Goal: Task Accomplishment & Management: Manage account settings

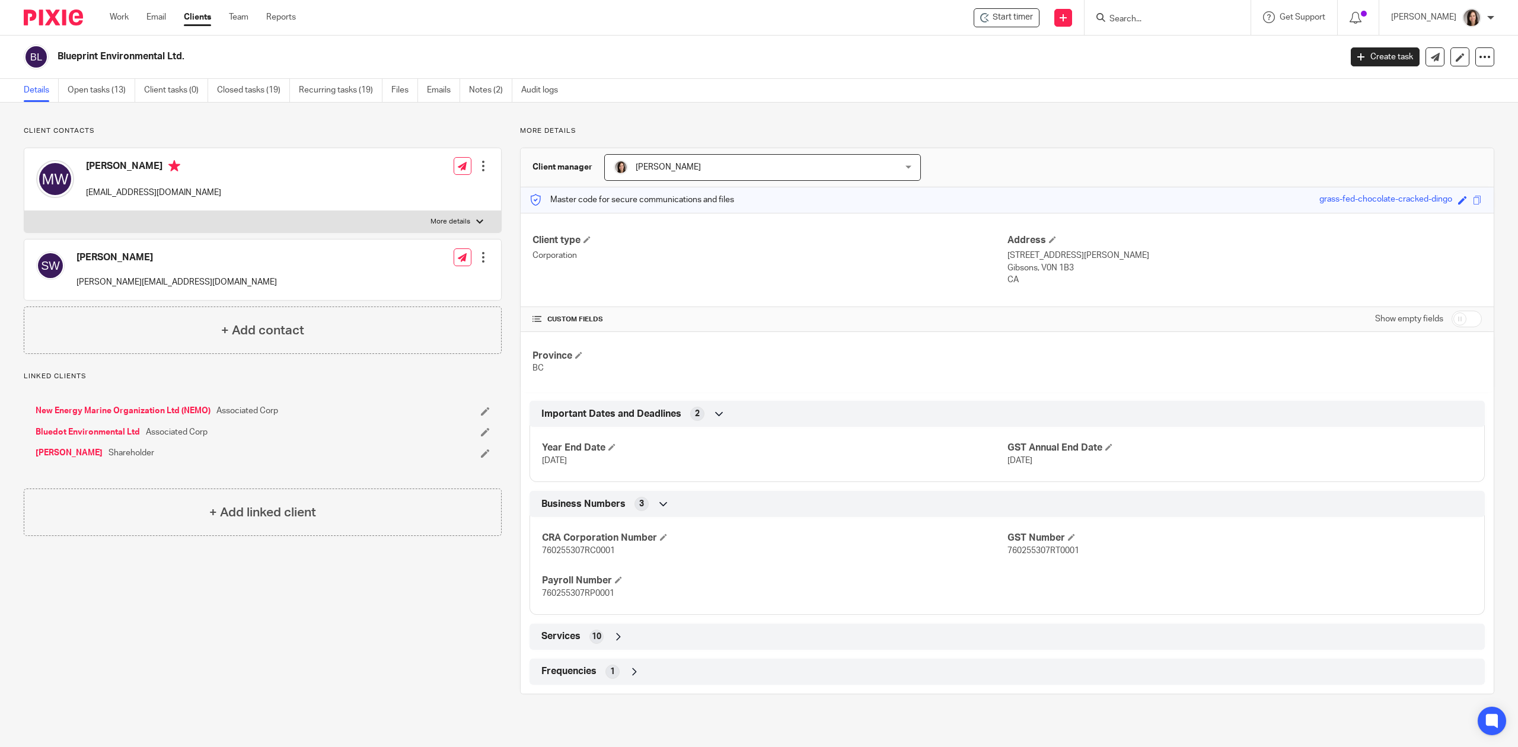
click at [1145, 24] on input "Search" at bounding box center [1161, 19] width 107 height 11
type input "synlawn"
click at [1159, 53] on link at bounding box center [1233, 55] width 254 height 37
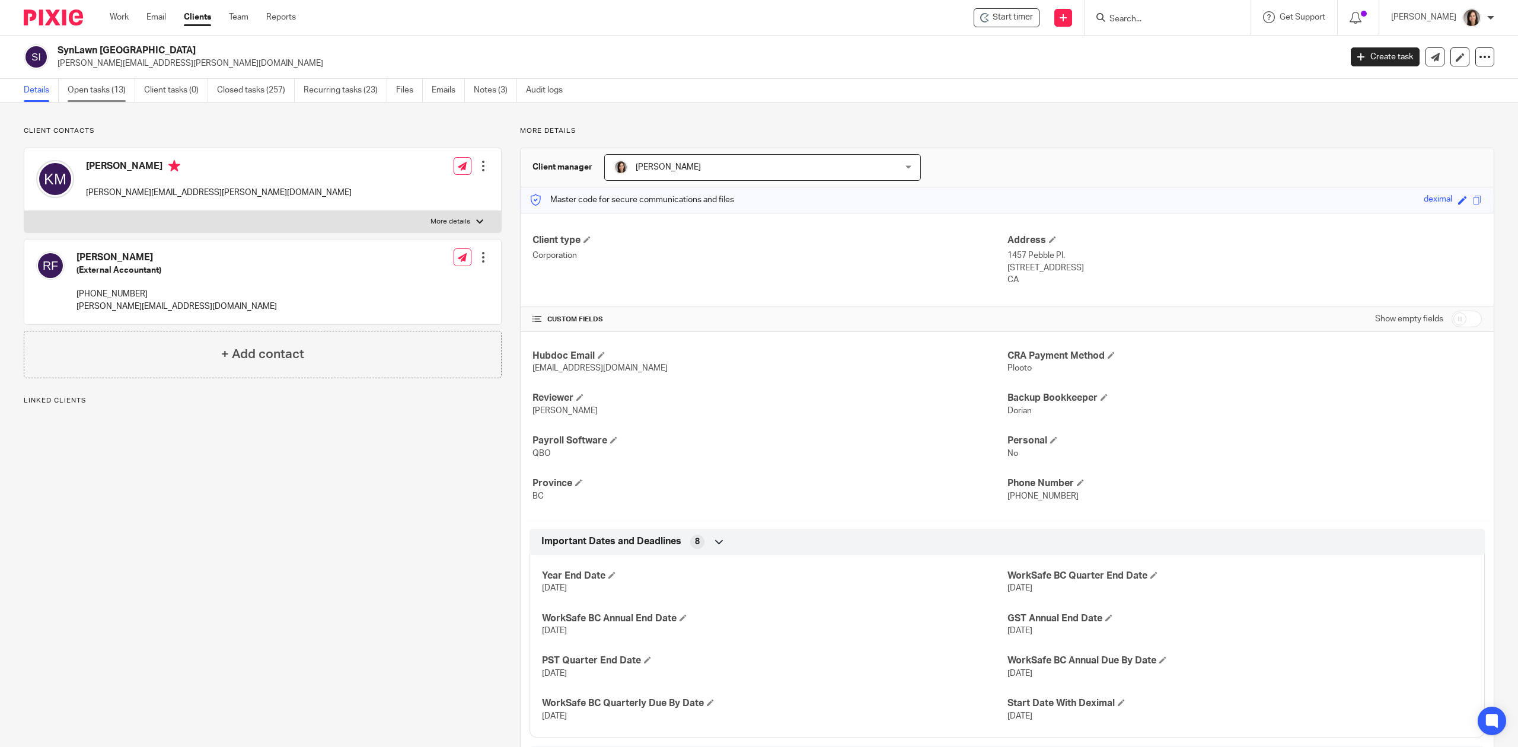
click at [98, 98] on link "Open tasks (13)" at bounding box center [102, 90] width 68 height 23
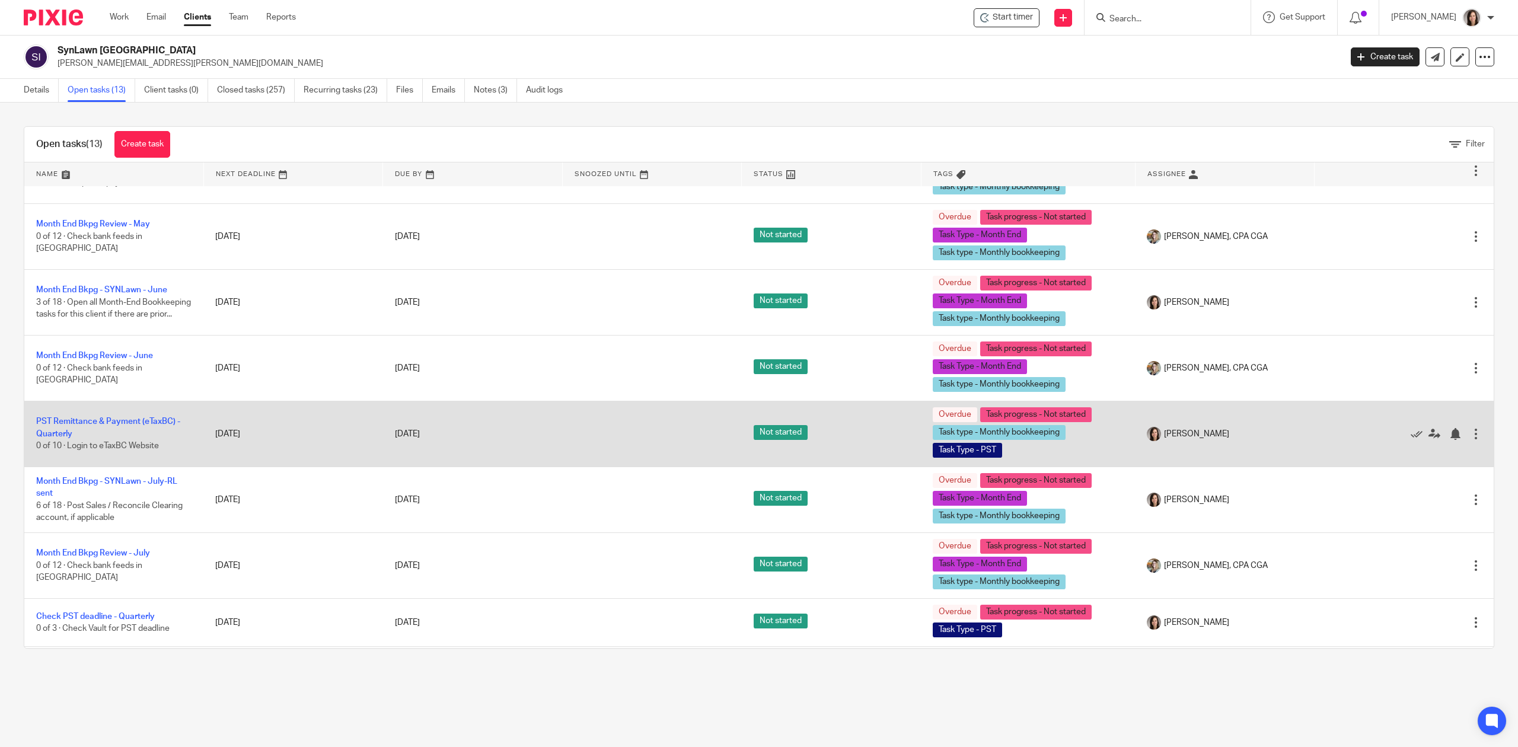
scroll to position [361, 0]
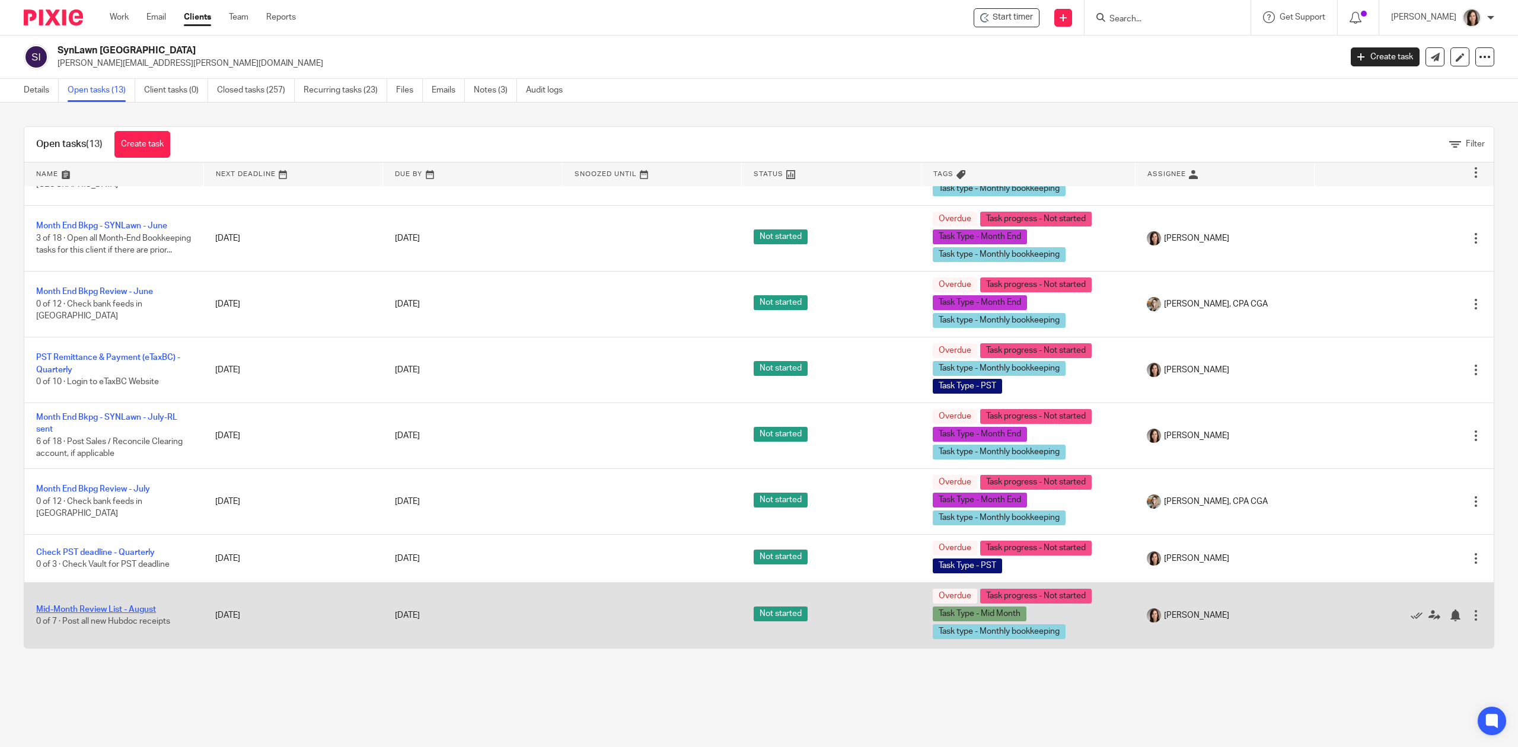
click at [100, 608] on link "Mid-Month Review List - August" at bounding box center [96, 609] width 120 height 8
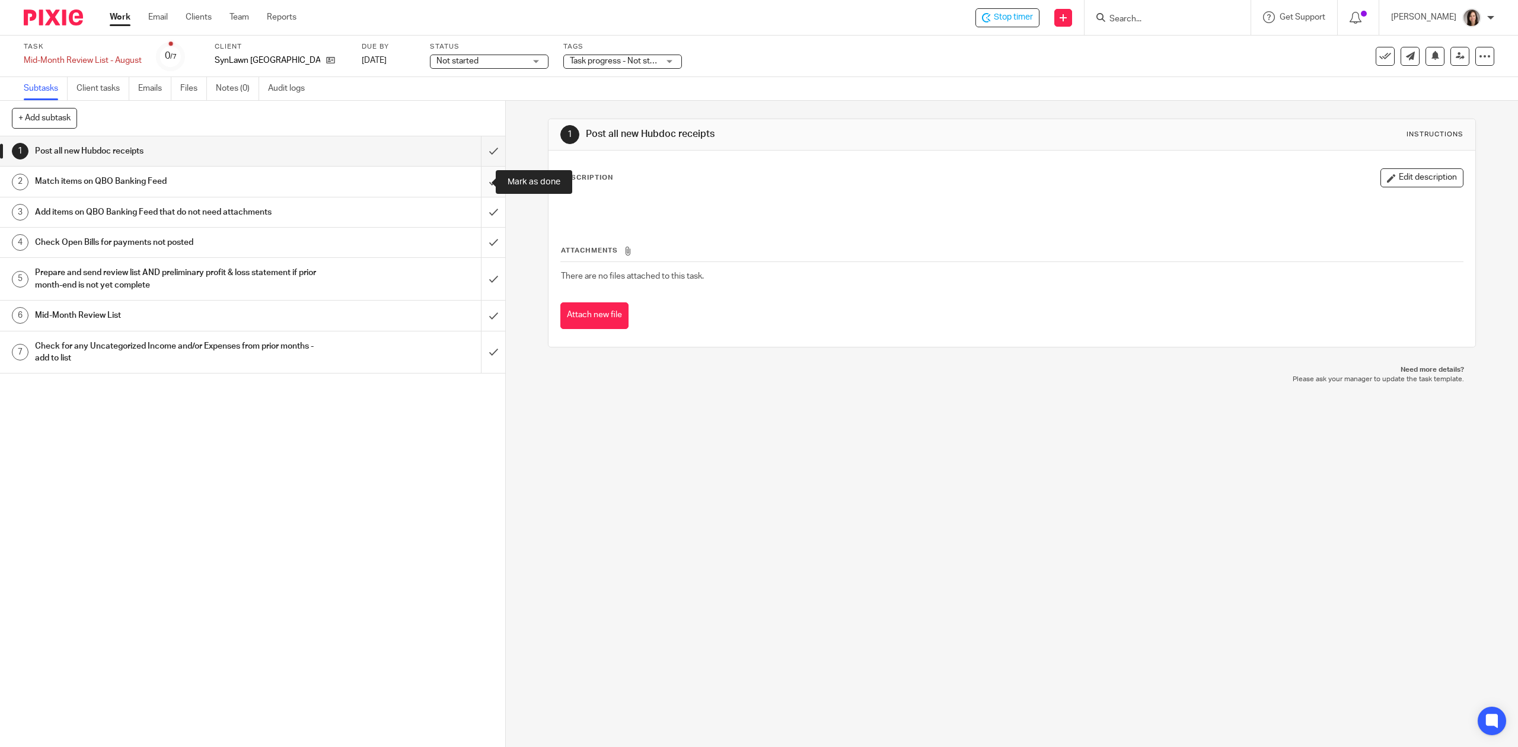
click at [482, 176] on input "submit" at bounding box center [252, 182] width 505 height 30
click at [468, 216] on input "submit" at bounding box center [252, 212] width 505 height 30
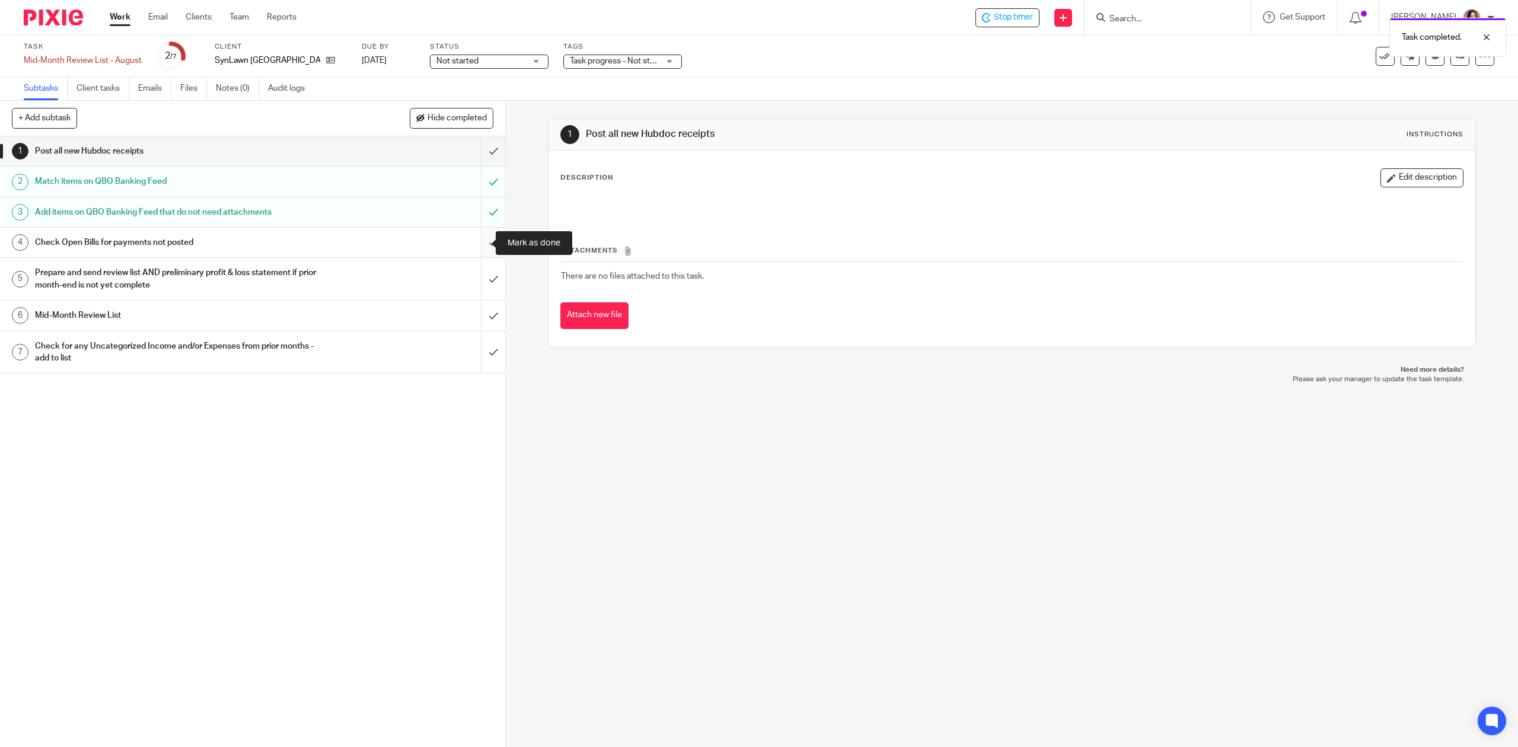
click at [473, 245] on input "submit" at bounding box center [252, 243] width 505 height 30
click at [212, 274] on h1 "Prepare and send review list AND preliminary profit & loss statement if prior m…" at bounding box center [179, 279] width 289 height 30
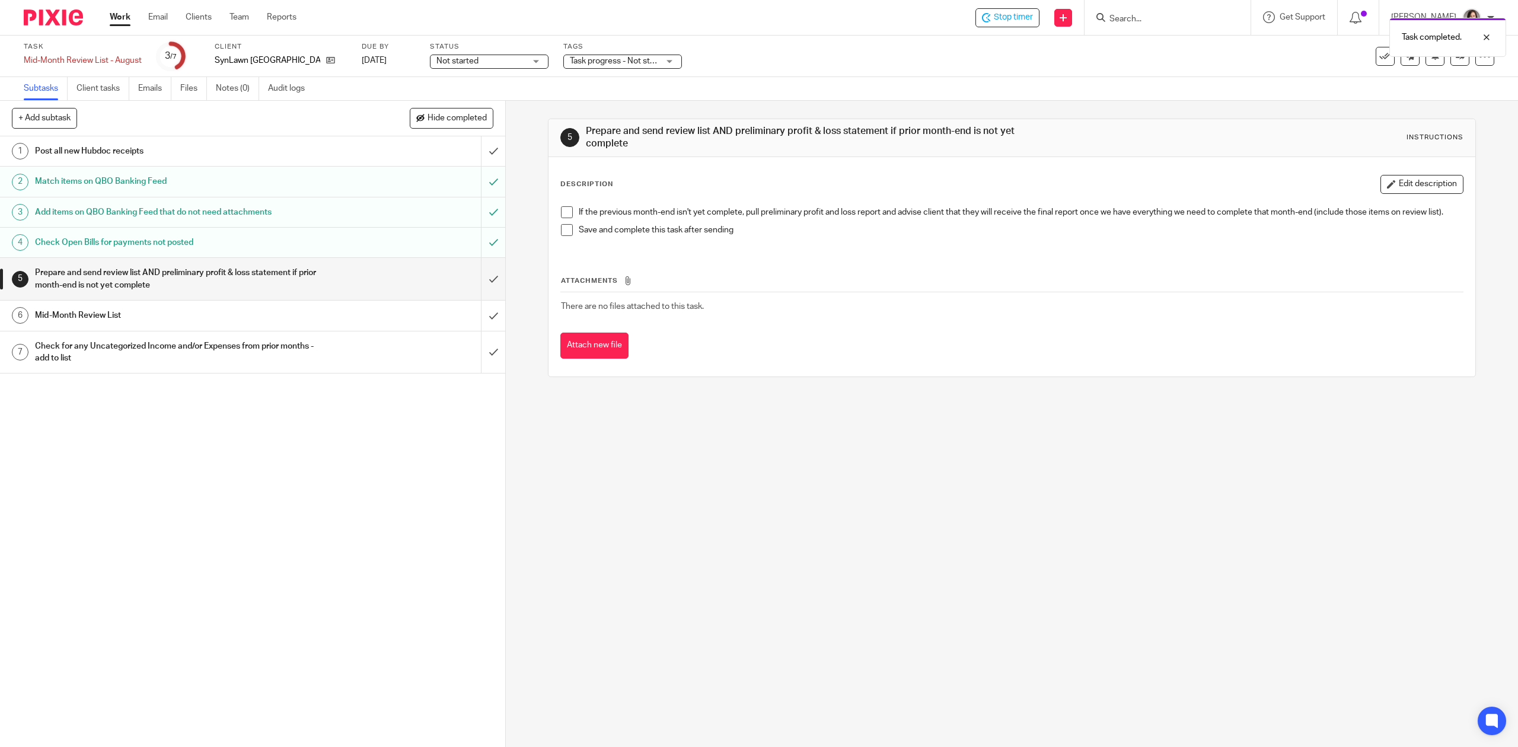
click at [285, 314] on h1 "Mid-Month Review List" at bounding box center [179, 316] width 289 height 18
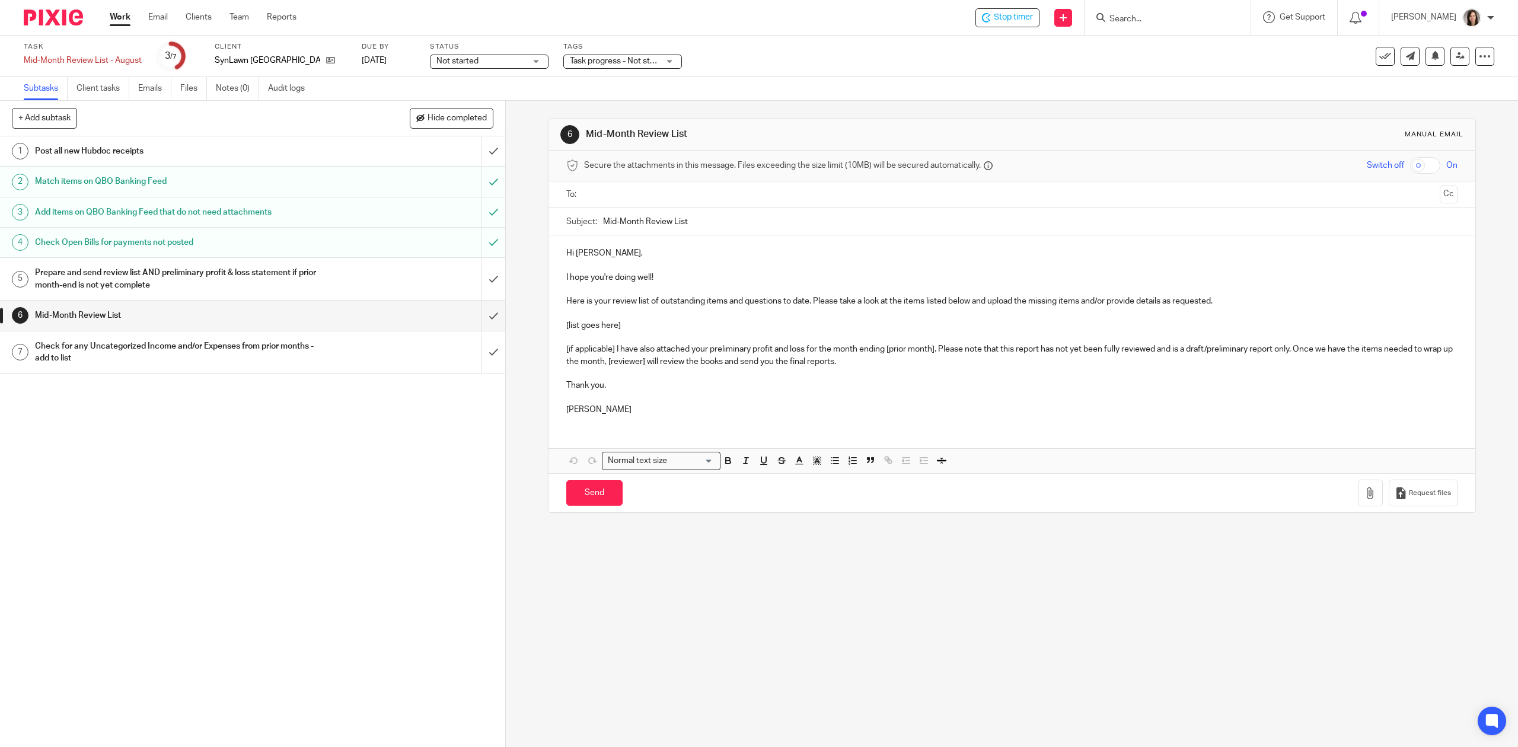
click at [712, 218] on input "Mid-Month Review List" at bounding box center [1030, 221] width 854 height 27
type input "Mid-Month Review List - August"
click at [623, 399] on p at bounding box center [1011, 397] width 891 height 12
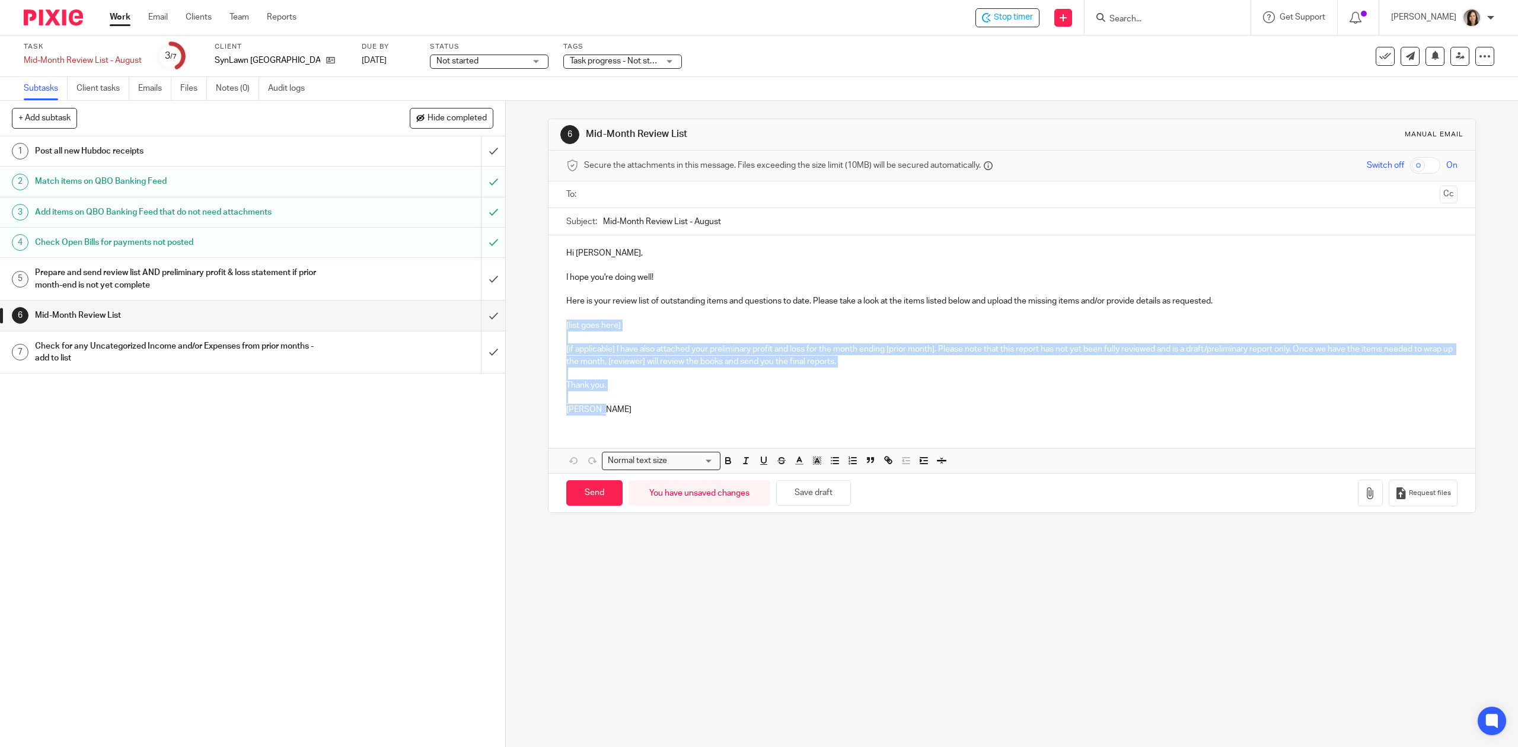
drag, startPoint x: 617, startPoint y: 412, endPoint x: 551, endPoint y: 326, distance: 108.7
click at [551, 326] on div "Hi Kris, I hope you're doing well! Here is your review list of outstanding item…" at bounding box center [1012, 329] width 926 height 189
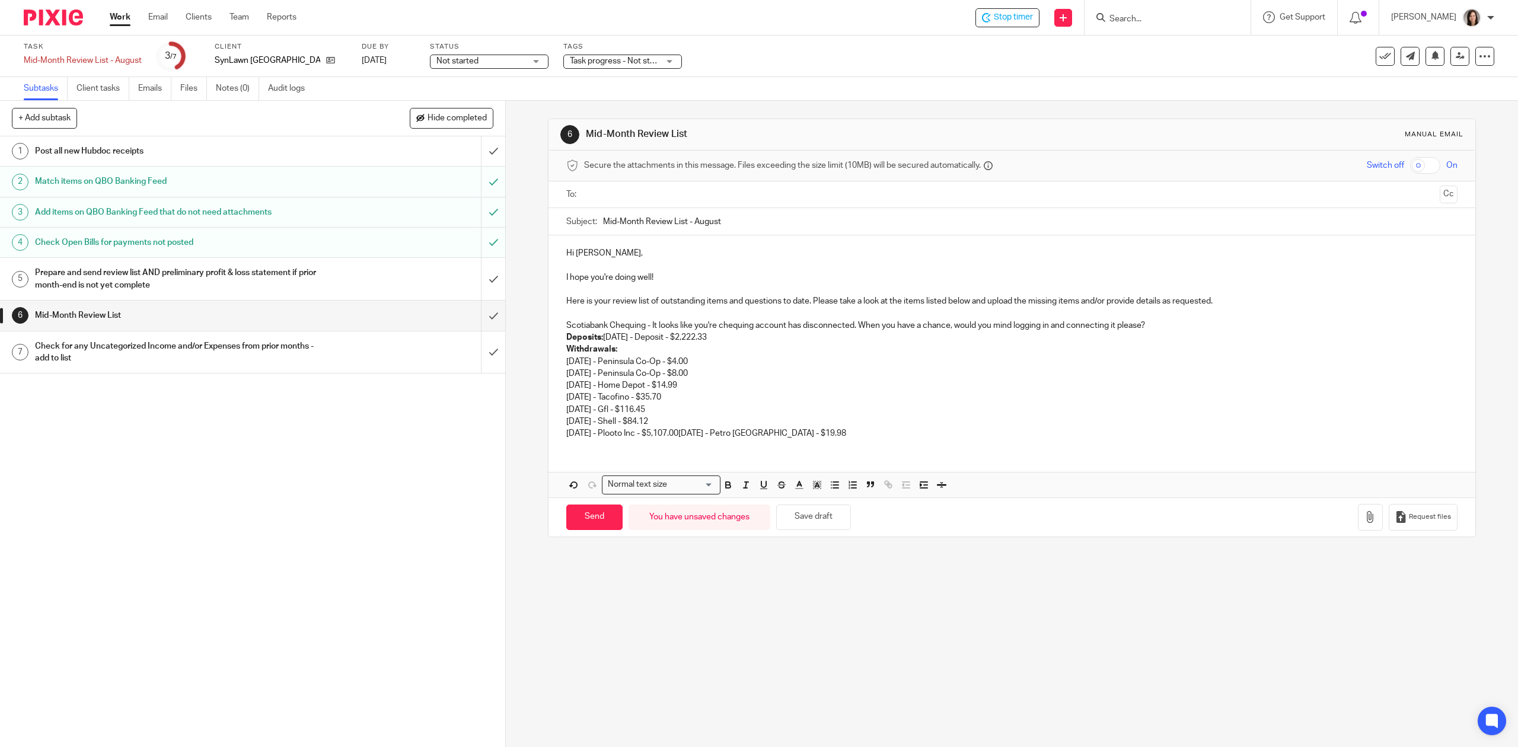
click at [601, 336] on p "Deposits: 05/20/2025 - Deposit - $2,222.33" at bounding box center [1011, 337] width 891 height 12
click at [598, 342] on p "Deposits: 05/20/2025 - Deposit - $2,222.33" at bounding box center [1011, 337] width 891 height 12
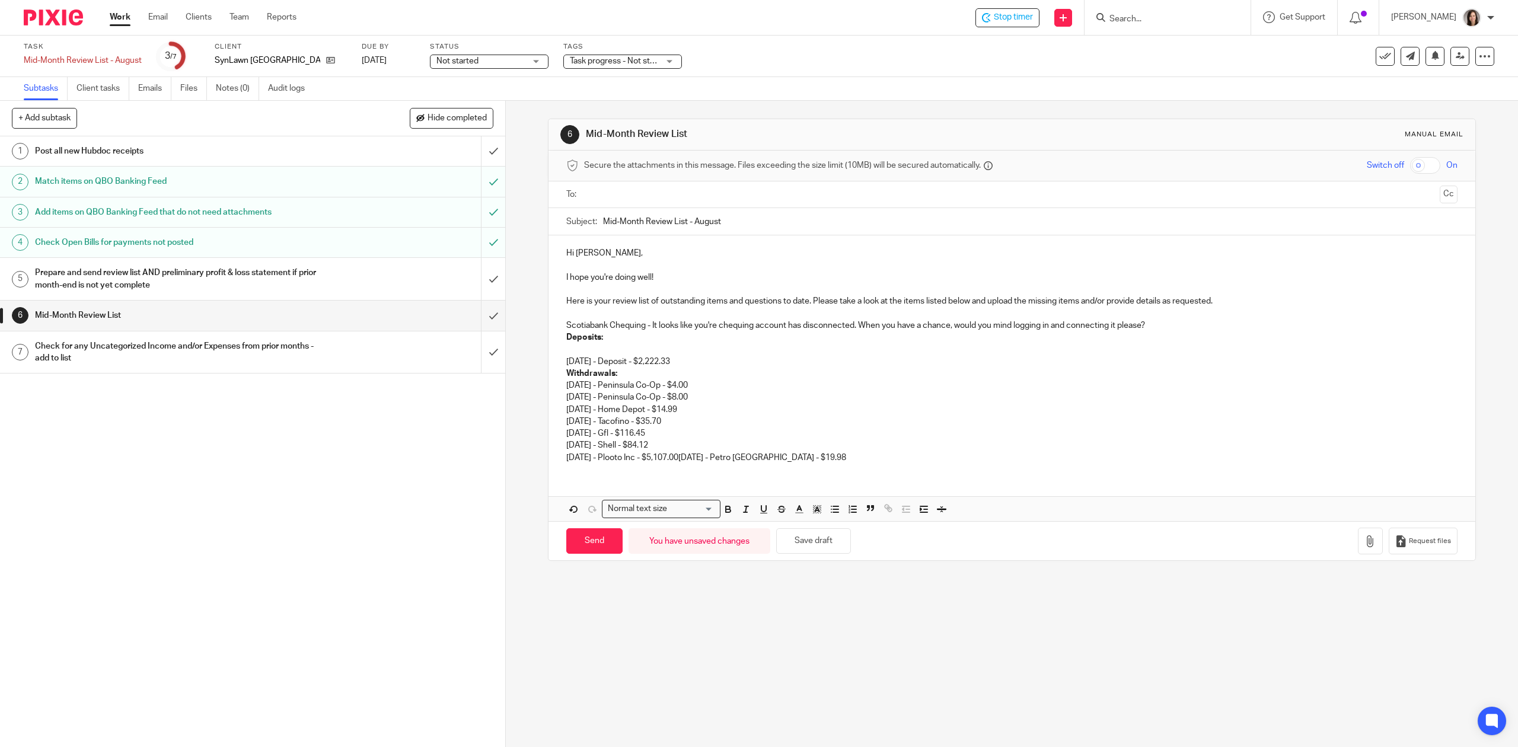
click at [556, 371] on div "Hi Kris, I hope you're doing well! Here is your review list of outstanding item…" at bounding box center [1012, 353] width 926 height 237
click at [557, 361] on div "Hi Kris, I hope you're doing well! Here is your review list of outstanding item…" at bounding box center [1012, 353] width 926 height 237
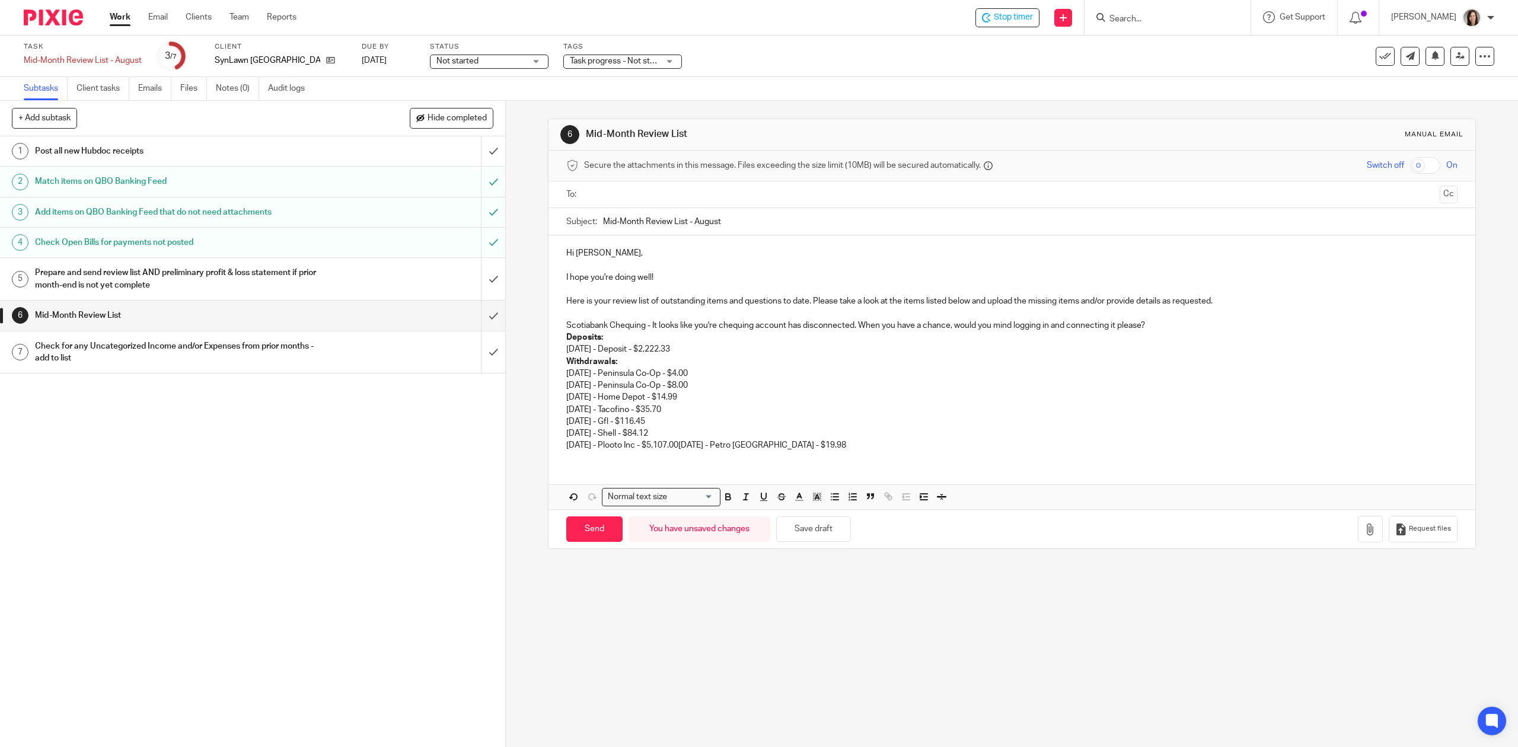
click at [718, 354] on p "05/20/2025 - Deposit - $2,222.33" at bounding box center [1011, 349] width 891 height 12
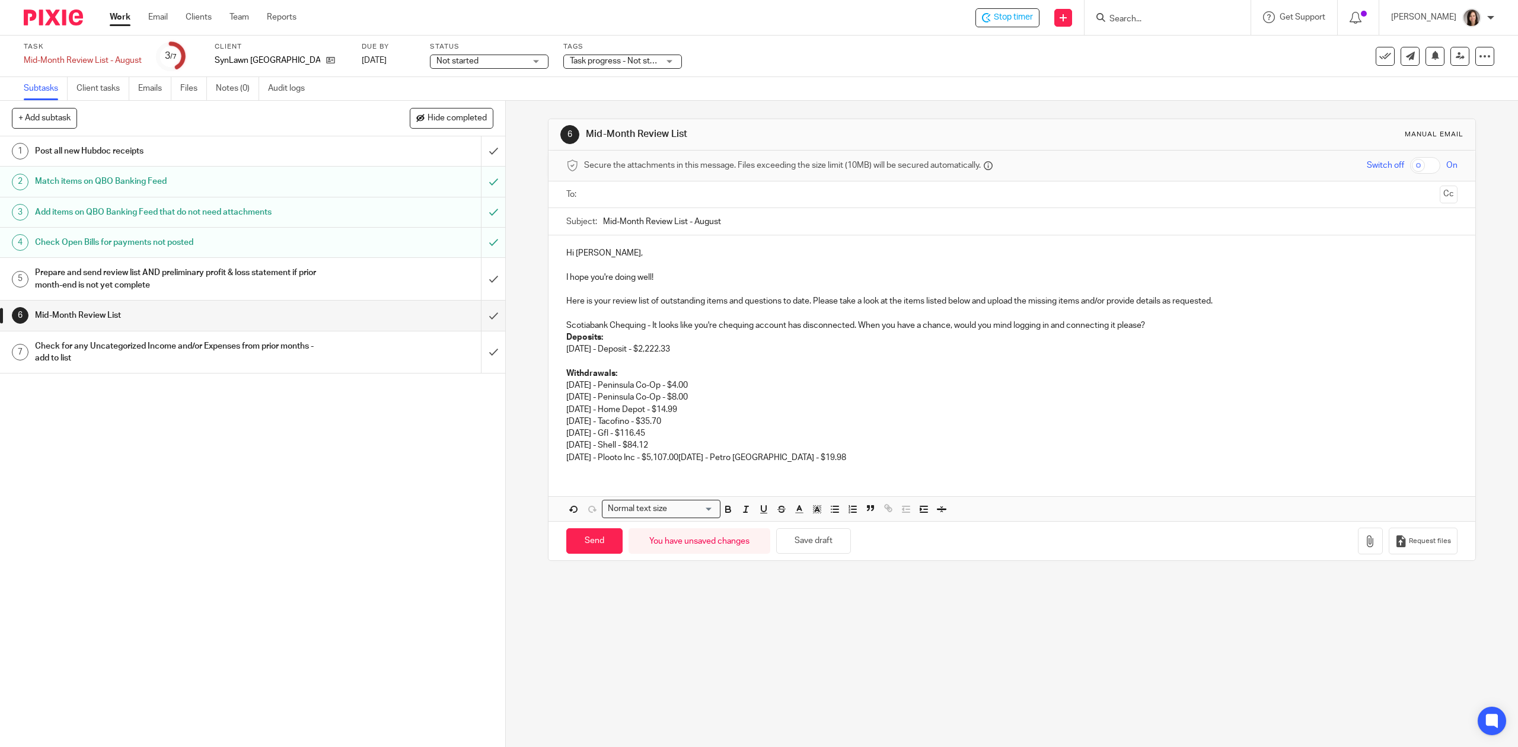
click at [723, 346] on p "05/20/2025 - Deposit - $2,222.33" at bounding box center [1011, 349] width 891 height 12
click at [1142, 353] on p "05/20/2025 - Deposit - $2,222.33 - It looks like this might have been payment o…" at bounding box center [1011, 349] width 891 height 12
click at [1109, 351] on p "05/20/2025 - Deposit - $2,222.33 - It looks like this might have been payment o…" at bounding box center [1011, 349] width 891 height 12
drag, startPoint x: 1109, startPoint y: 351, endPoint x: 1000, endPoint y: 349, distance: 109.1
click at [1000, 349] on p "05/20/2025 - Deposit - $2,222.33 - It looks like this might have been payment o…" at bounding box center [1011, 349] width 891 height 12
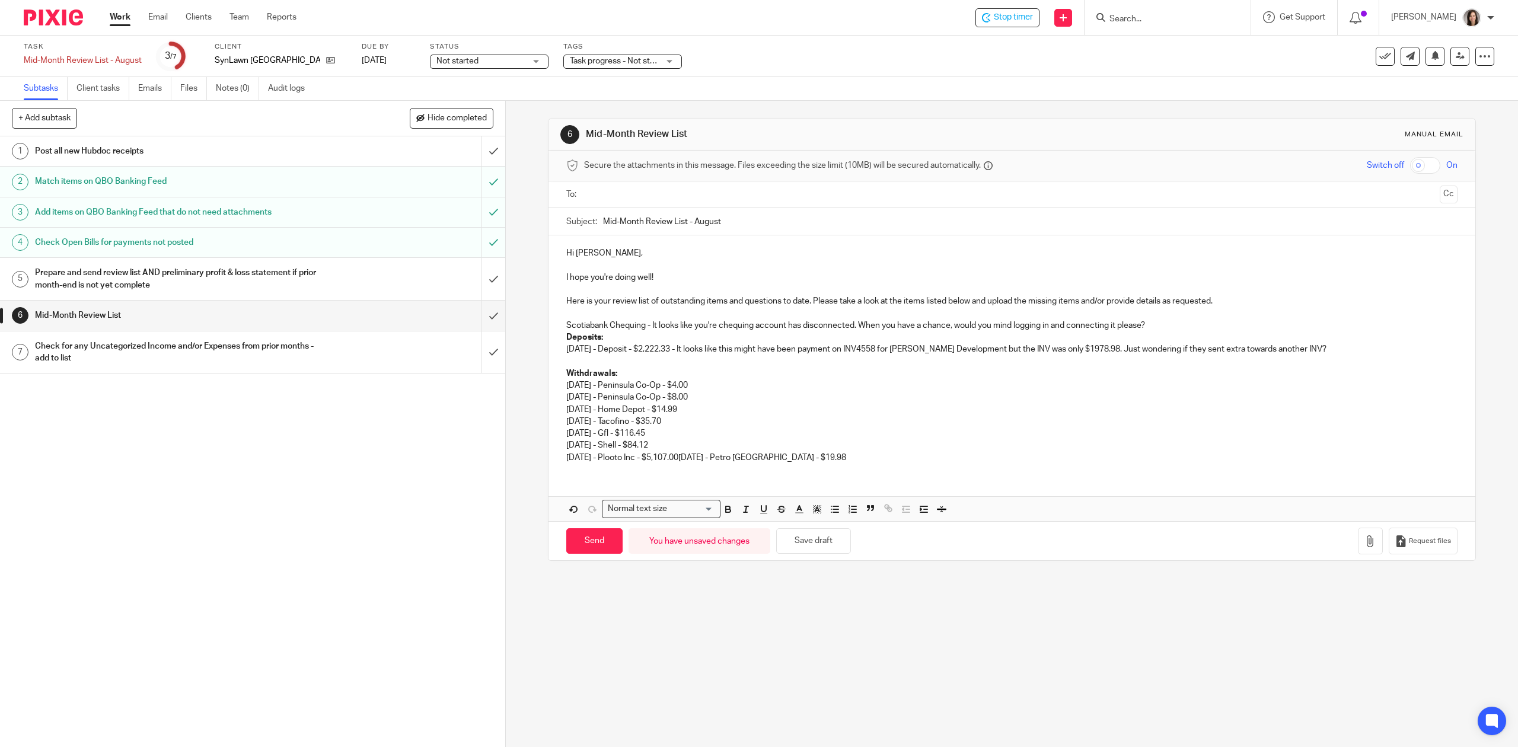
click at [729, 394] on p "Withdrawals: 06/18/2025 - Peninsula Co-Op - $4.00 06/18/2025 - Peninsula Co-Op …" at bounding box center [1011, 416] width 891 height 96
click at [780, 450] on p "Withdrawals: 06/18/2025 - Peninsula Co-Op - $4.00 06/18/2025 - Peninsula Co-Op …" at bounding box center [1011, 416] width 891 height 96
click at [707, 464] on p "Withdrawals: 06/18/2025 - Peninsula Co-Op - $4.00 06/18/2025 - Peninsula Co-Op …" at bounding box center [1011, 416] width 891 height 96
click at [693, 457] on p "Withdrawals: 06/18/2025 - Peninsula Co-Op - $4.00 06/18/2025 - Peninsula Co-Op …" at bounding box center [1011, 416] width 891 height 96
drag, startPoint x: 694, startPoint y: 458, endPoint x: 550, endPoint y: 464, distance: 143.6
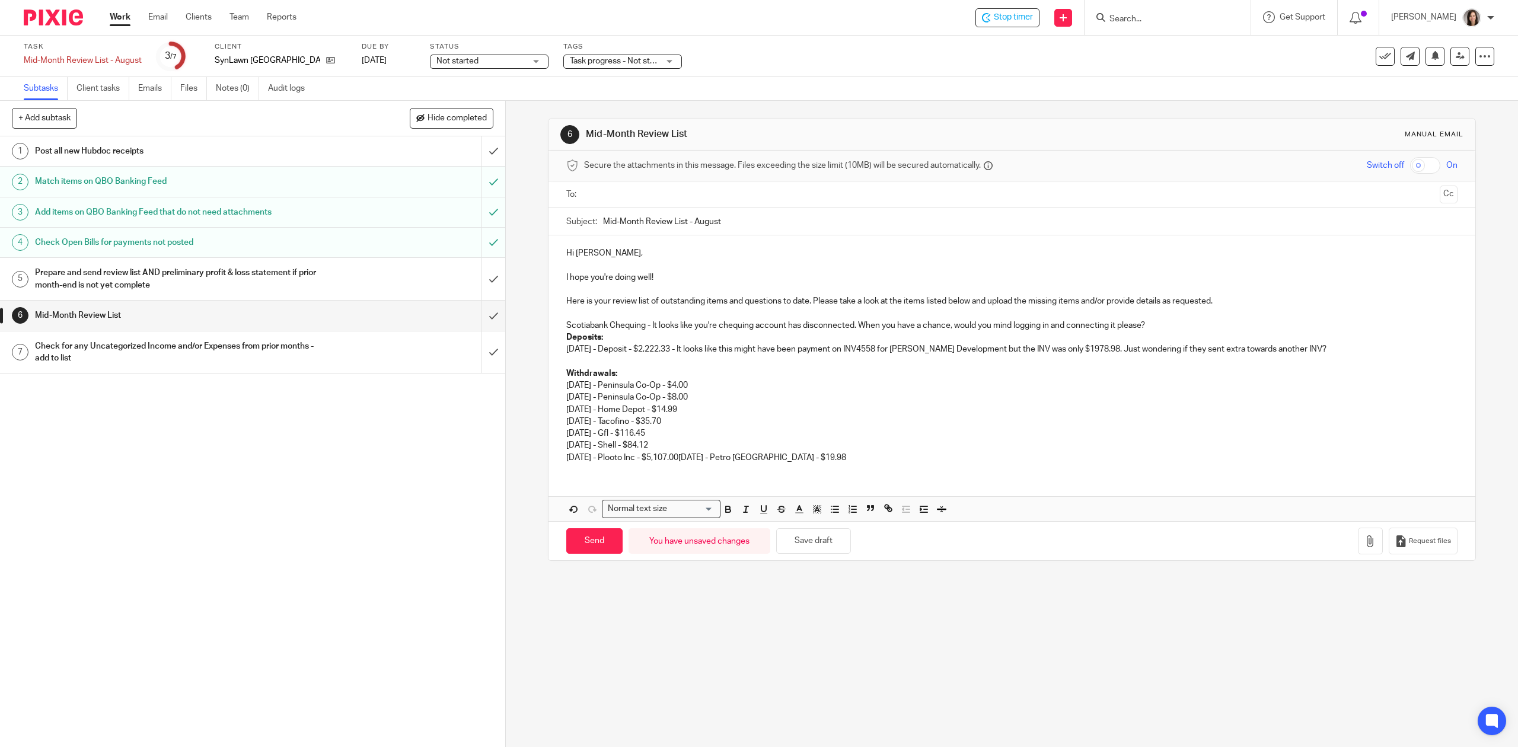
click at [550, 464] on div "Hi Kris, I hope you're doing well! Here is your review list of outstanding item…" at bounding box center [1012, 353] width 926 height 237
drag, startPoint x: 700, startPoint y: 452, endPoint x: 710, endPoint y: 454, distance: 10.4
click at [700, 452] on p "Withdrawals: 06/18/2025 - Peninsula Co-Op - $4.00 06/18/2025 - Peninsula Co-Op …" at bounding box center [1011, 416] width 891 height 96
click at [720, 457] on p "Withdrawals: 06/18/2025 - Peninsula Co-Op - $4.00 06/18/2025 - Peninsula Co-Op …" at bounding box center [1011, 416] width 891 height 96
click at [1365, 546] on icon "button" at bounding box center [1371, 541] width 12 height 12
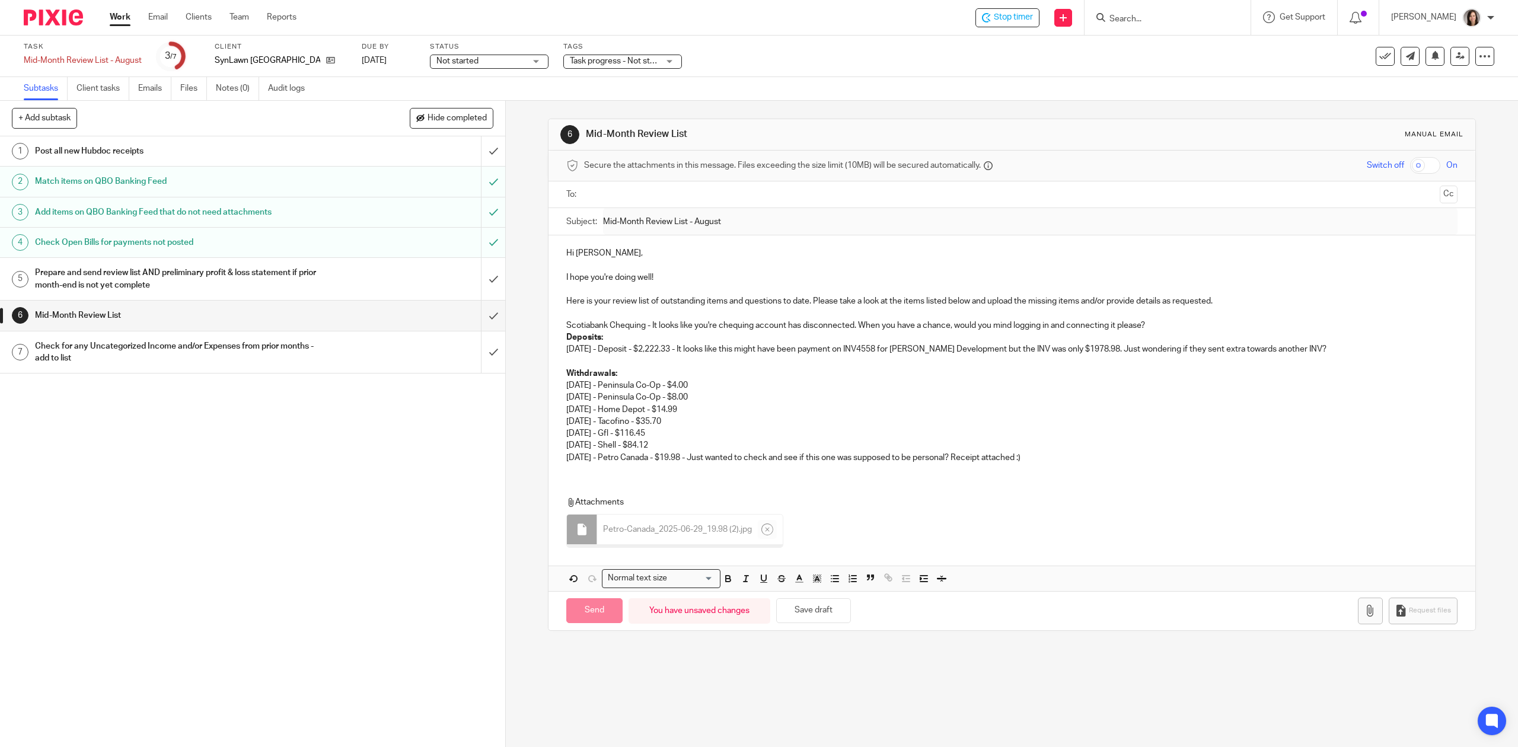
click at [616, 466] on div "Hi Kris, I hope you're doing well! Here is your review list of outstanding item…" at bounding box center [1012, 353] width 926 height 237
click at [611, 472] on div "Hi Kris, I hope you're doing well! Here is your review list of outstanding item…" at bounding box center [1012, 353] width 926 height 237
click at [1059, 460] on p "Withdrawals: 06/18/2025 - Peninsula Co-Op - $4.00 06/18/2025 - Peninsula Co-Op …" at bounding box center [1011, 416] width 891 height 96
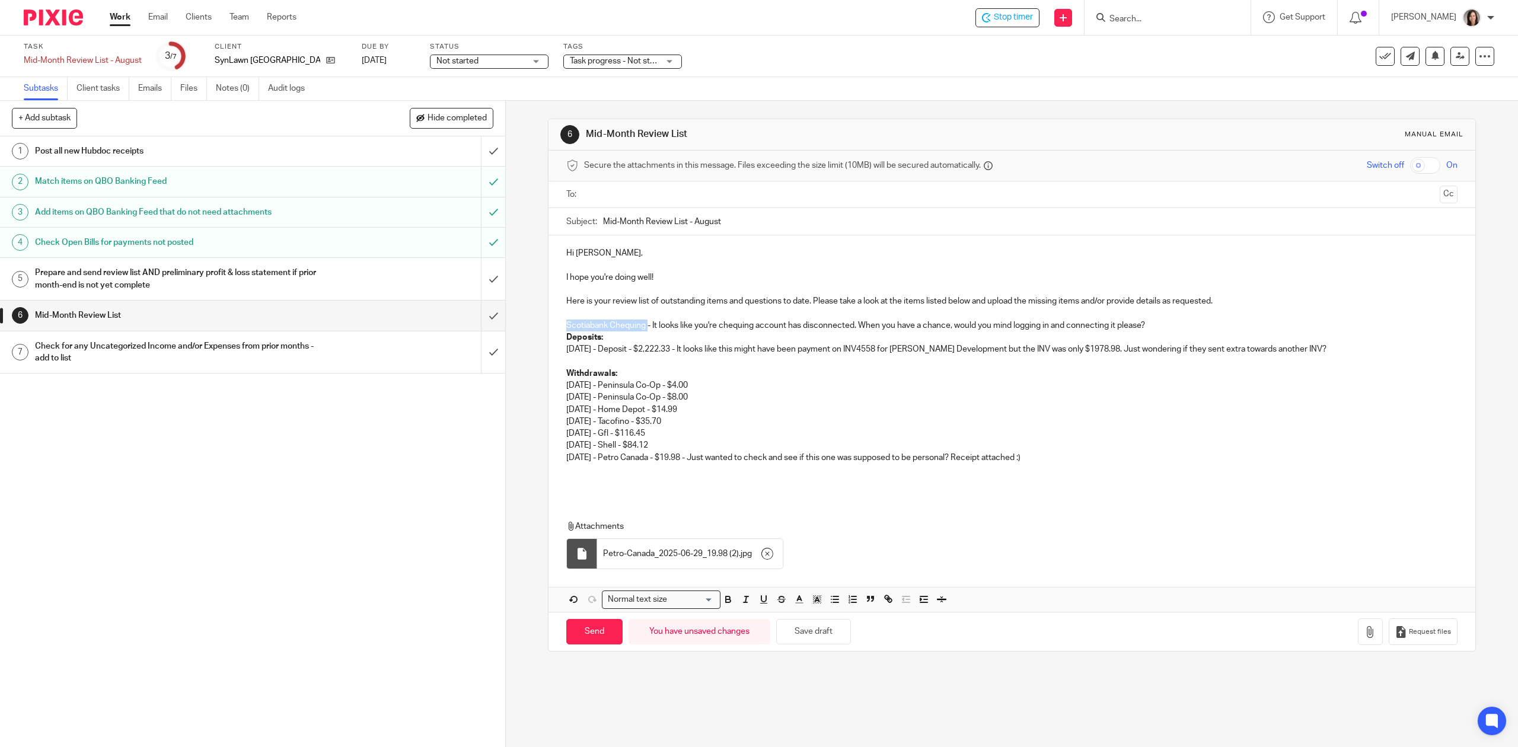
drag, startPoint x: 644, startPoint y: 327, endPoint x: 560, endPoint y: 327, distance: 83.6
click at [560, 327] on div "Hi Kris, I hope you're doing well! Here is your review list of outstanding item…" at bounding box center [1012, 365] width 926 height 261
click at [651, 348] on p "05/20/2025 - Deposit - $2,222.33 - It looks like this might have been payment o…" at bounding box center [1011, 349] width 891 height 12
click at [648, 328] on p "Scotiabank Chequing - It looks like you're chequing account has disconnected. W…" at bounding box center [1011, 326] width 891 height 12
click at [559, 325] on div "Hi Kris, I hope you're doing well! Here is your review list of outstanding item…" at bounding box center [1012, 365] width 926 height 261
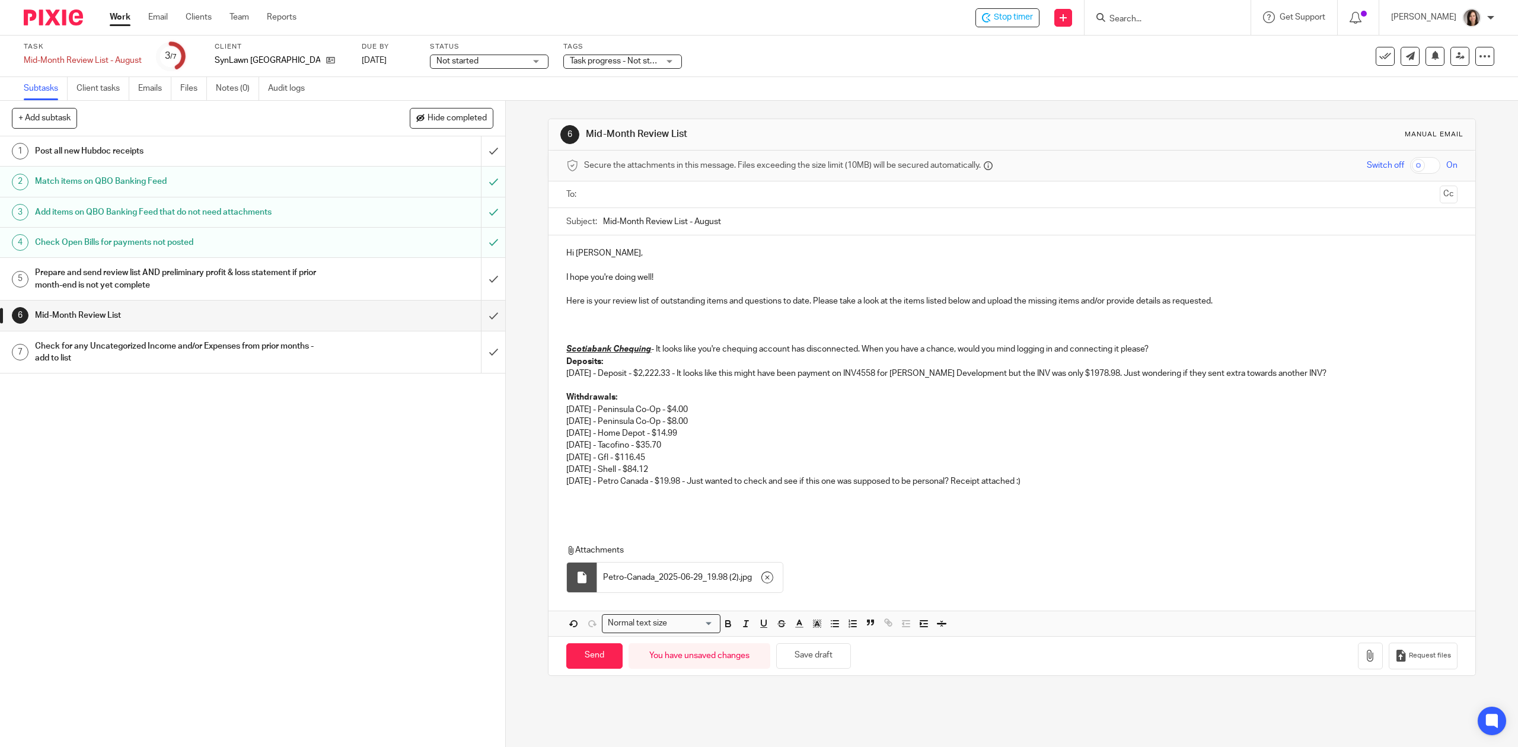
click at [573, 330] on p at bounding box center [1011, 326] width 891 height 12
drag, startPoint x: 1158, startPoint y: 343, endPoint x: 926, endPoint y: 346, distance: 231.9
click at [926, 346] on div "Hi Kris, I hope you're doing well! Here is your review list of outstanding item…" at bounding box center [1012, 377] width 926 height 285
click at [947, 363] on p "Deposits:" at bounding box center [1011, 362] width 891 height 12
drag, startPoint x: 1184, startPoint y: 359, endPoint x: 1068, endPoint y: 358, distance: 116.2
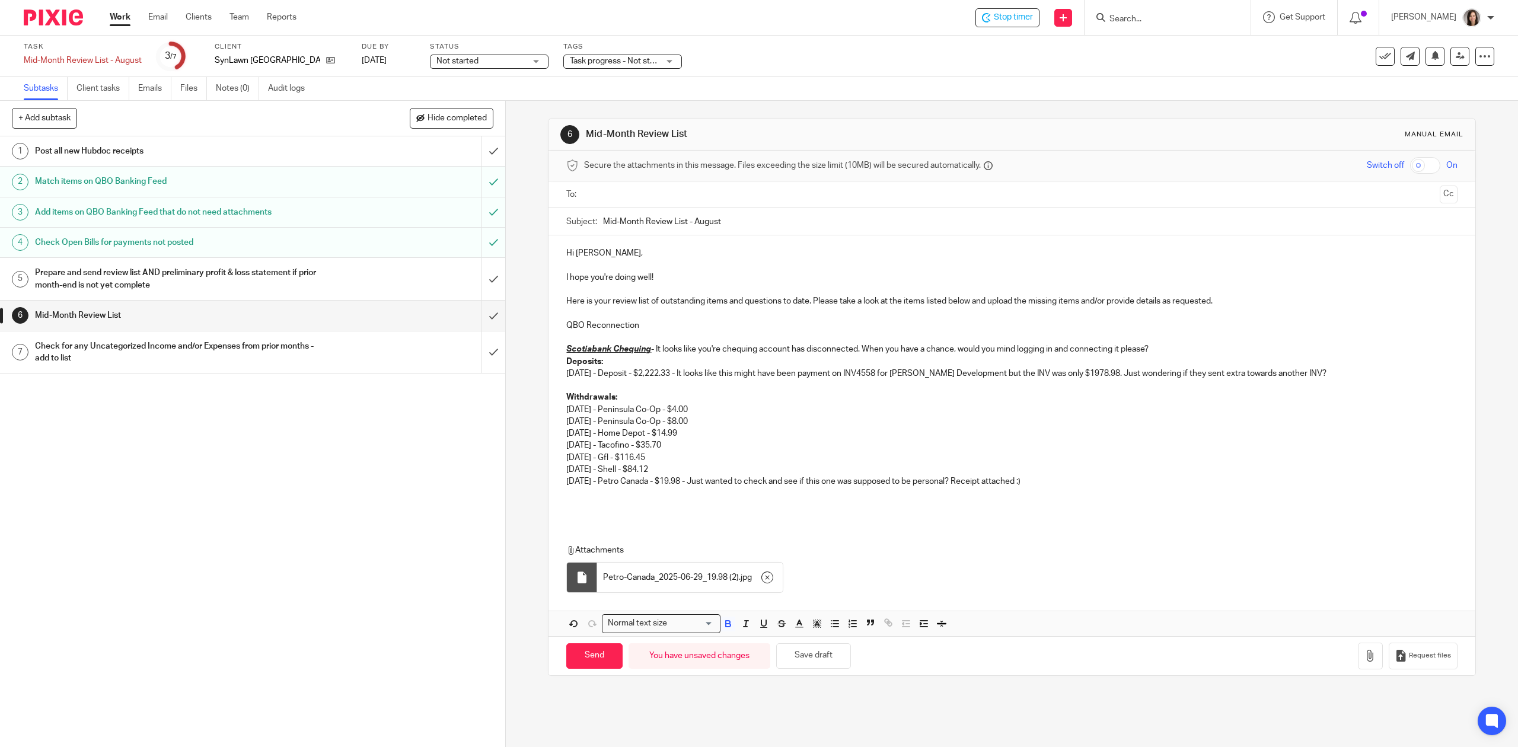
click at [1067, 359] on p "Deposits:" at bounding box center [1011, 362] width 891 height 12
click at [1178, 343] on p at bounding box center [1011, 337] width 891 height 12
drag, startPoint x: 1159, startPoint y: 347, endPoint x: 644, endPoint y: 351, distance: 514.8
click at [644, 351] on p "Scotiabank Chequing - It looks like you're chequing account has disconnected. W…" at bounding box center [1011, 349] width 891 height 12
click at [654, 321] on p "QBO Reconnection" at bounding box center [1011, 326] width 891 height 12
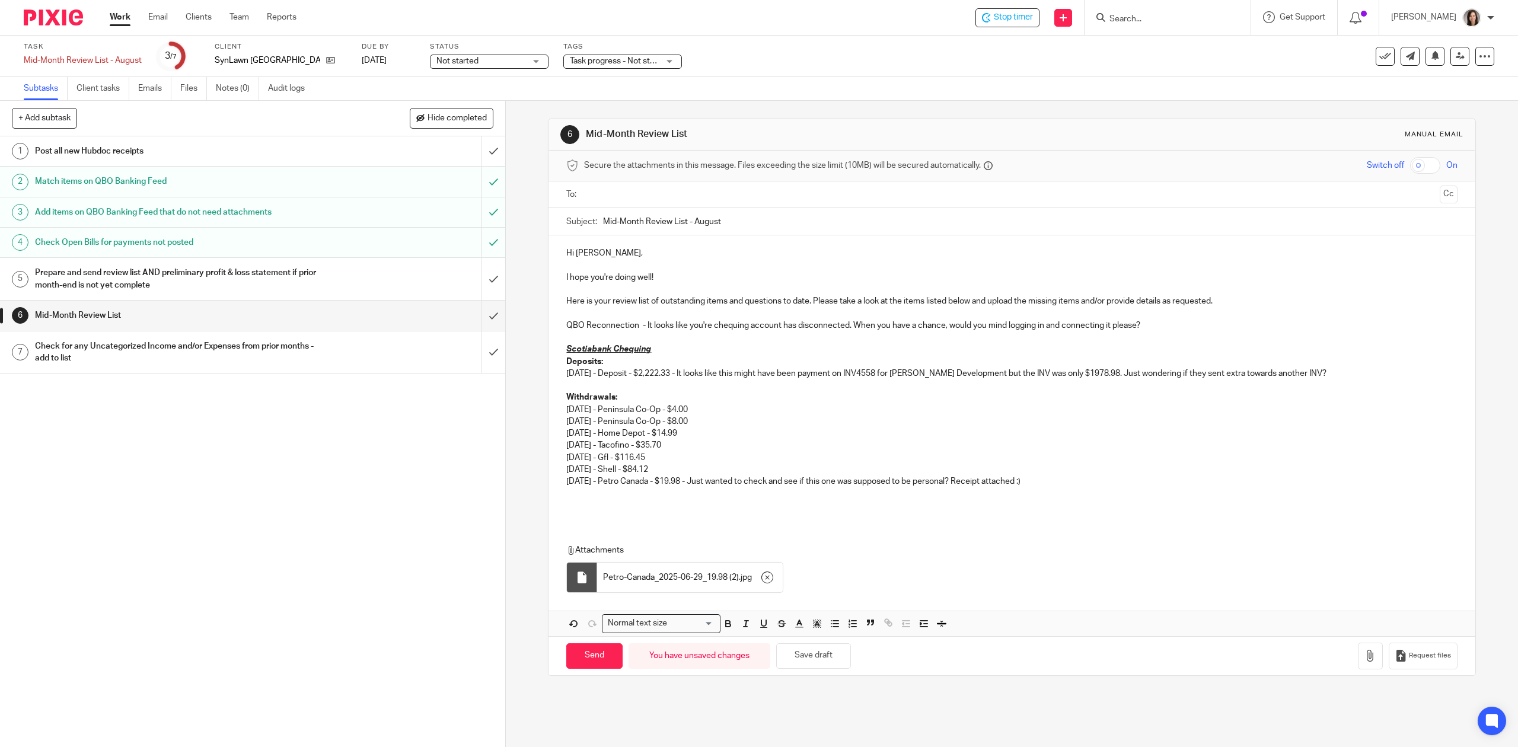
click at [558, 324] on div "Hi Kris, I hope you're doing well! Here is your review list of outstanding item…" at bounding box center [1012, 377] width 926 height 285
click at [549, 350] on div "Hi Kris, I hope you're doing well! Here is your review list of outstanding item…" at bounding box center [1012, 377] width 926 height 285
click at [559, 368] on div "Hi Kris, I hope you're doing well! Here is your review list of outstanding item…" at bounding box center [1012, 377] width 926 height 285
click at [560, 361] on div "Hi Kris, I hope you're doing well! Here is your review list of outstanding item…" at bounding box center [1012, 377] width 926 height 285
click at [779, 412] on p "Withdrawals: 06/18/2025 - Peninsula Co-Op - $4.00 06/18/2025 - Peninsula Co-Op …" at bounding box center [1011, 439] width 891 height 96
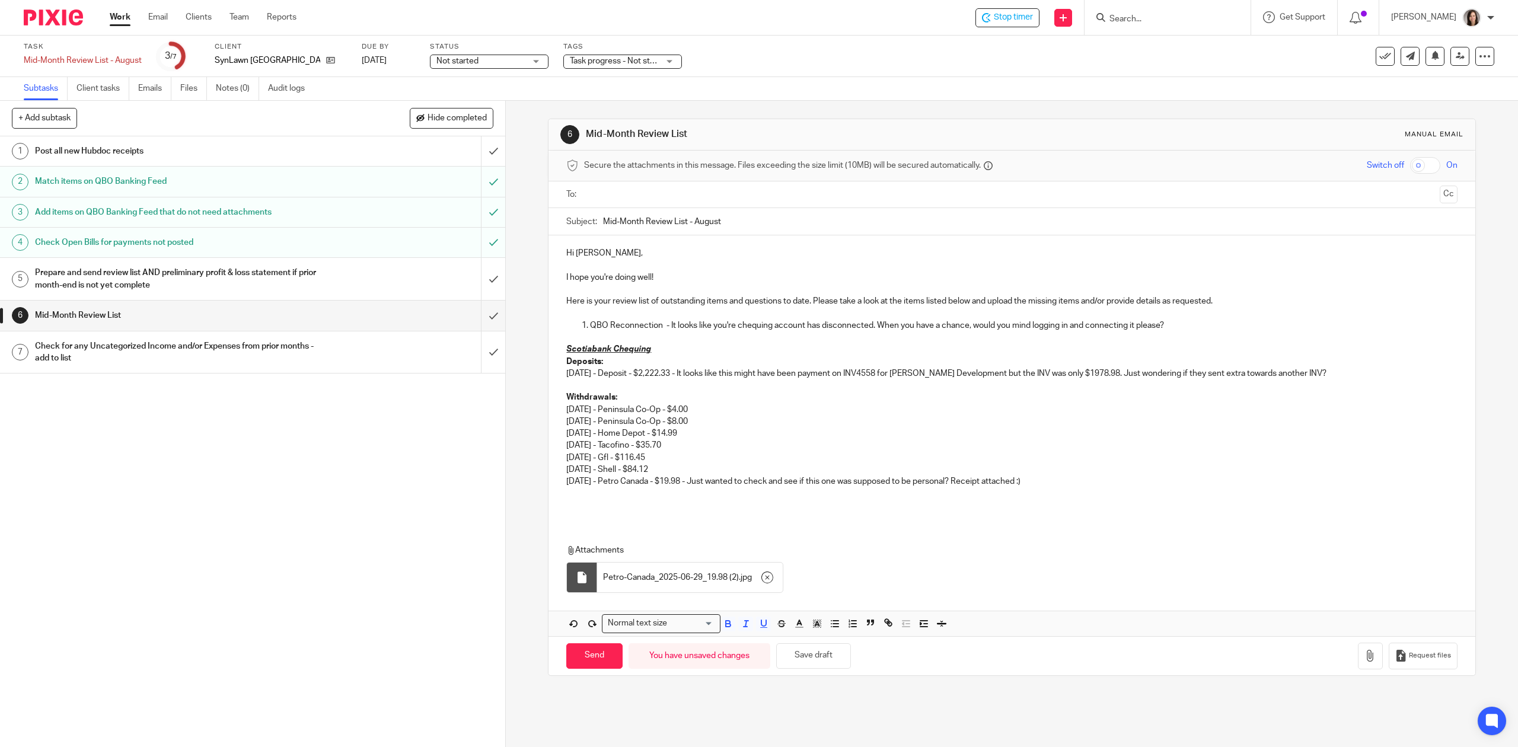
drag, startPoint x: 1062, startPoint y: 483, endPoint x: 557, endPoint y: 347, distance: 522.0
click at [557, 347] on div "Hi Kris, I hope you're doing well! Here is your review list of outstanding item…" at bounding box center [1012, 377] width 926 height 285
click at [566, 352] on u "Scotiabank Chequing" at bounding box center [608, 349] width 85 height 8
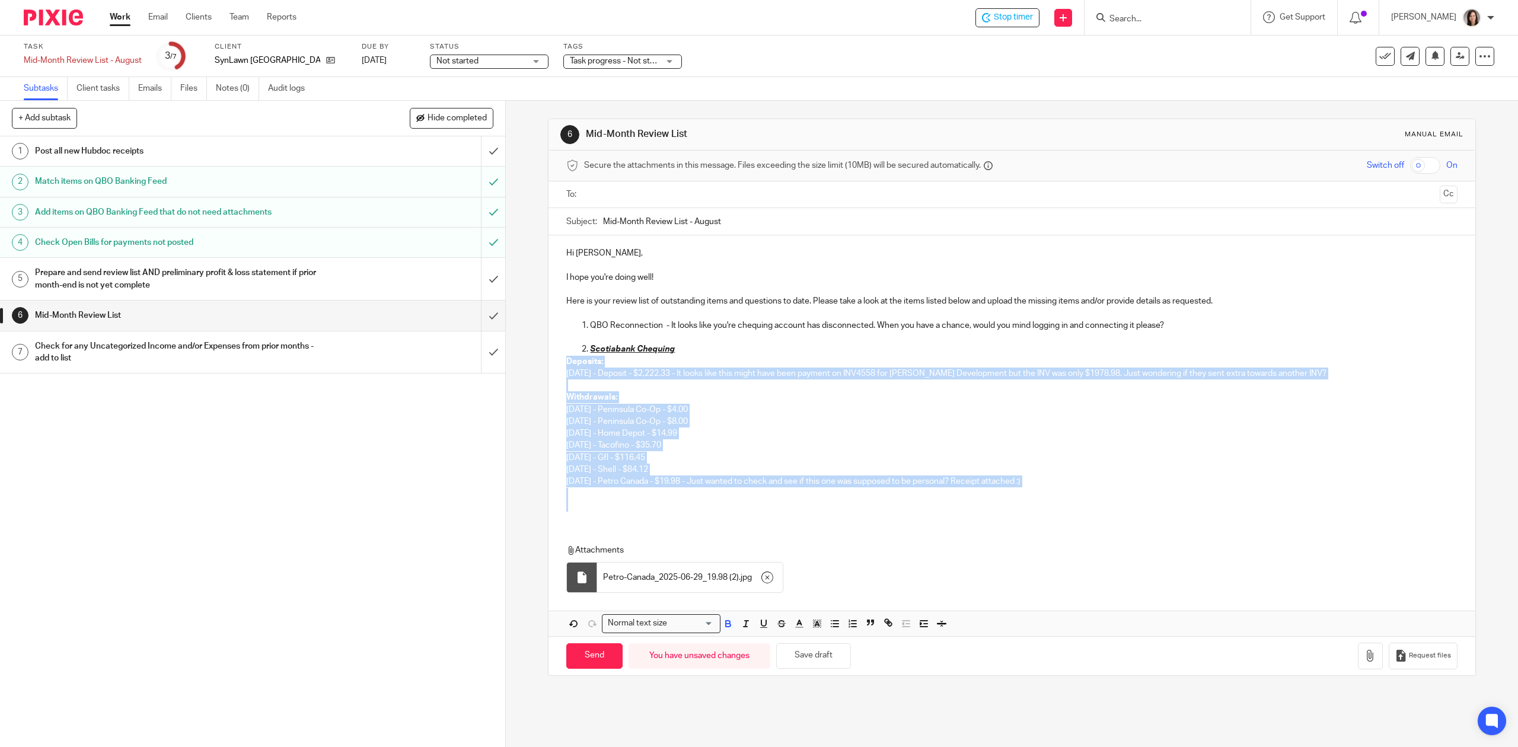
drag, startPoint x: 562, startPoint y: 363, endPoint x: 949, endPoint y: 502, distance: 411.4
click at [949, 502] on div "Hi Kris, I hope you're doing well! Here is your review list of outstanding item…" at bounding box center [1012, 377] width 926 height 285
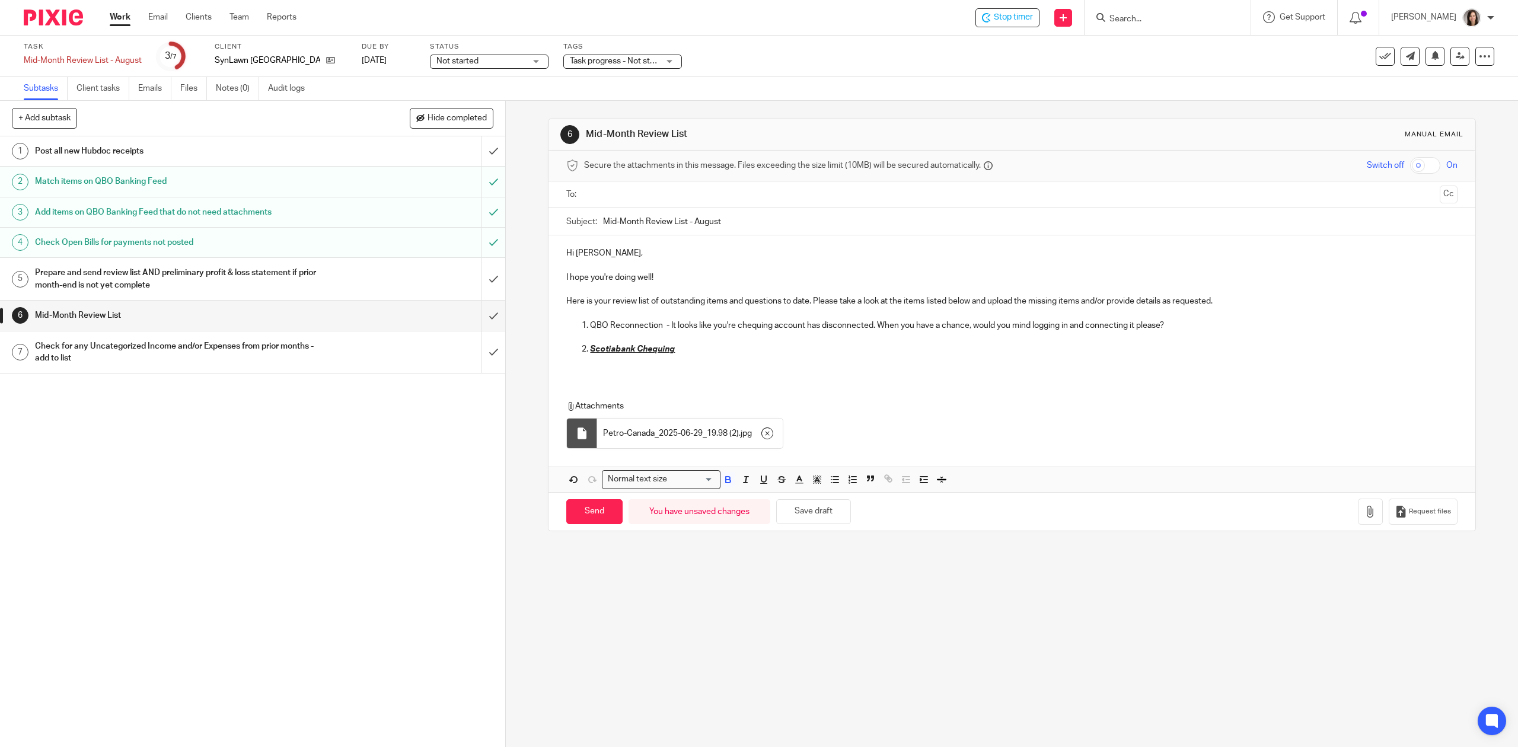
click at [693, 350] on p "Scotiabank Chequing" at bounding box center [1023, 349] width 867 height 12
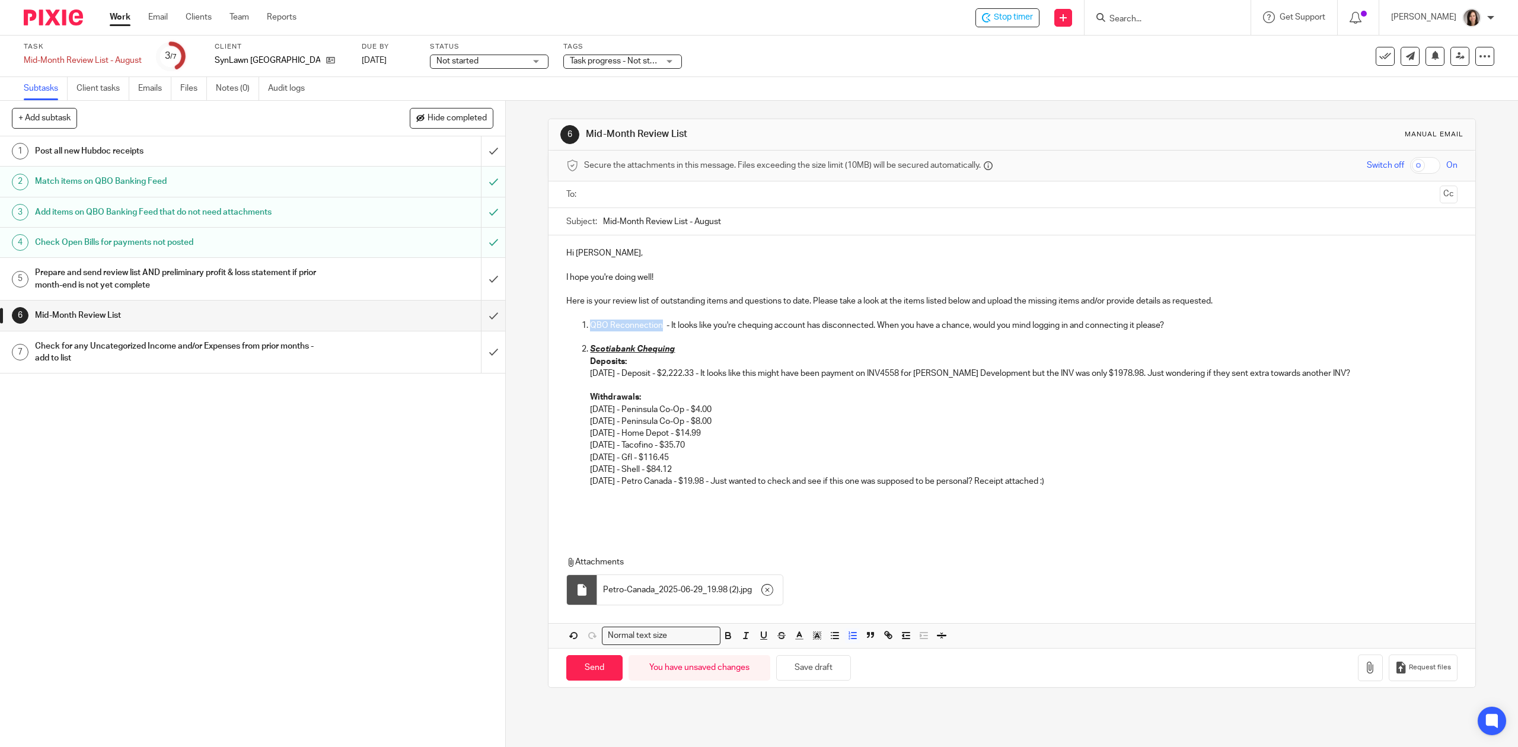
drag, startPoint x: 657, startPoint y: 321, endPoint x: 587, endPoint y: 328, distance: 70.3
click at [590, 328] on p "QBO Reconnection - It looks like you're chequing account has disconnected. When…" at bounding box center [1023, 326] width 867 height 12
click at [709, 399] on p "Withdrawals: 06/18/2025 - Peninsula Co-Op - $4.00 06/18/2025 - Peninsula Co-Op …" at bounding box center [1023, 439] width 867 height 96
click at [622, 499] on p at bounding box center [1023, 494] width 867 height 12
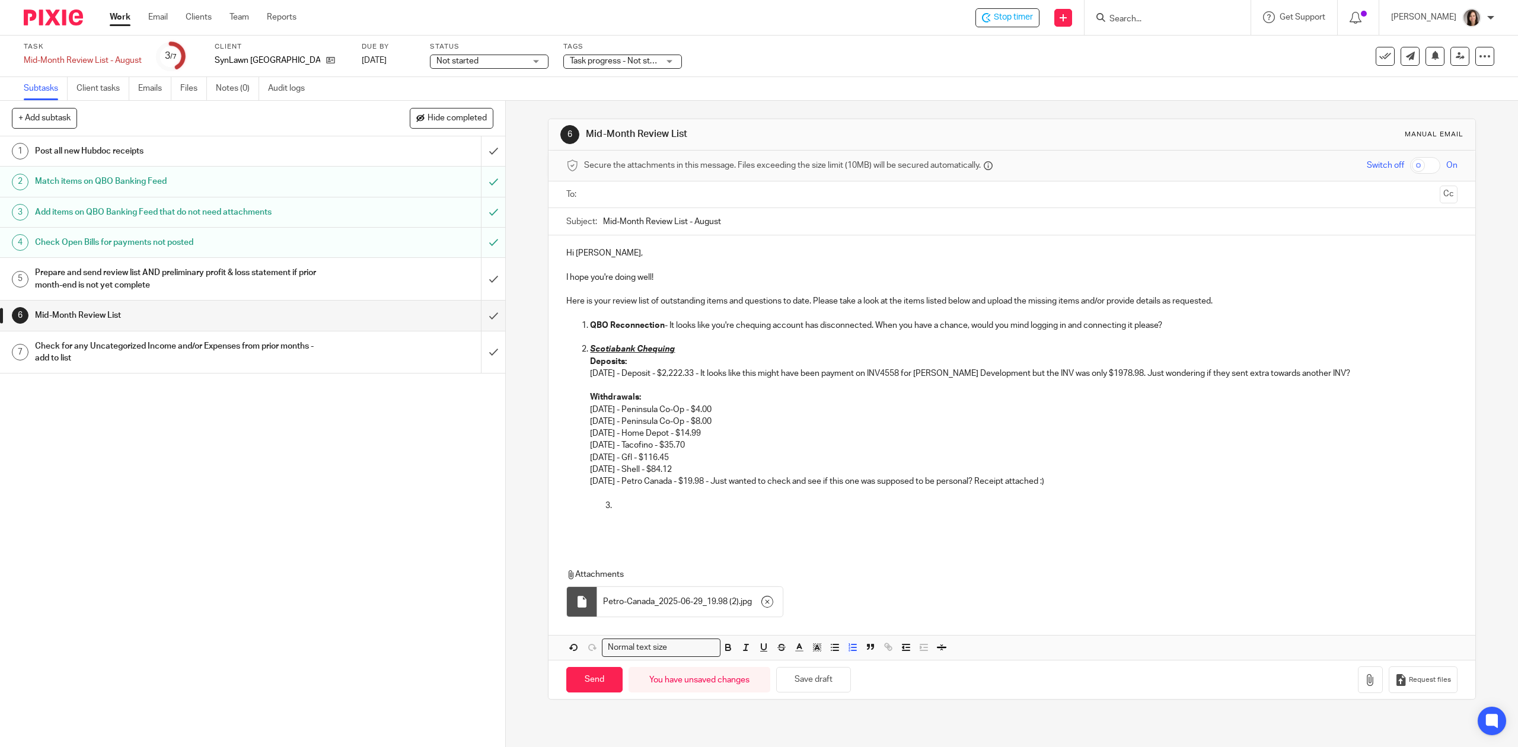
click at [1095, 491] on p at bounding box center [1023, 494] width 867 height 12
click at [1086, 480] on p "Withdrawals: 06/18/2025 - Peninsula Co-Op - $4.00 06/18/2025 - Peninsula Co-Op …" at bounding box center [1023, 439] width 867 height 96
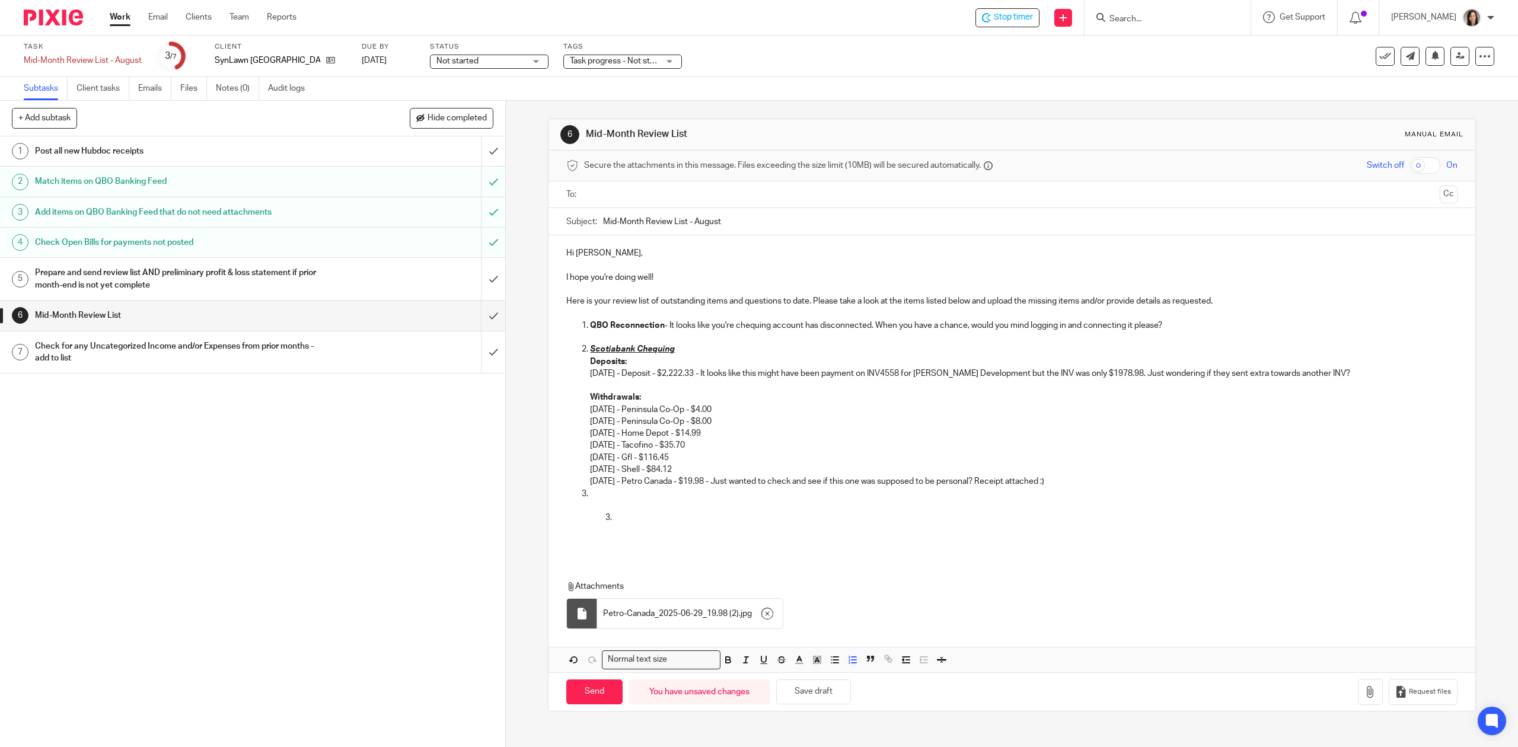
drag, startPoint x: 613, startPoint y: 518, endPoint x: 603, endPoint y: 520, distance: 9.7
click at [614, 520] on li at bounding box center [1035, 518] width 843 height 12
click at [607, 495] on p at bounding box center [1023, 494] width 867 height 12
click at [667, 323] on p "QBO Reconnection - It looks like you're chequing account has disconnected. When…" at bounding box center [1023, 326] width 867 height 12
click at [731, 324] on p "QBO Reconnection - It looks like you're chequing account has disconnected. When…" at bounding box center [1023, 326] width 867 height 12
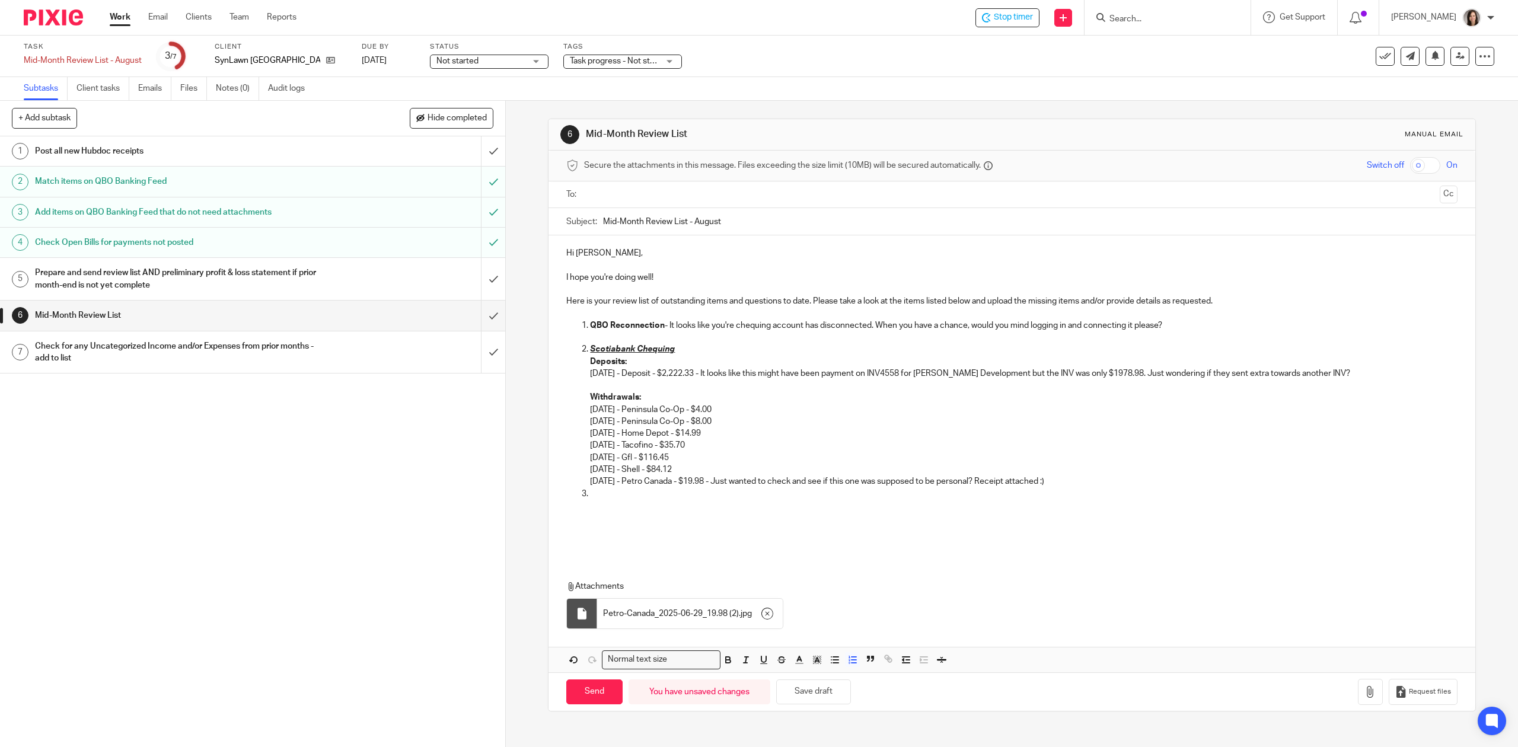
click at [776, 324] on p "QBO Reconnection - It looks like you're chequing account has disconnected. When…" at bounding box center [1023, 326] width 867 height 12
click at [772, 330] on p "QBO Reconnection - It looks like you're chequing account has disconnected. When…" at bounding box center [1023, 326] width 867 height 12
click at [597, 495] on p at bounding box center [1023, 494] width 867 height 12
drag, startPoint x: 733, startPoint y: 323, endPoint x: 710, endPoint y: 324, distance: 23.1
click at [710, 324] on p "QBO Reconnection - It looks like you're chequing and Visa account has disconnec…" at bounding box center [1023, 326] width 867 height 12
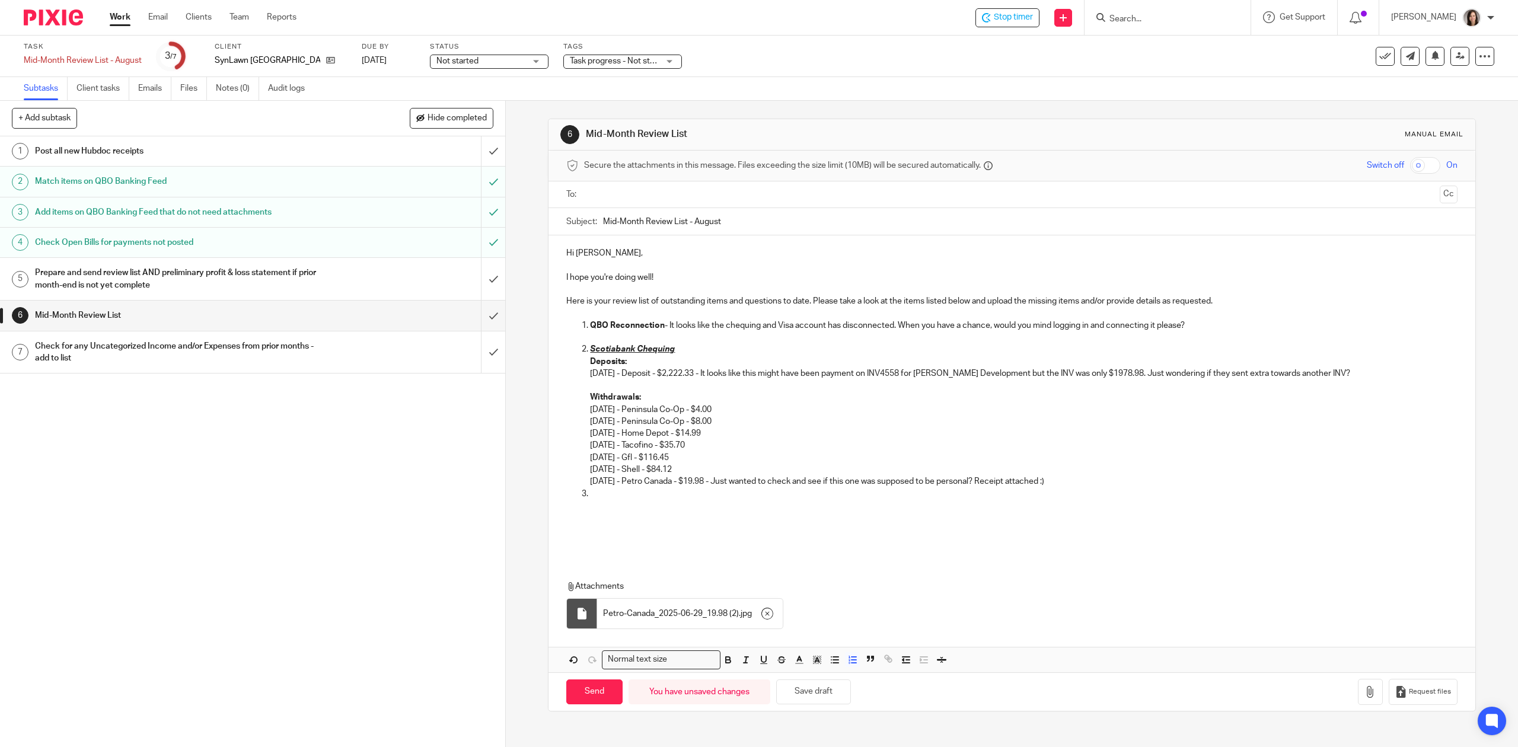
click at [732, 326] on p "QBO Reconnection - It looks like the chequing and Visa account has disconnected…" at bounding box center [1023, 326] width 867 height 12
click at [615, 497] on p at bounding box center [1023, 494] width 867 height 12
click at [610, 491] on p at bounding box center [1023, 494] width 867 height 12
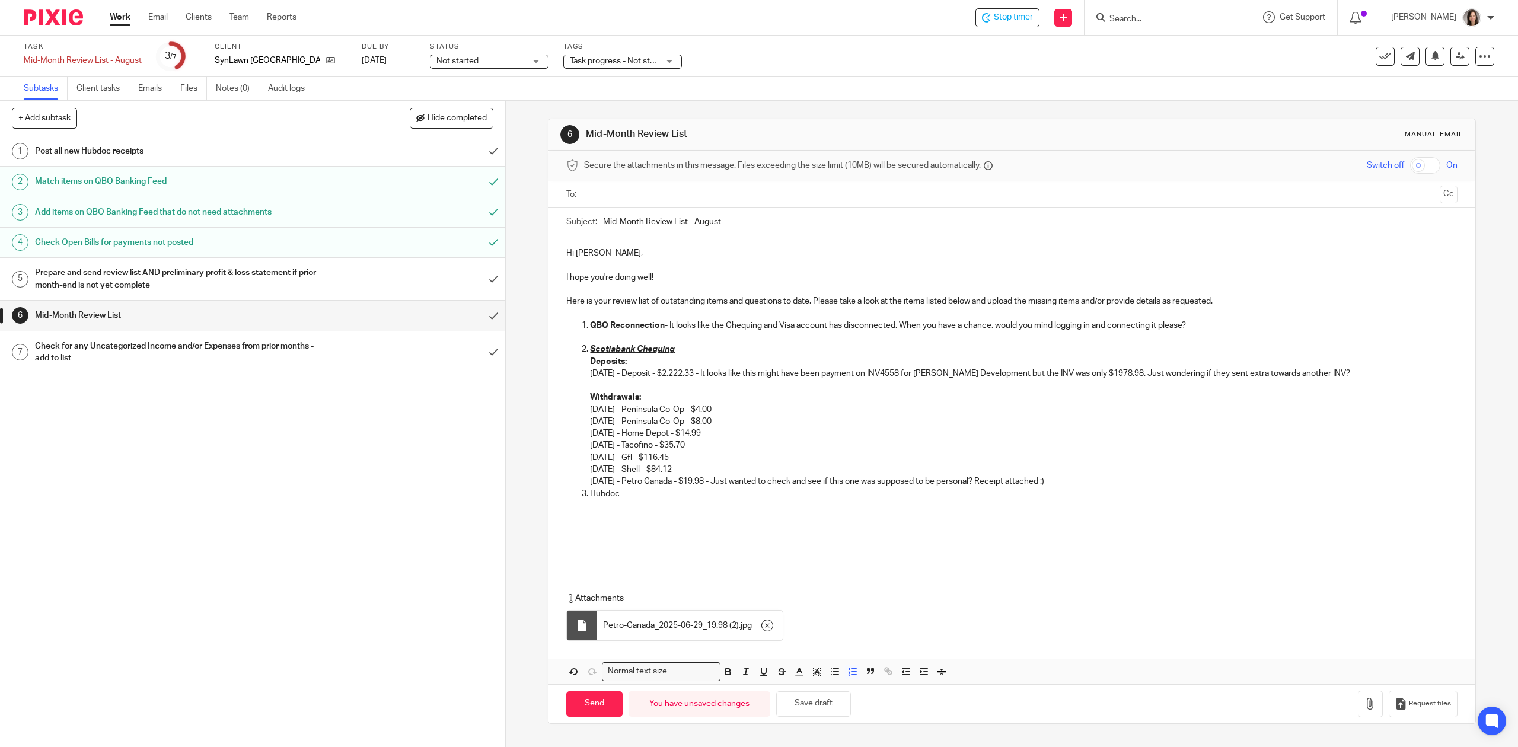
click at [634, 493] on p "Hubdoc" at bounding box center [1023, 494] width 867 height 12
drag, startPoint x: 724, startPoint y: 494, endPoint x: 693, endPoint y: 494, distance: 30.8
click at [693, 494] on p "Hubdoc - There are a couple invoices in Hubdoc that might be personal. Do you m…" at bounding box center [1023, 494] width 867 height 12
click at [1062, 486] on p "Withdrawals: 06/18/2025 - Peninsula Co-Op - $4.00 06/18/2025 - Peninsula Co-Op …" at bounding box center [1023, 439] width 867 height 96
click at [992, 497] on p "Hubdoc - There are a couple receipts in Hubdoc that might be personal. Do you m…" at bounding box center [1023, 494] width 867 height 12
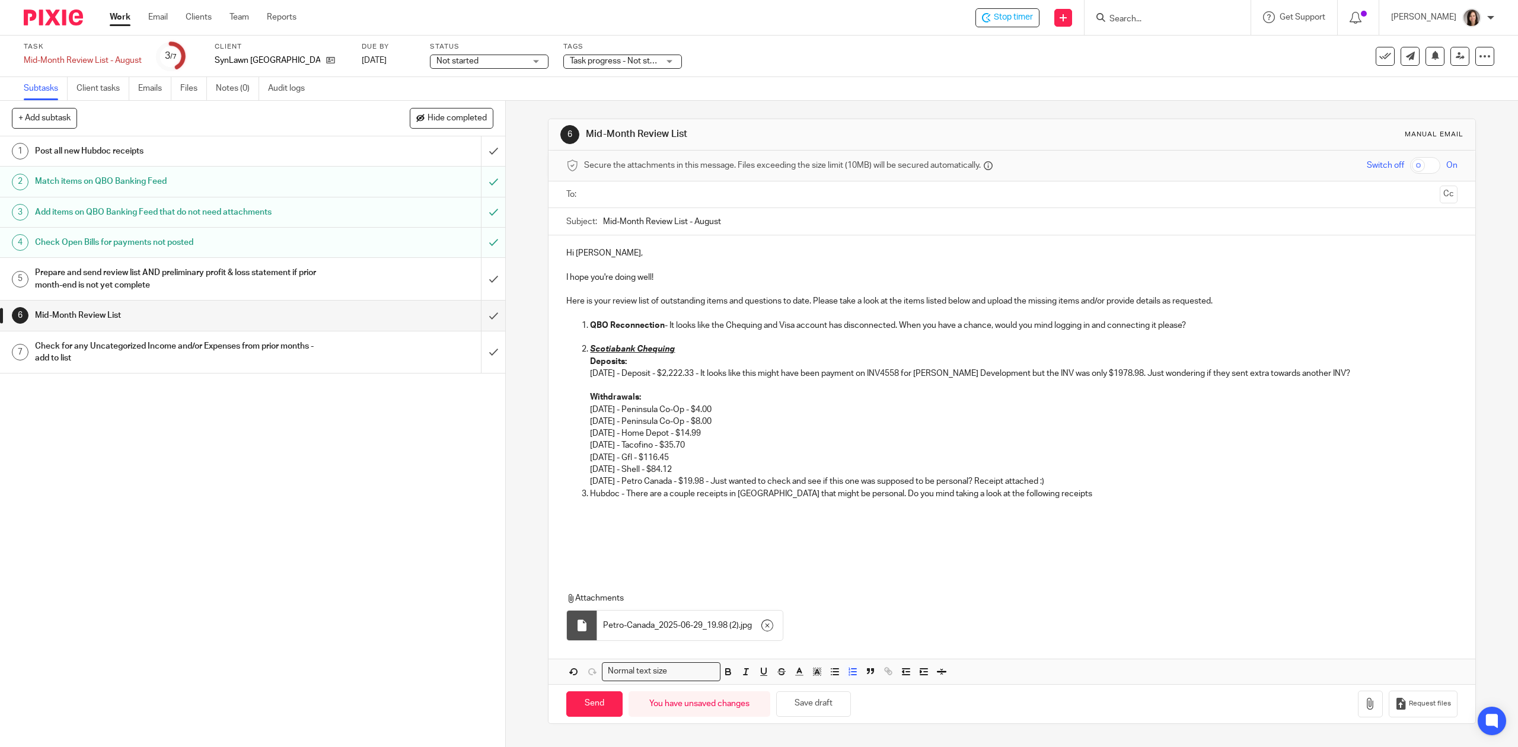
click at [1059, 495] on p "Hubdoc - There are a couple receipts in Hubdoc that might be personal. Do you m…" at bounding box center [1023, 494] width 867 height 12
click at [1073, 475] on p "Withdrawals: 06/18/2025 - Peninsula Co-Op - $4.00 06/18/2025 - Peninsula Co-Op …" at bounding box center [1023, 439] width 867 height 96
click at [1073, 479] on p "Withdrawals: 06/18/2025 - Peninsula Co-Op - $4.00 06/18/2025 - Peninsula Co-Op …" at bounding box center [1023, 439] width 867 height 96
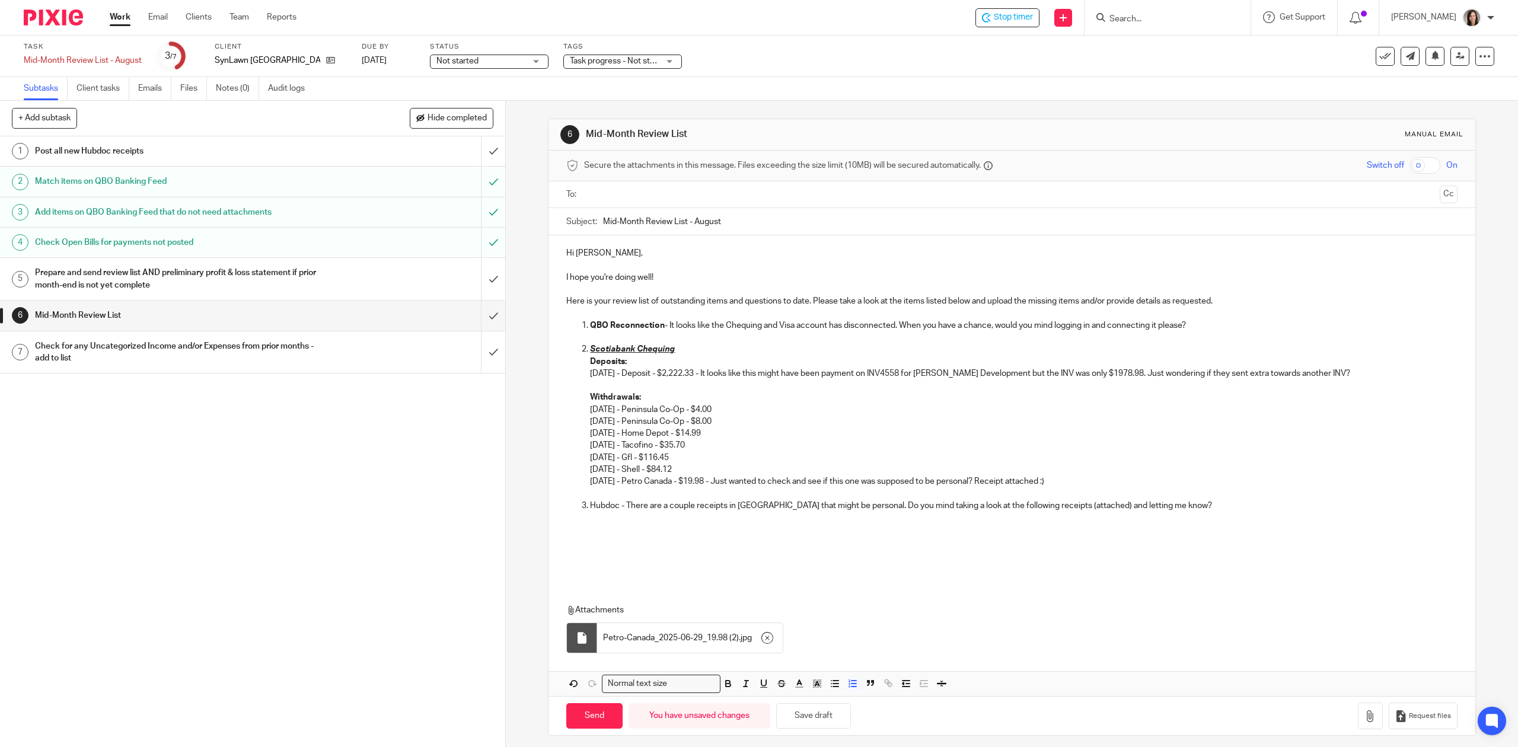
click at [1168, 509] on p "Hubdoc - There are a couple receipts in Hubdoc that might be personal. Do you m…" at bounding box center [1023, 506] width 867 height 12
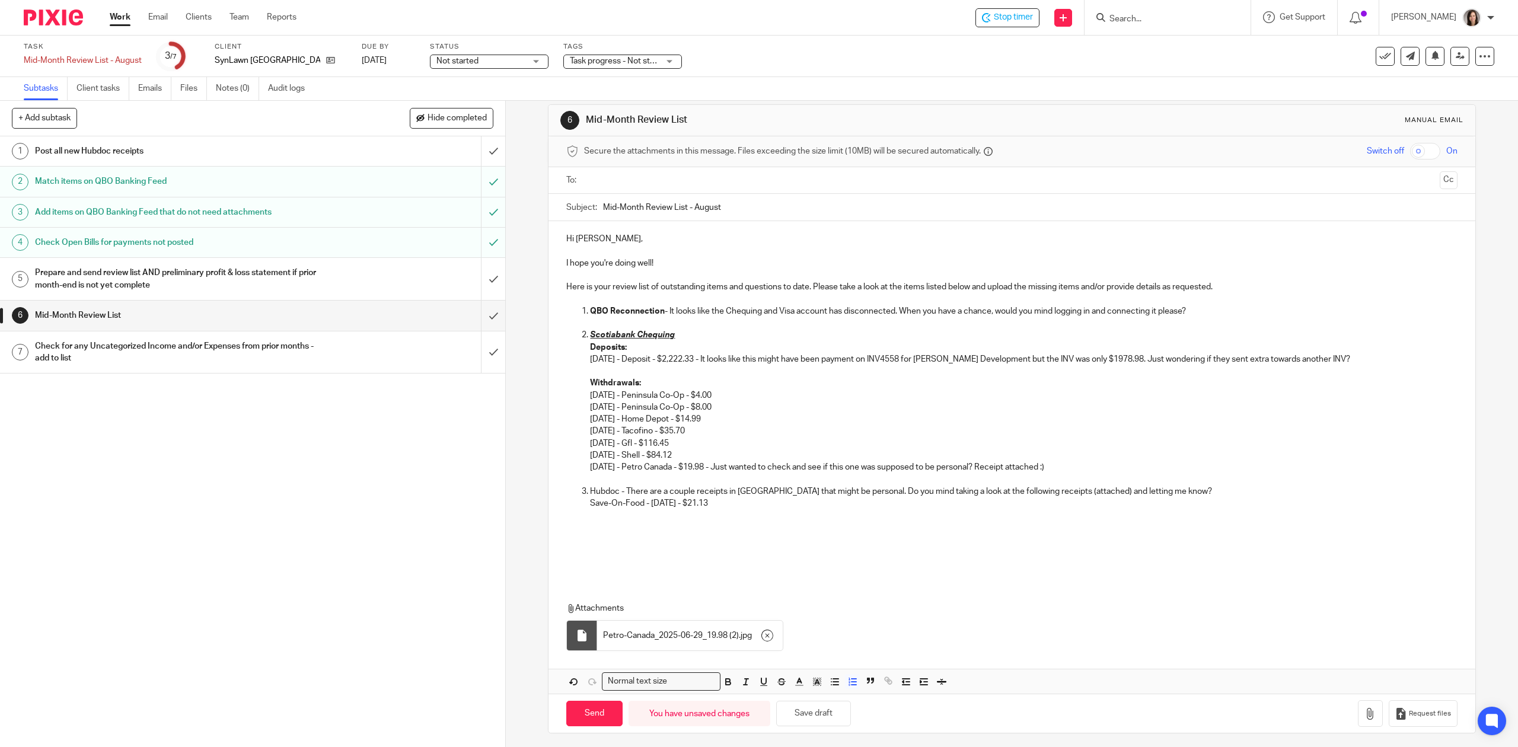
scroll to position [21, 0]
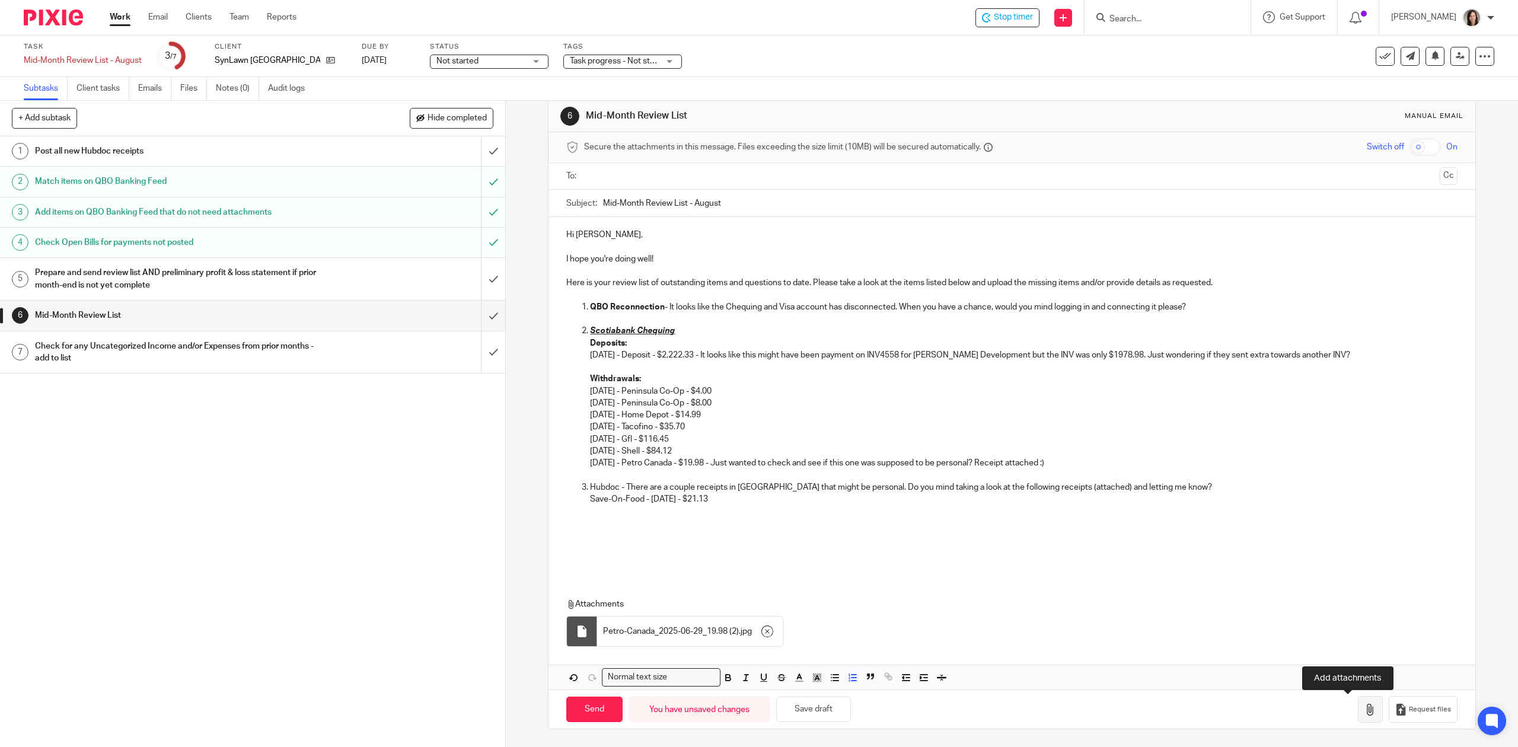
click at [1358, 722] on button "button" at bounding box center [1370, 709] width 25 height 27
click at [739, 496] on p "Save-On-Food - 07.11.2025 - $21.13" at bounding box center [1023, 496] width 867 height 12
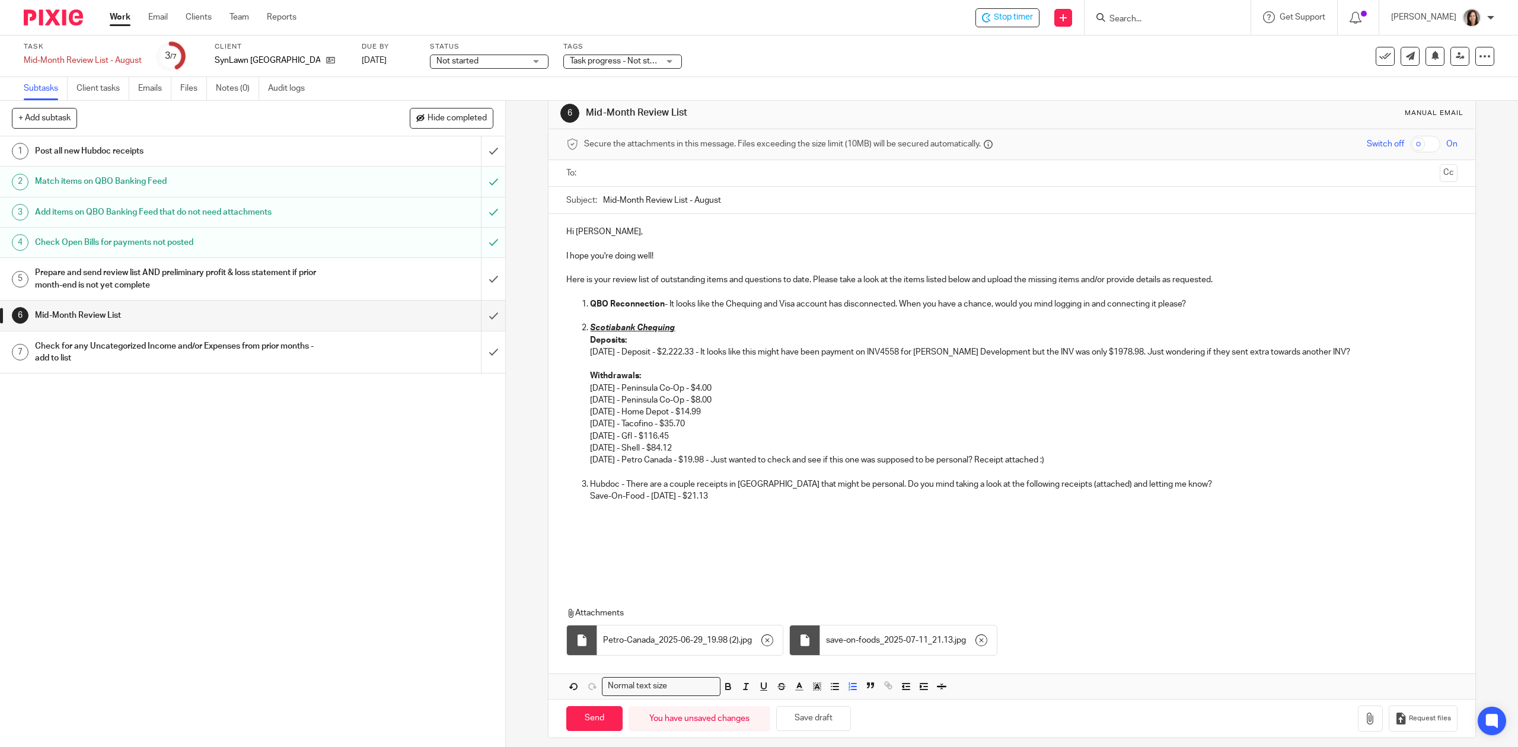
click at [624, 502] on p "Save-On-Food - 07.11.2025 - $21.13" at bounding box center [1023, 496] width 867 height 12
click at [612, 510] on p at bounding box center [1023, 508] width 867 height 12
drag, startPoint x: 1170, startPoint y: 485, endPoint x: 765, endPoint y: 484, distance: 405.0
click at [765, 484] on p "Hubdoc - There are a couple receipts in Hubdoc that might be personal. Do you m…" at bounding box center [1023, 485] width 867 height 12
click at [763, 497] on p "Save-On-Food - 07.11.2025 - $21.13" at bounding box center [1023, 496] width 867 height 12
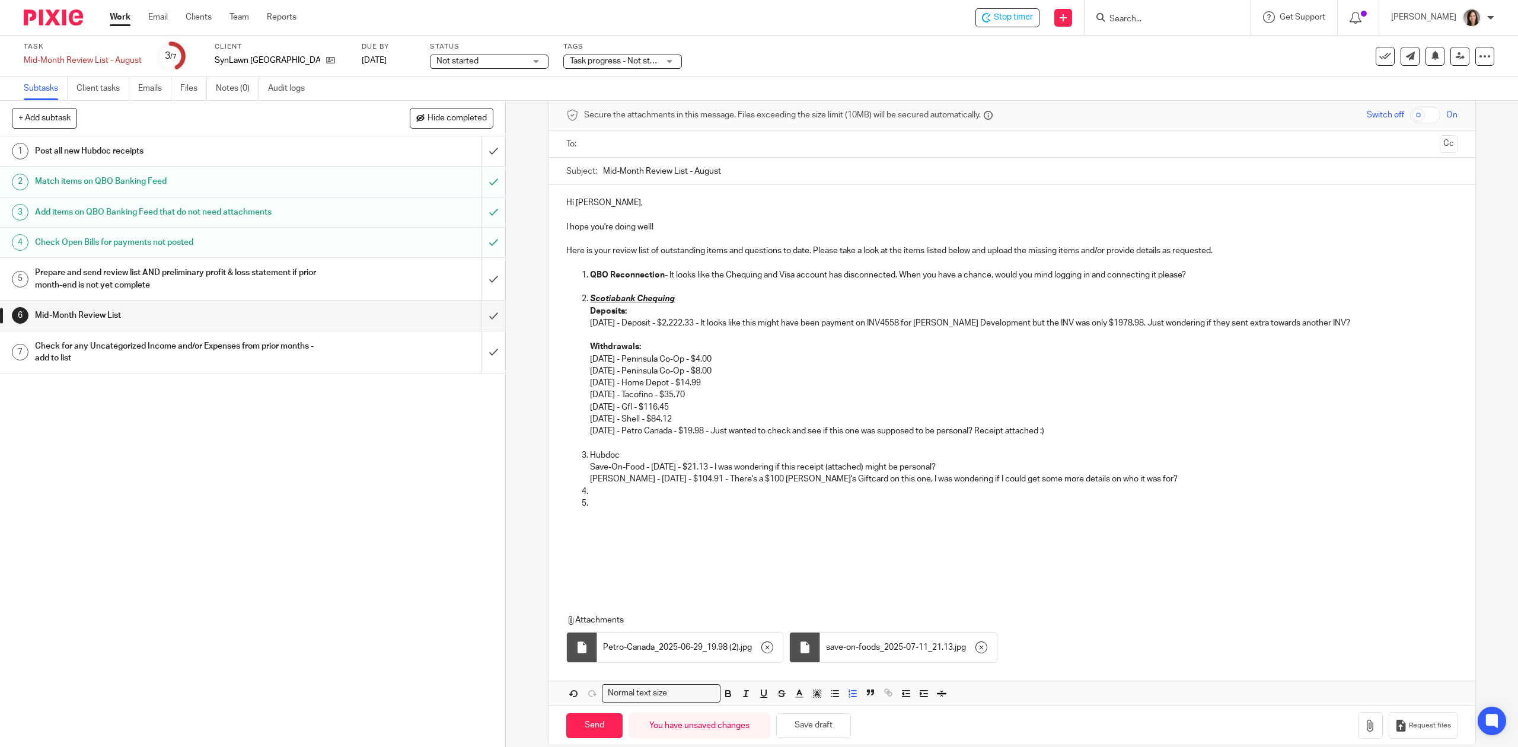
scroll to position [69, 0]
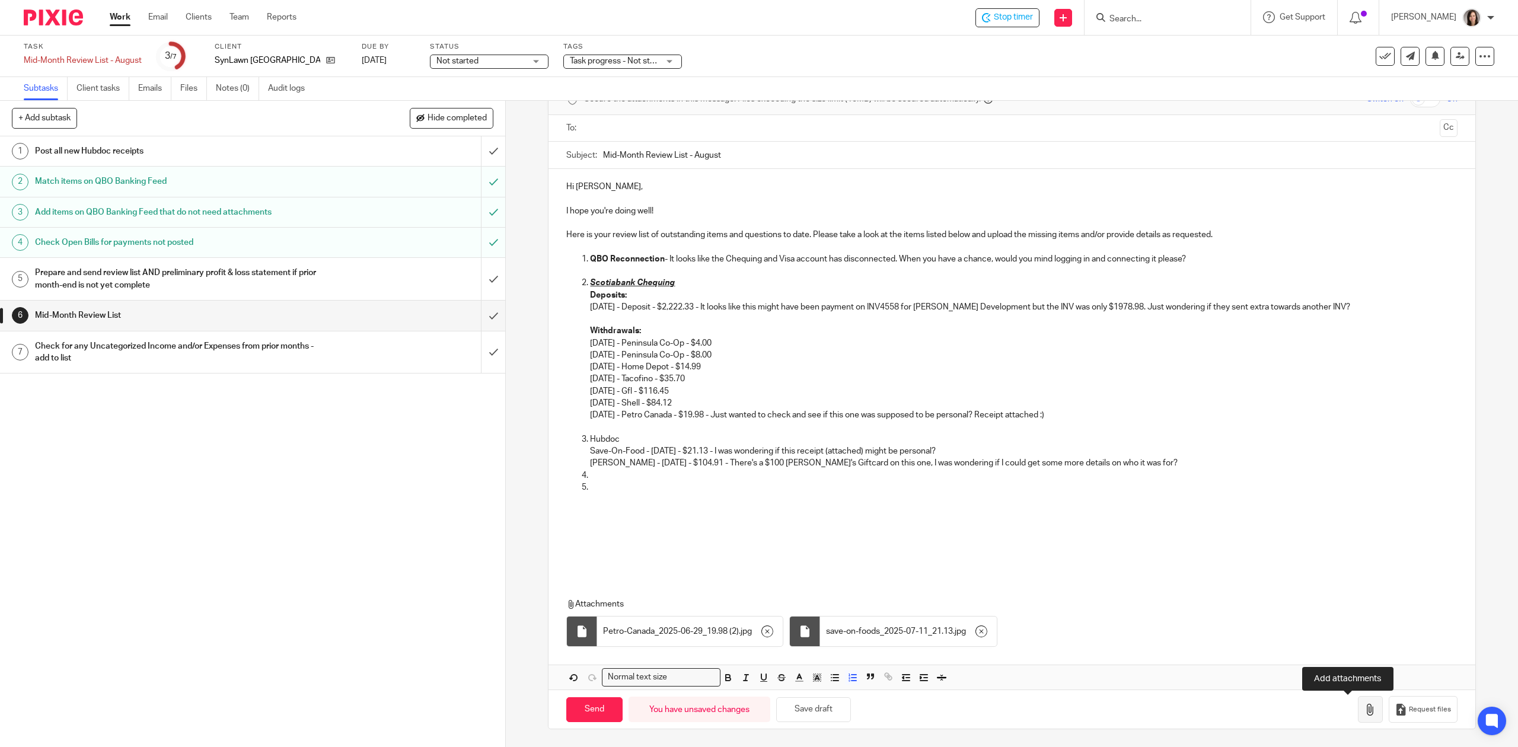
click at [1358, 703] on button "button" at bounding box center [1370, 709] width 25 height 27
click at [598, 491] on p at bounding box center [1023, 485] width 867 height 12
drag, startPoint x: 598, startPoint y: 491, endPoint x: 572, endPoint y: 473, distance: 32.1
click at [572, 473] on ol "Scotiabank Chequing Deposits: 05/20/2025 - Deposit - $2,222.33 - It looks like …" at bounding box center [1011, 413] width 891 height 276
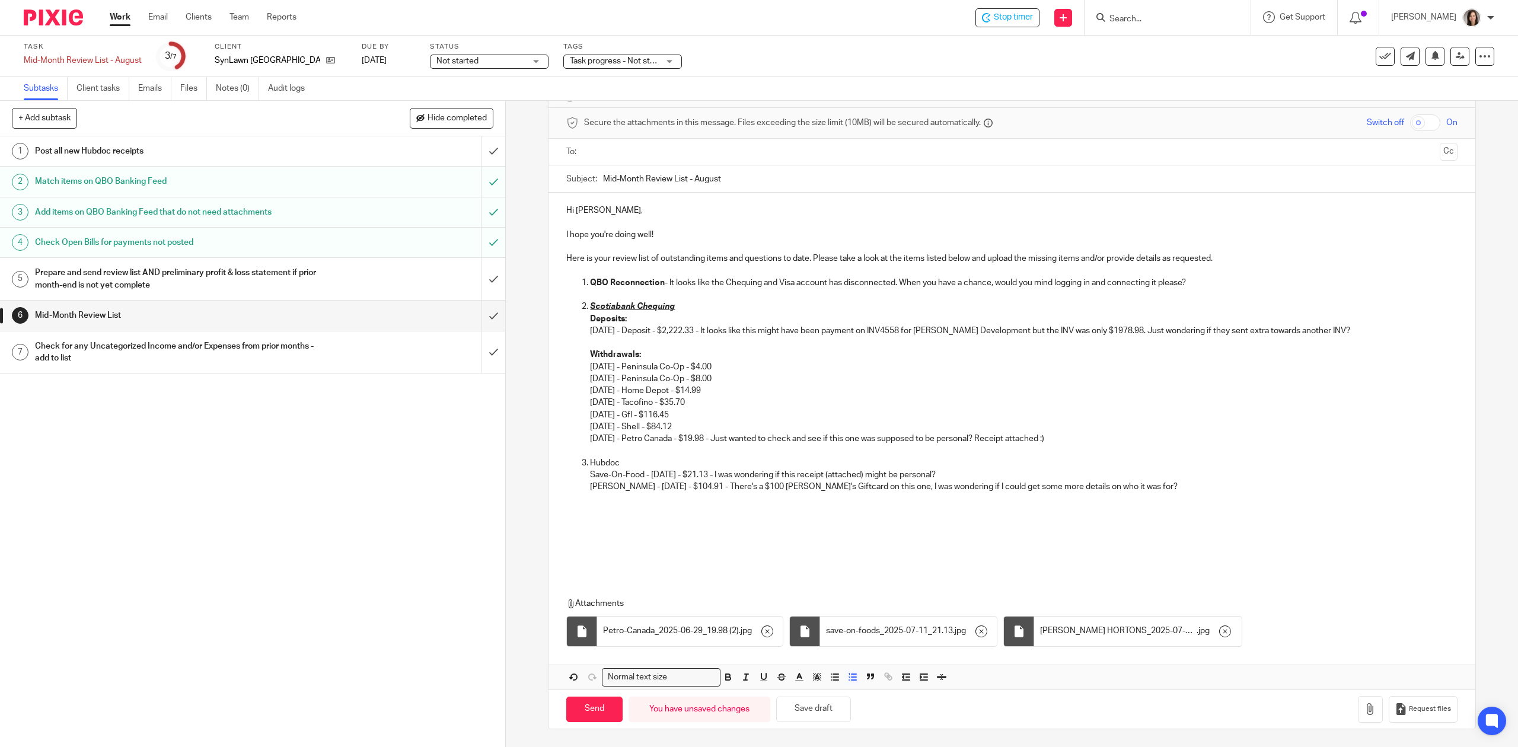
scroll to position [57, 0]
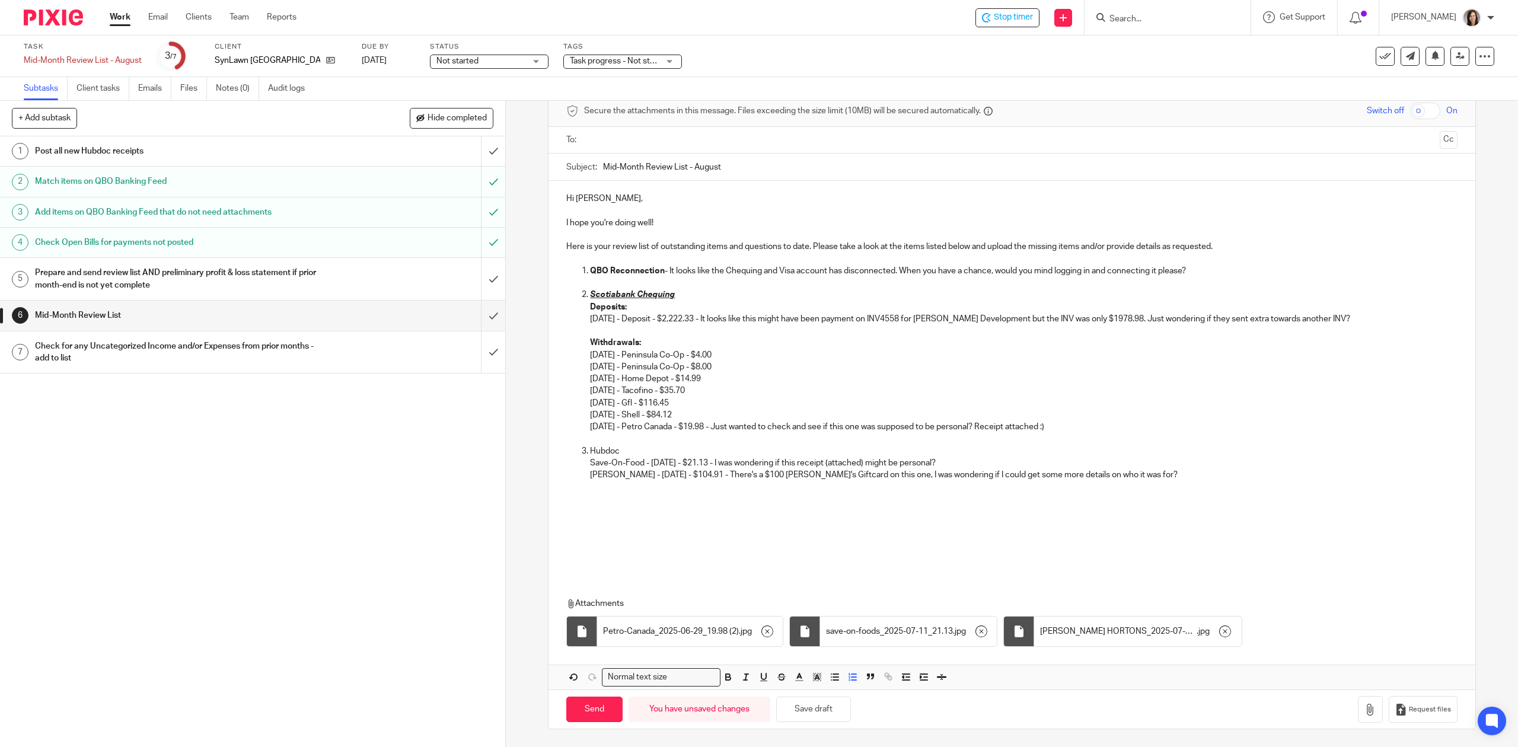
click at [581, 501] on ol "Scotiabank Chequing Deposits: 05/20/2025 - Deposit - $2,222.33 - It looks like …" at bounding box center [1011, 421] width 891 height 264
click at [566, 527] on ol "Scotiabank Chequing Deposits: 05/20/2025 - Deposit - $2,222.33 - It looks like …" at bounding box center [1011, 421] width 891 height 264
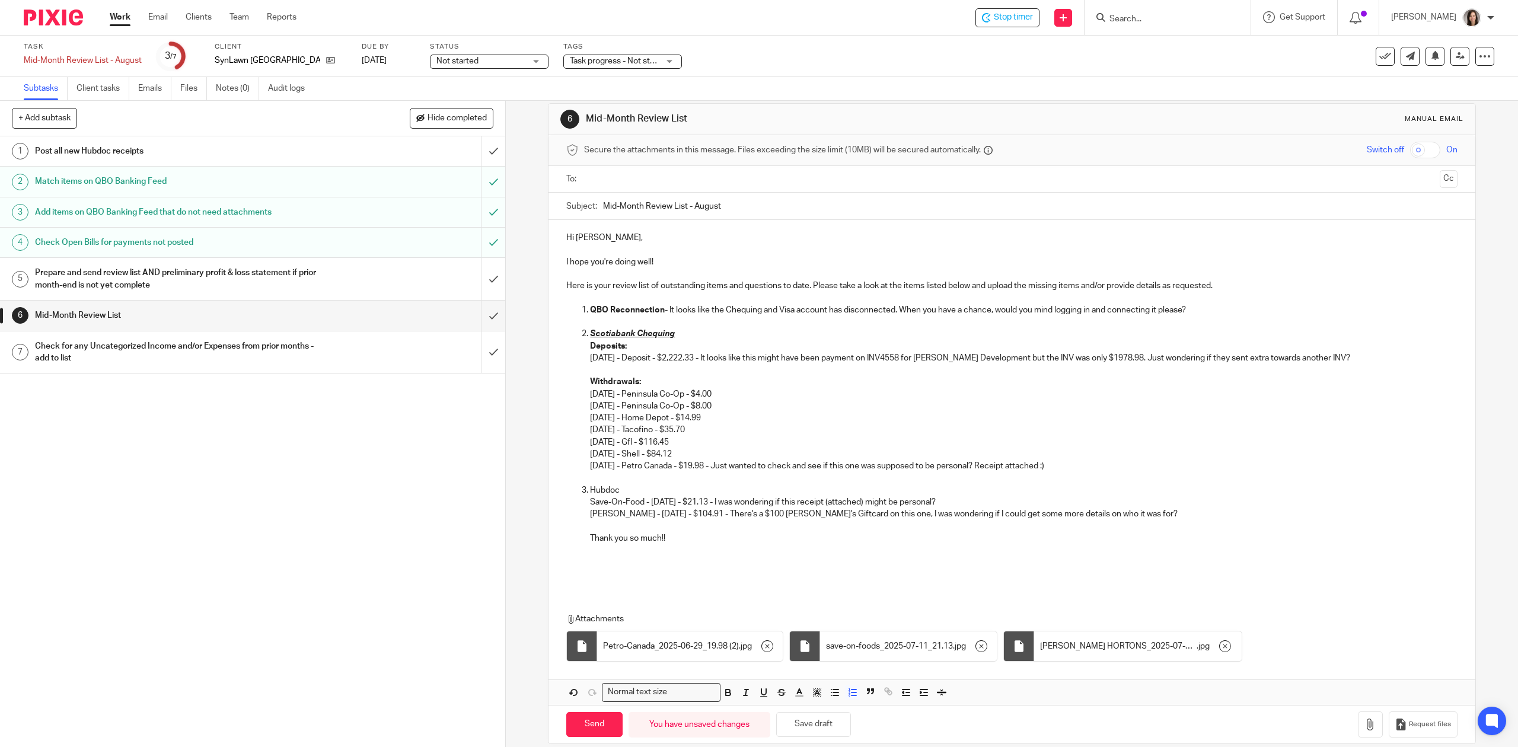
scroll to position [0, 0]
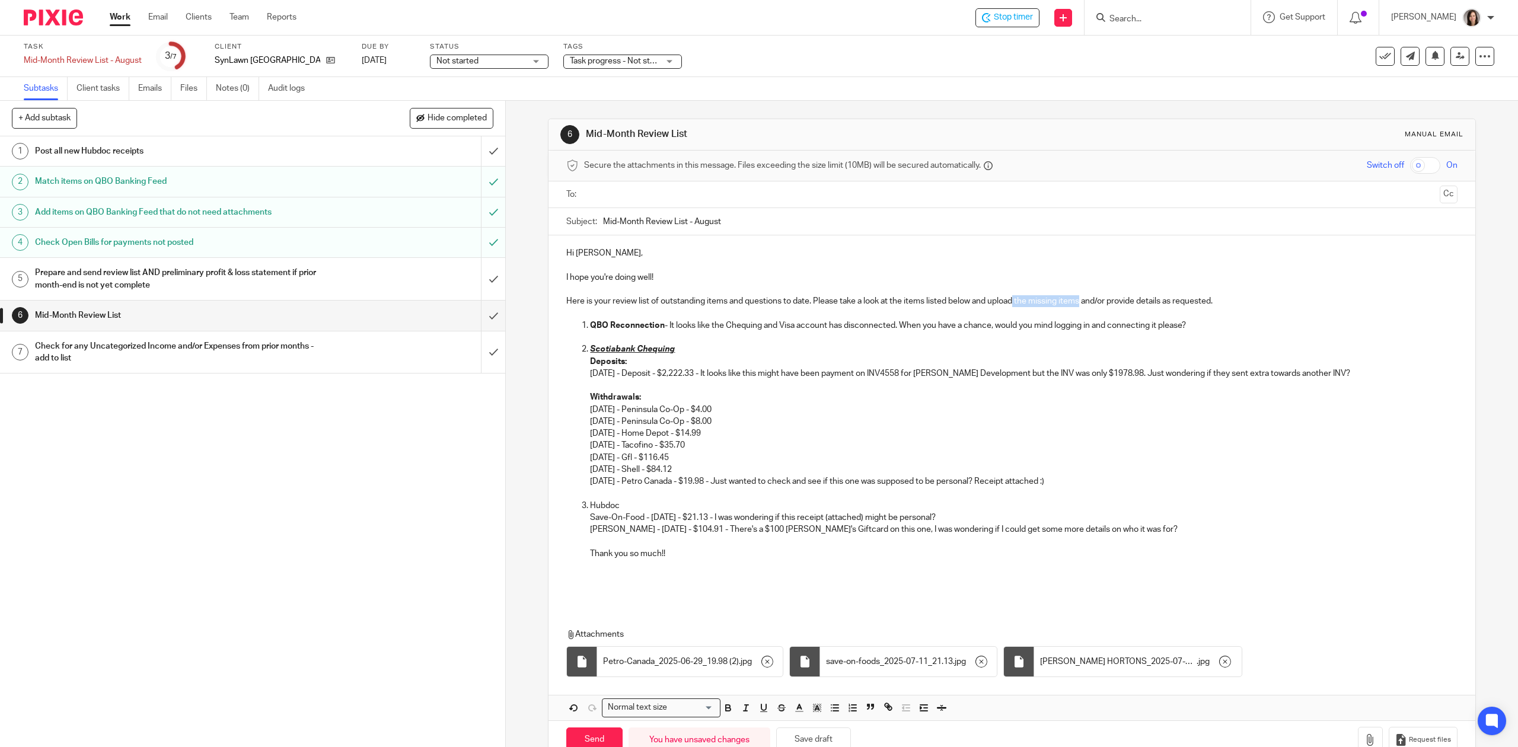
drag, startPoint x: 1078, startPoint y: 300, endPoint x: 1011, endPoint y: 300, distance: 66.4
click at [1011, 300] on p "Here is your review list of outstanding items and questions to date. Please tak…" at bounding box center [1011, 301] width 891 height 12
click at [899, 326] on p "QBO Reconnection - It looks like the Chequing and Visa account has disconnected…" at bounding box center [1023, 326] width 867 height 12
click at [907, 325] on p "QBO Reconnection - It looks like the Chequing and Visa account has disconnected…" at bounding box center [1023, 326] width 867 height 12
click at [1102, 326] on p "QBO Reconnection - It looks like the Chequing and Visa account has disconnected…" at bounding box center [1023, 326] width 867 height 12
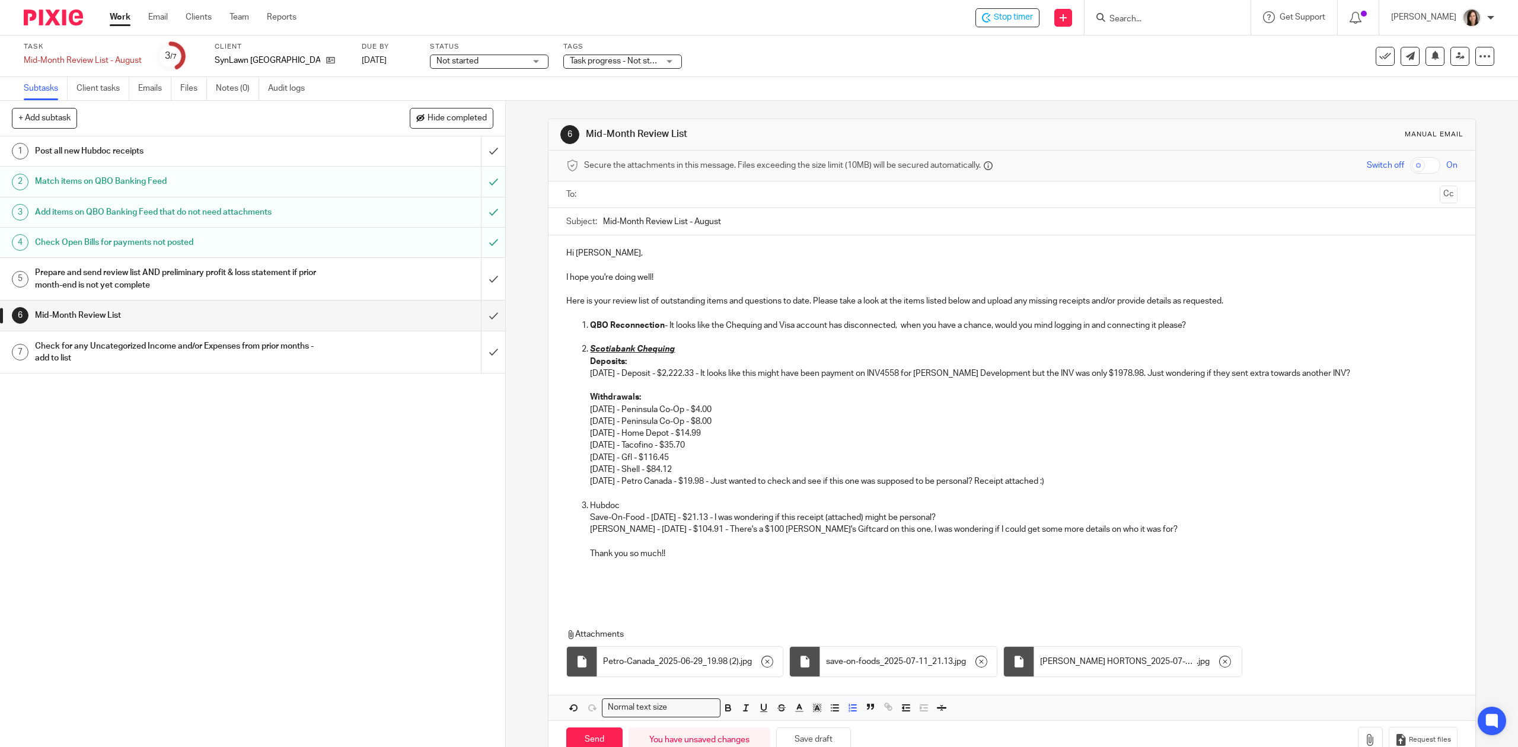
click at [1161, 326] on p "QBO Reconnection - It looks like the Chequing and Visa account has disconnected…" at bounding box center [1023, 326] width 867 height 12
click at [1153, 328] on p "QBO Reconnection - It looks like the Chequing and Visa account has disconnected…" at bounding box center [1023, 326] width 867 height 12
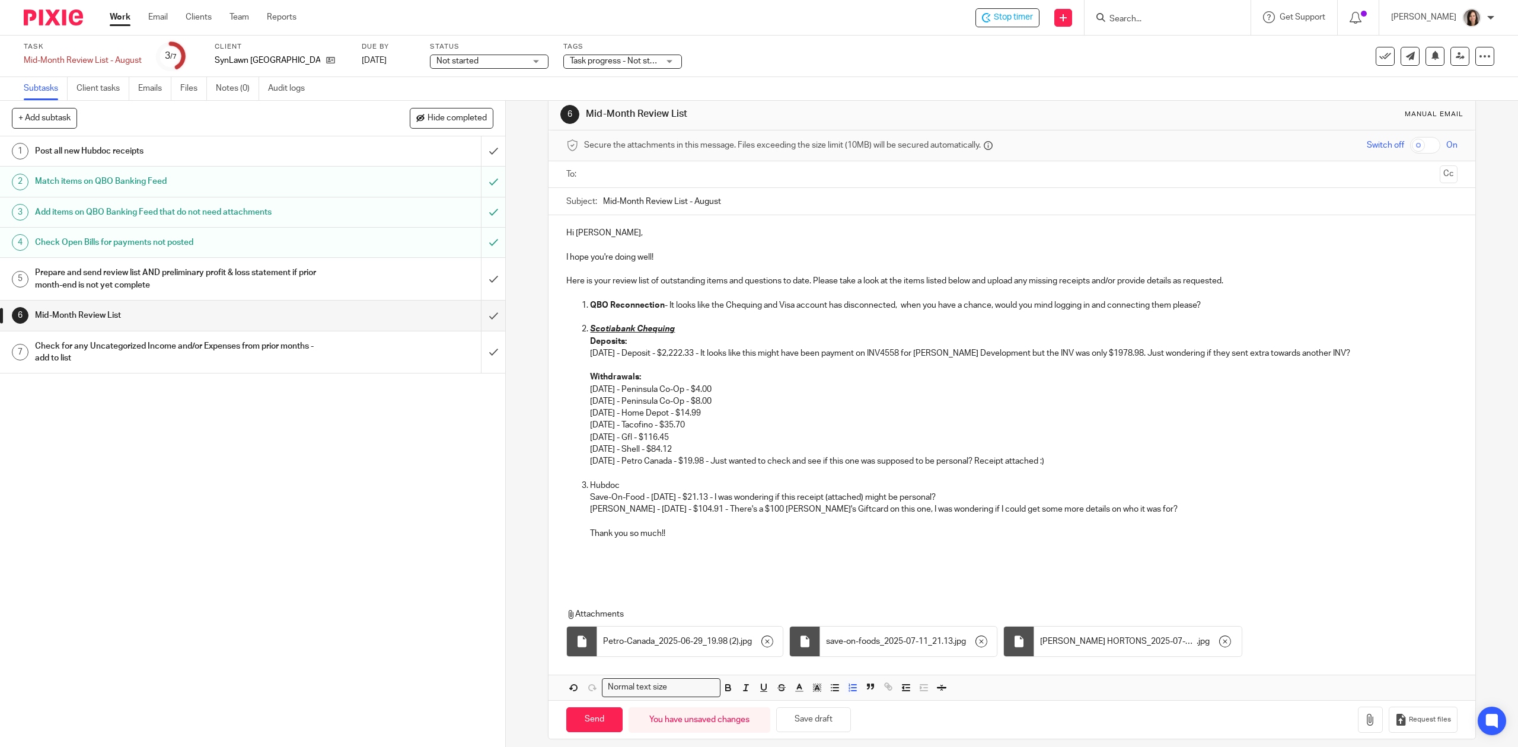
scroll to position [33, 0]
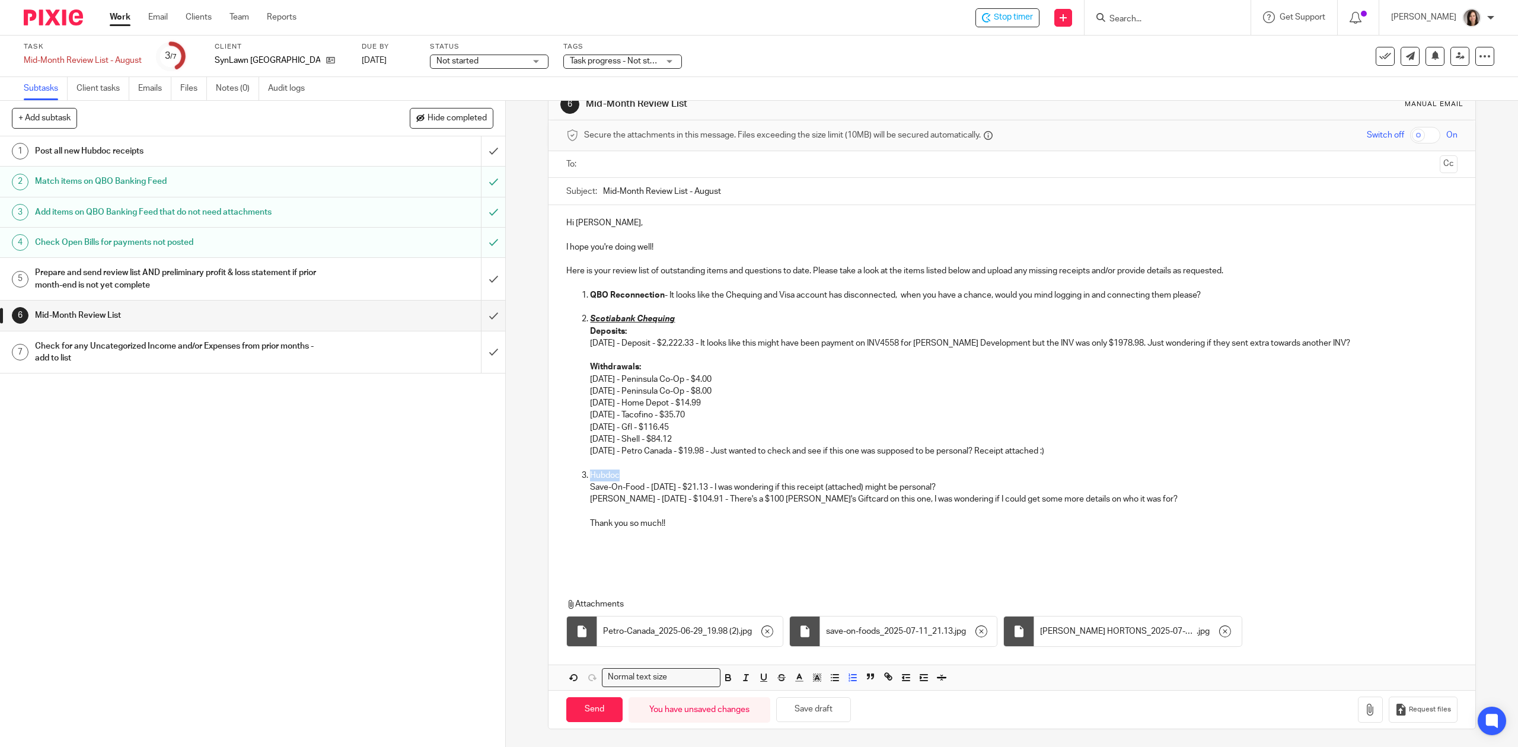
drag, startPoint x: 622, startPoint y: 477, endPoint x: 586, endPoint y: 478, distance: 36.2
click at [590, 478] on p "Hubdoc" at bounding box center [1023, 476] width 867 height 12
click at [660, 496] on p "Tim Hortons - 07.25.2025 - $104.91 - There's a $100 Tim's Giftcard on this one,…" at bounding box center [1023, 499] width 867 height 12
click at [656, 295] on strong "QBO Reconnection" at bounding box center [627, 295] width 75 height 8
drag, startPoint x: 660, startPoint y: 295, endPoint x: 579, endPoint y: 295, distance: 80.7
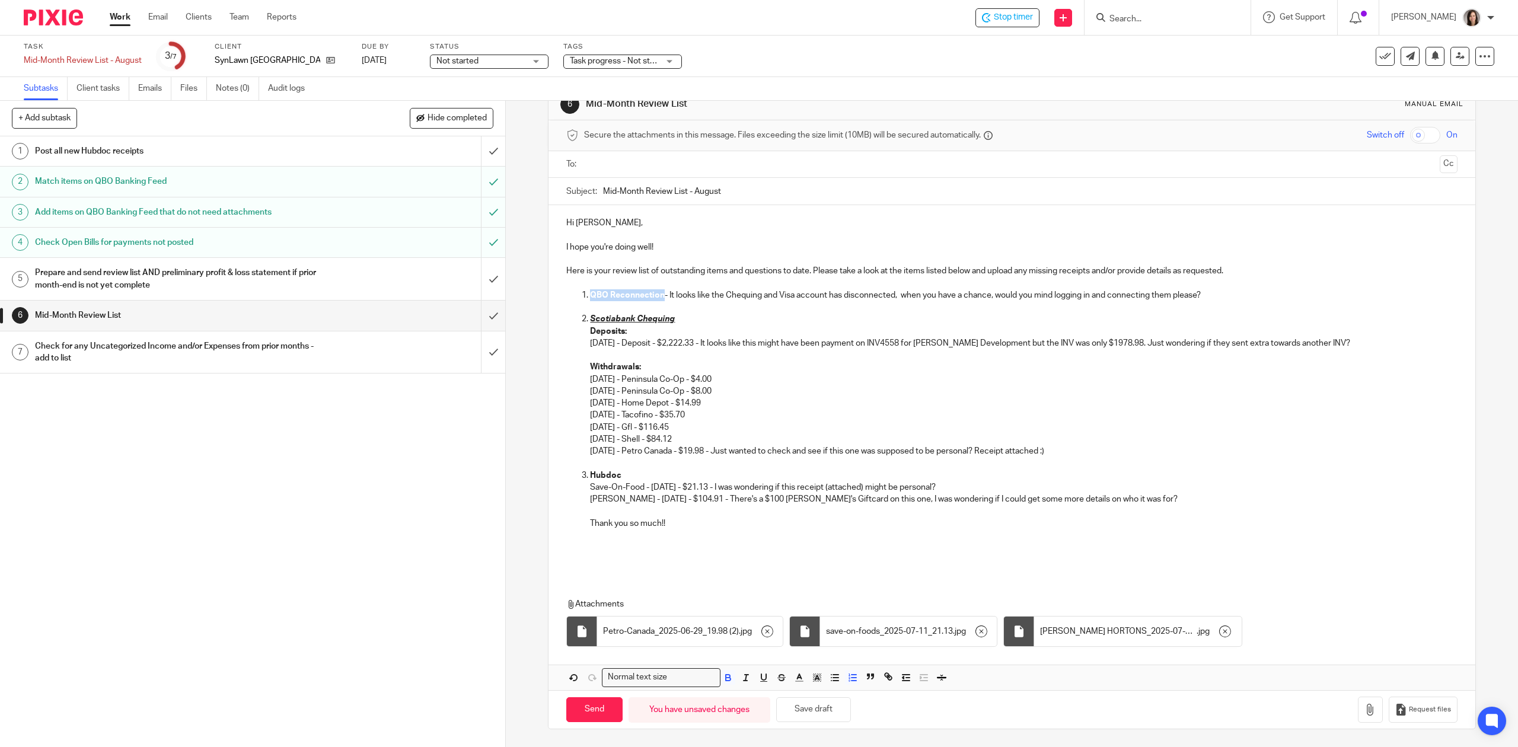
click at [590, 295] on li "QBO Reconnection - It looks like the Chequing and Visa account has disconnected…" at bounding box center [1023, 295] width 867 height 12
click at [644, 342] on p "05/20/2025 - Deposit - $2,222.33 - It looks like this might have been payment o…" at bounding box center [1023, 343] width 867 height 12
drag, startPoint x: 674, startPoint y: 320, endPoint x: 582, endPoint y: 315, distance: 91.4
click at [590, 315] on li "Scotiabank Chequing Deposits: 05/20/2025 - Deposit - $2,222.33 - It looks like …" at bounding box center [1023, 391] width 867 height 156
drag, startPoint x: 629, startPoint y: 466, endPoint x: 600, endPoint y: 470, distance: 29.4
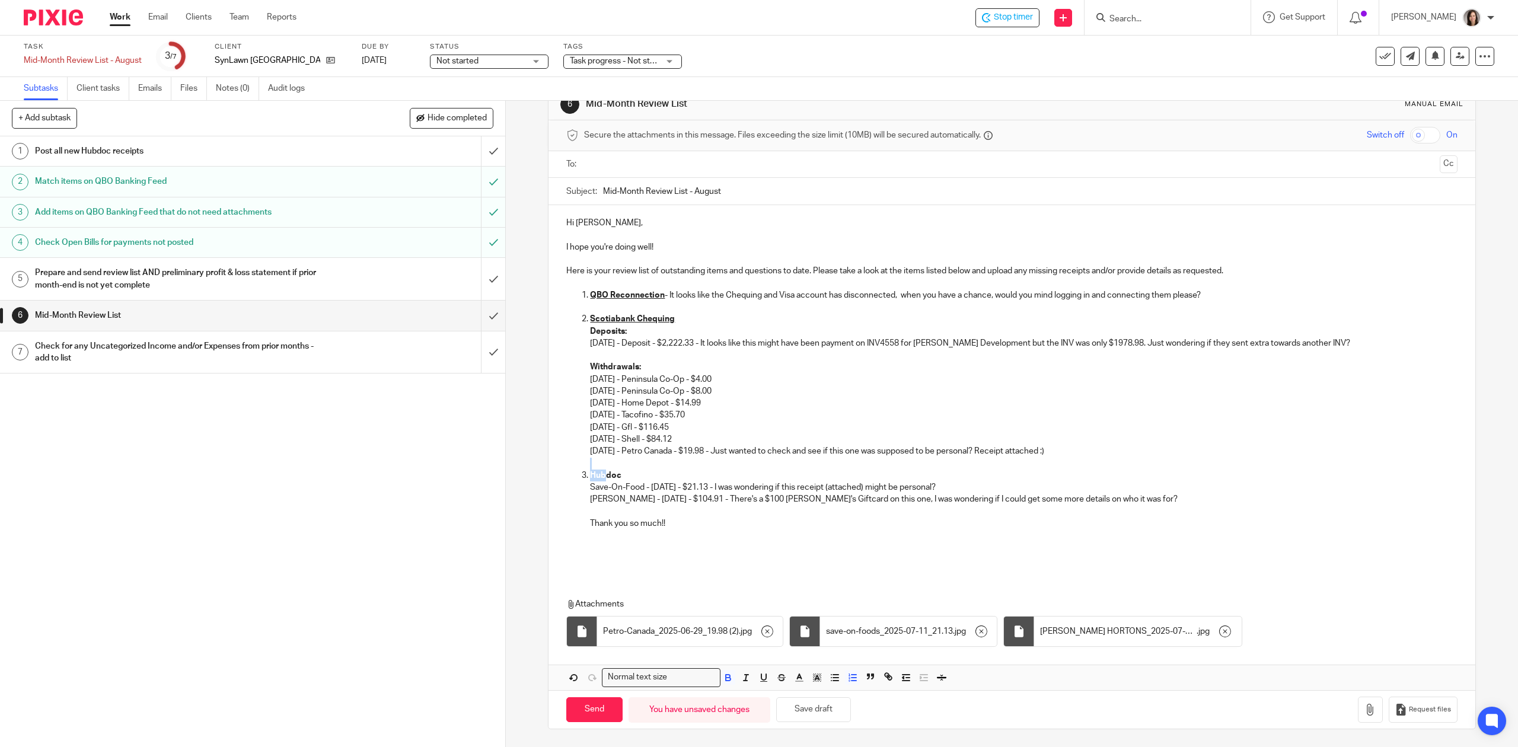
click at [600, 470] on ol "Scotiabank Chequing Deposits: 05/20/2025 - Deposit - $2,222.33 - It looks like …" at bounding box center [1011, 433] width 891 height 240
click at [620, 473] on p "Hubdoc" at bounding box center [1023, 476] width 867 height 12
drag, startPoint x: 620, startPoint y: 473, endPoint x: 601, endPoint y: 473, distance: 19.6
click at [601, 473] on p "Hubdoc" at bounding box center [1023, 476] width 867 height 12
click at [651, 508] on p at bounding box center [1023, 512] width 867 height 12
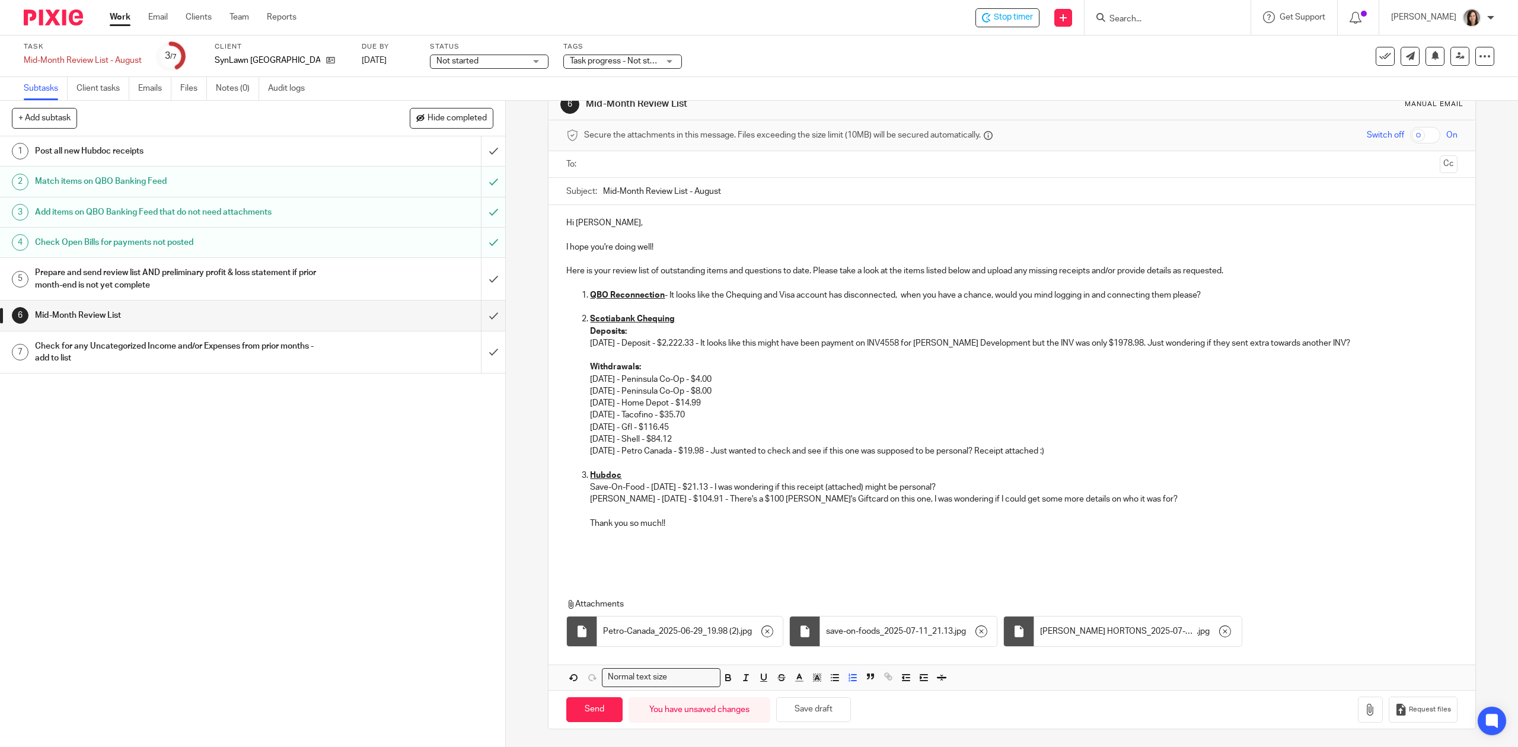
click at [1155, 493] on p "Tim Hortons - 07.25.2025 - $104.91 - There's a $100 Tim's Giftcard on this one,…" at bounding box center [1023, 499] width 867 height 12
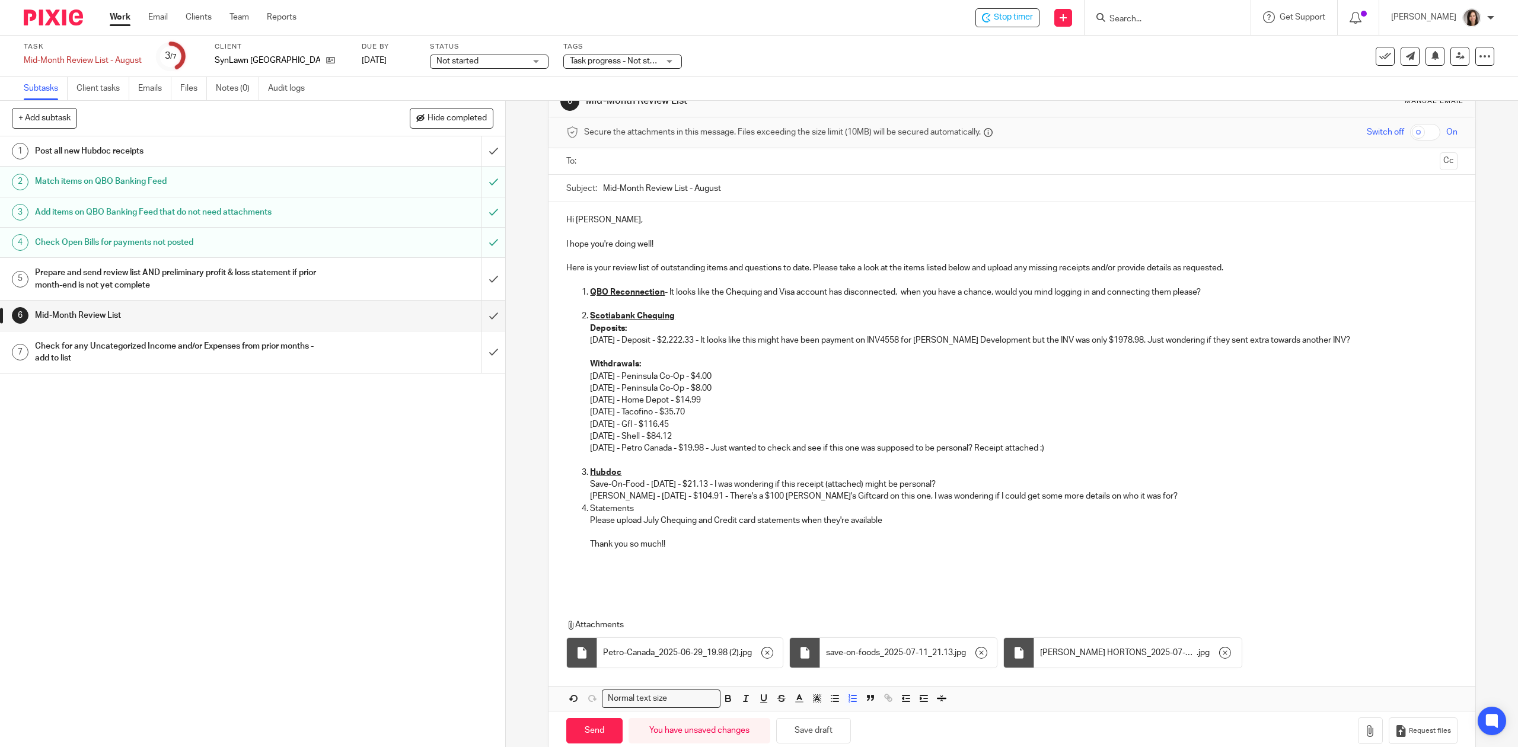
click at [1172, 492] on p "Tim Hortons - 07.25.2025 - $104.91 - There's a $100 Tim's Giftcard on this one,…" at bounding box center [1023, 496] width 867 height 12
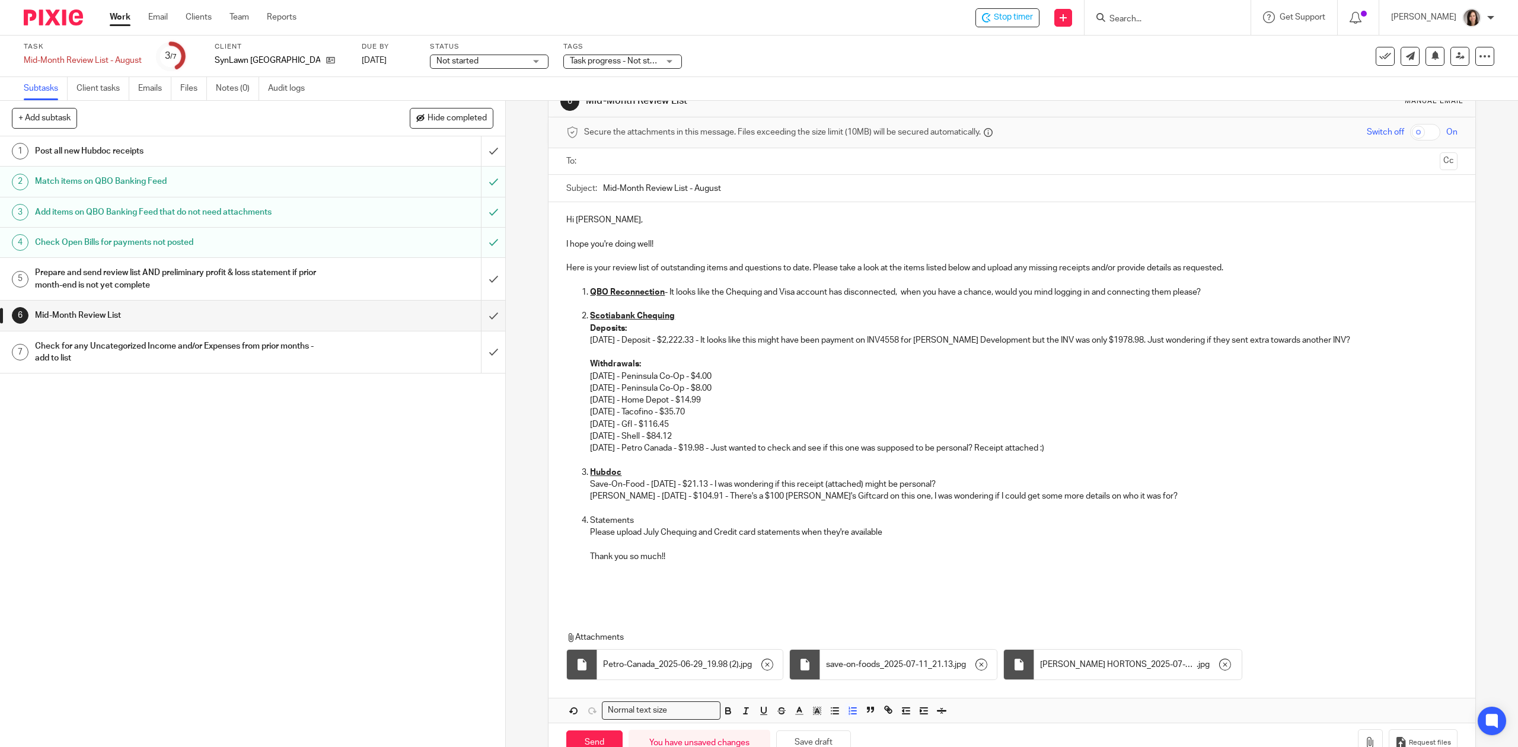
drag, startPoint x: 634, startPoint y: 523, endPoint x: 572, endPoint y: 523, distance: 62.3
click at [572, 523] on ol "Scotiabank Chequing Deposits: 05/20/2025 - Deposit - $2,222.33 - It looks like …" at bounding box center [1011, 448] width 891 height 276
drag, startPoint x: 607, startPoint y: 450, endPoint x: 606, endPoint y: 440, distance: 9.6
click at [606, 449] on p "Withdrawals: 06/18/2025 - Peninsula Co-Op - $4.00 06/18/2025 - Peninsula Co-Op …" at bounding box center [1023, 406] width 867 height 96
click at [603, 353] on p at bounding box center [1023, 352] width 867 height 12
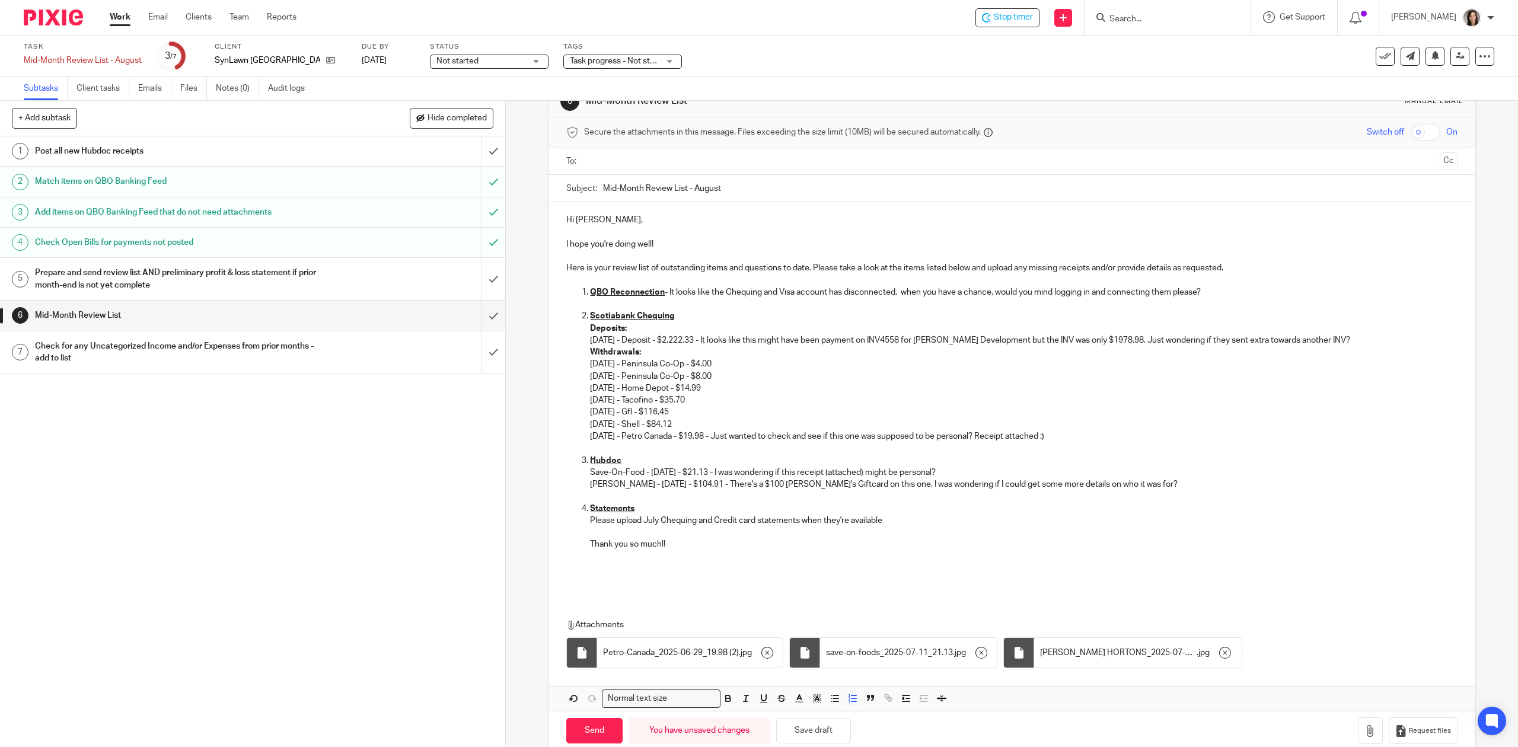
click at [840, 295] on p "QBO Reconnection - It looks like the Chequing and Visa account has disconnected…" at bounding box center [1023, 292] width 867 height 12
click at [826, 294] on p "QBO Reconnection - It looks like the Chequing and Visa account has disconnected…" at bounding box center [1023, 292] width 867 height 12
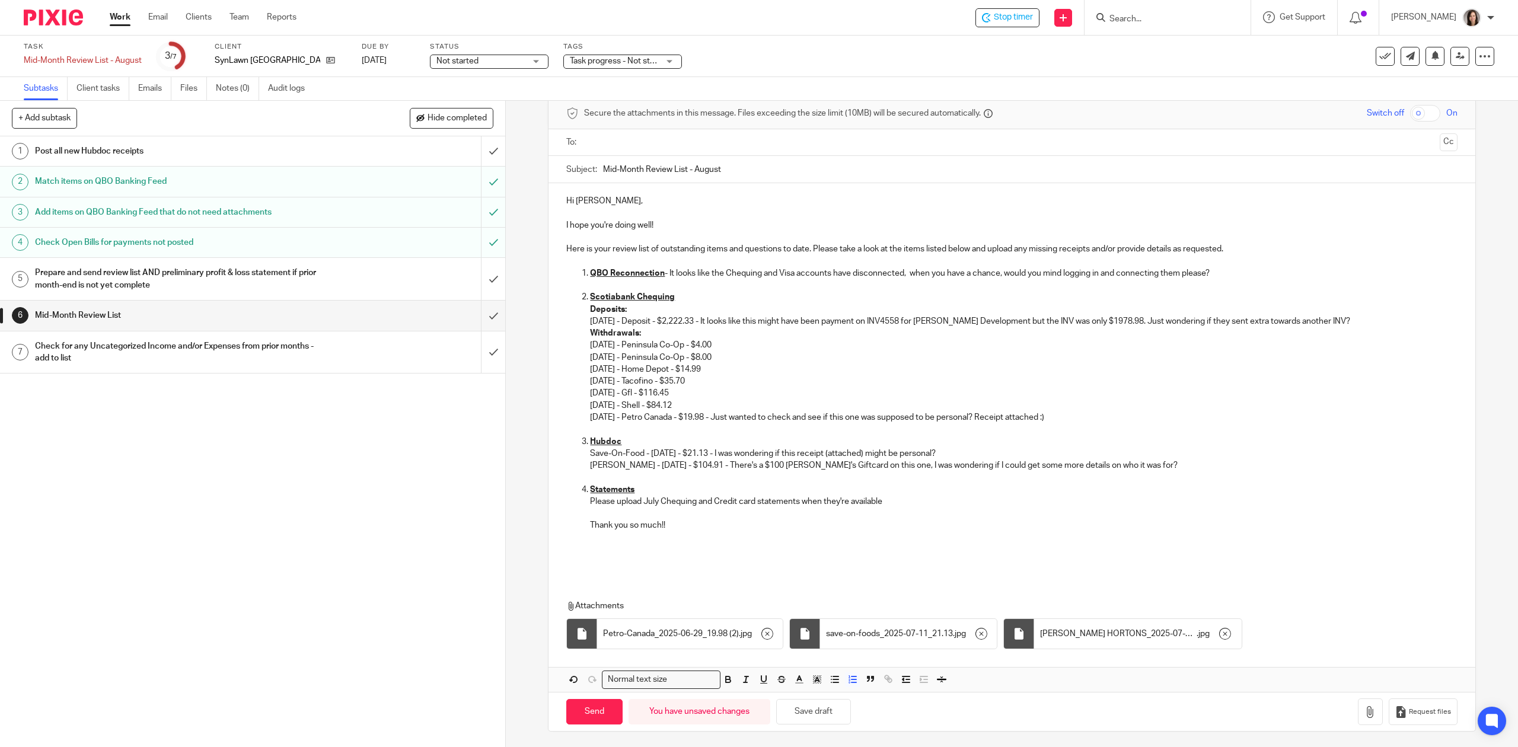
scroll to position [57, 0]
click at [639, 451] on p "Save-On-Food - 07.11.2025 - $21.13 - I was wondering if this receipt (attached)…" at bounding box center [1023, 451] width 867 height 12
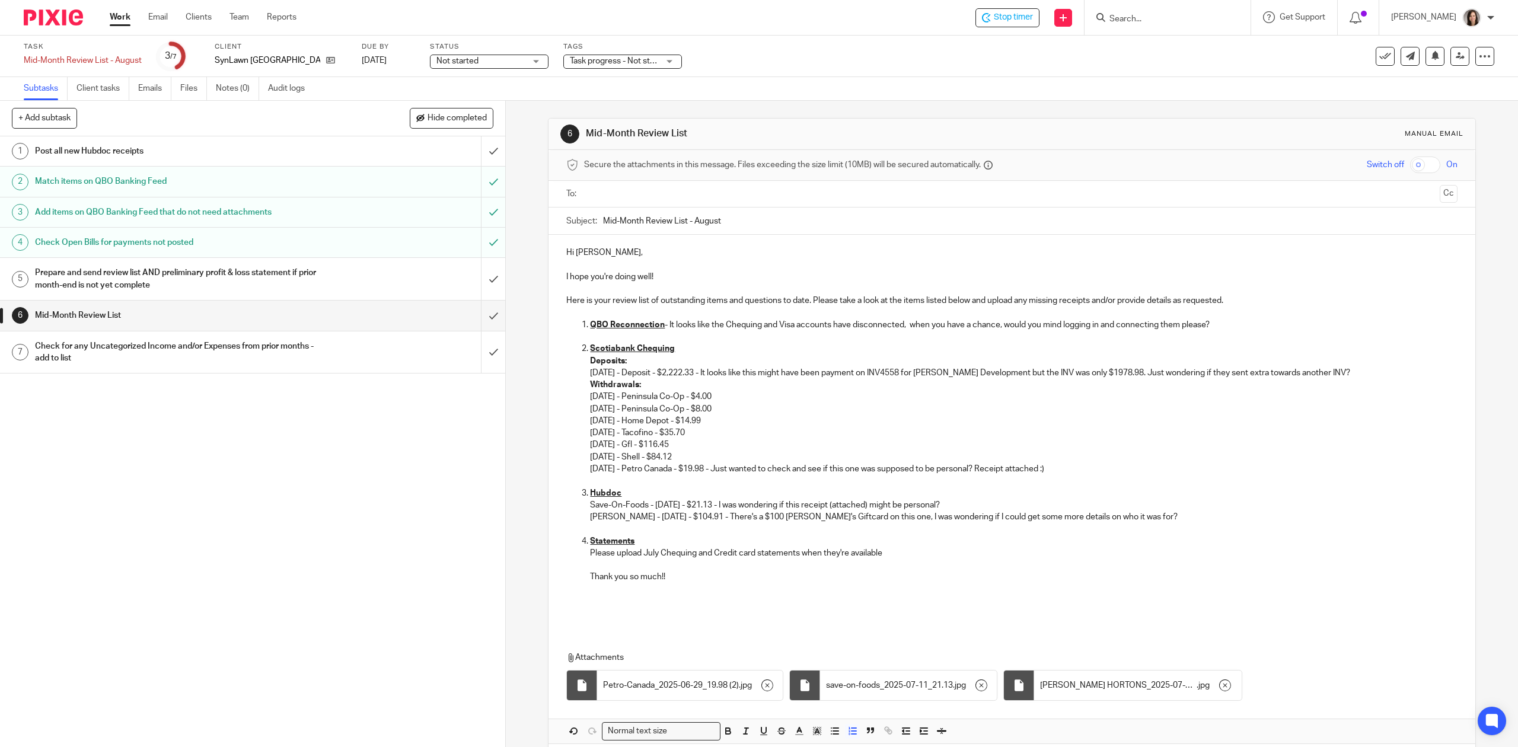
scroll to position [0, 0]
click at [644, 193] on input "text" at bounding box center [1011, 195] width 846 height 14
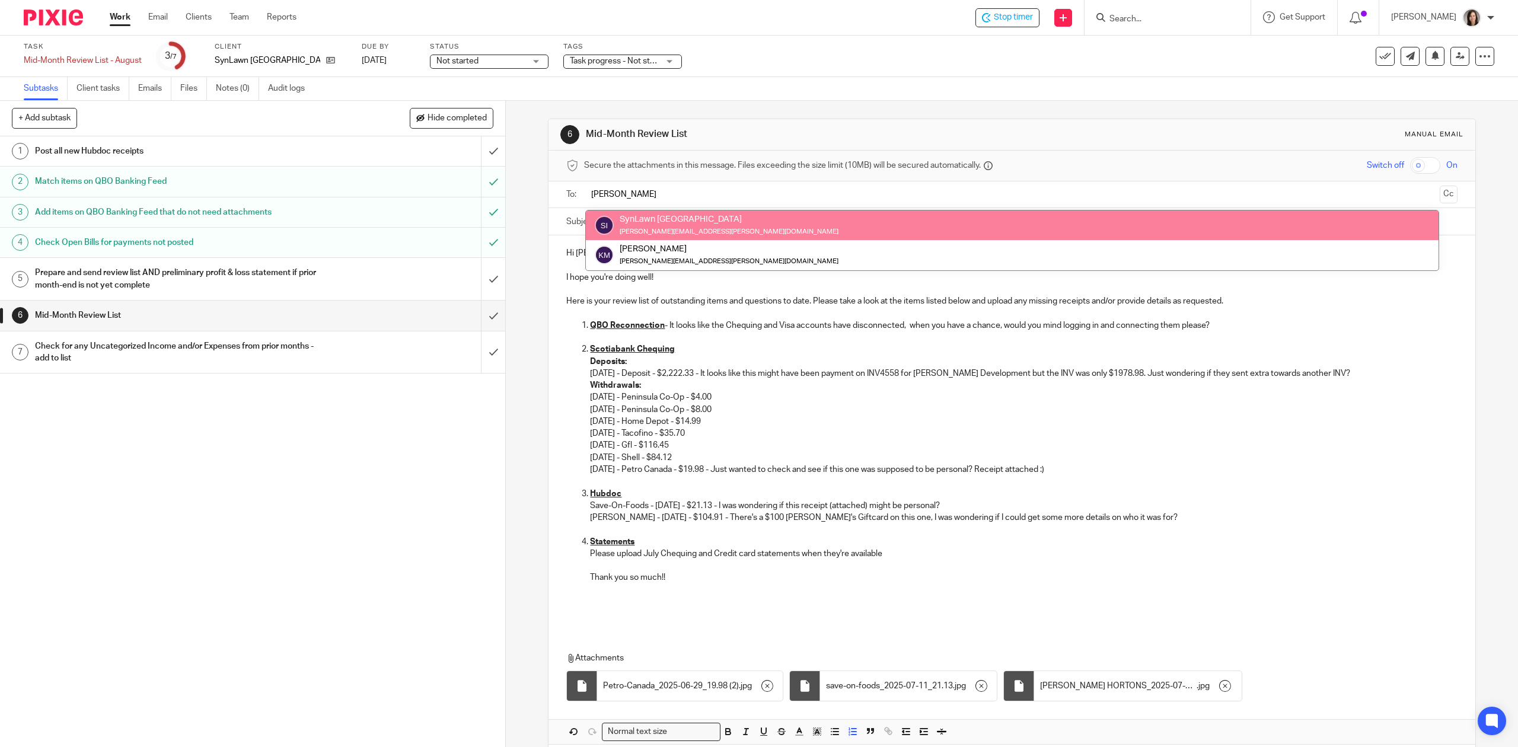
type input "kris"
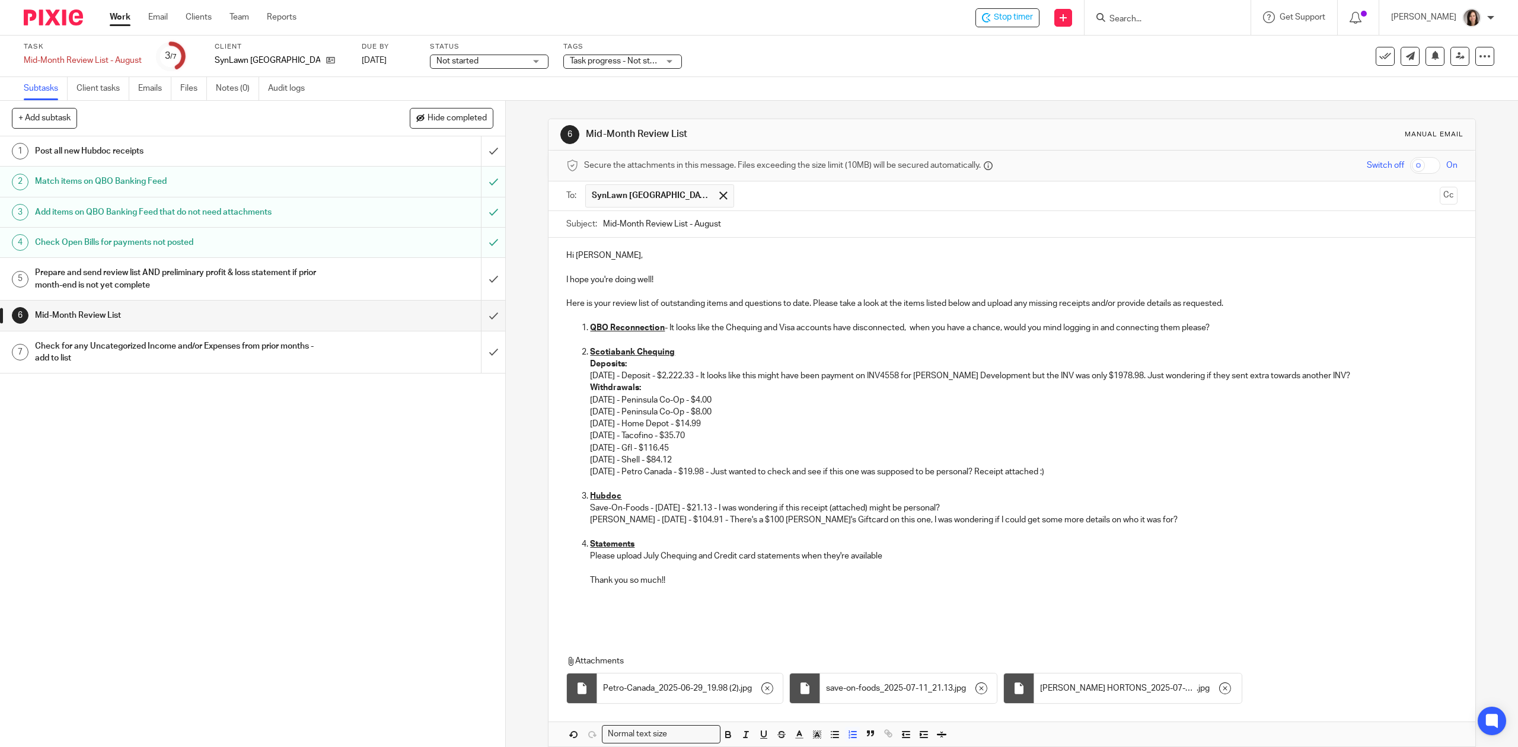
click at [689, 591] on p at bounding box center [1023, 592] width 867 height 12
click at [686, 576] on p "Thank you so much!!" at bounding box center [1023, 581] width 867 height 12
click at [580, 582] on ol "Scotiabank Chequing Deposits: 05/20/2025 - Deposit - $2,222.33 - It looks like …" at bounding box center [1011, 478] width 891 height 264
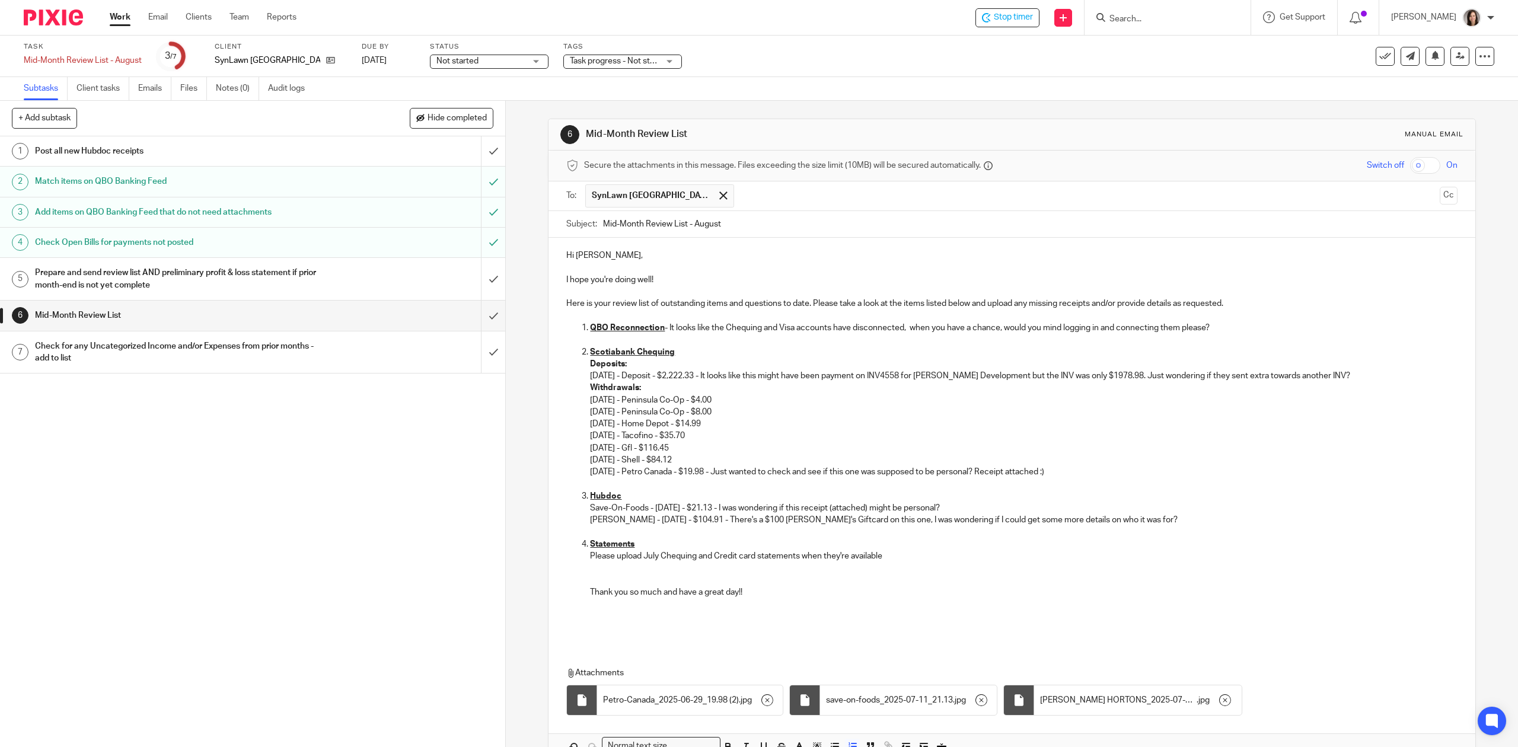
scroll to position [72, 0]
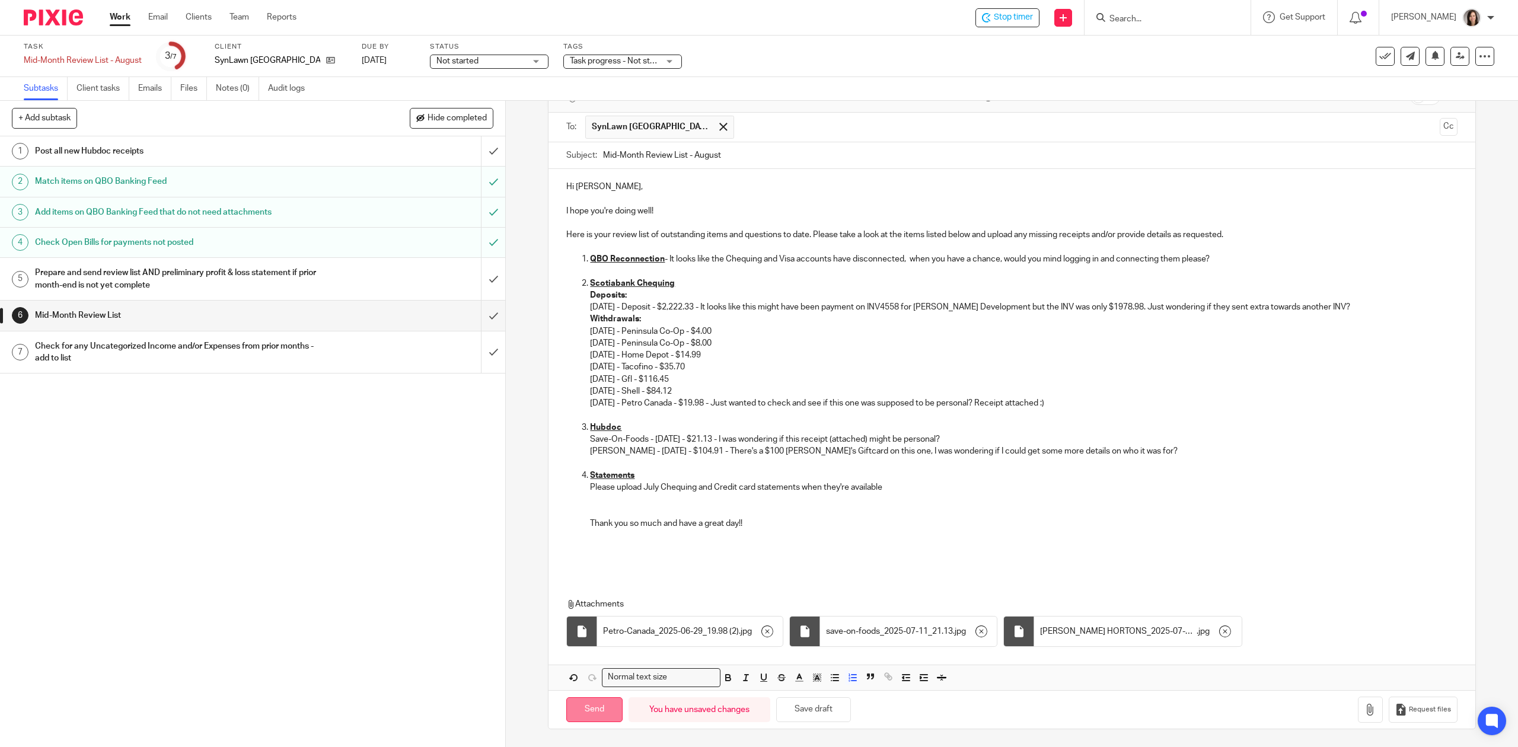
click at [596, 714] on input "Send" at bounding box center [594, 709] width 56 height 25
type input "Sent"
click at [479, 155] on input "submit" at bounding box center [252, 151] width 505 height 30
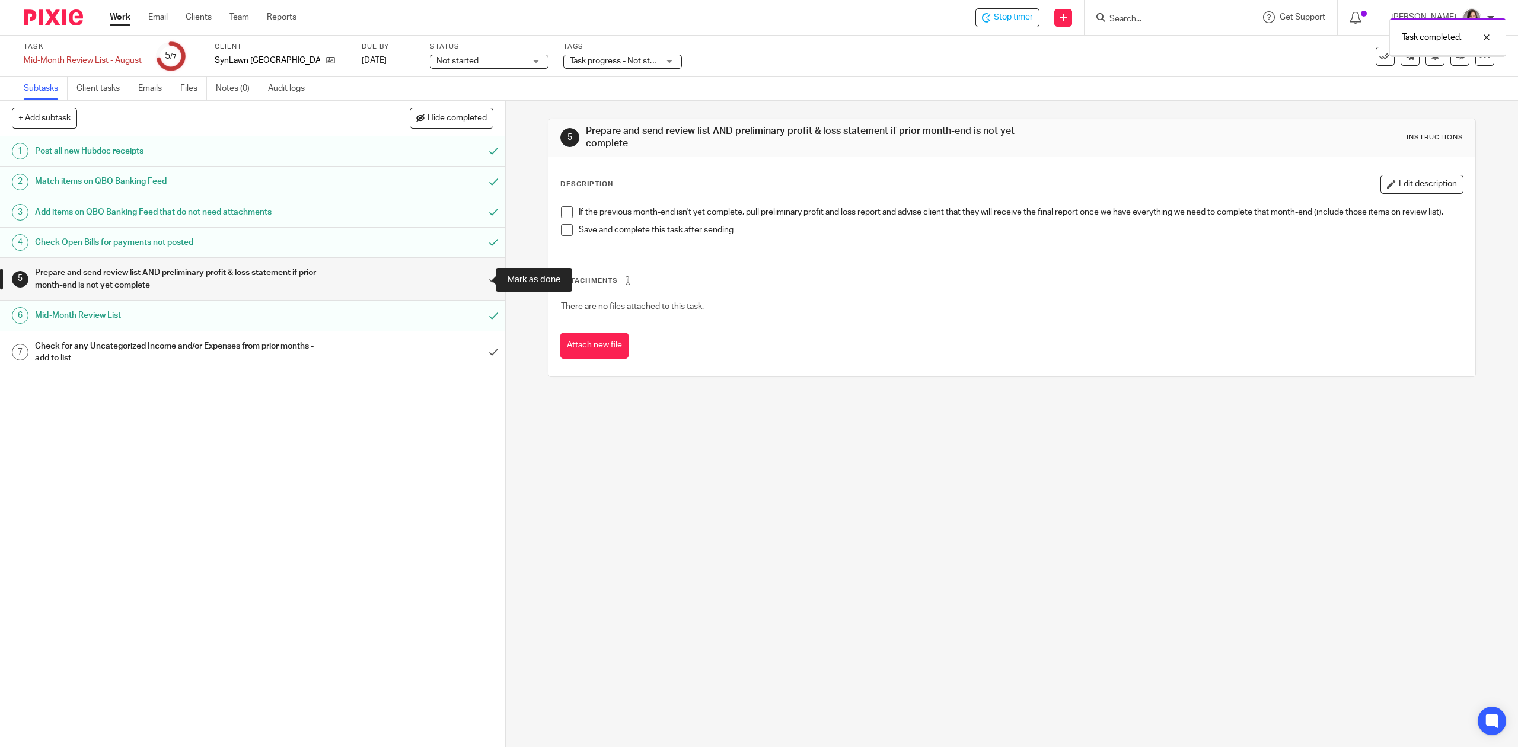
click at [472, 290] on input "submit" at bounding box center [252, 279] width 505 height 42
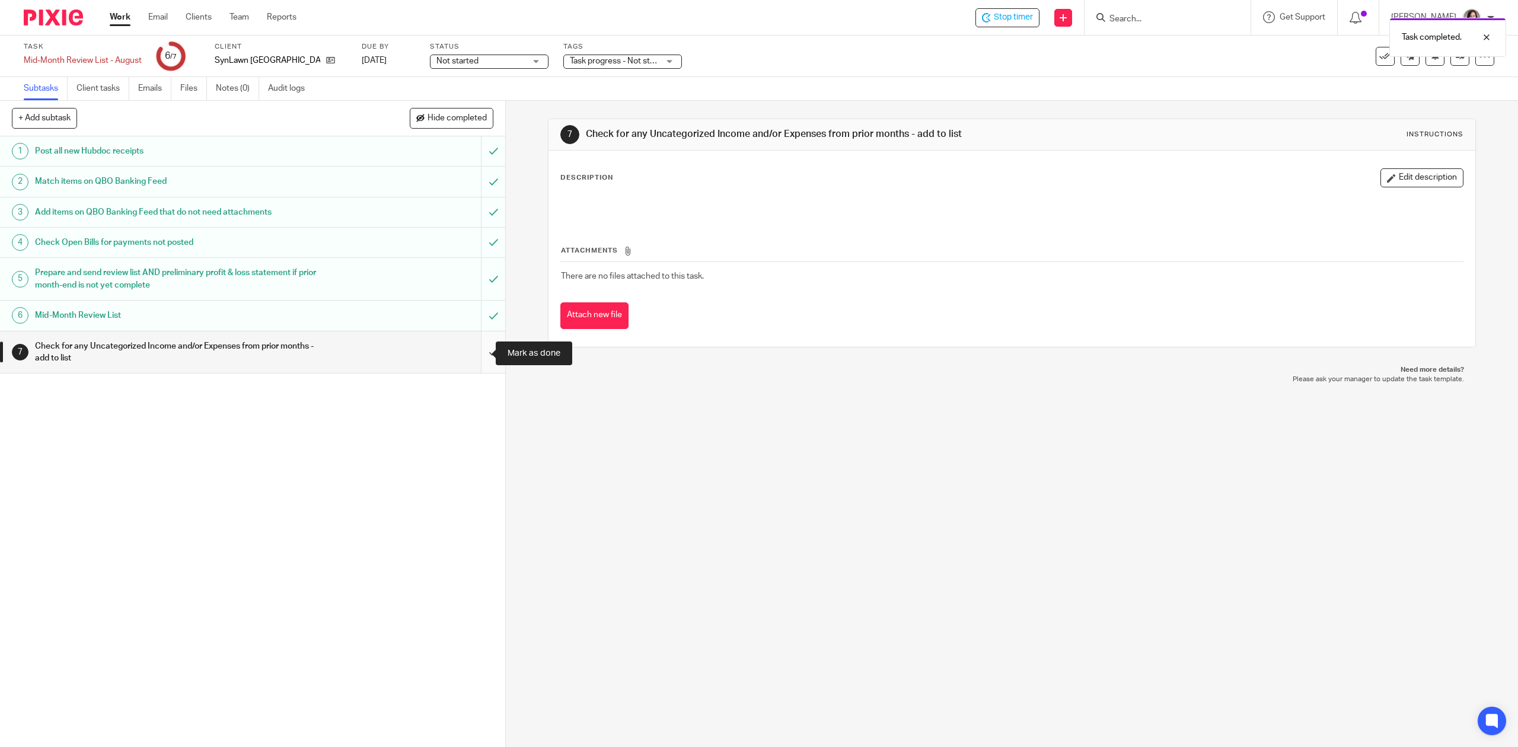
click at [479, 361] on input "submit" at bounding box center [252, 352] width 505 height 42
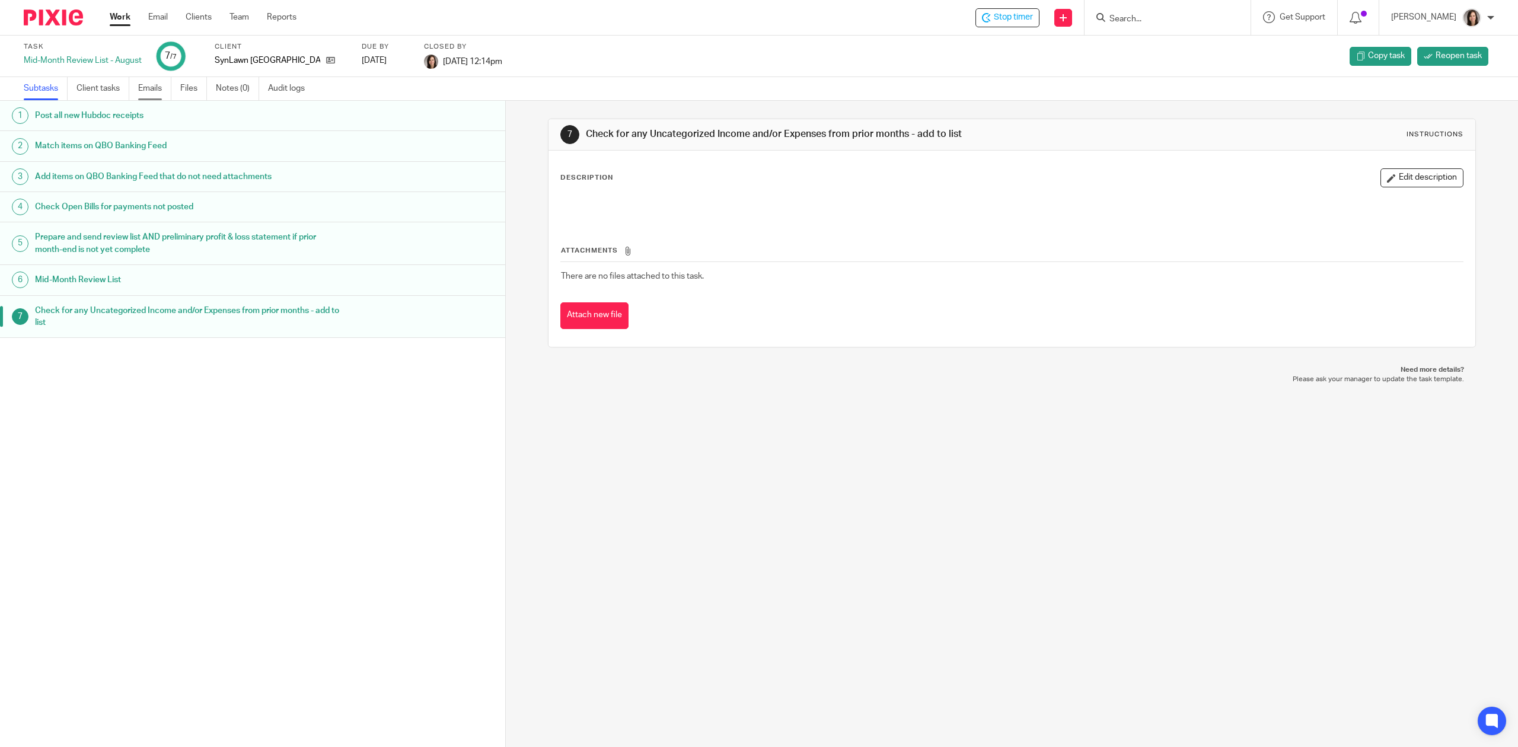
click at [160, 90] on link "Emails" at bounding box center [154, 88] width 33 height 23
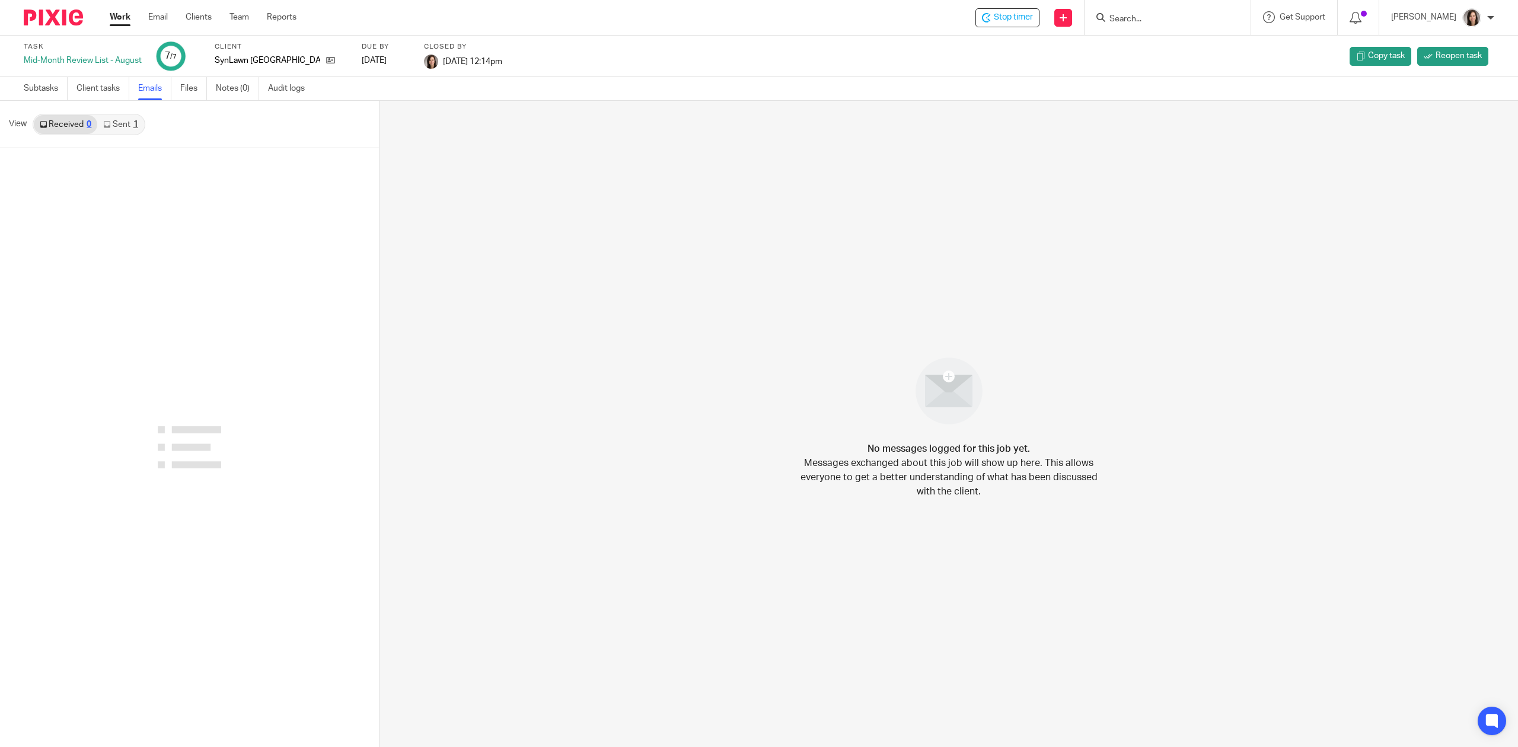
click at [121, 125] on link "Sent 1" at bounding box center [120, 124] width 46 height 19
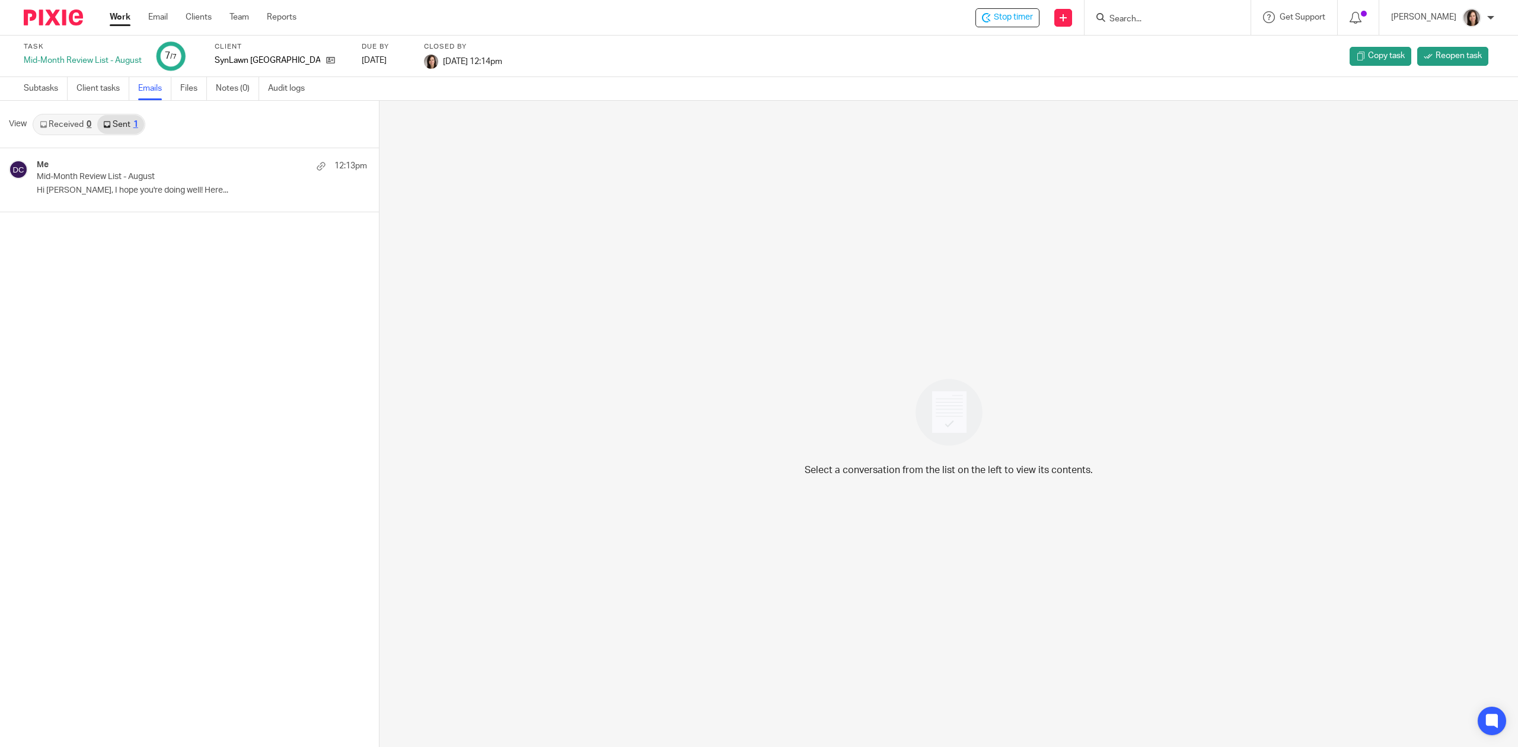
click at [123, 23] on link "Work" at bounding box center [120, 17] width 21 height 12
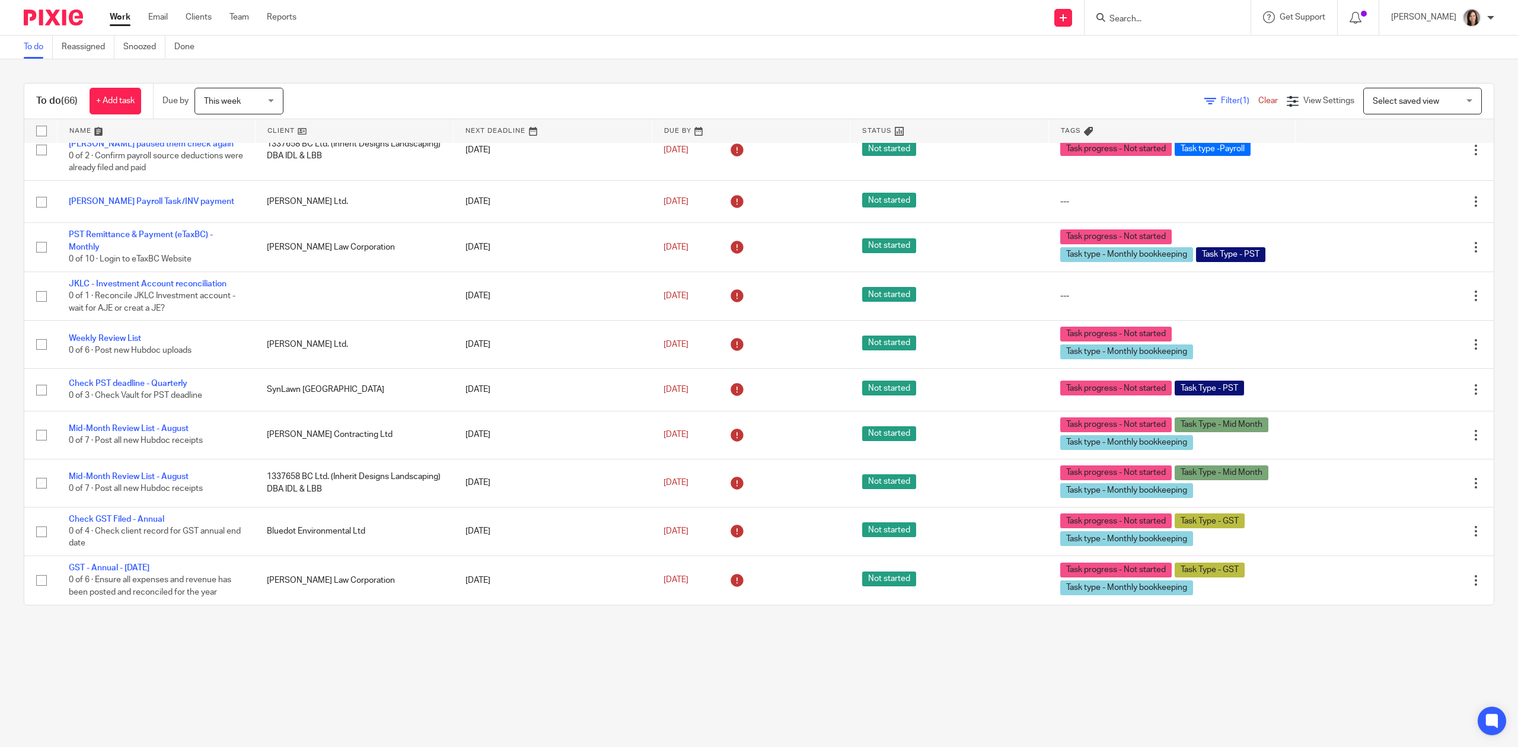
scroll to position [3042, 0]
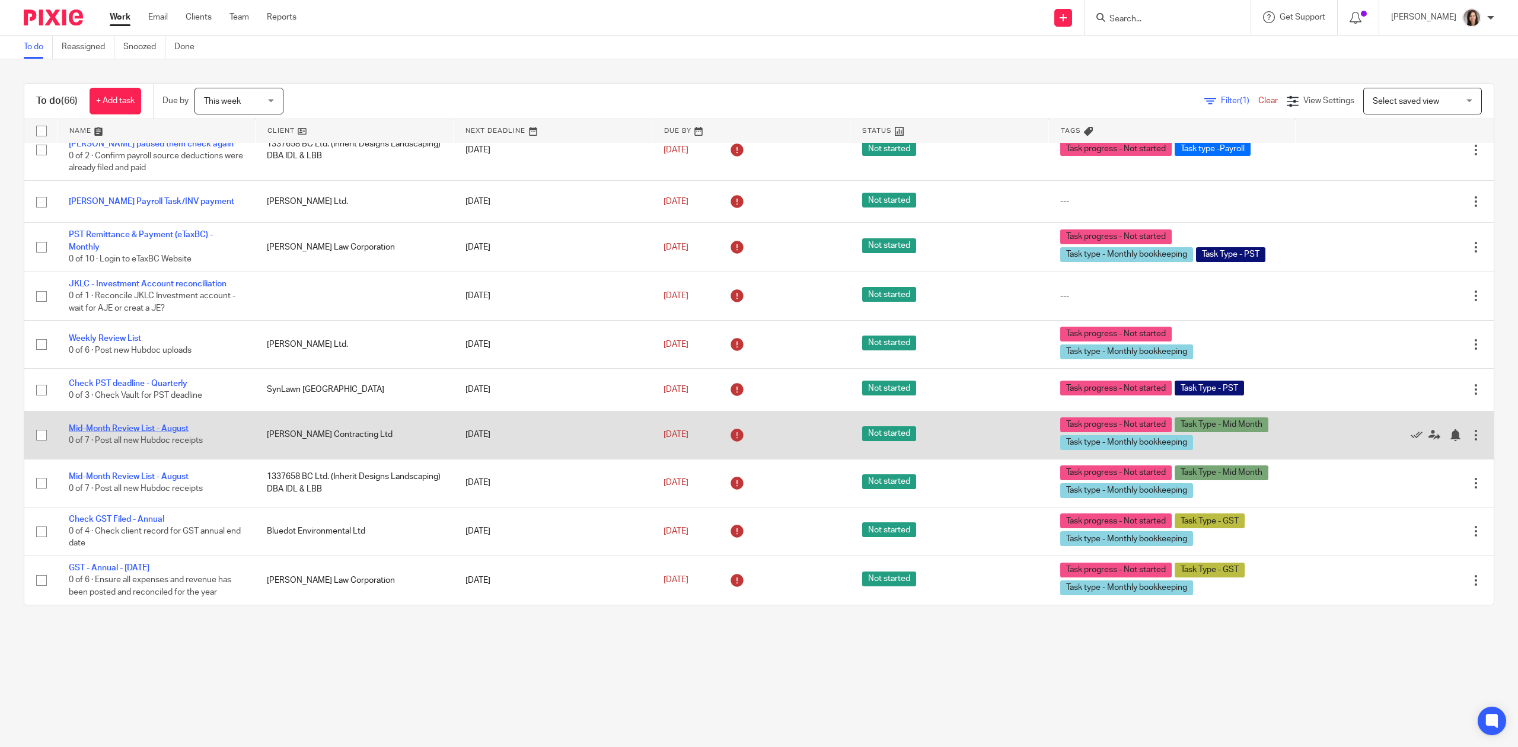
click at [164, 429] on link "Mid-Month Review List - August" at bounding box center [129, 429] width 120 height 8
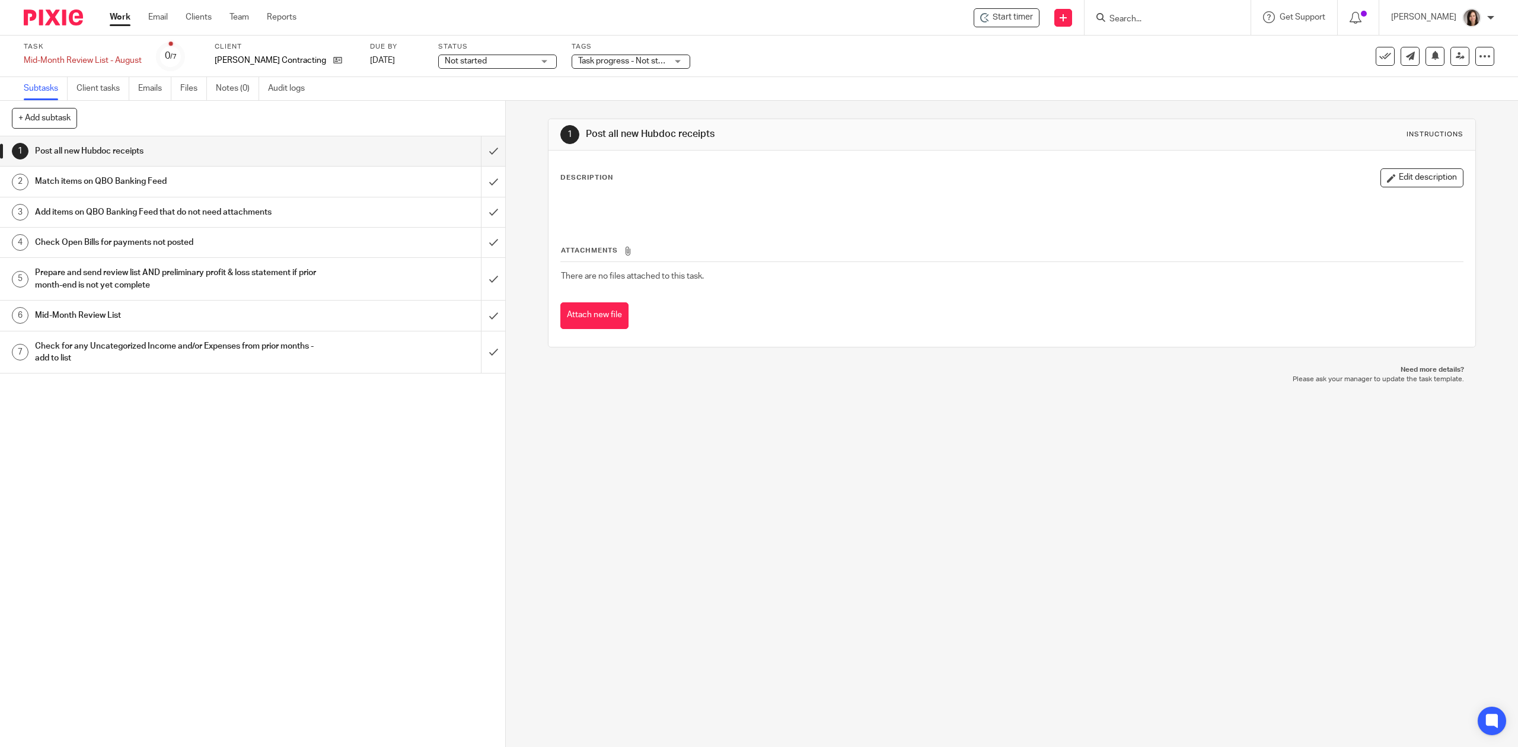
drag, startPoint x: 100, startPoint y: 314, endPoint x: 111, endPoint y: 311, distance: 12.1
click at [100, 314] on h1 "Mid-Month Review List" at bounding box center [179, 316] width 289 height 18
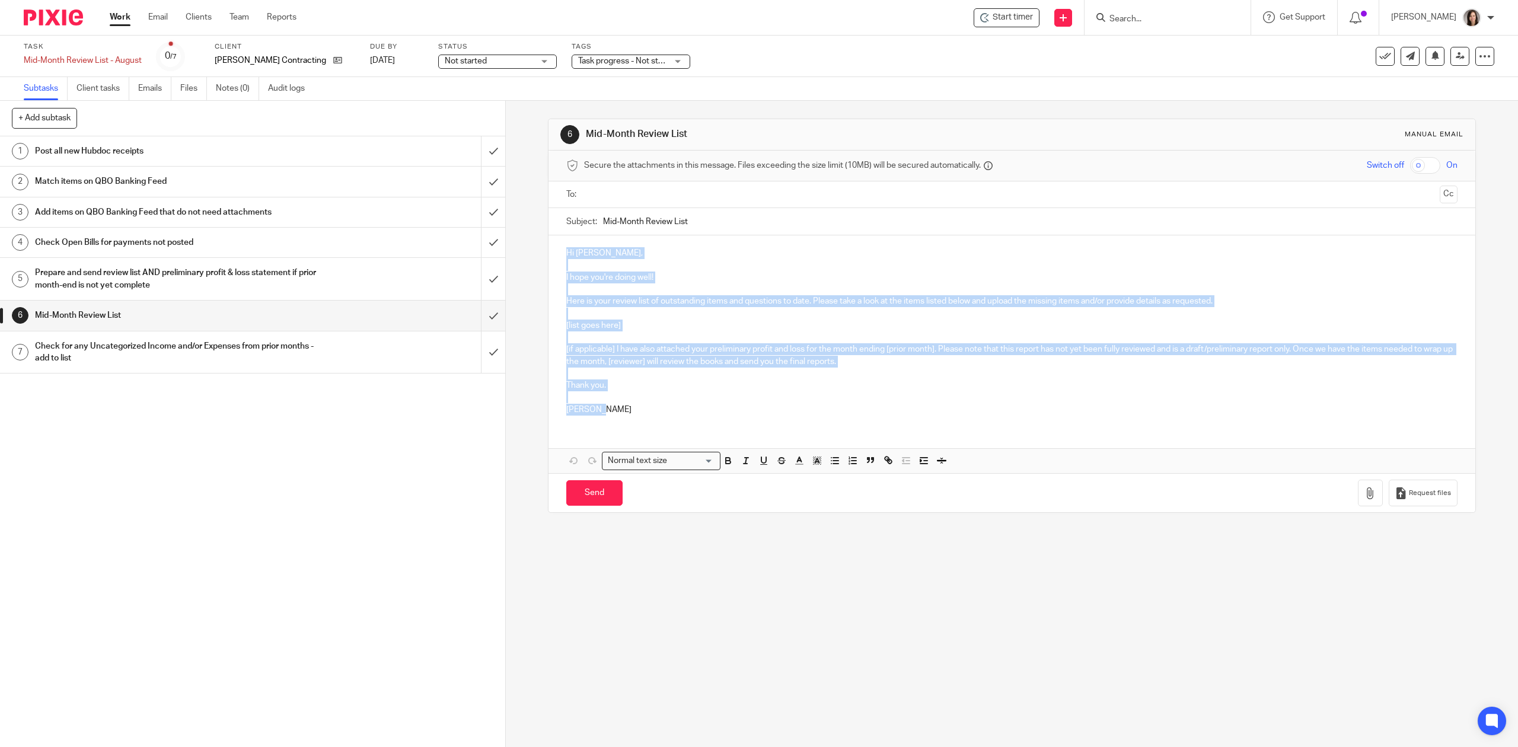
drag, startPoint x: 623, startPoint y: 407, endPoint x: 550, endPoint y: 252, distance: 170.9
click at [550, 252] on div "Hi Amanda, I hope you're doing well! Here is your review list of outstanding it…" at bounding box center [1012, 329] width 926 height 189
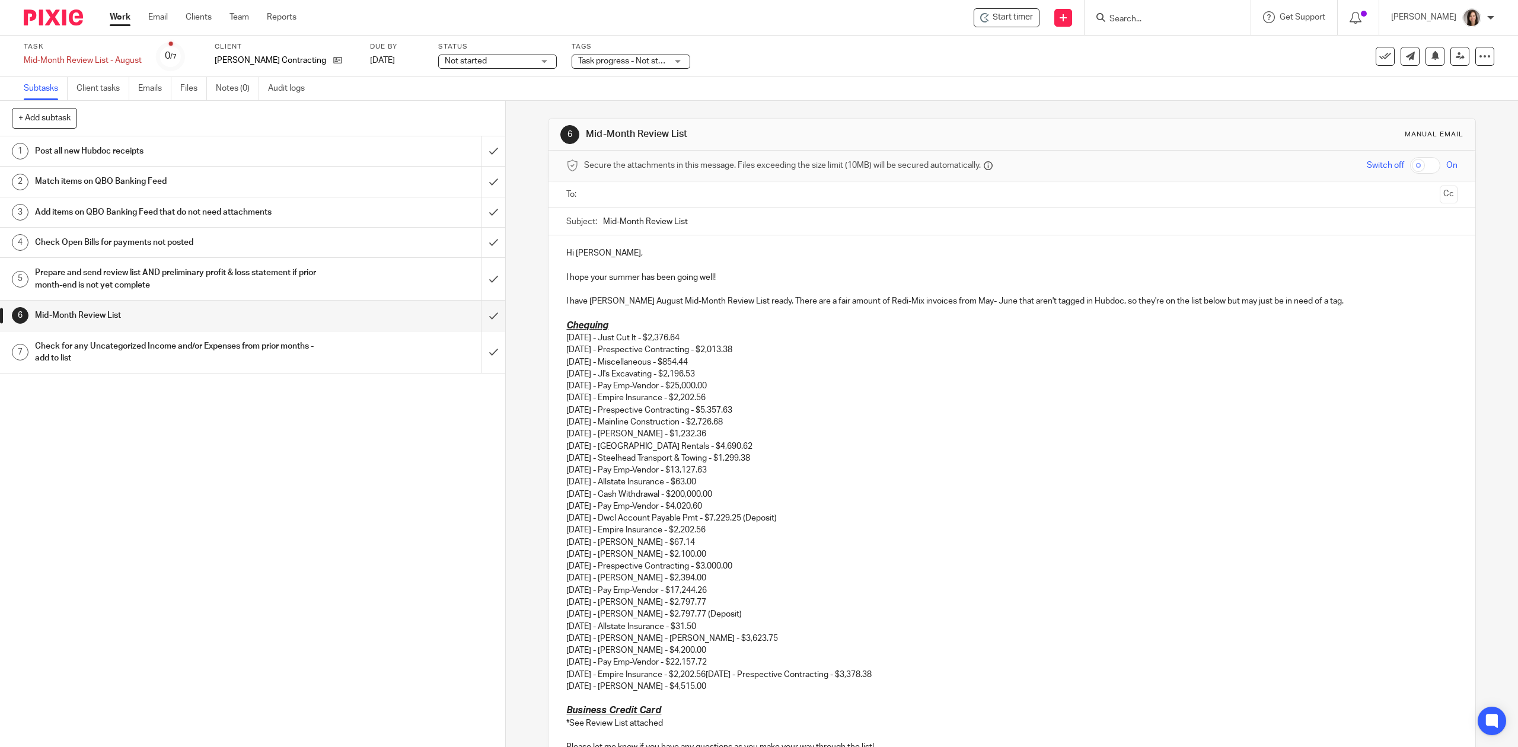
click at [879, 333] on p "05/16/2025 - Just Cut It - $2,376.64 05/21/2025 - Prespective Contracting - $2,…" at bounding box center [1011, 506] width 891 height 349
click at [890, 307] on p "I have Justin Berry's August Mid-Month Review List ready. There are a fair amou…" at bounding box center [1011, 301] width 891 height 12
click at [1035, 310] on p at bounding box center [1011, 314] width 891 height 12
click at [1156, 312] on p at bounding box center [1011, 314] width 891 height 12
click at [1343, 297] on p "I have Justin Berry's August Mid-Month Review List ready. There are a fair amou…" at bounding box center [1011, 301] width 891 height 12
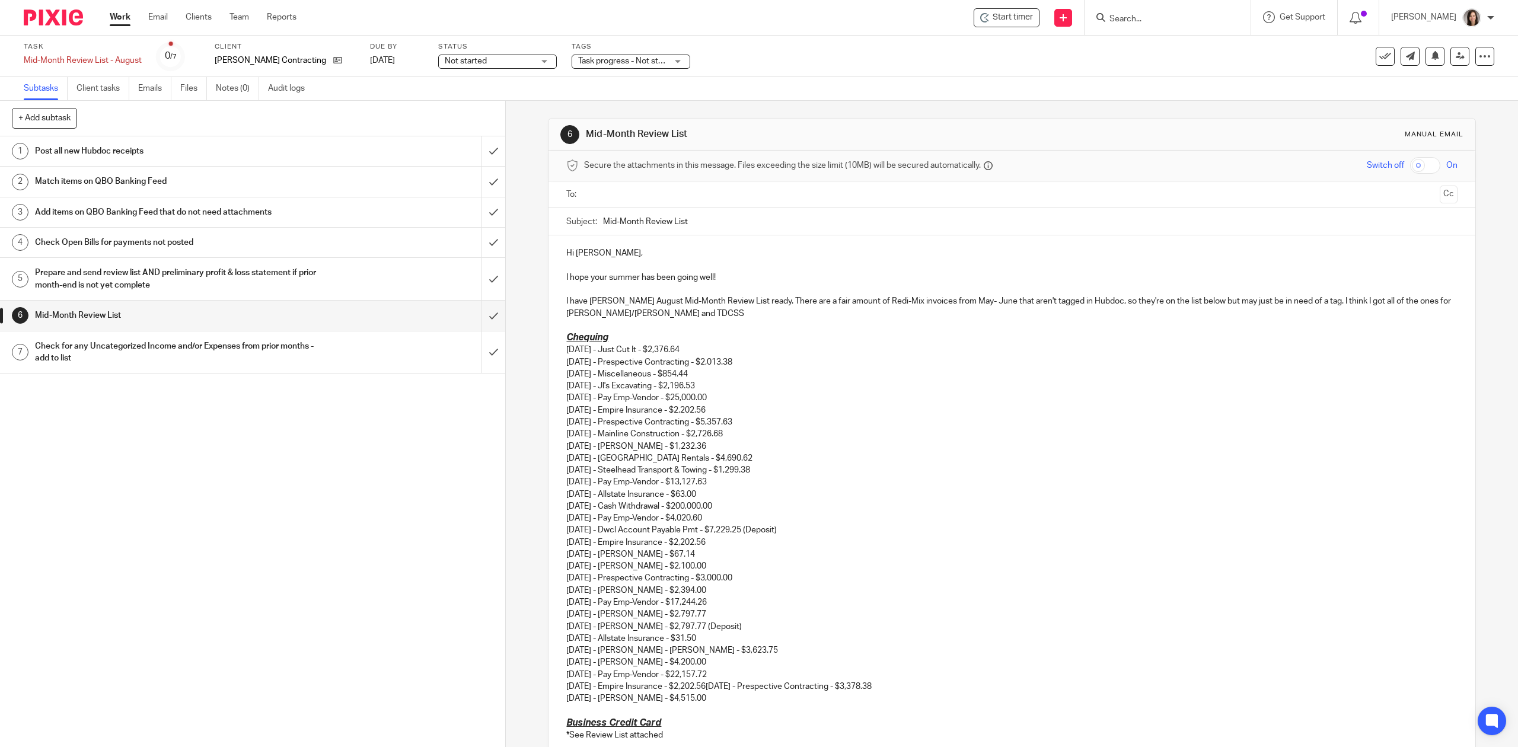
click at [1377, 311] on p "I have Justin Berry's August Mid-Month Review List ready. There are a fair amou…" at bounding box center [1011, 307] width 891 height 24
click at [1408, 302] on p "I have Justin Berry's August Mid-Month Review List ready. There are a fair amou…" at bounding box center [1011, 307] width 891 height 24
click at [1429, 299] on p "I have Justin Berry's August Mid-Month Review List ready. There are a fair amou…" at bounding box center [1011, 307] width 891 height 24
click at [726, 311] on p "I have Justin Berry's August Mid-Month Review List ready. There are a fair amou…" at bounding box center [1011, 307] width 891 height 24
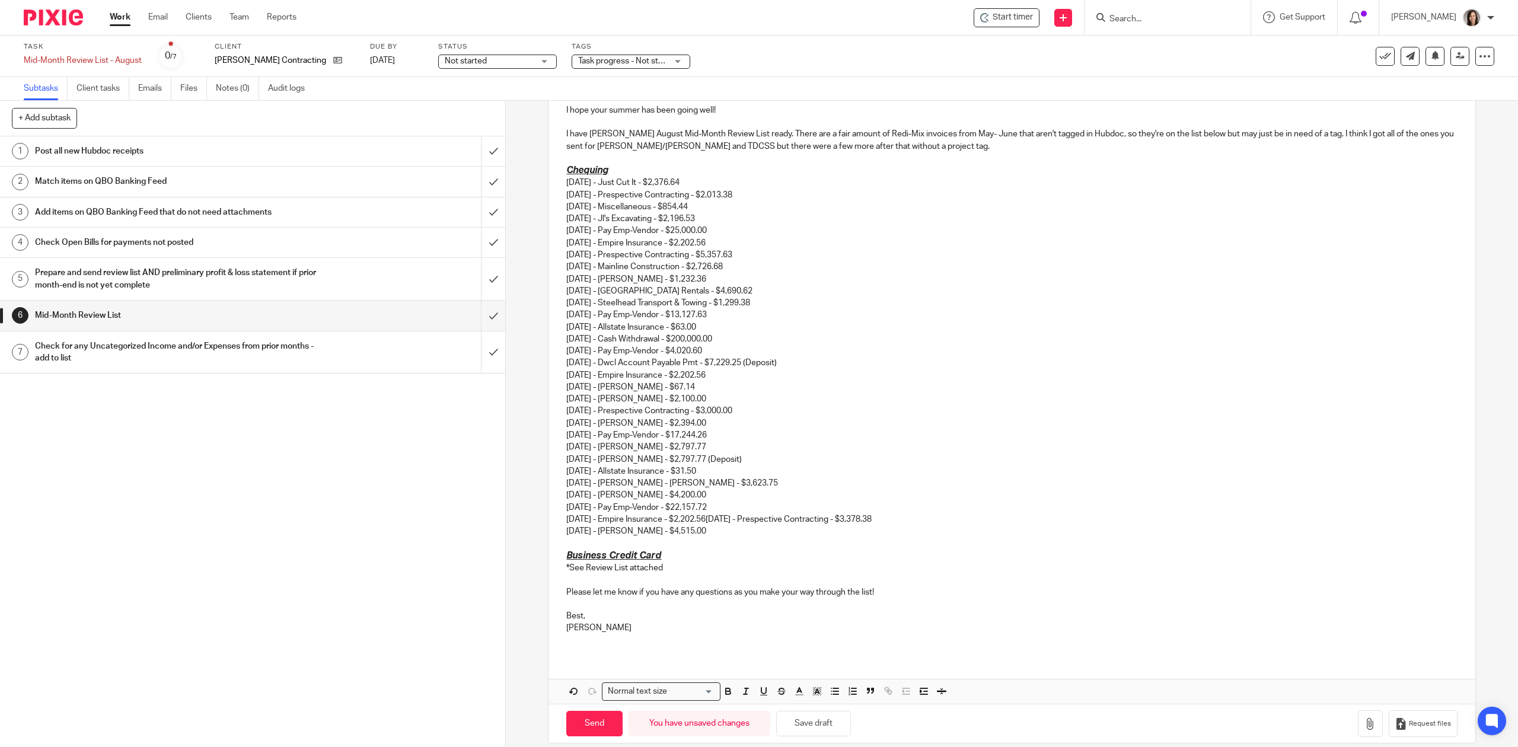
scroll to position [183, 0]
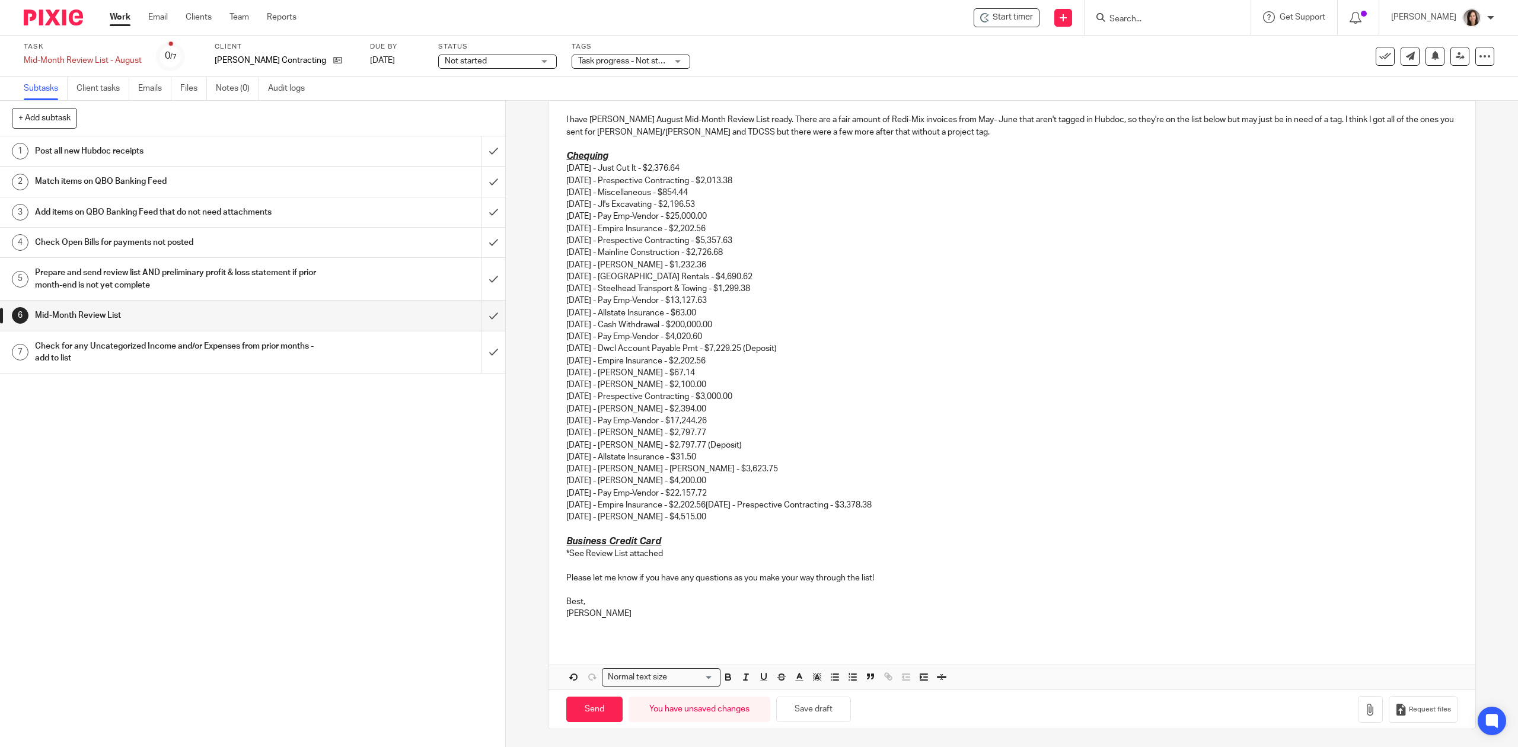
click at [776, 274] on p "05/16/2025 - Just Cut It - $2,376.64 05/21/2025 - Prespective Contracting - $2,…" at bounding box center [1011, 336] width 891 height 349
drag, startPoint x: 922, startPoint y: 278, endPoint x: 734, endPoint y: 272, distance: 187.5
click at [734, 272] on p "05/16/2025 - Just Cut It - $2,376.64 05/21/2025 - Prespective Contracting - $2,…" at bounding box center [1011, 336] width 891 height 349
click at [961, 301] on p "05/16/2025 - Just Cut It - $2,376.64 05/21/2025 - Prespective Contracting - $2,…" at bounding box center [1011, 336] width 891 height 349
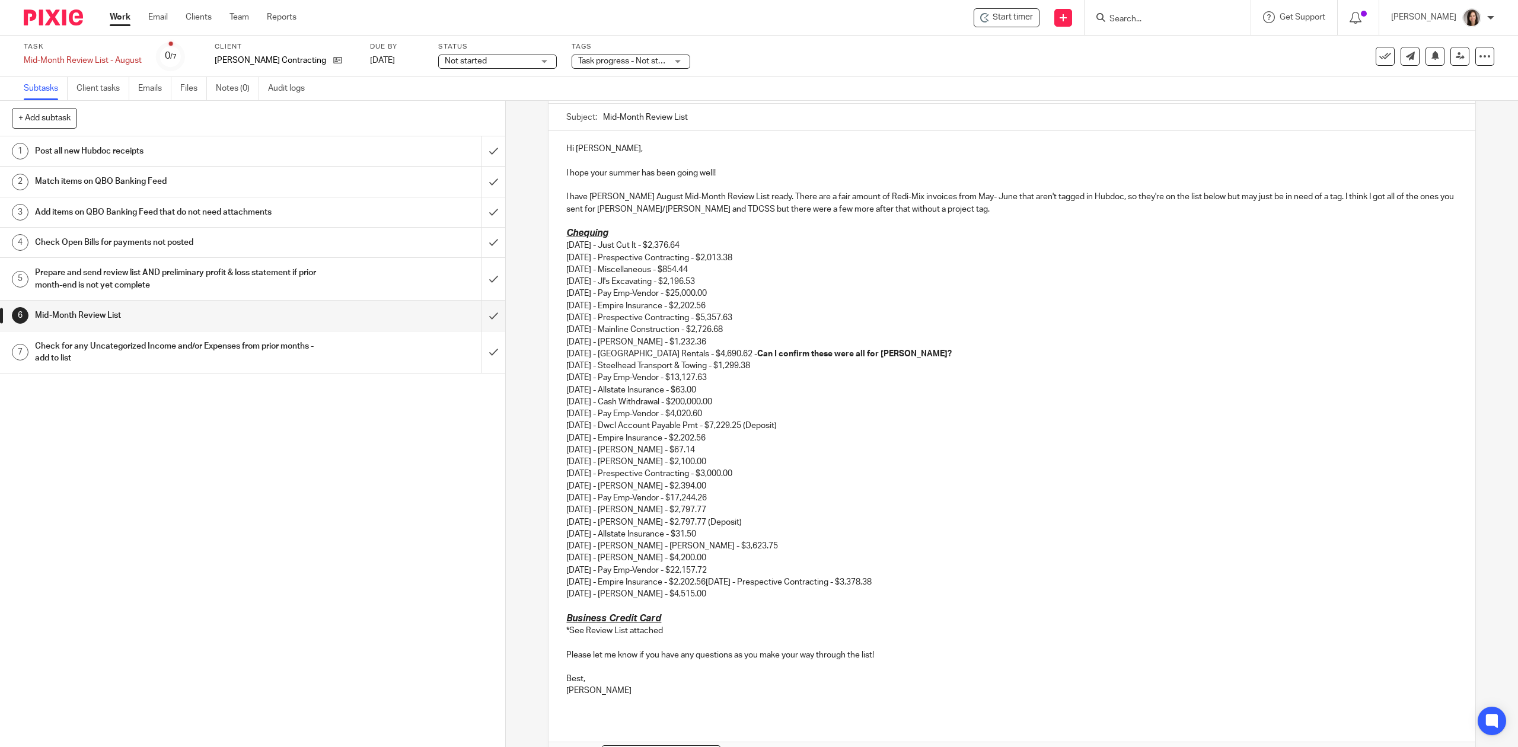
scroll to position [105, 0]
click at [954, 224] on p at bounding box center [1011, 221] width 891 height 12
drag, startPoint x: 1075, startPoint y: 205, endPoint x: 1089, endPoint y: 209, distance: 14.7
click at [1077, 205] on p "I have Justin Berry's August Mid-Month Review List ready. There are a fair amou…" at bounding box center [1011, 202] width 891 height 24
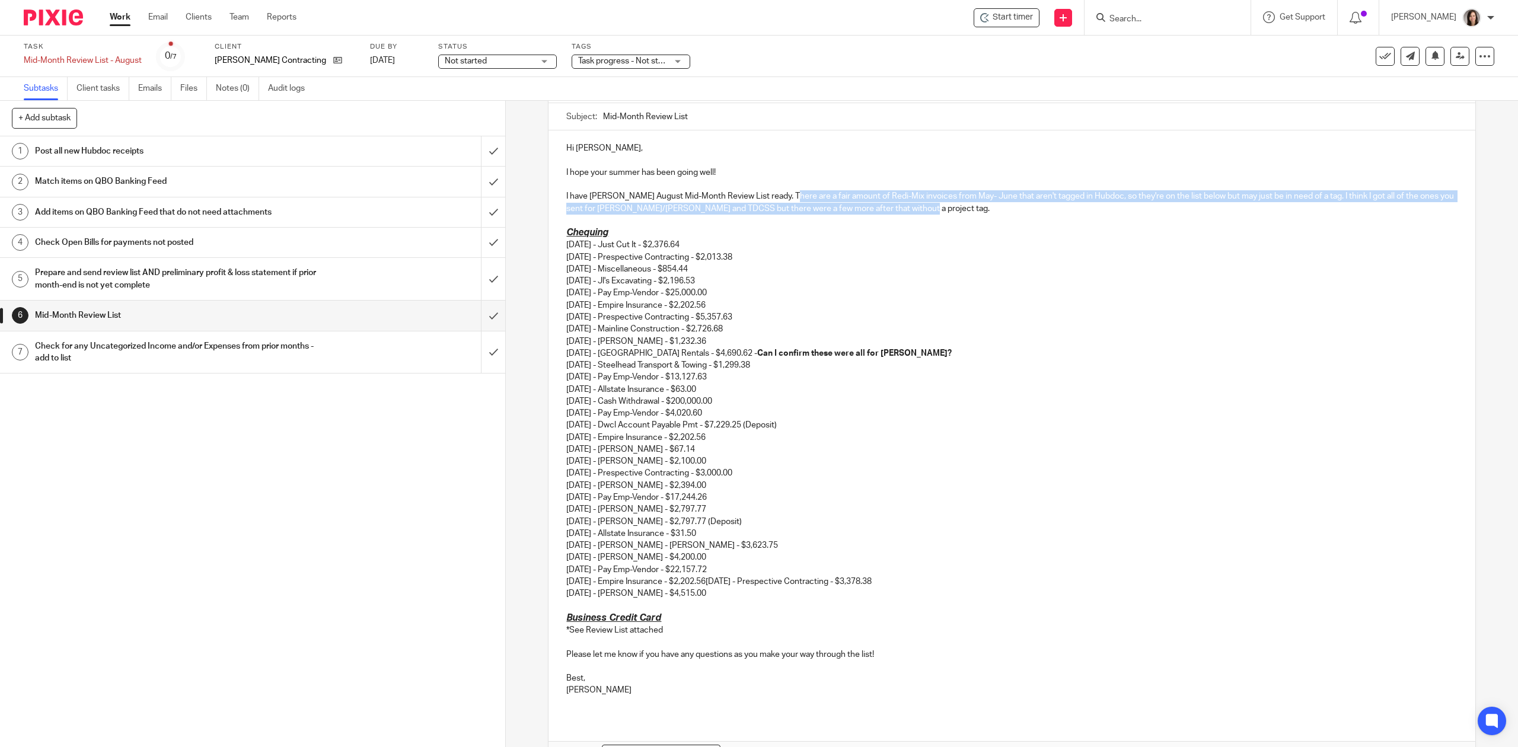
drag, startPoint x: 920, startPoint y: 206, endPoint x: 777, endPoint y: 197, distance: 143.8
click at [777, 197] on p "I have Justin Berry's August Mid-Month Review List ready. There are a fair amou…" at bounding box center [1011, 202] width 891 height 24
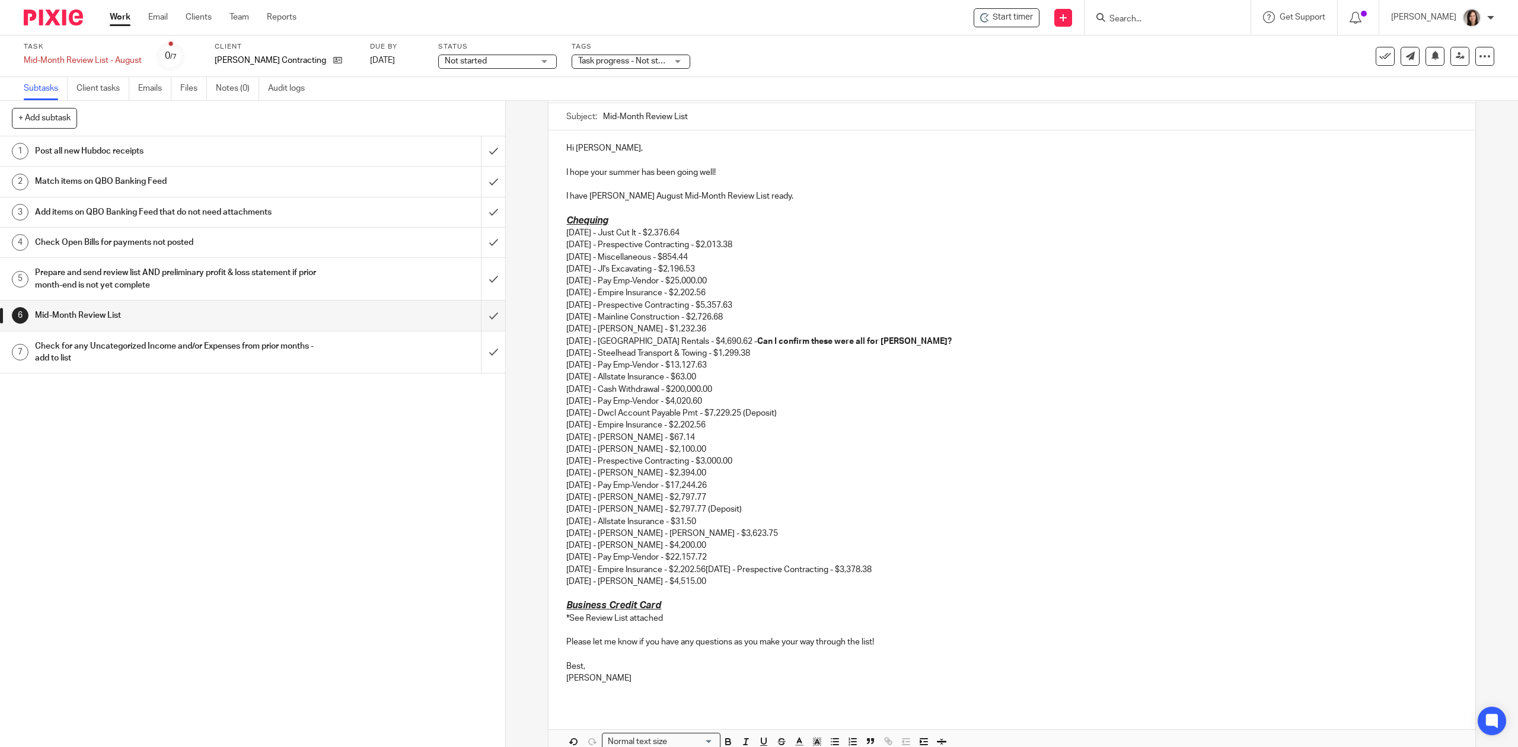
click at [790, 285] on p "05/16/2025 - Just Cut It - $2,376.64 05/21/2025 - Prespective Contracting - $2,…" at bounding box center [1011, 401] width 891 height 349
click at [764, 389] on p "05/16/2025 - Just Cut It - $2,376.64 05/21/2025 - Prespective Contracting - $2,…" at bounding box center [1011, 401] width 891 height 349
click at [746, 402] on p "05/16/2025 - Just Cut It - $2,376.64 05/21/2025 - Prespective Contracting - $2,…" at bounding box center [1011, 401] width 891 height 349
drag, startPoint x: 983, startPoint y: 401, endPoint x: 878, endPoint y: 402, distance: 105.0
click at [878, 402] on p "05/16/2025 - Just Cut It - $2,376.64 05/21/2025 - Prespective Contracting - $2,…" at bounding box center [1011, 401] width 891 height 349
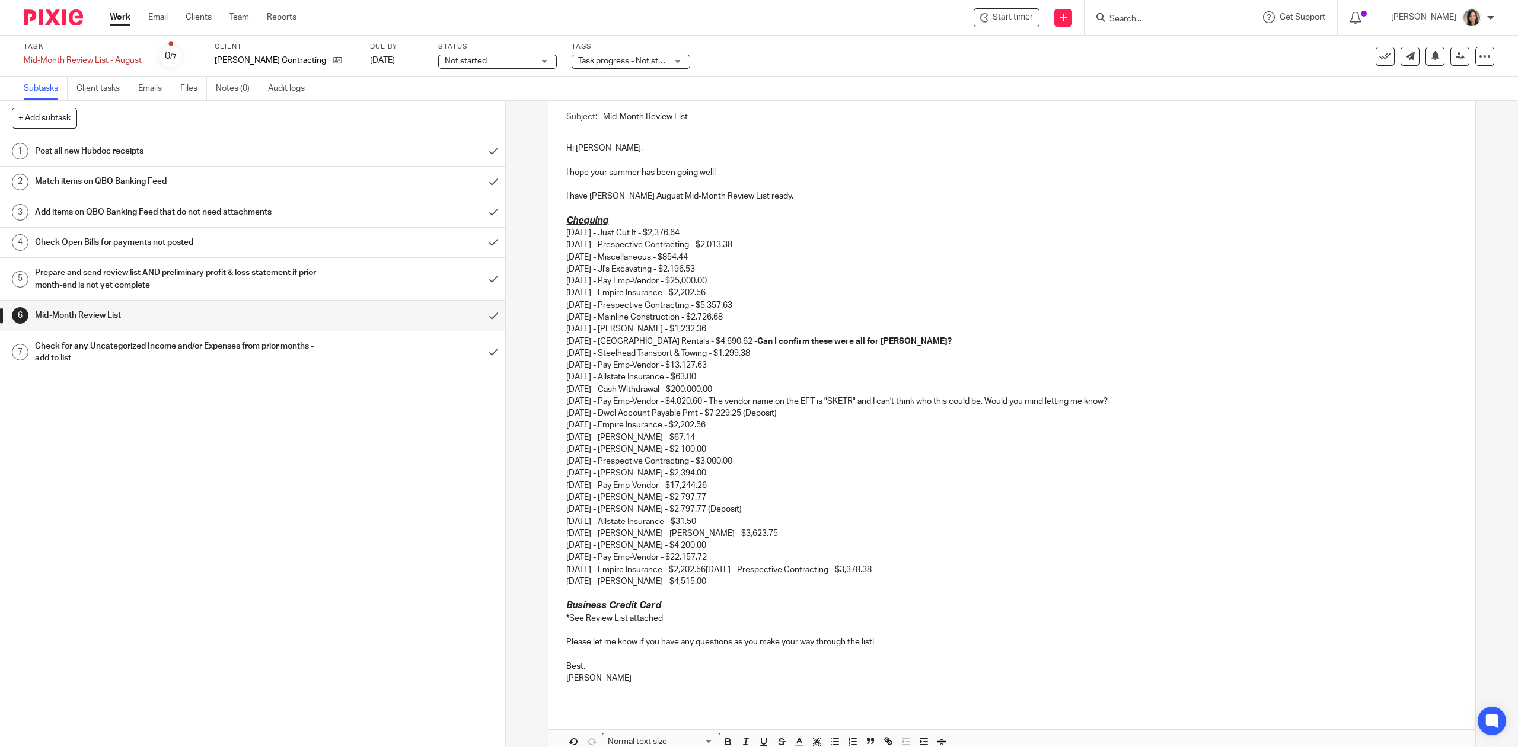
drag, startPoint x: 1131, startPoint y: 400, endPoint x: 727, endPoint y: 401, distance: 404.4
click at [727, 401] on p "05/16/2025 - Just Cut It - $2,376.64 05/21/2025 - Prespective Contracting - $2,…" at bounding box center [1011, 401] width 891 height 349
click at [977, 422] on p "05/16/2025 - Just Cut It - $2,376.64 05/21/2025 - Prespective Contracting - $2,…" at bounding box center [1011, 401] width 891 height 349
click at [1236, 397] on p "05/16/2025 - Just Cut It - $2,376.64 05/21/2025 - Prespective Contracting - $2,…" at bounding box center [1011, 401] width 891 height 349
click at [809, 420] on p "05/16/2025 - Just Cut It - $2,376.64 05/21/2025 - Prespective Contracting - $2,…" at bounding box center [1011, 401] width 891 height 349
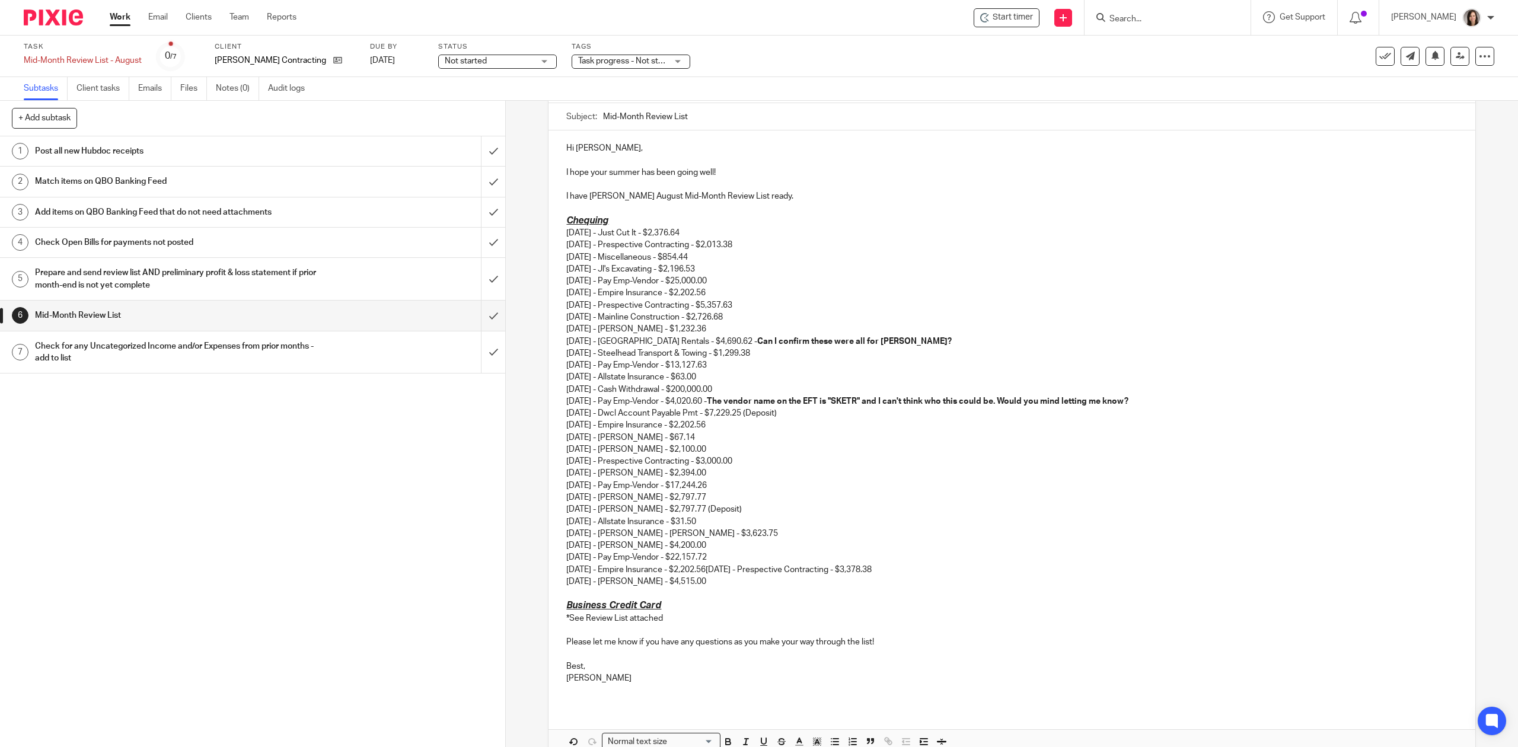
click at [809, 413] on p "05/16/2025 - Just Cut It - $2,376.64 05/21/2025 - Prespective Contracting - $2,…" at bounding box center [1011, 401] width 891 height 349
click at [987, 411] on p "05/16/2025 - Just Cut It - $2,376.64 05/21/2025 - Prespective Contracting - $2,…" at bounding box center [1011, 401] width 891 height 349
drag, startPoint x: 965, startPoint y: 413, endPoint x: 801, endPoint y: 420, distance: 165.0
click at [801, 420] on p "05/16/2025 - Just Cut It - $2,376.64 05/21/2025 - Prespective Contracting - $2,…" at bounding box center [1011, 401] width 891 height 349
click at [860, 451] on p "05/16/2025 - Just Cut It - $2,376.64 05/21/2025 - Prespective Contracting - $2,…" at bounding box center [1011, 401] width 891 height 349
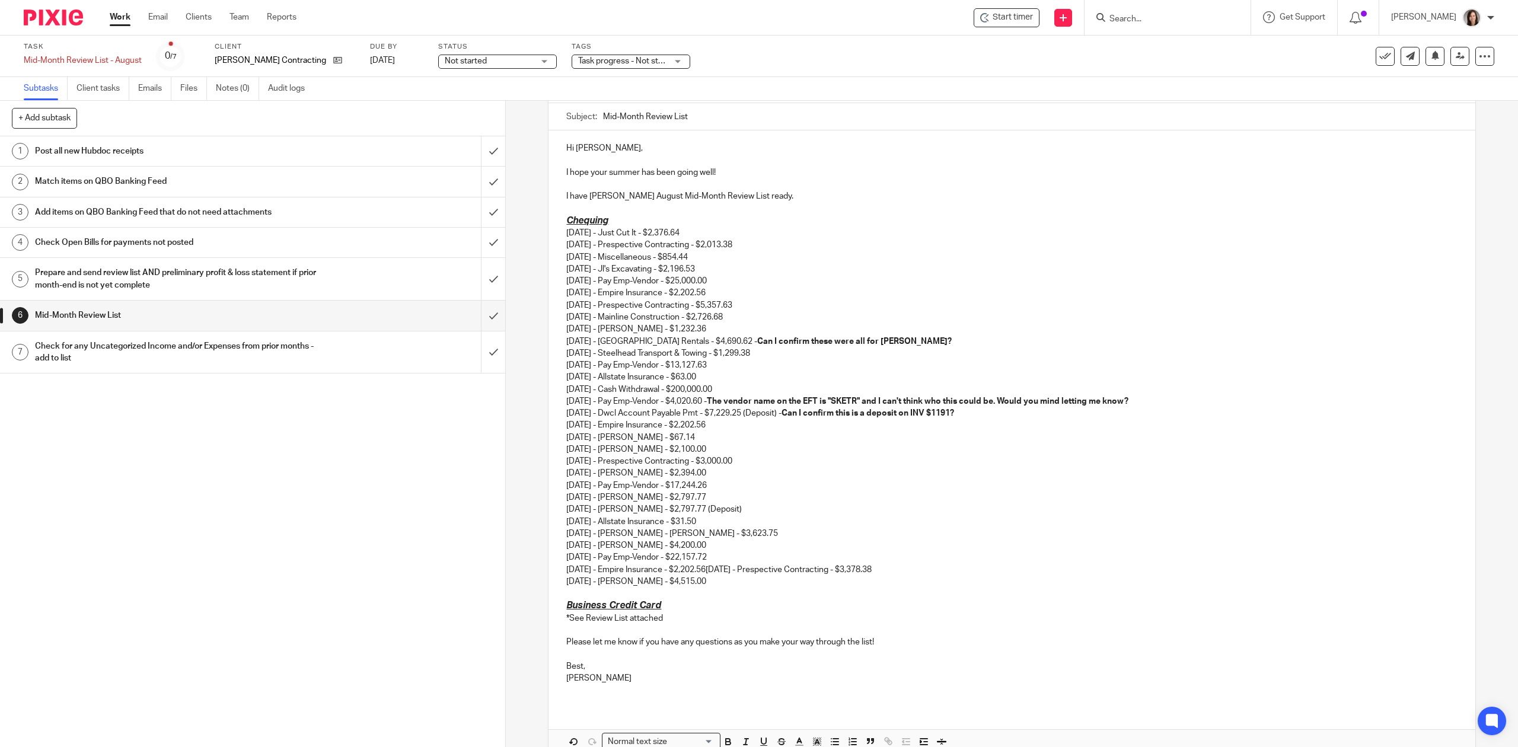
click at [751, 427] on p "05/16/2025 - Just Cut It - $2,376.64 05/21/2025 - Prespective Contracting - $2,…" at bounding box center [1011, 401] width 891 height 349
click at [899, 499] on p "05/16/2025 - Just Cut It - $2,376.64 05/21/2025 - Prespective Contracting - $2,…" at bounding box center [1011, 401] width 891 height 349
drag, startPoint x: 751, startPoint y: 511, endPoint x: 538, endPoint y: 503, distance: 212.4
click at [538, 503] on div "6 Mid-Month Review List Manual email Secure the attachments in this message. Fi…" at bounding box center [1012, 424] width 1012 height 646
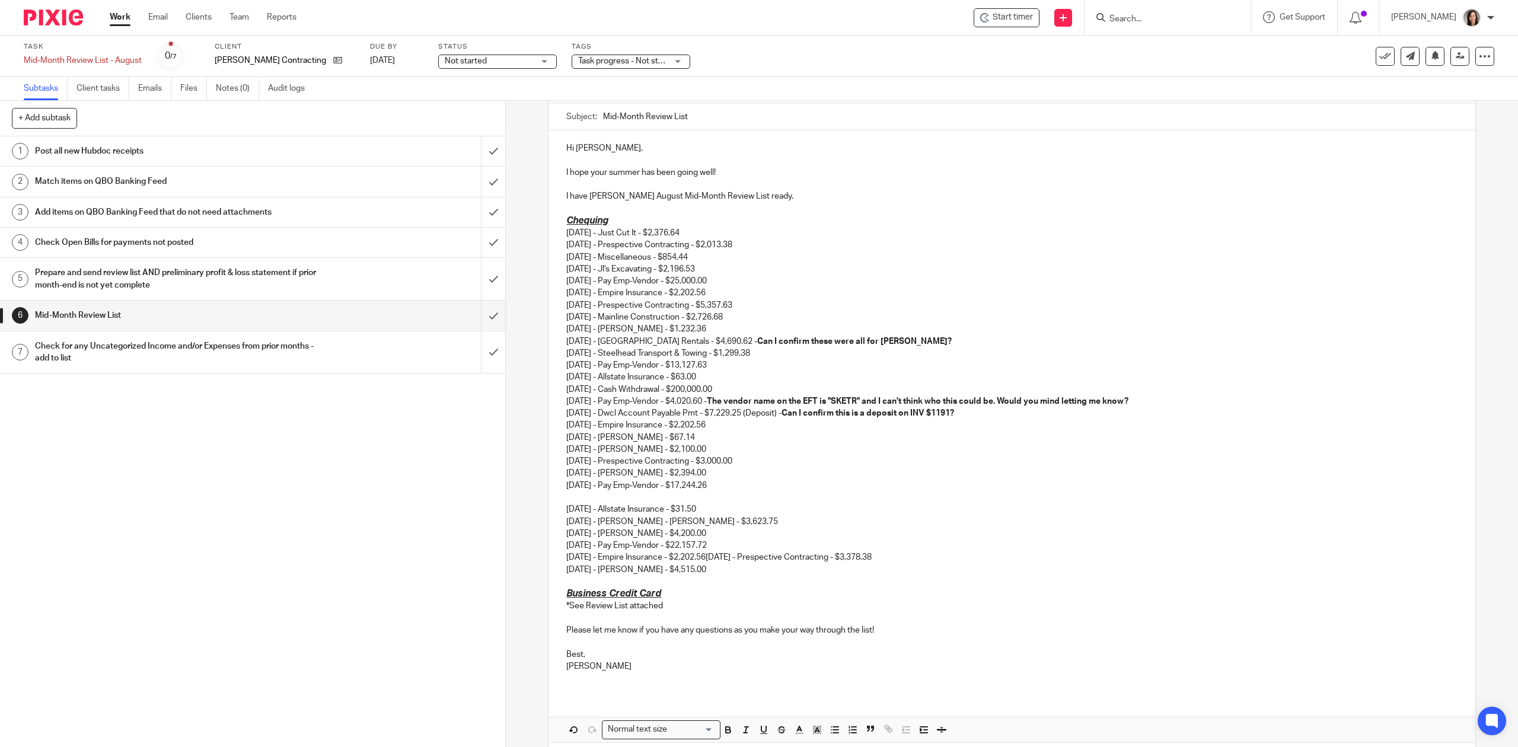
click at [556, 509] on div "Hi Amanda, I hope your summer has been going well! I have Justin Berry's August…" at bounding box center [1012, 411] width 926 height 563
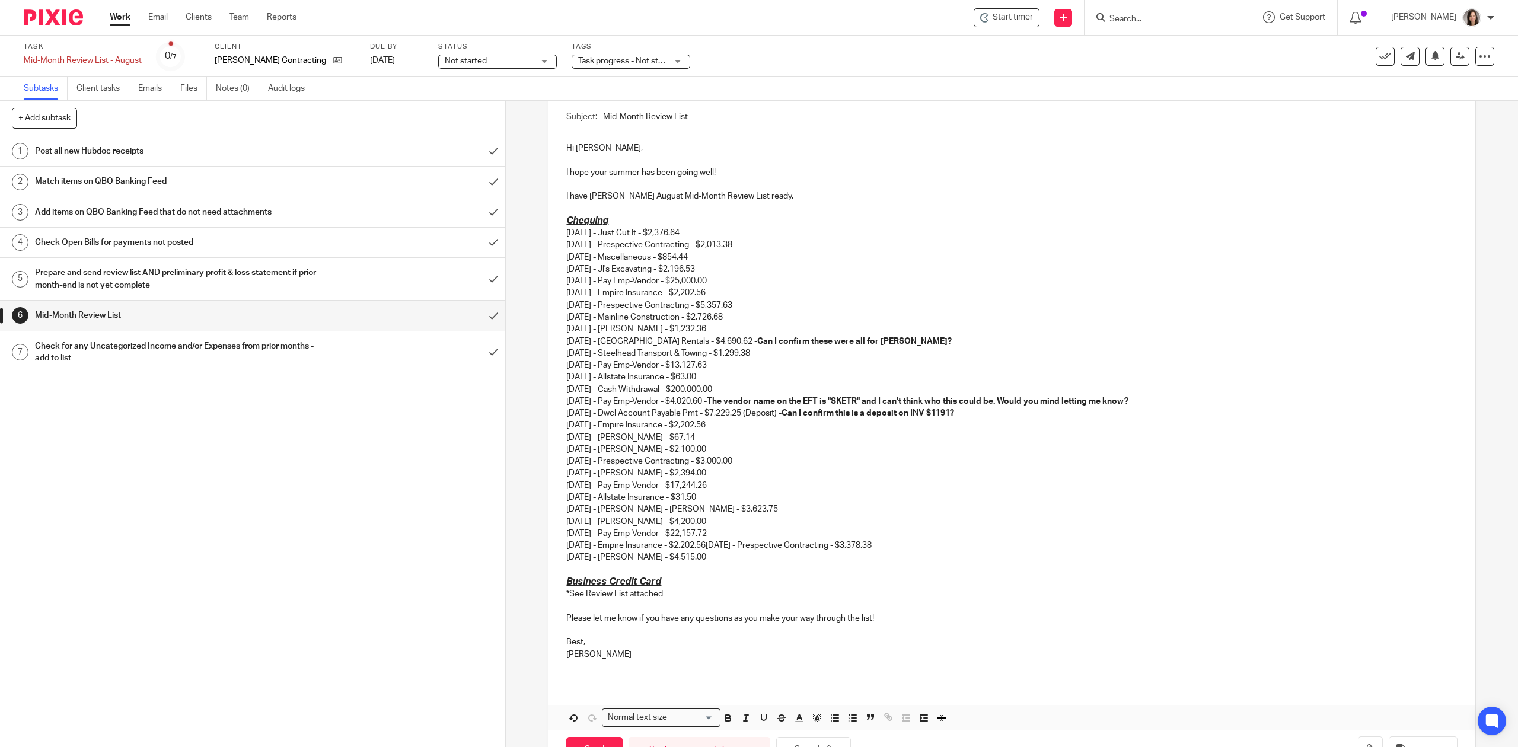
click at [748, 240] on p "05/16/2025 - Just Cut It - $2,376.64 05/21/2025 - Prespective Contracting - $2,…" at bounding box center [1011, 389] width 891 height 324
click at [708, 512] on p "05/16/2025 - Just Cut It - $2,376.64 05/21/2025 - Prespective Contracting - $2,…" at bounding box center [1011, 389] width 891 height 324
click at [710, 518] on p "05/16/2025 - Just Cut It - $2,376.64 05/21/2025 - Prespective Contracting - $2,…" at bounding box center [1011, 389] width 891 height 324
drag, startPoint x: 750, startPoint y: 523, endPoint x: 707, endPoint y: 523, distance: 42.1
click at [707, 523] on p "05/16/2025 - Just Cut It - $2,376.64 05/21/2025 - Prespective Contracting - $2,…" at bounding box center [1011, 389] width 891 height 324
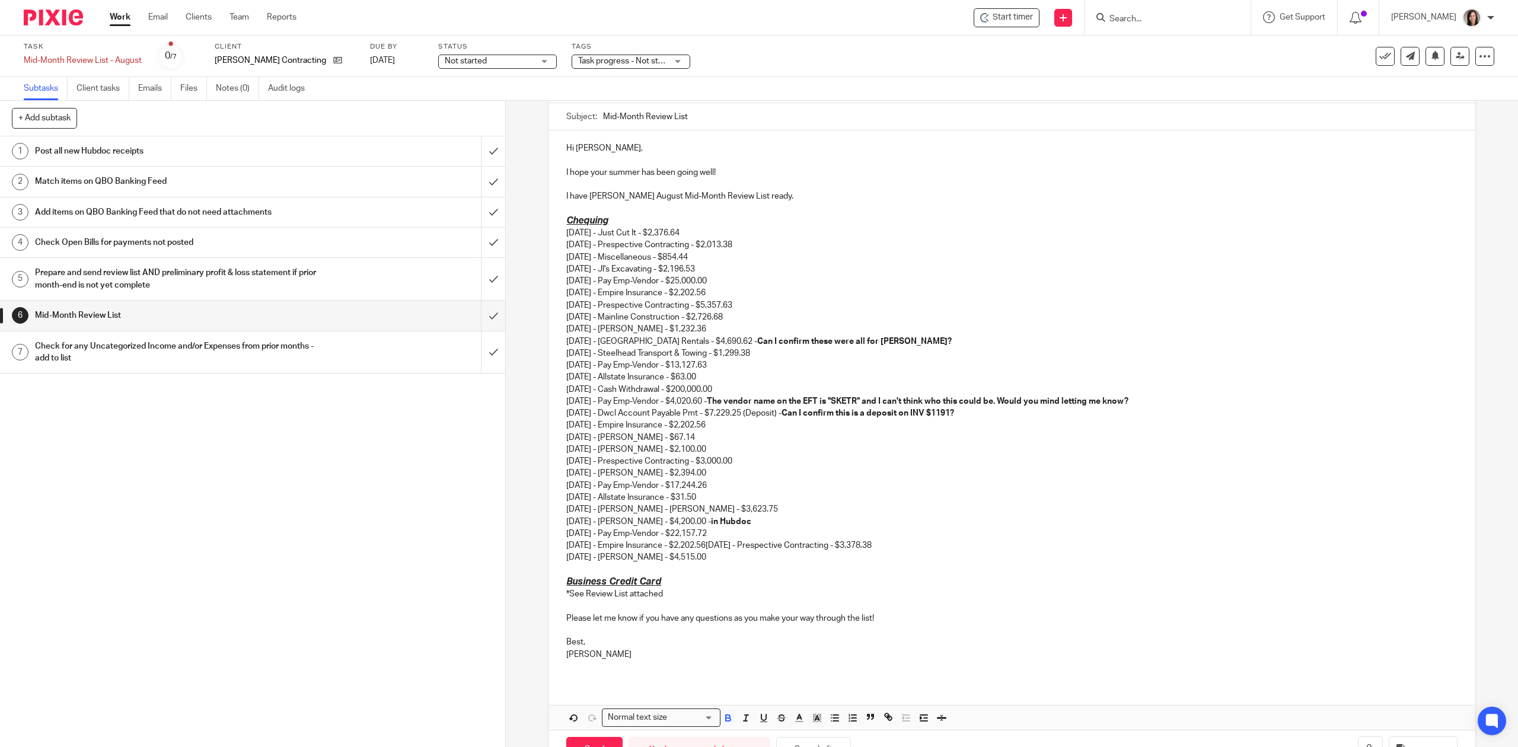
click at [994, 510] on p "05/16/2025 - Just Cut It - $2,376.64 05/21/2025 - Prespective Contracting - $2,…" at bounding box center [1011, 389] width 891 height 324
click at [925, 546] on p "05/16/2025 - Just Cut It - $2,376.64 05/21/2025 - Prespective Contracting - $2,…" at bounding box center [1011, 389] width 891 height 324
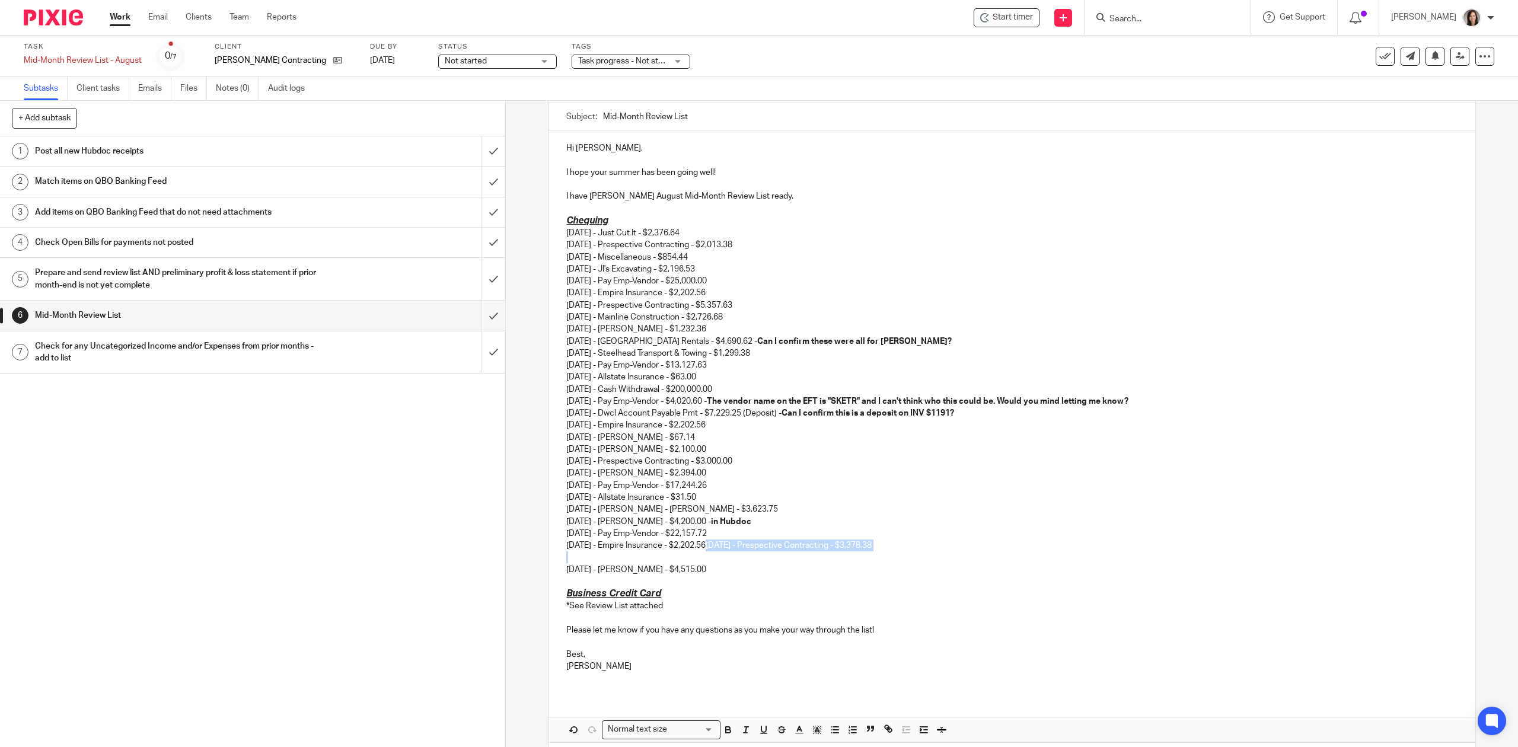
drag, startPoint x: 935, startPoint y: 552, endPoint x: 722, endPoint y: 549, distance: 213.5
click at [722, 549] on div "Hi Amanda, I hope your summer has been going well! I have Justin Berry's August…" at bounding box center [1012, 411] width 926 height 563
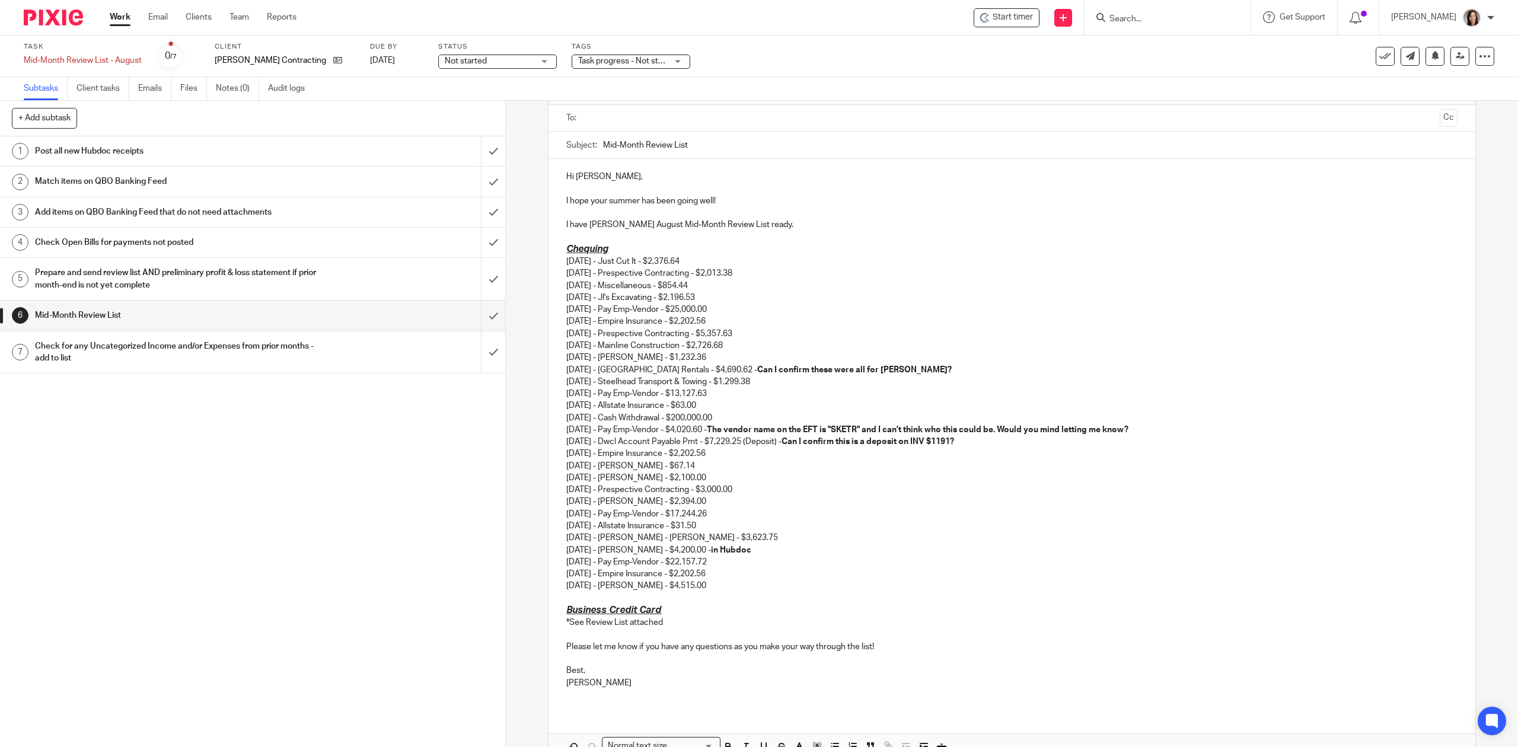
scroll to position [81, 0]
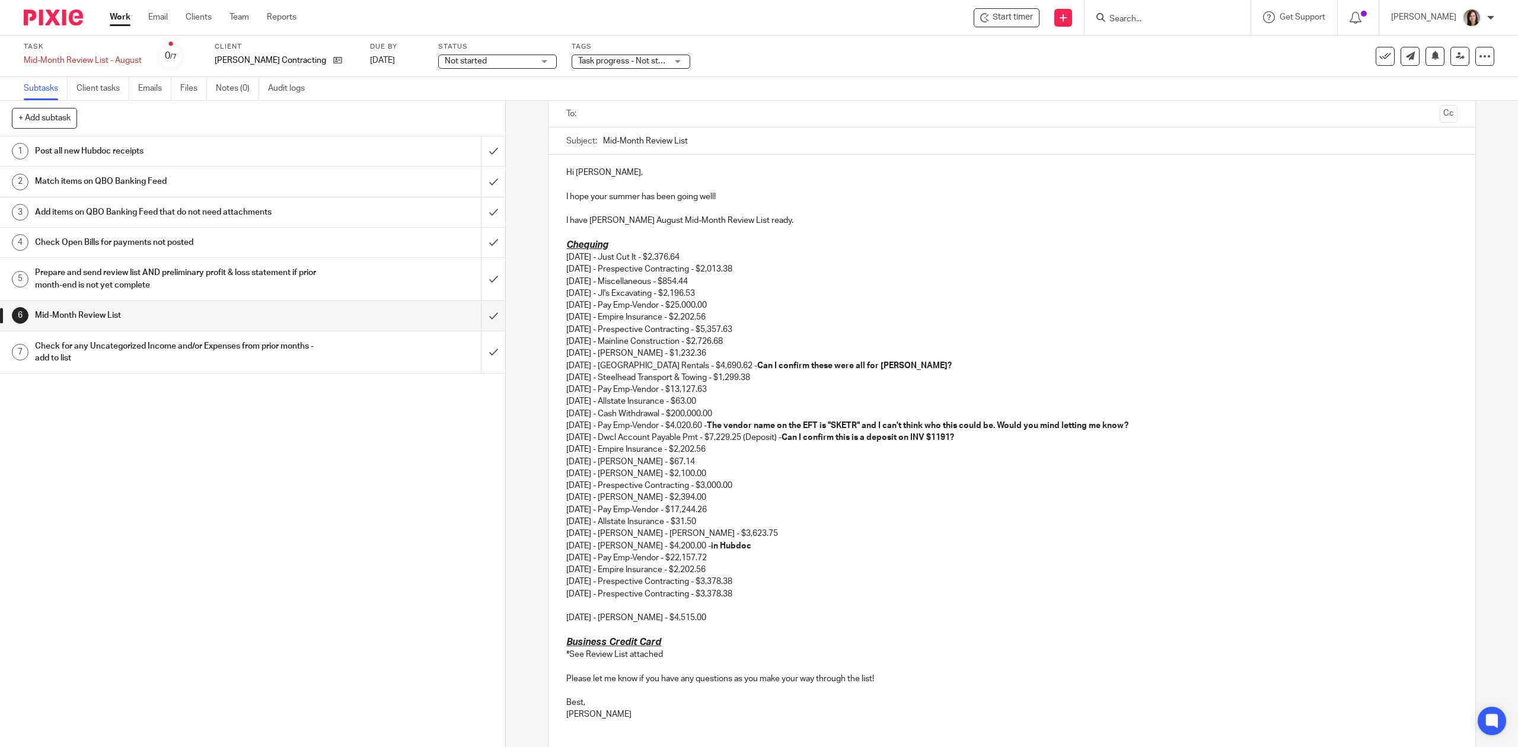
drag, startPoint x: 767, startPoint y: 599, endPoint x: 554, endPoint y: 594, distance: 213.6
click at [554, 594] on div "Hi Amanda, I hope your summer has been going well! I have Justin Berry's August…" at bounding box center [1012, 448] width 926 height 587
click at [566, 624] on p "08/18/2025 - Sean Witter - $4,515.00" at bounding box center [1011, 618] width 891 height 12
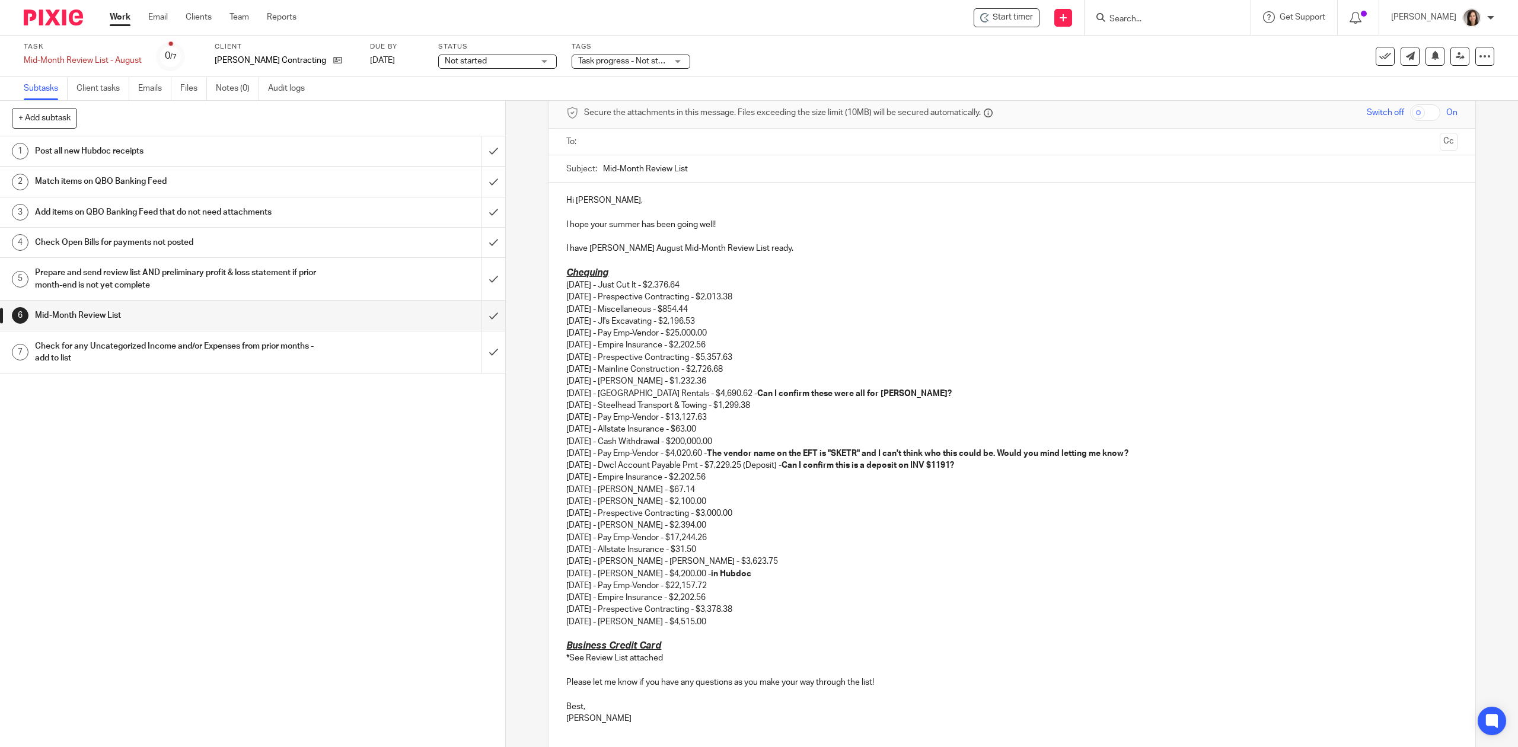
scroll to position [27, 0]
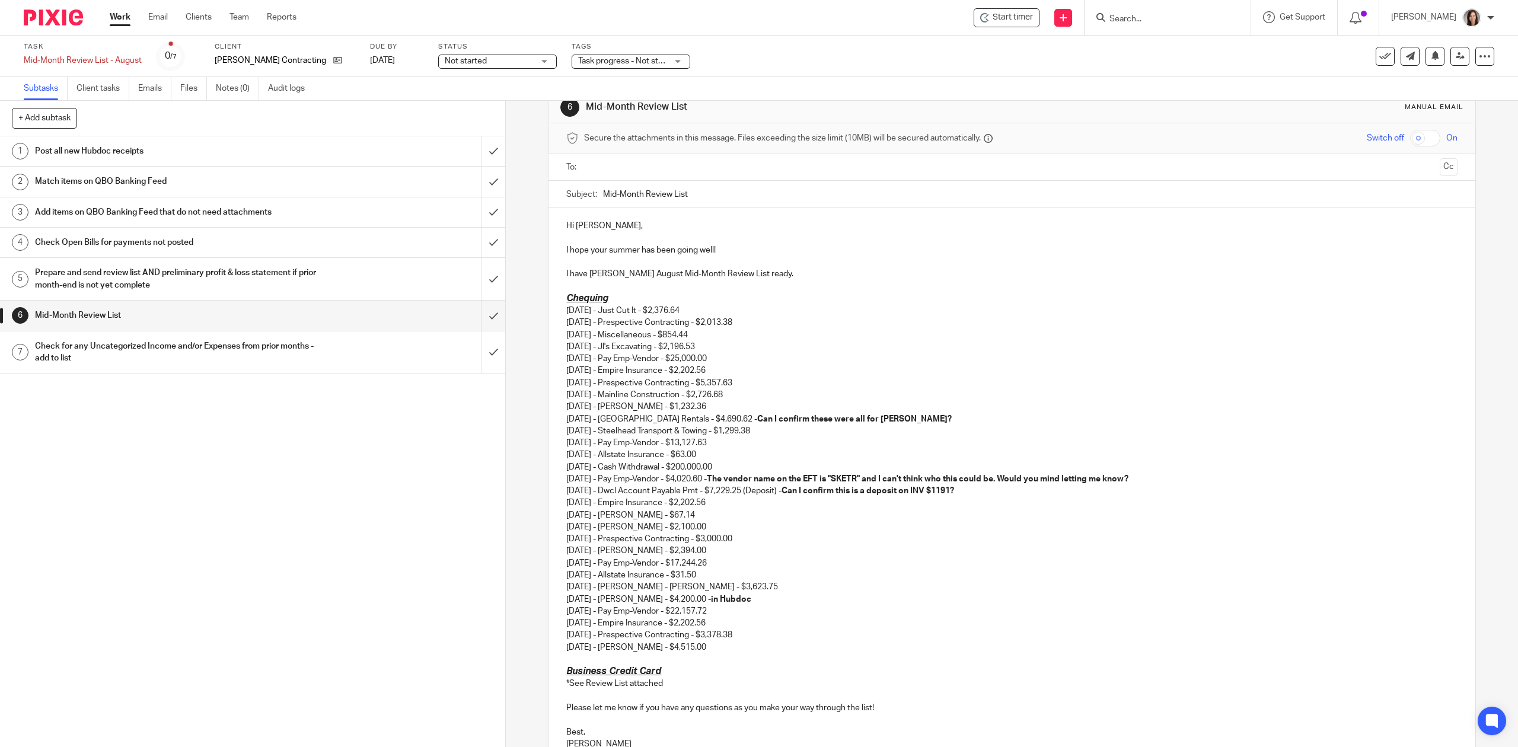
click at [620, 297] on h3 "Chequing" at bounding box center [1011, 298] width 891 height 12
drag, startPoint x: 599, startPoint y: 299, endPoint x: 556, endPoint y: 299, distance: 42.7
click at [556, 299] on div "Hi Amanda, I hope your summer has been going well! I have Justin Berry's August…" at bounding box center [1012, 489] width 926 height 563
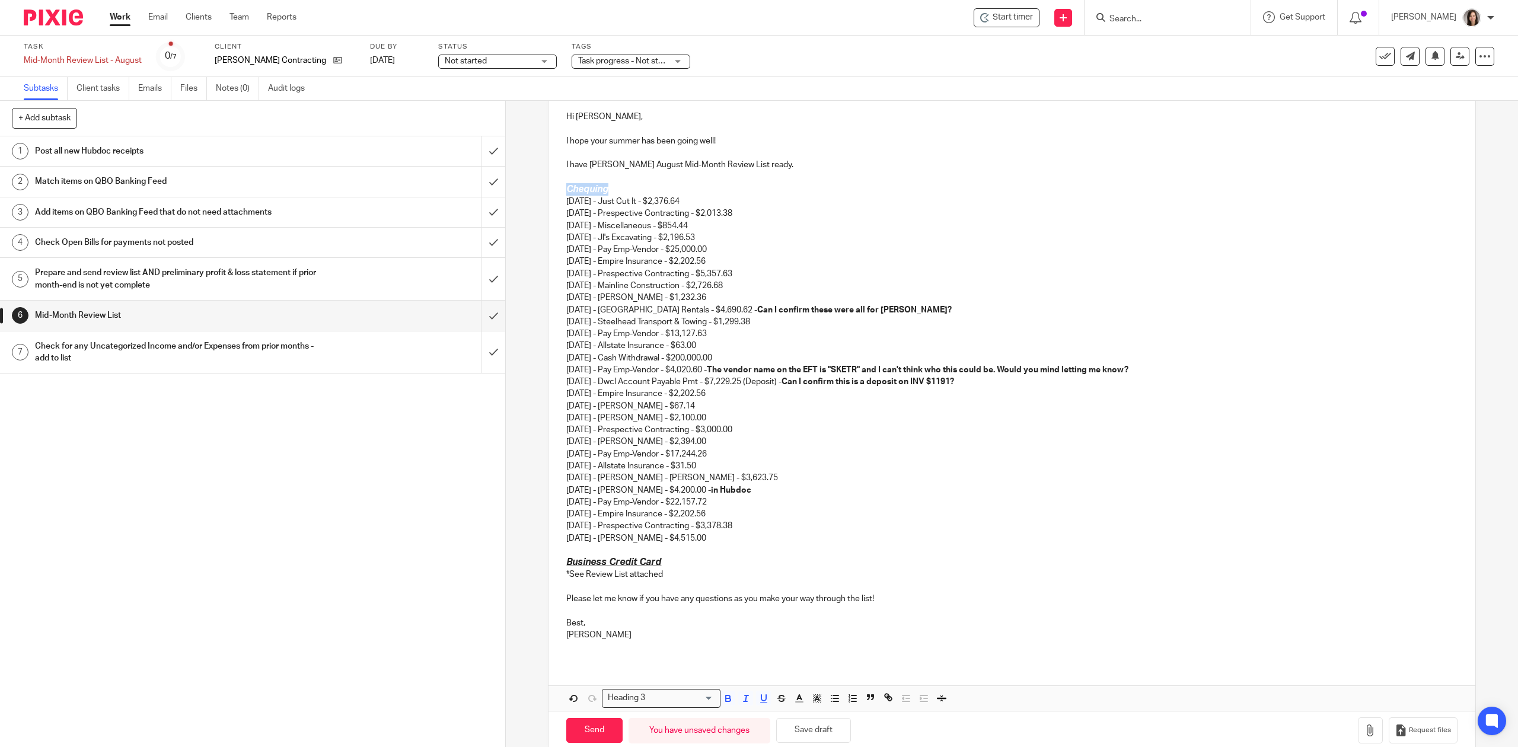
scroll to position [160, 0]
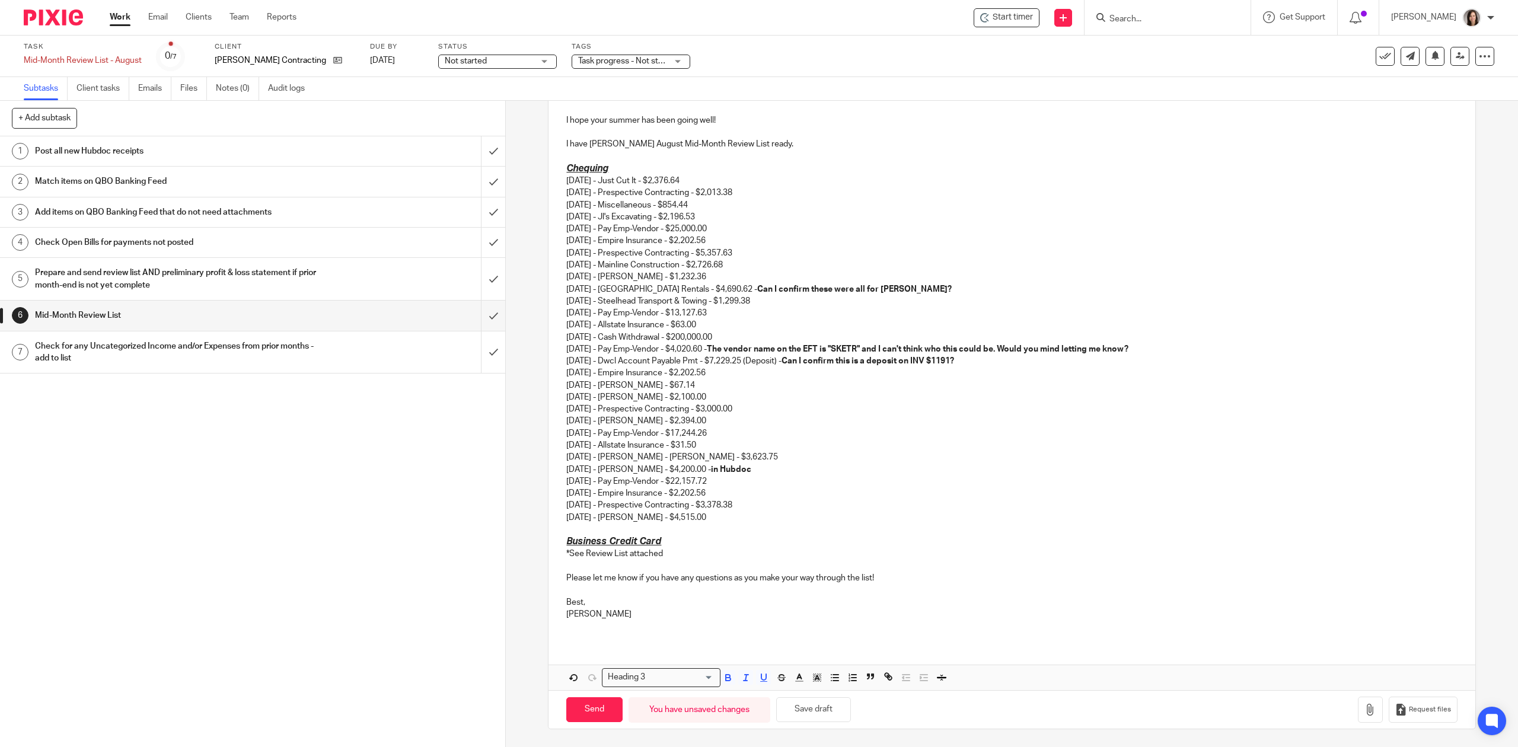
click at [672, 677] on input "Search for option" at bounding box center [681, 677] width 65 height 12
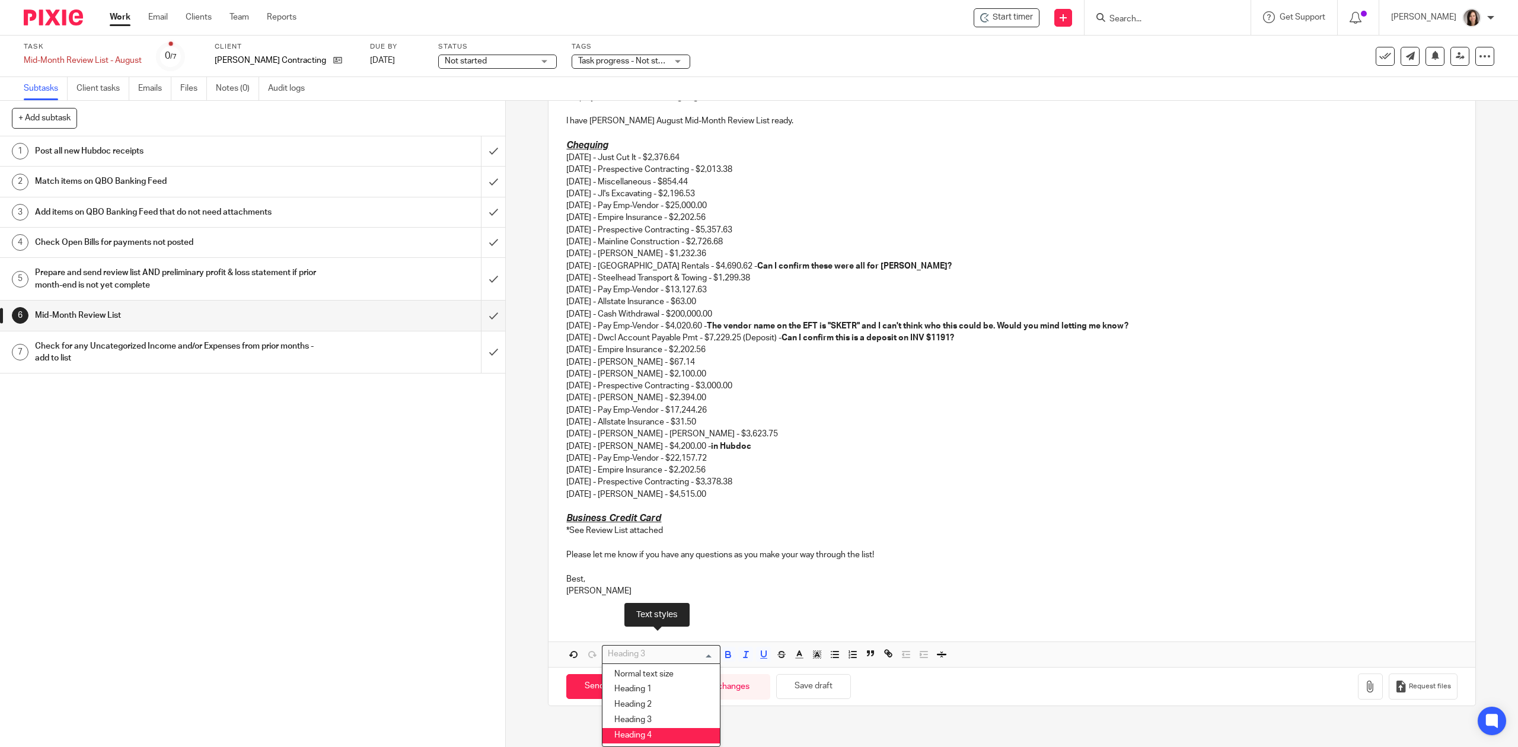
click at [643, 735] on li "Heading 4" at bounding box center [661, 735] width 117 height 15
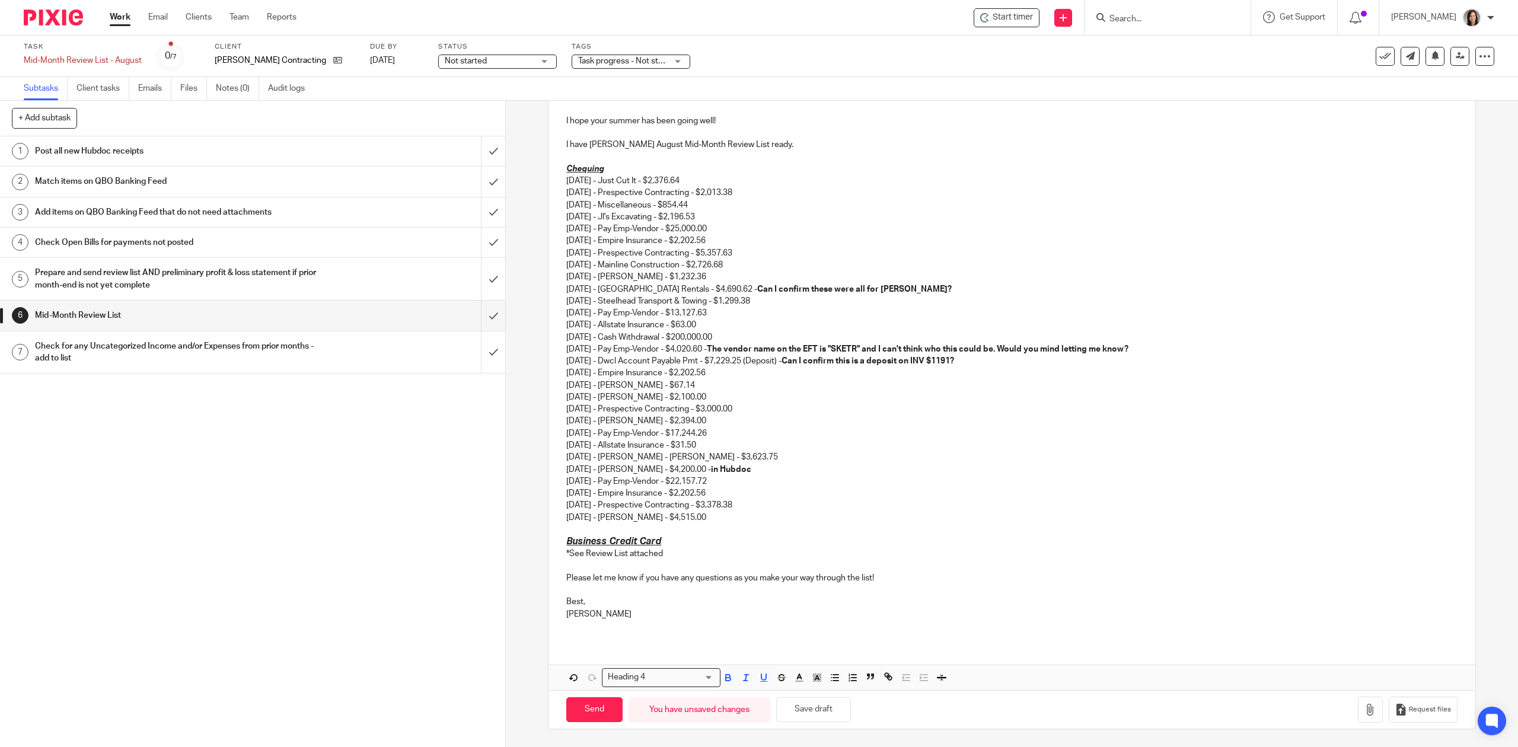
click at [705, 465] on p "05/16/2025 - Just Cut It - $2,376.64 05/21/2025 - Prespective Contracting - $2,…" at bounding box center [1011, 337] width 891 height 324
click at [599, 202] on p "05/16/2025 - Just Cut It - $2,376.64 05/21/2025 - Prespective Contracting - $2,…" at bounding box center [1011, 337] width 891 height 324
drag, startPoint x: 613, startPoint y: 164, endPoint x: 558, endPoint y: 167, distance: 54.7
click at [558, 167] on div "Hi Amanda, I hope your summer has been going well! I have Justin Berry's August…" at bounding box center [1012, 360] width 926 height 562
click at [655, 681] on input "Search for option" at bounding box center [681, 677] width 65 height 12
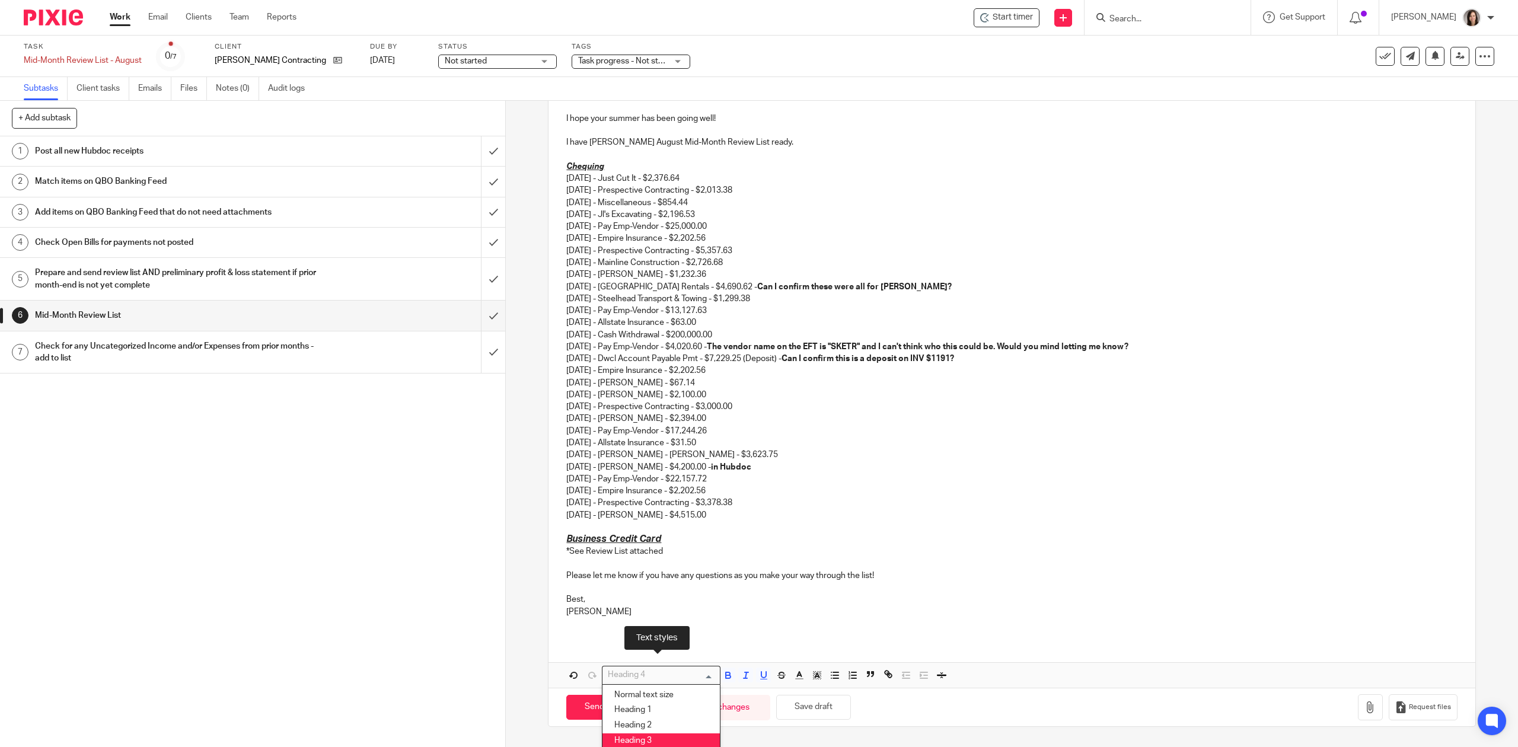
click at [655, 738] on li "Heading 3" at bounding box center [661, 741] width 117 height 15
click at [761, 474] on p "05/16/2025 - Just Cut It - $2,376.64 05/21/2025 - Prespective Contracting - $2,…" at bounding box center [1011, 337] width 891 height 324
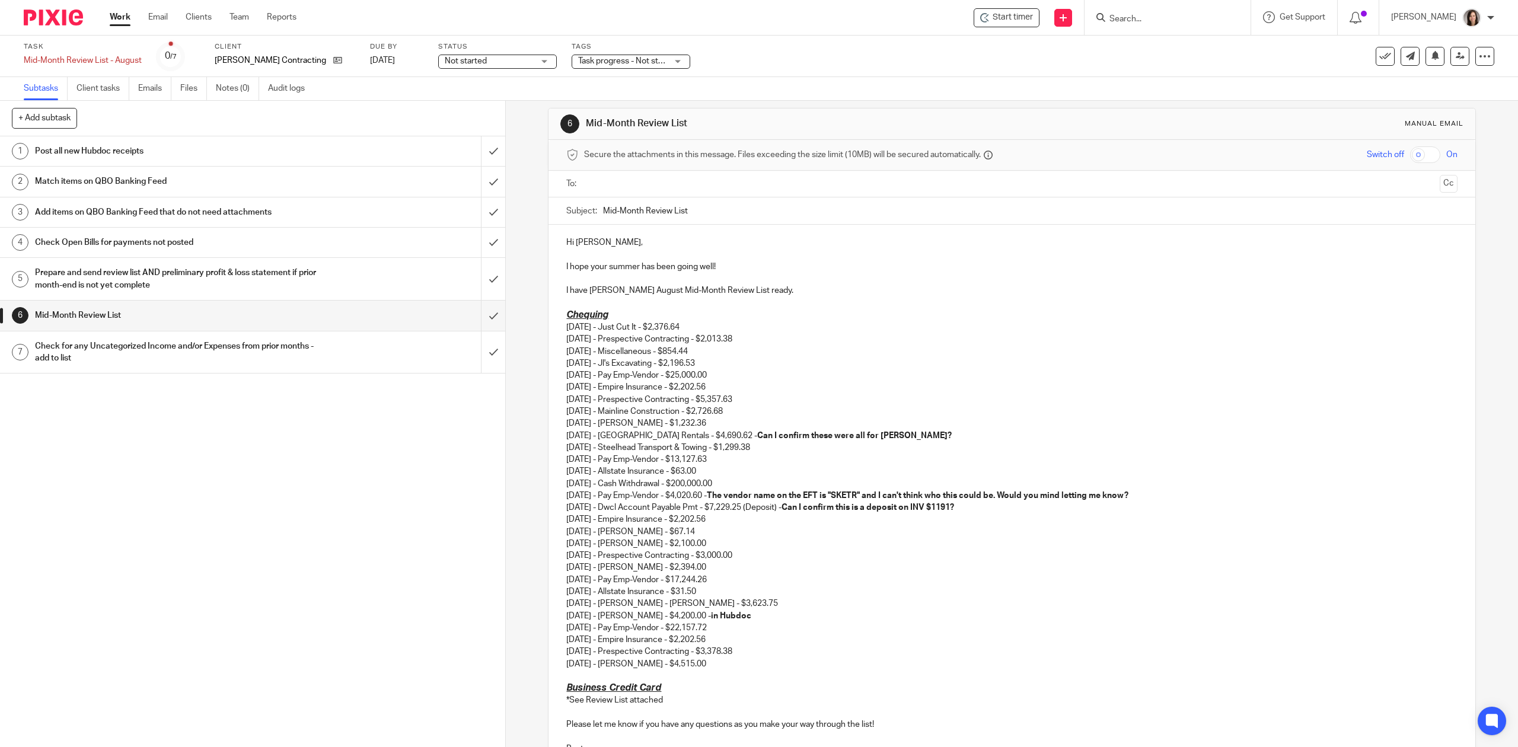
scroll to position [1, 0]
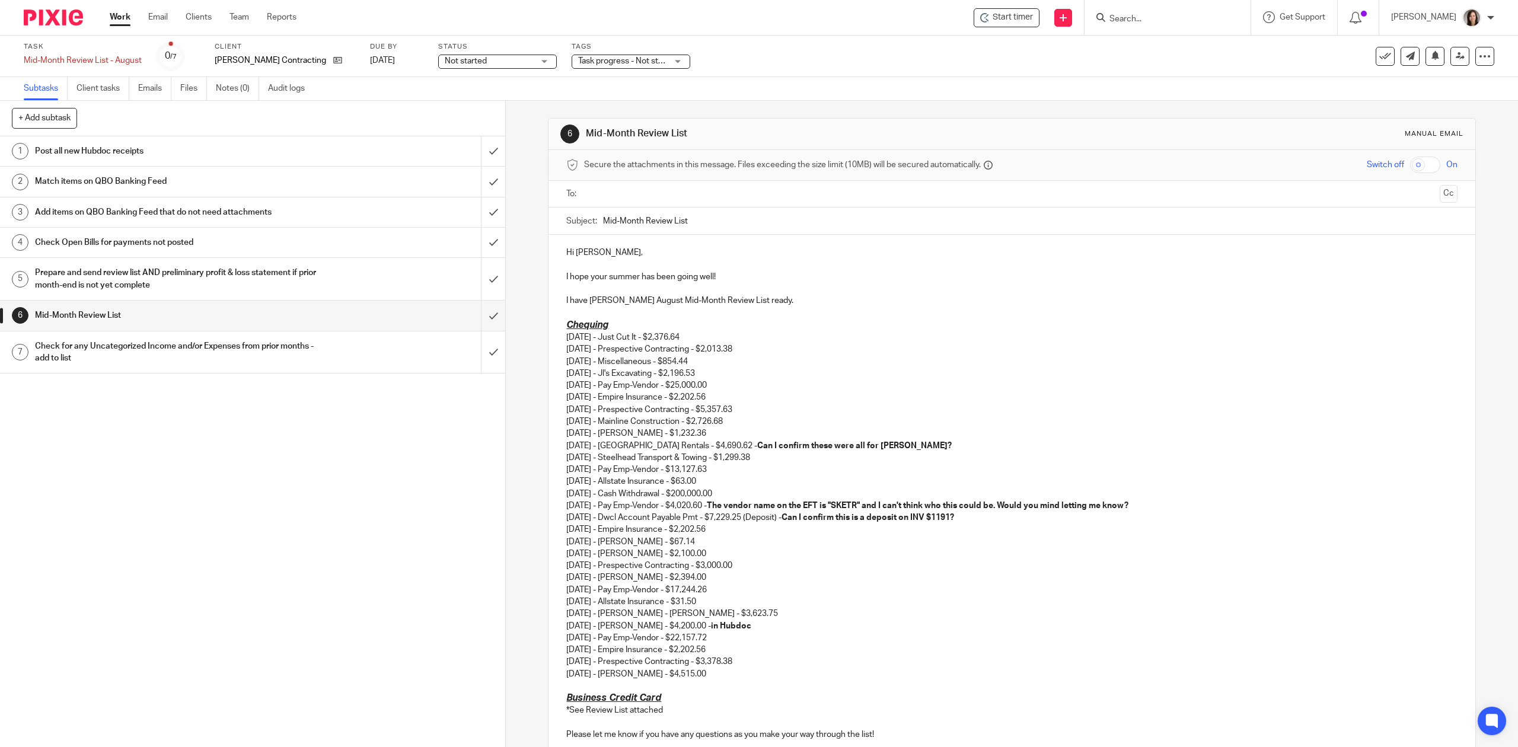
click at [703, 225] on input "Mid-Month Review List" at bounding box center [1030, 221] width 854 height 27
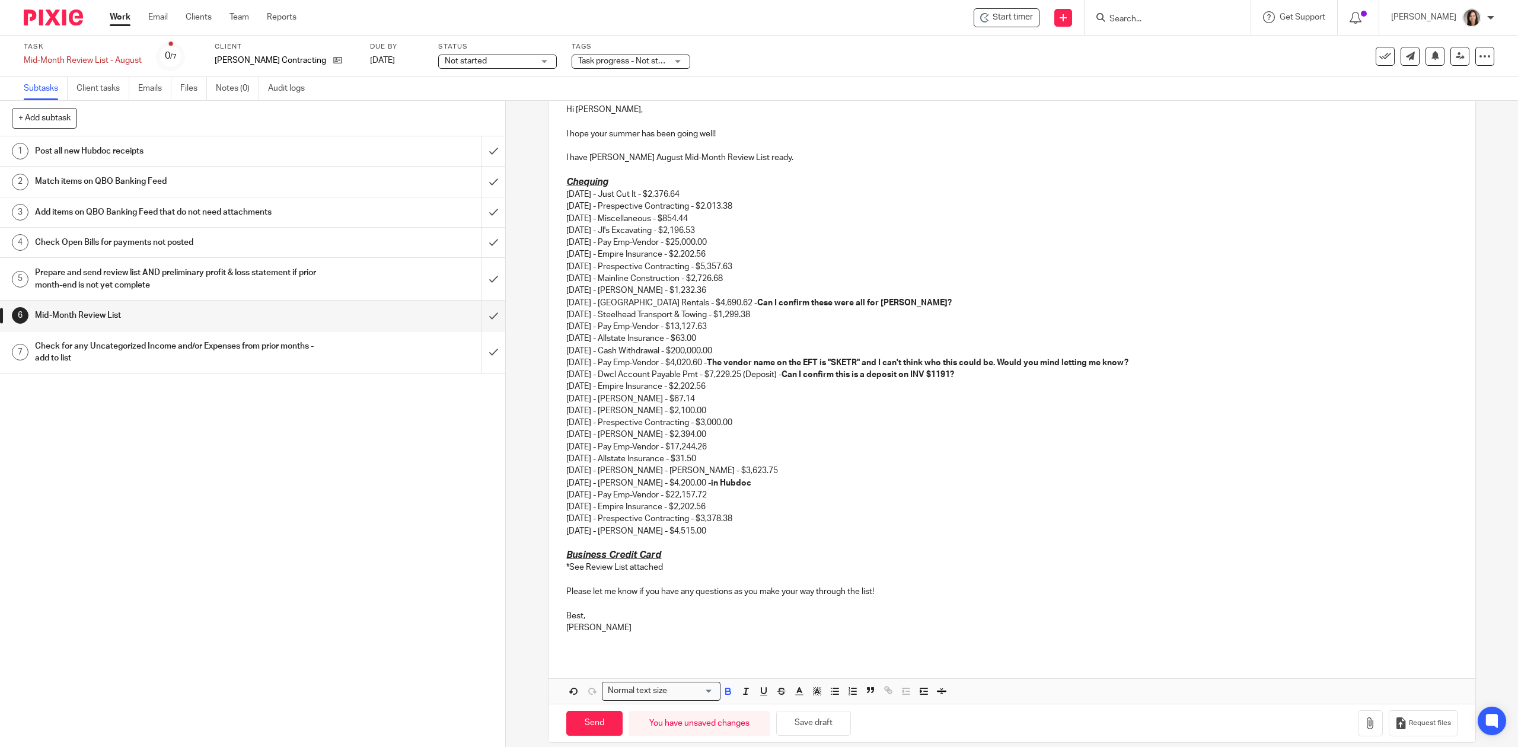
scroll to position [160, 0]
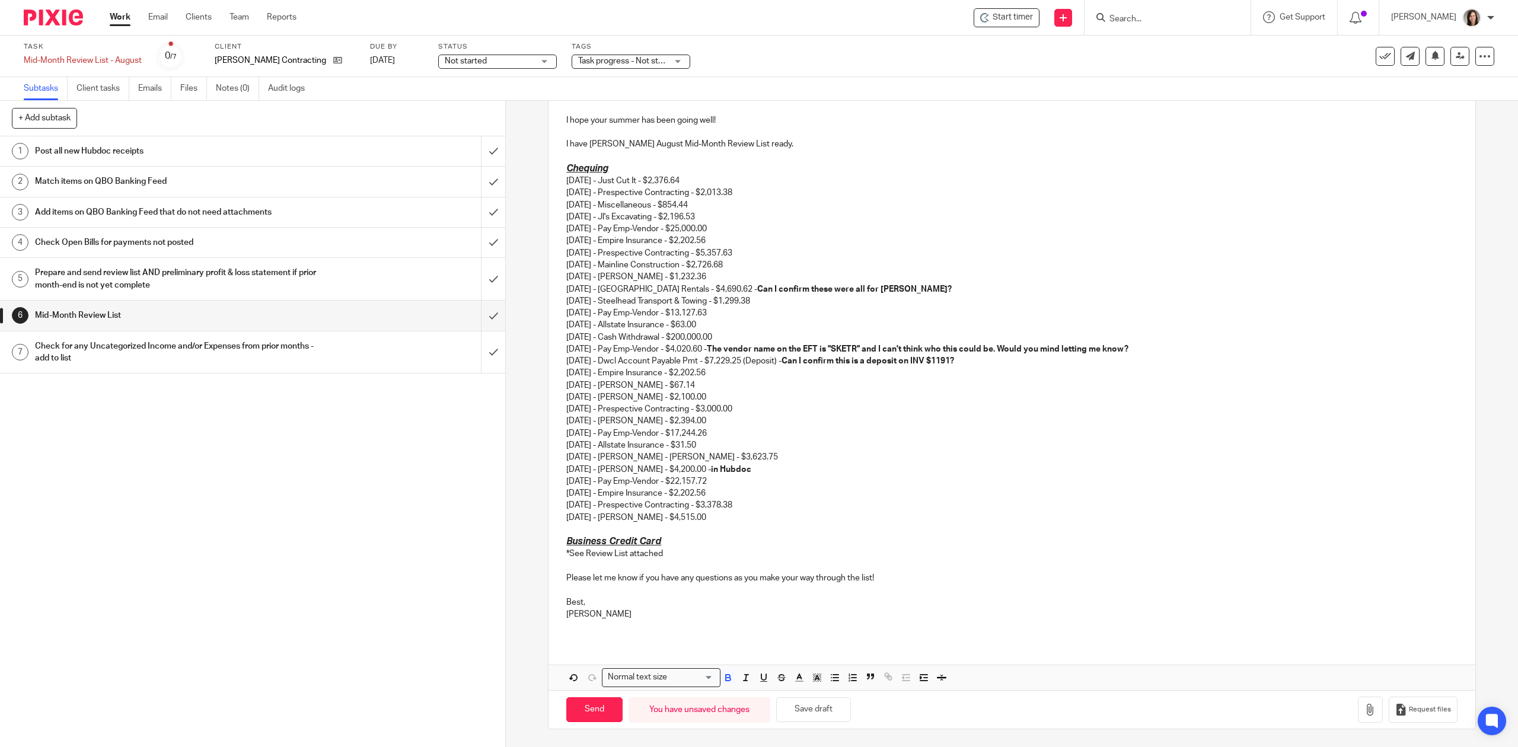
type input "Mid-Month Review List - August"
click at [636, 562] on p at bounding box center [1011, 566] width 891 height 12
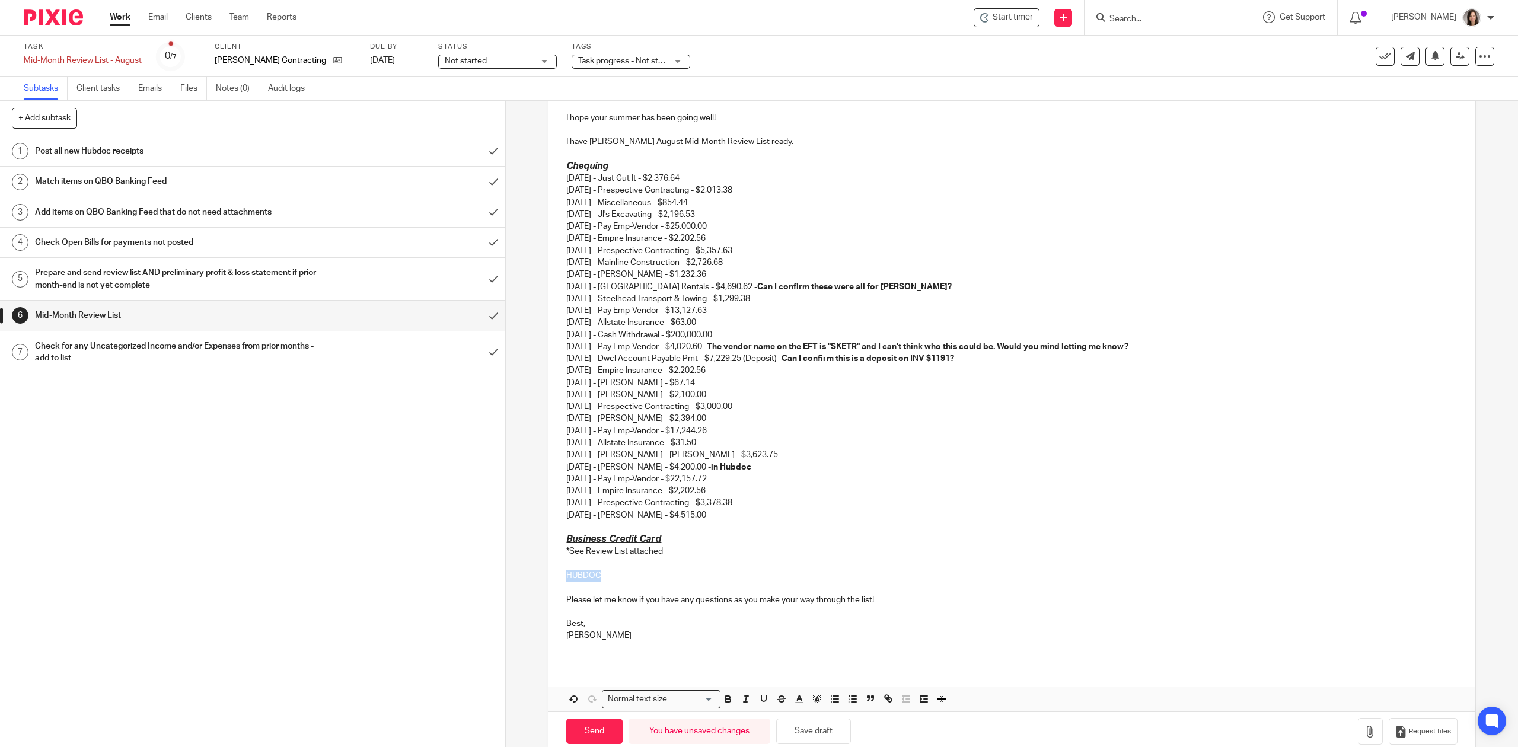
drag, startPoint x: 603, startPoint y: 575, endPoint x: 551, endPoint y: 577, distance: 51.6
click at [551, 577] on div "Hi Amanda, I hope your summer has been going well! I have Justin Berry's August…" at bounding box center [1012, 369] width 926 height 587
click at [703, 703] on input "Search for option" at bounding box center [692, 699] width 43 height 12
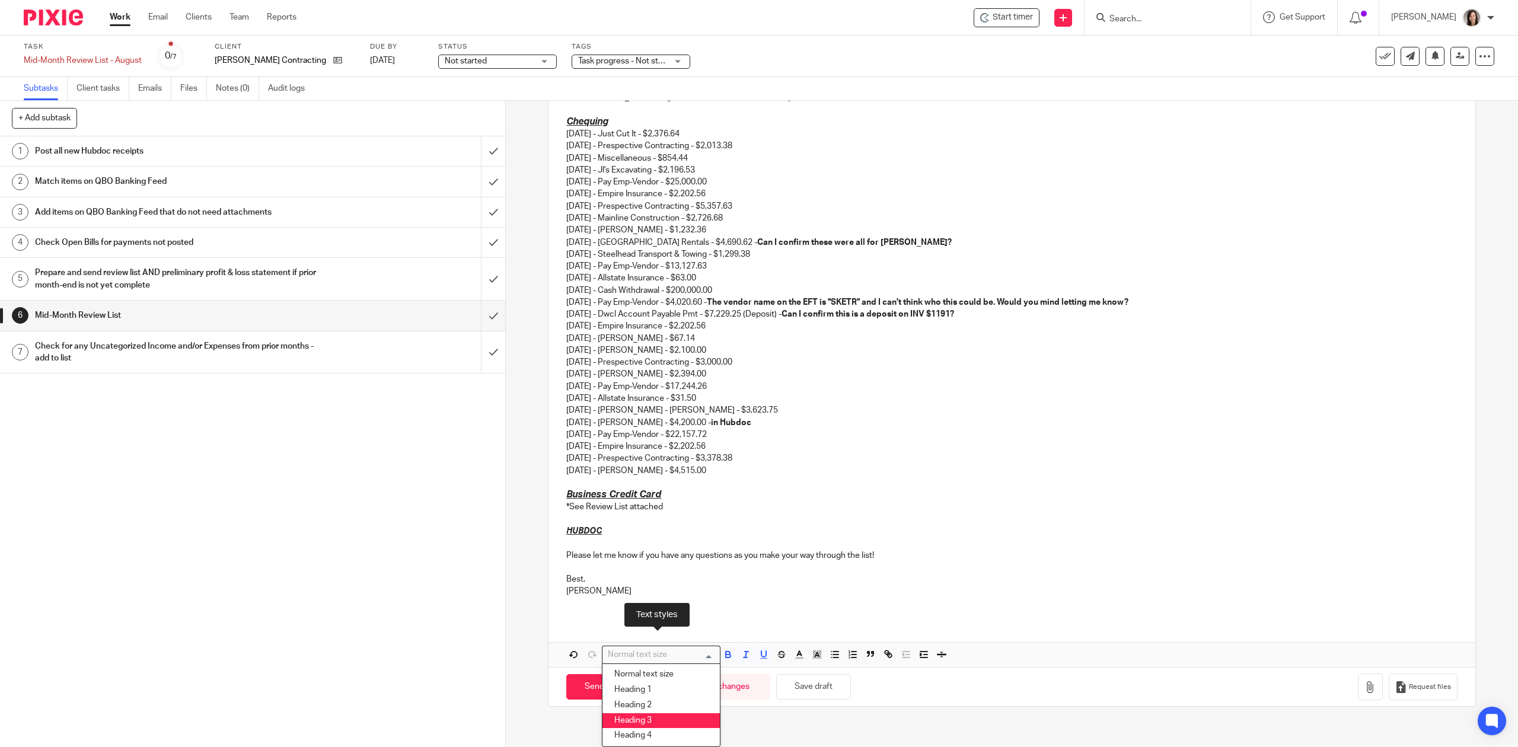
click at [651, 721] on li "Heading 3" at bounding box center [661, 720] width 117 height 15
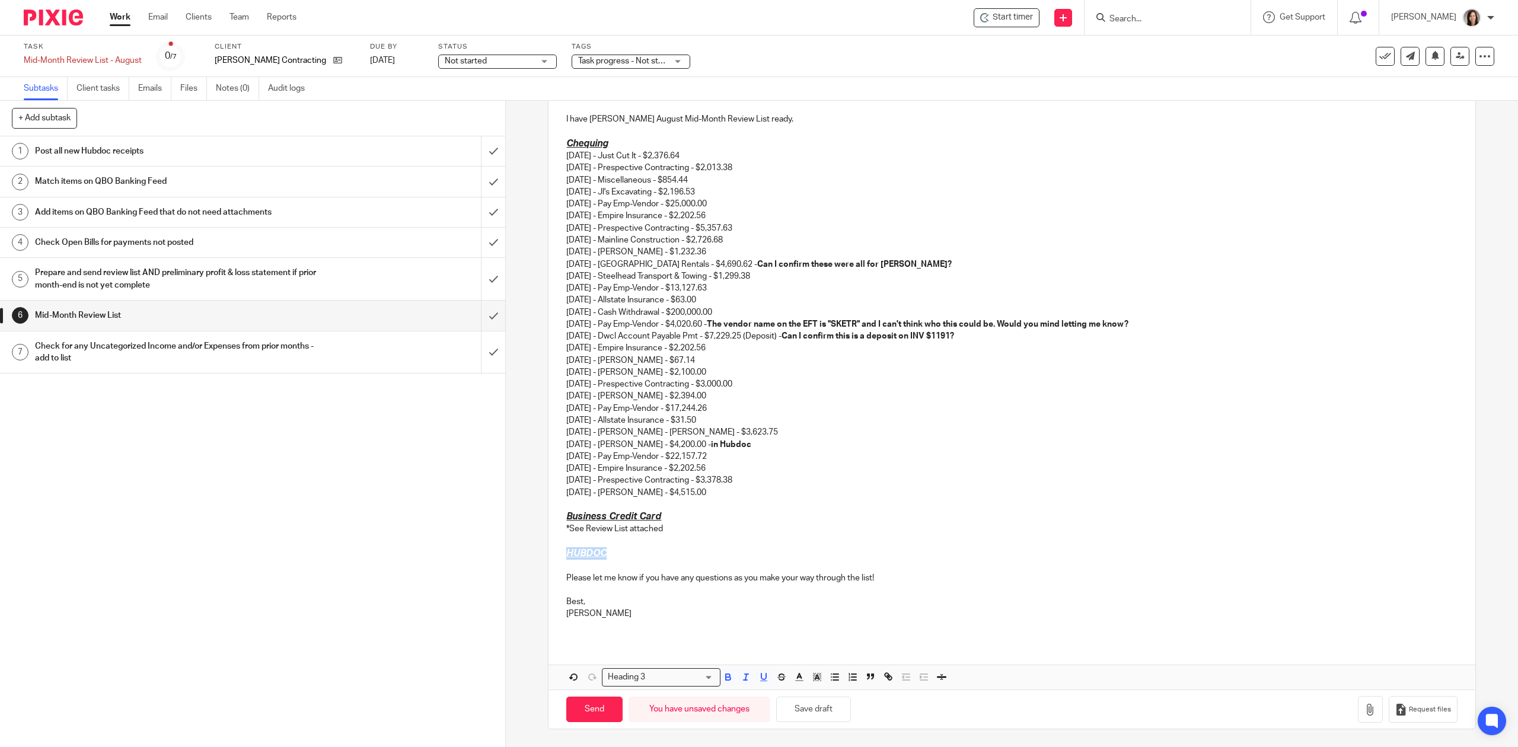
scroll to position [184, 0]
click at [621, 557] on h3 "HUBDOC" at bounding box center [1011, 553] width 891 height 12
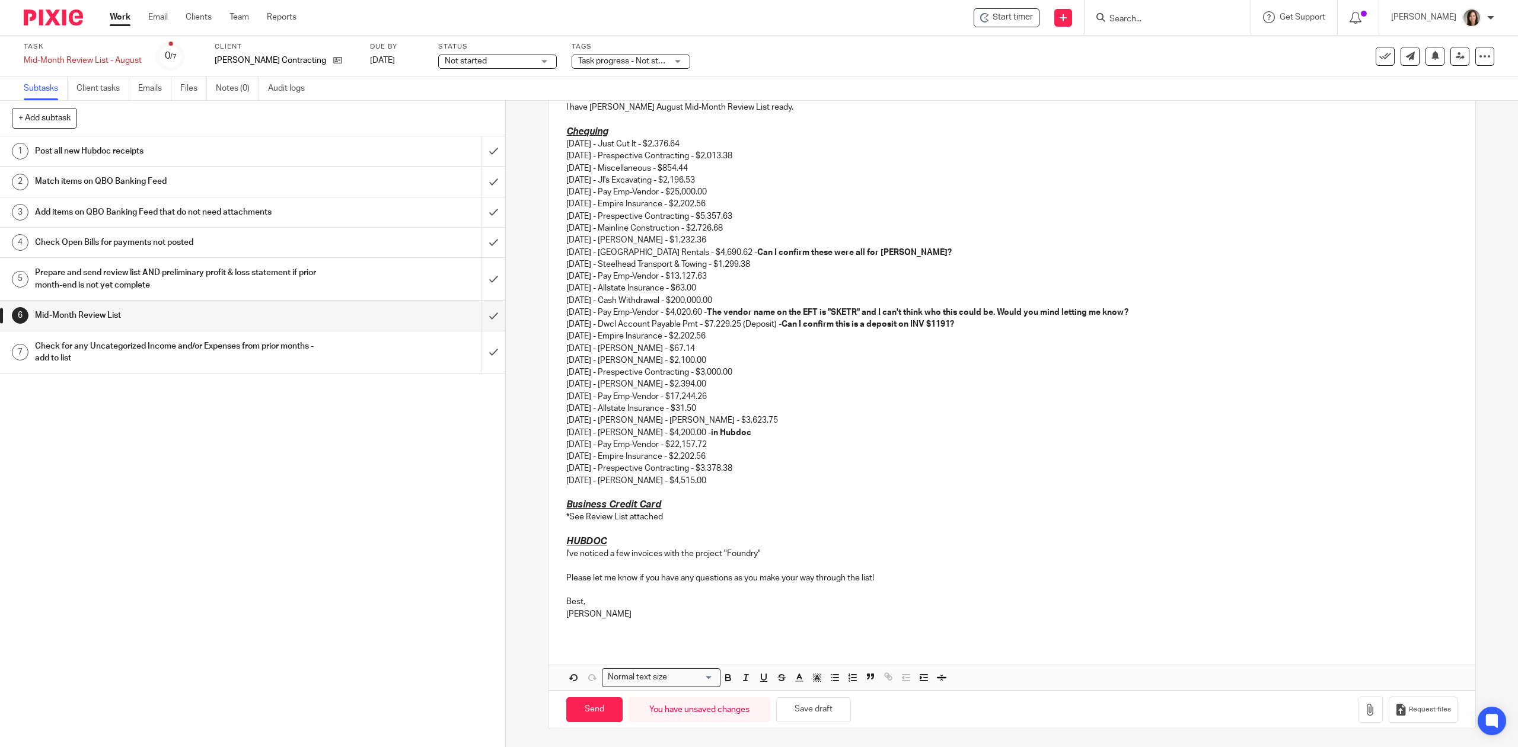
click at [712, 544] on h3 "HUBDOC" at bounding box center [1011, 541] width 891 height 12
click at [719, 555] on p "I've noticed a few invoices with the project "Foundry"" at bounding box center [1011, 554] width 891 height 12
click at [821, 550] on p "I've noticed a few invoices with the project or address "Foundry"" at bounding box center [1011, 554] width 891 height 12
click at [1091, 441] on p "05/16/2025 - Just Cut It - $2,376.64 05/21/2025 - Prespective Contracting - $2,…" at bounding box center [1011, 300] width 891 height 324
click at [745, 330] on p "05/16/2025 - Just Cut It - $2,376.64 05/21/2025 - Prespective Contracting - $2,…" at bounding box center [1011, 300] width 891 height 324
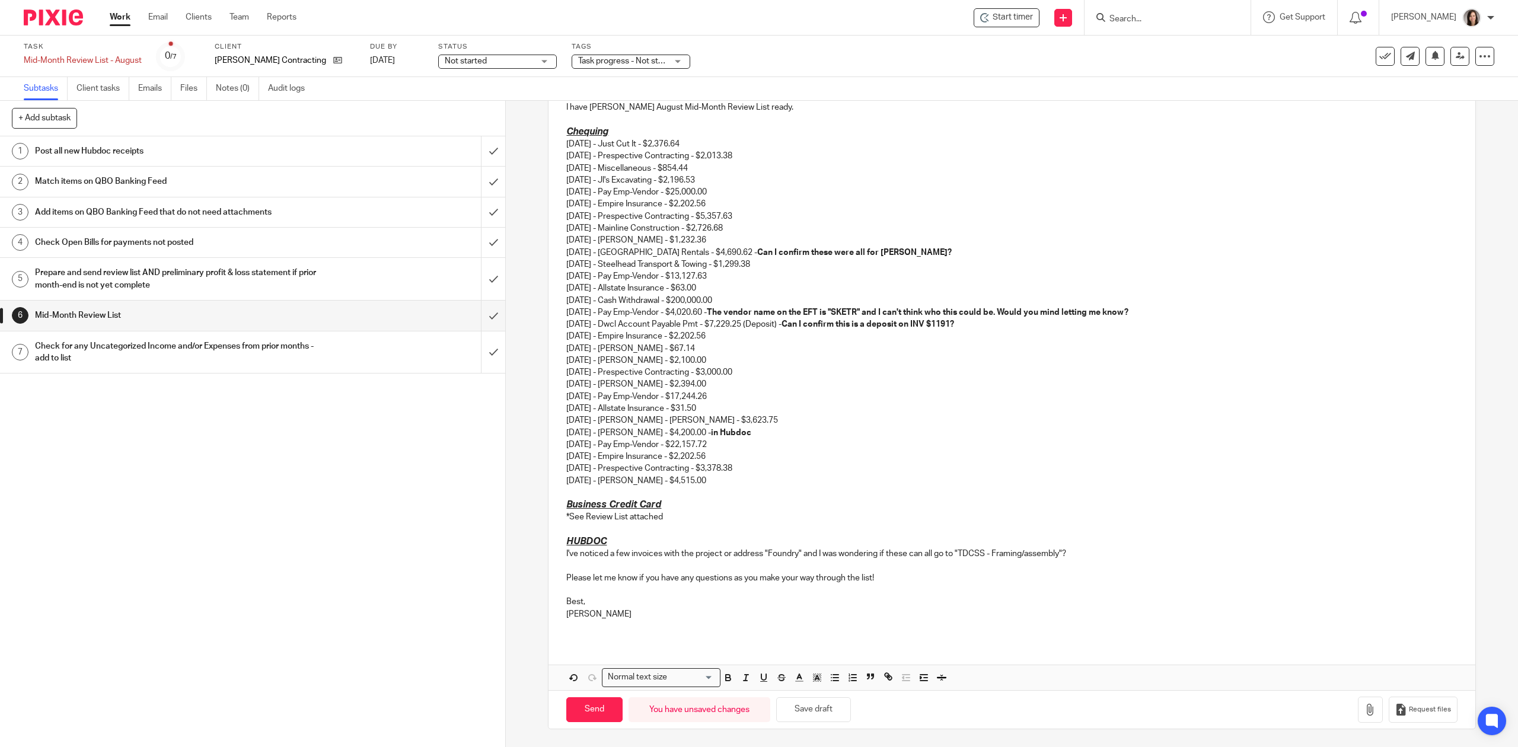
drag, startPoint x: 729, startPoint y: 390, endPoint x: 683, endPoint y: 400, distance: 47.2
click at [683, 400] on p "05/16/2025 - Just Cut It - $2,376.64 05/21/2025 - Prespective Contracting - $2,…" at bounding box center [1011, 300] width 891 height 324
click at [773, 422] on p "05/16/2025 - Just Cut It - $2,376.64 05/21/2025 - Prespective Contracting - $2,…" at bounding box center [1011, 300] width 891 height 324
click at [735, 355] on p "05/16/2025 - Just Cut It - $2,376.64 05/21/2025 - Prespective Contracting - $2,…" at bounding box center [1011, 300] width 891 height 324
drag, startPoint x: 744, startPoint y: 359, endPoint x: 734, endPoint y: 358, distance: 10.2
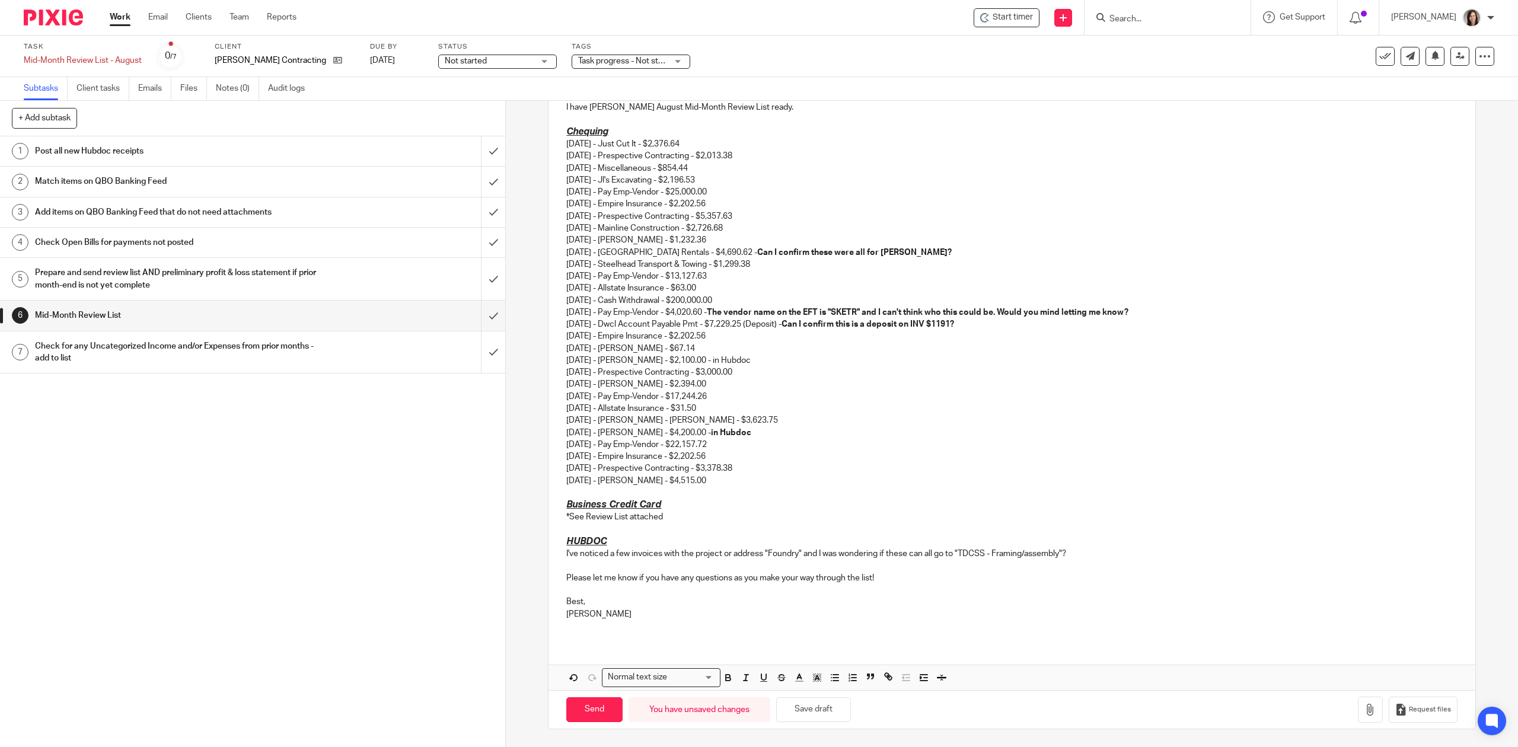
click at [734, 358] on p "05/16/2025 - Just Cut It - $2,376.64 05/21/2025 - Prespective Contracting - $2,…" at bounding box center [1011, 300] width 891 height 324
drag, startPoint x: 761, startPoint y: 361, endPoint x: 710, endPoint y: 361, distance: 51.6
click at [710, 361] on p "05/16/2025 - Just Cut It - $2,376.64 05/21/2025 - Prespective Contracting - $2,…" at bounding box center [1011, 300] width 891 height 324
click at [765, 358] on p "05/16/2025 - Just Cut It - $2,376.64 05/21/2025 - Prespective Contracting - $2,…" at bounding box center [1011, 300] width 891 height 324
drag, startPoint x: 764, startPoint y: 358, endPoint x: 709, endPoint y: 358, distance: 55.2
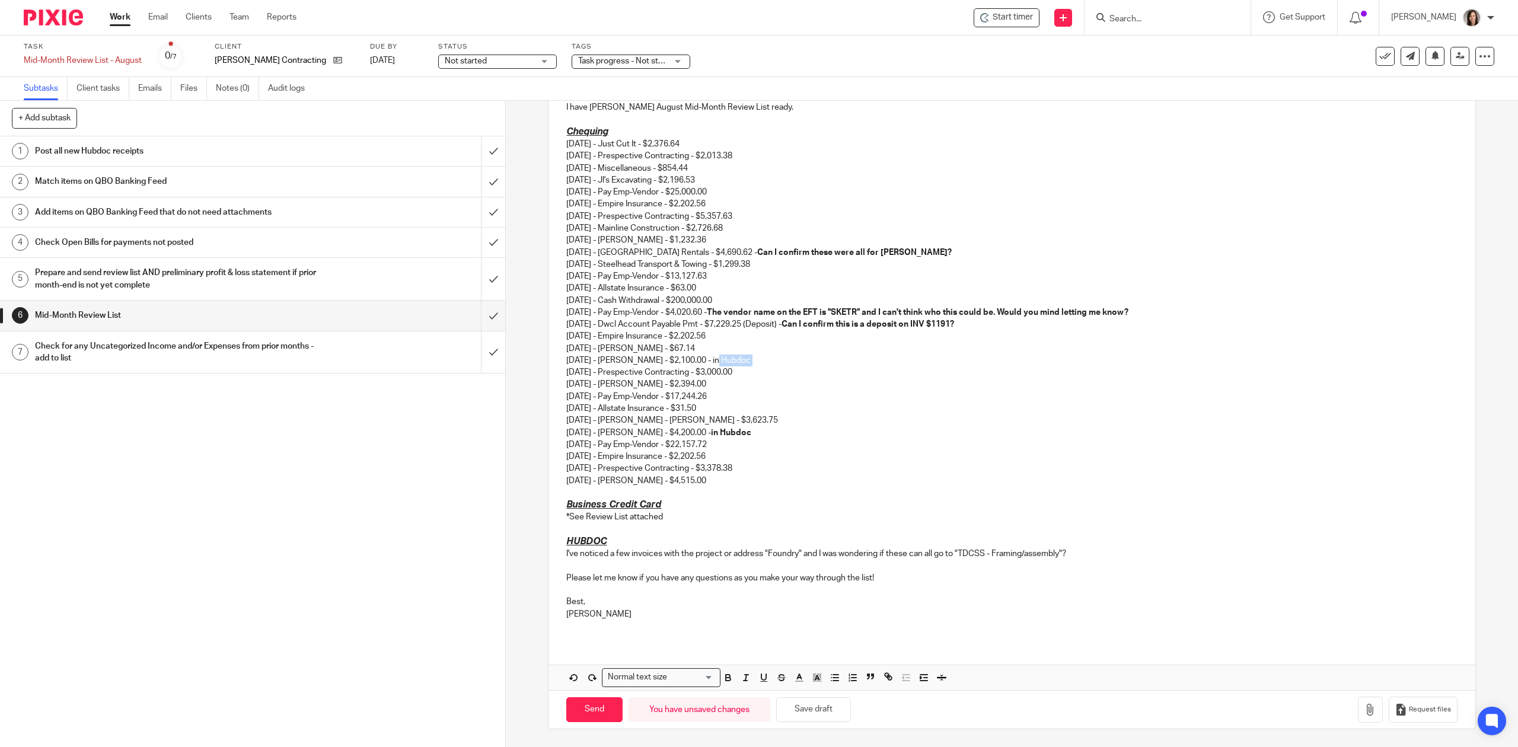
click at [709, 358] on p "05/16/2025 - Just Cut It - $2,376.64 05/21/2025 - Prespective Contracting - $2,…" at bounding box center [1011, 300] width 891 height 324
click at [909, 373] on p "05/16/2025 - Just Cut It - $2,376.64 05/21/2025 - Prespective Contracting - $2,…" at bounding box center [1011, 300] width 891 height 324
click at [788, 269] on p "05/16/2025 - Just Cut It - $2,376.64 05/21/2025 - Prespective Contracting - $2,…" at bounding box center [1011, 300] width 891 height 324
click at [788, 259] on p "05/16/2025 - Just Cut It - $2,376.64 05/21/2025 - Prespective Contracting - $2,…" at bounding box center [1011, 300] width 891 height 324
drag, startPoint x: 814, startPoint y: 262, endPoint x: 774, endPoint y: 262, distance: 39.1
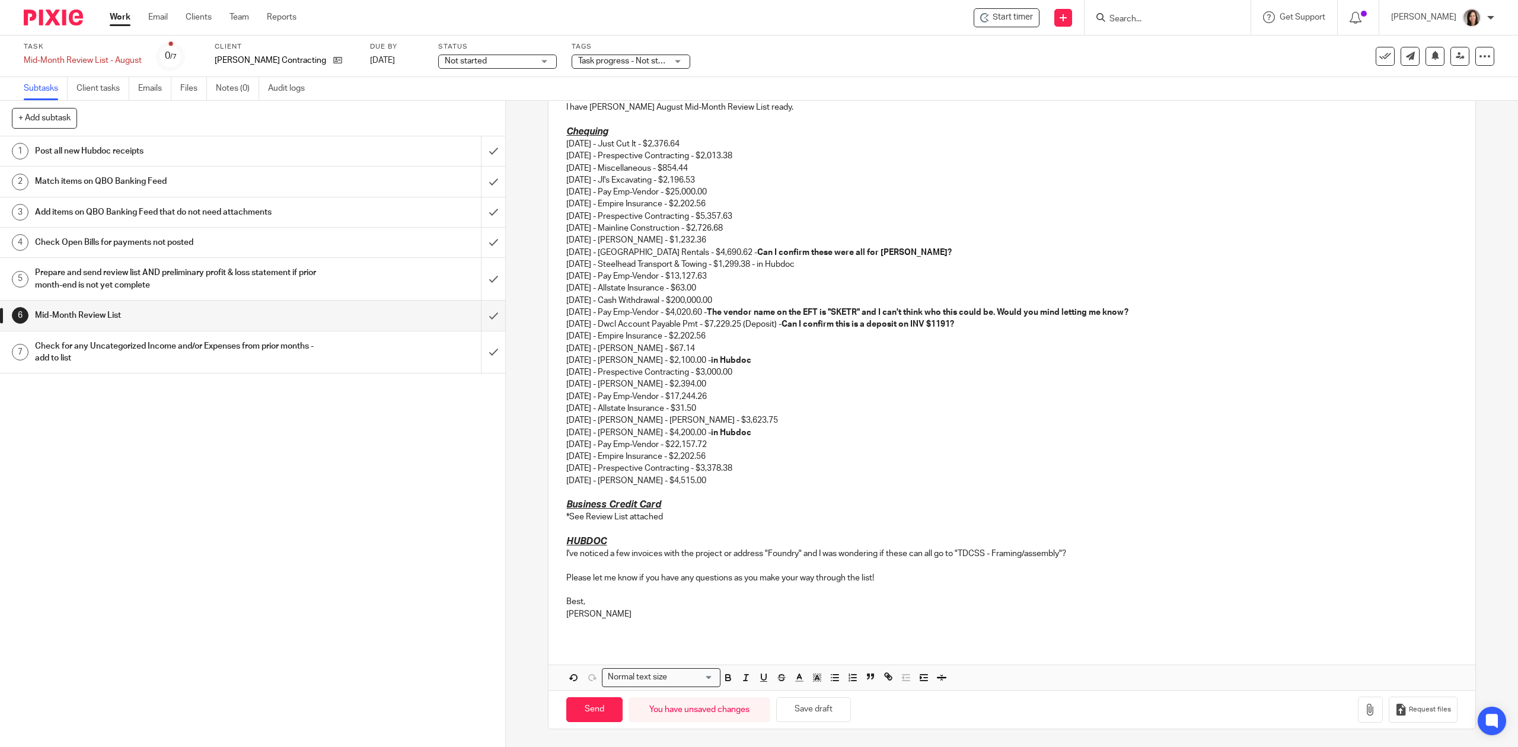
click at [774, 262] on p "05/16/2025 - Just Cut It - $2,376.64 05/21/2025 - Prespective Contracting - $2,…" at bounding box center [1011, 300] width 891 height 324
click at [906, 338] on p "05/16/2025 - Just Cut It - $2,376.64 05/21/2025 - Prespective Contracting - $2,…" at bounding box center [1011, 300] width 891 height 324
click at [796, 224] on p "05/16/2025 - Just Cut It - $2,376.64 05/21/2025 - Prespective Contracting - $2,…" at bounding box center [1011, 300] width 891 height 324
drag, startPoint x: 796, startPoint y: 224, endPoint x: 746, endPoint y: 227, distance: 49.9
click at [746, 227] on p "05/16/2025 - Just Cut It - $2,376.64 05/21/2025 - Prespective Contracting - $2,…" at bounding box center [1011, 300] width 891 height 324
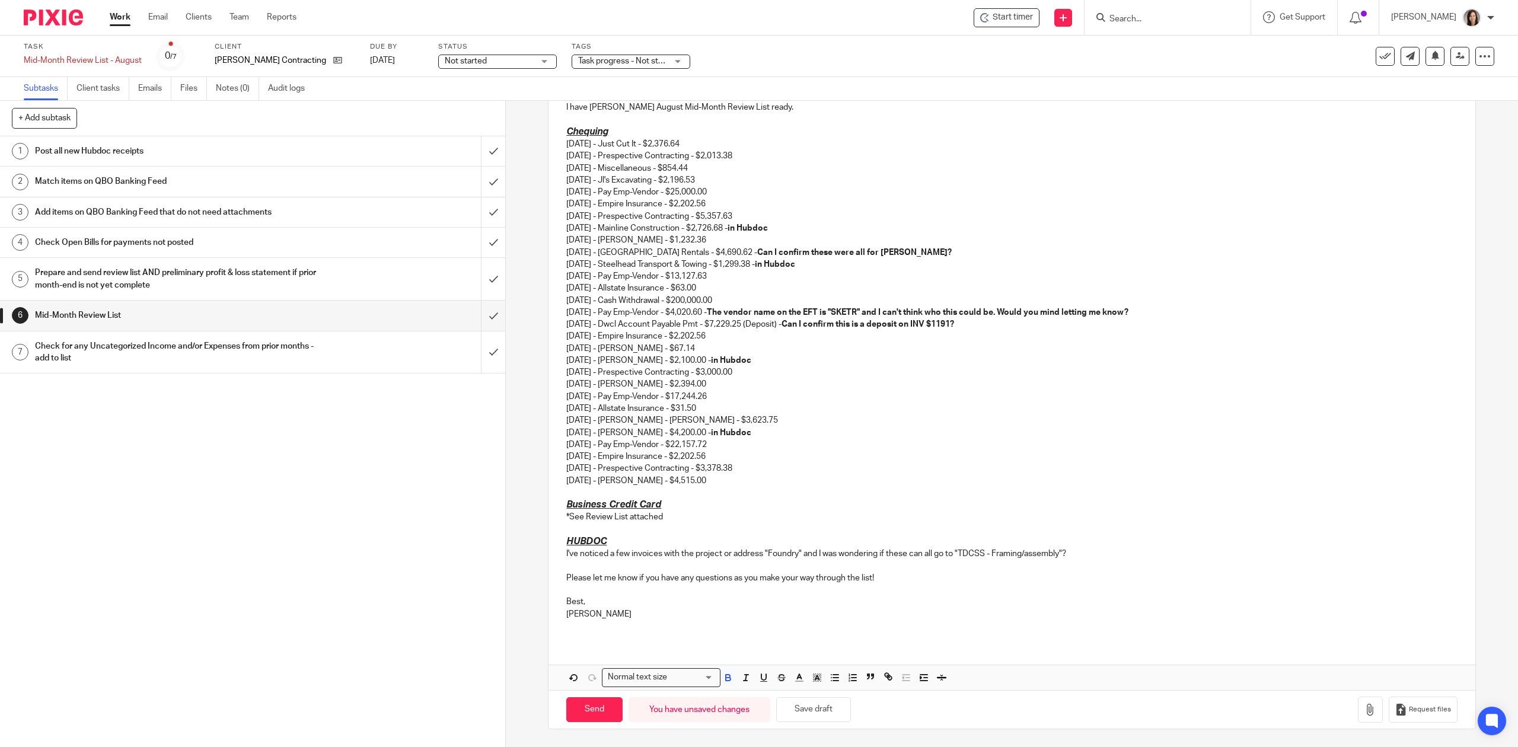
click at [869, 216] on p "05/16/2025 - Just Cut It - $2,376.64 05/21/2025 - Prespective Contracting - $2,…" at bounding box center [1011, 300] width 891 height 324
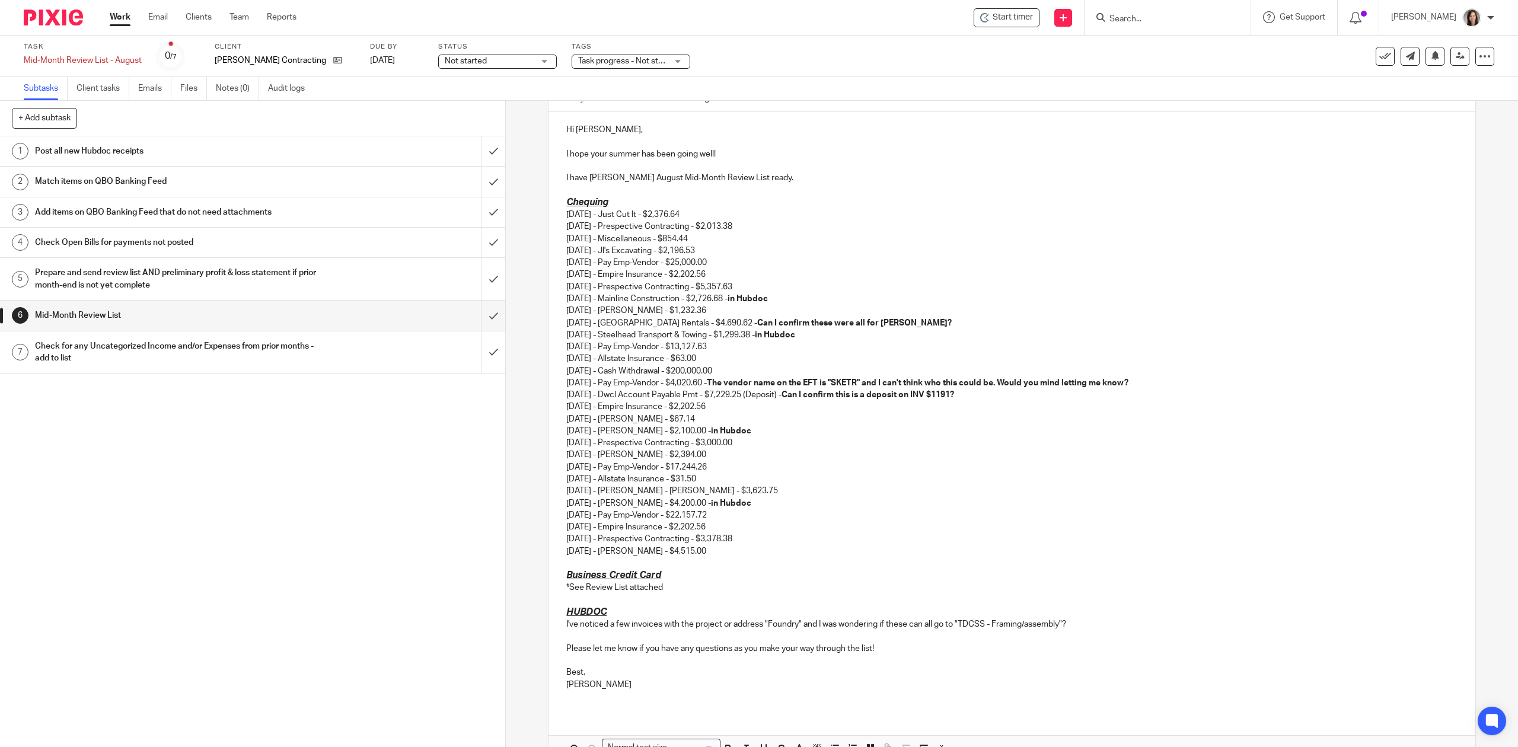
scroll to position [64, 0]
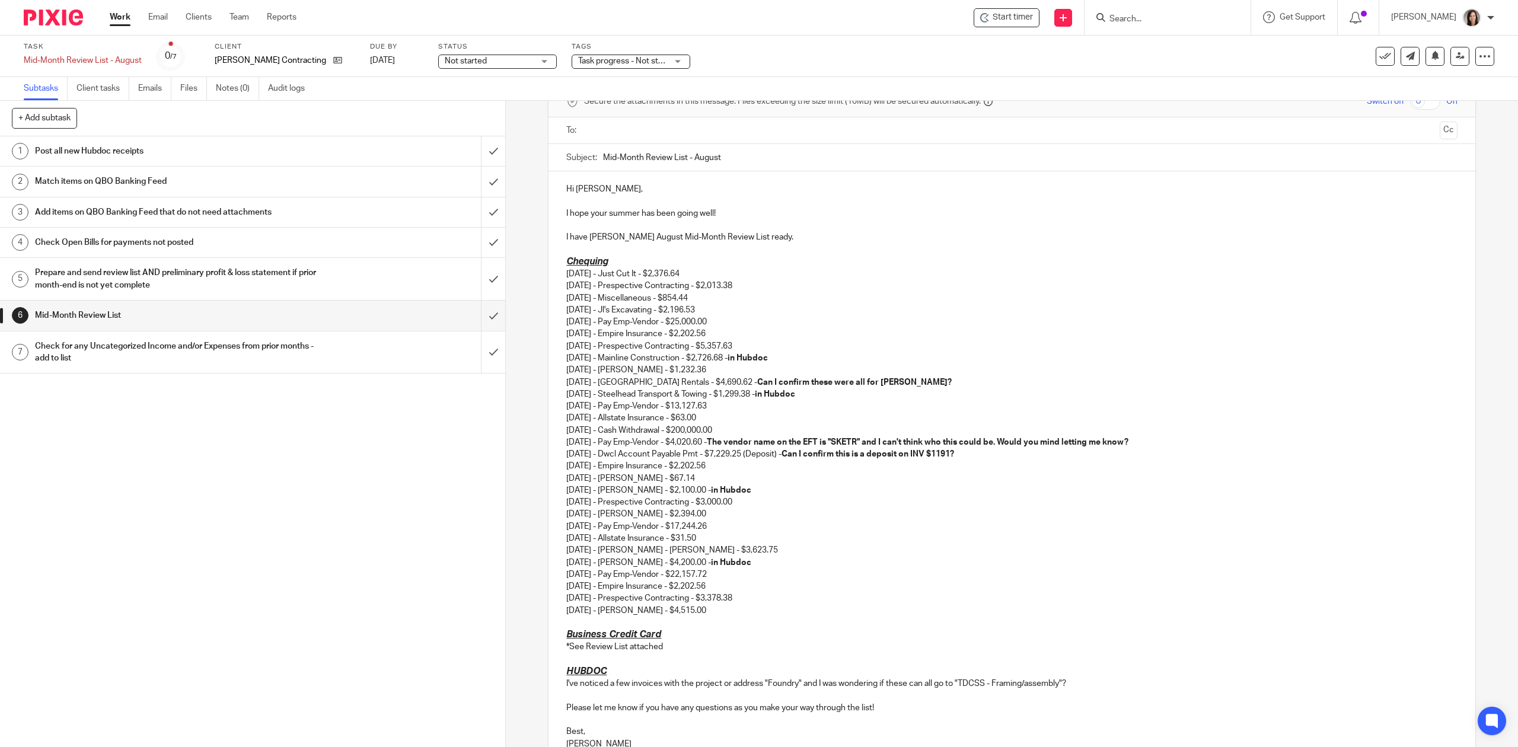
drag, startPoint x: 714, startPoint y: 298, endPoint x: 560, endPoint y: 279, distance: 155.3
click at [560, 279] on div "Hi Amanda, I hope your summer has been going well! I have Justin Berry's August…" at bounding box center [1012, 471] width 926 height 600
click at [957, 331] on p "05/16/2025 - Just Cut It - $2,376.64 05/21/2025 - Prespective Contracting - $2,…" at bounding box center [1011, 430] width 891 height 324
click at [744, 314] on p "05/16/2025 - Just Cut It - $2,376.64 05/21/2025 - Prespective Contracting - $2,…" at bounding box center [1011, 430] width 891 height 324
click at [722, 306] on p "05/16/2025 - Just Cut It - $2,376.64 05/21/2025 - Prespective Contracting - $2,…" at bounding box center [1011, 430] width 891 height 324
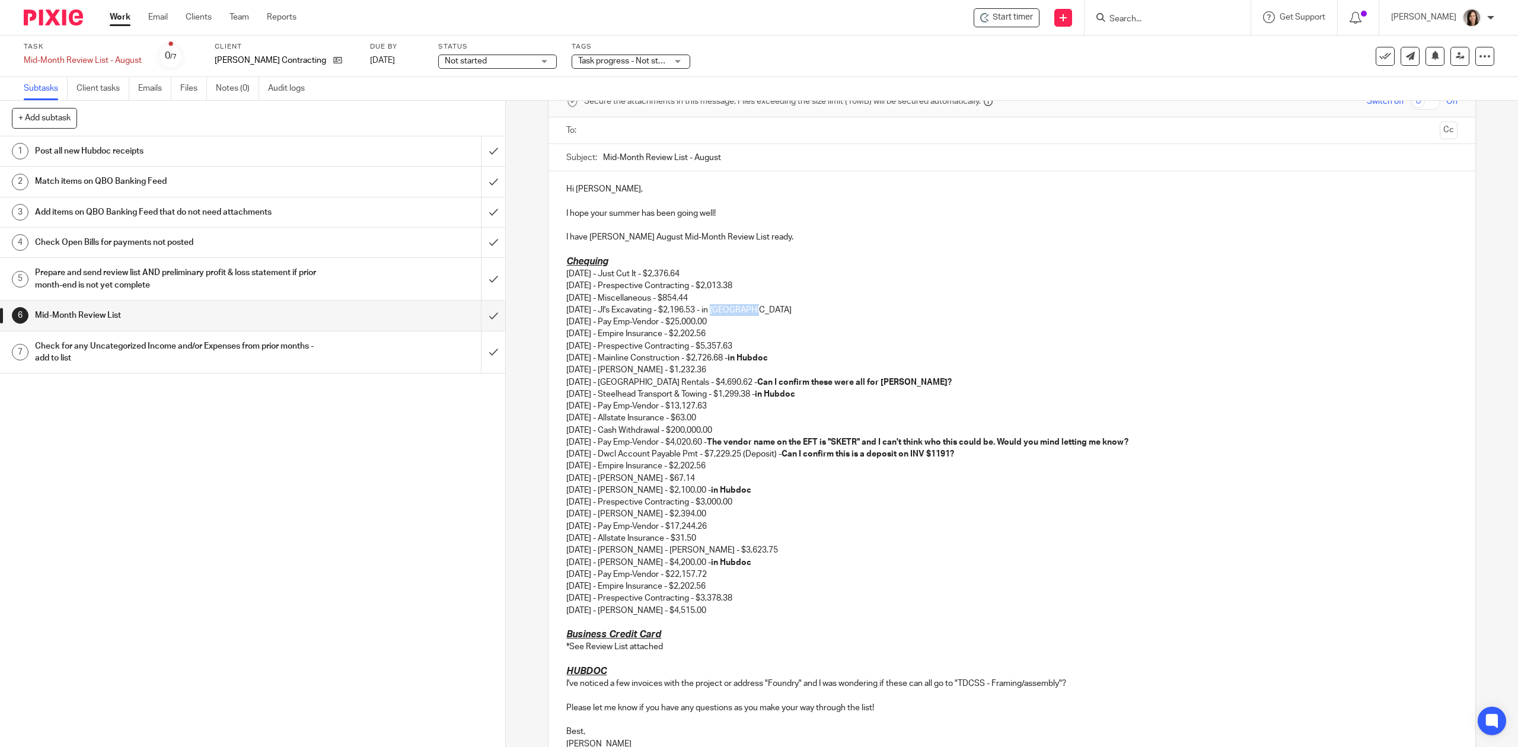
drag, startPoint x: 760, startPoint y: 312, endPoint x: 718, endPoint y: 310, distance: 42.8
click at [718, 310] on p "05/16/2025 - Just Cut It - $2,376.64 05/21/2025 - Prespective Contracting - $2,…" at bounding box center [1011, 430] width 891 height 324
click at [947, 318] on p "05/16/2025 - Just Cut It - $2,376.64 05/21/2025 - Prespective Contracting - $2,…" at bounding box center [1011, 430] width 891 height 324
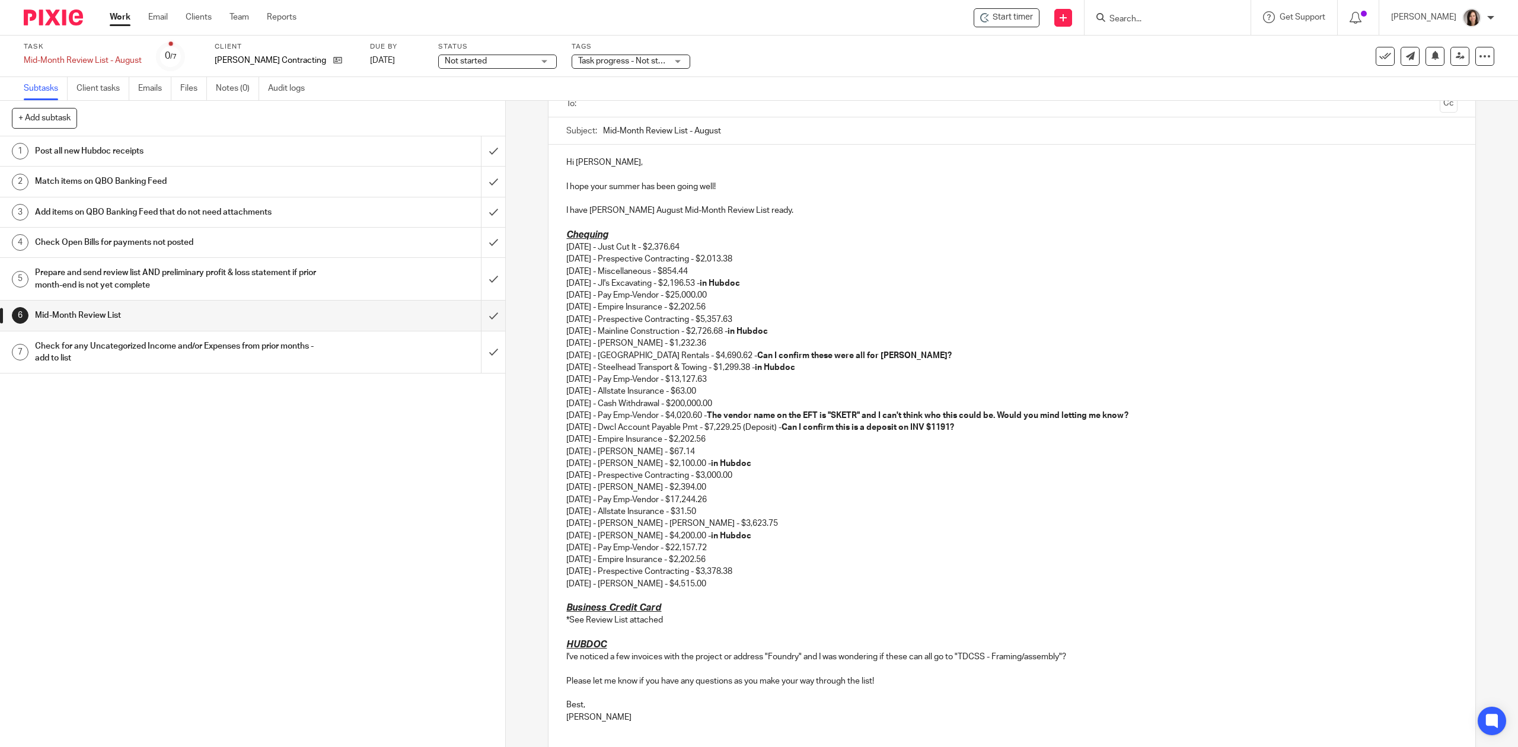
scroll to position [117, 0]
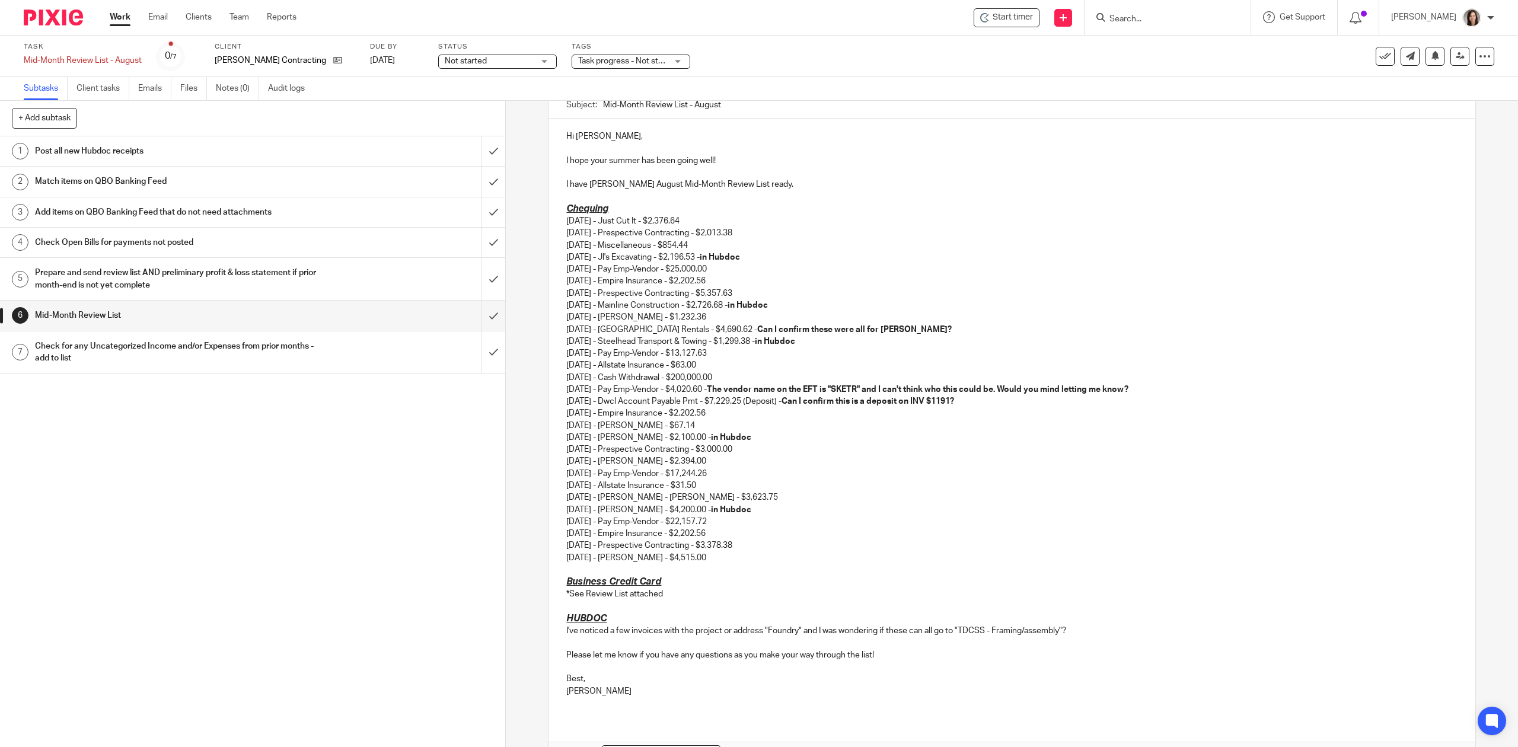
click at [693, 466] on p "05/16/2025 - Just Cut It - $2,376.64 05/21/2025 - Prespective Contracting - $2,…" at bounding box center [1011, 377] width 891 height 324
drag, startPoint x: 722, startPoint y: 461, endPoint x: 677, endPoint y: 463, distance: 45.1
click at [677, 463] on p "05/16/2025 - Just Cut It - $2,376.64 05/21/2025 - Prespective Contracting - $2,…" at bounding box center [1011, 377] width 891 height 324
click at [660, 463] on p "05/16/2025 - Just Cut It - $2,376.64 05/21/2025 - Prespective Contracting - $2,…" at bounding box center [1011, 377] width 891 height 324
click at [631, 463] on p "05/16/2025 - Just Cut It - $2,376.64 05/21/2025 - Prespective Contracting - $2,…" at bounding box center [1011, 377] width 891 height 324
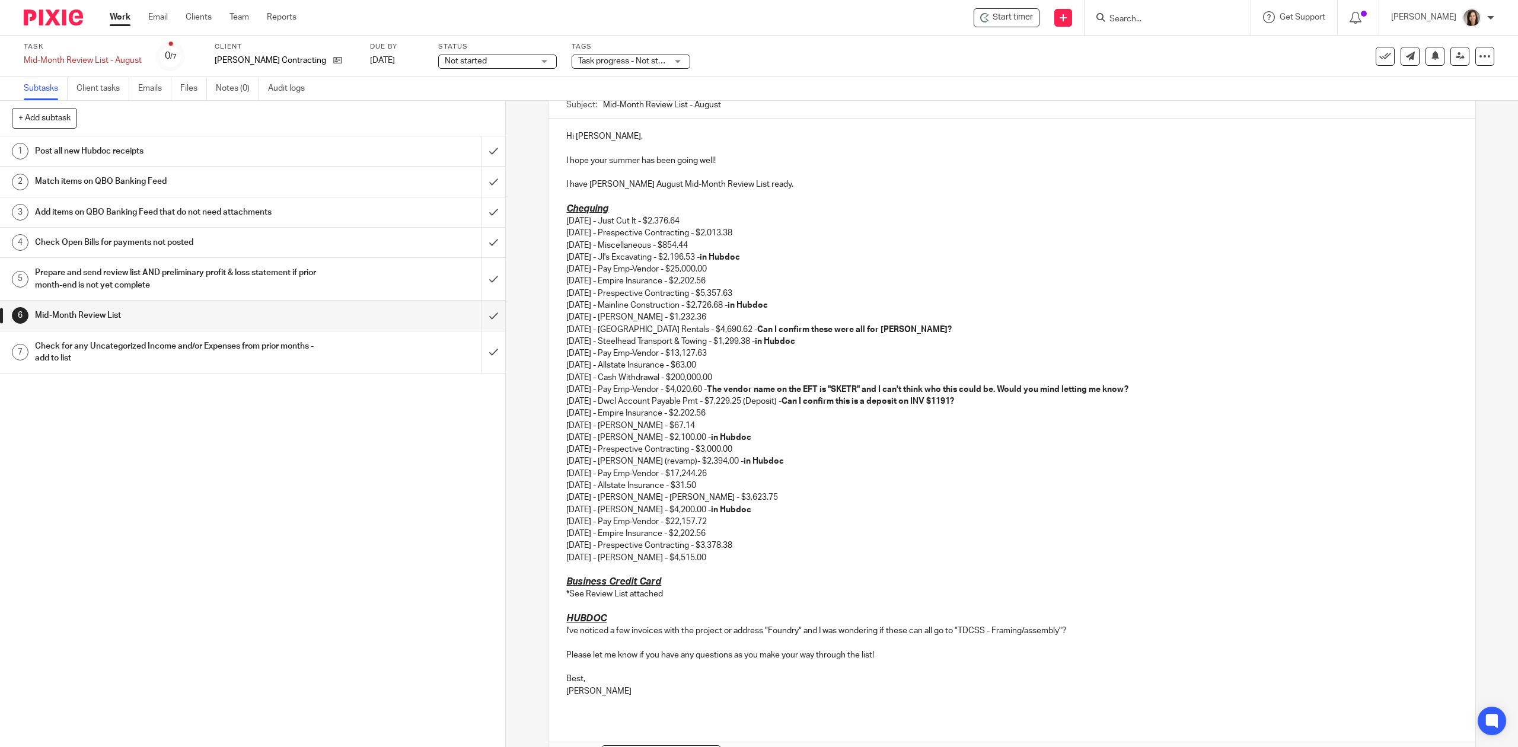
click at [828, 493] on p "05/16/2025 - Just Cut It - $2,376.64 05/21/2025 - Prespective Contracting - $2,…" at bounding box center [1011, 377] width 891 height 324
click at [769, 256] on p "05/16/2025 - Just Cut It - $2,376.64 05/21/2025 - Prespective Contracting - $2,…" at bounding box center [1011, 377] width 891 height 324
click at [741, 247] on p "05/16/2025 - Just Cut It - $2,376.64 05/21/2025 - Prespective Contracting - $2,…" at bounding box center [1011, 377] width 891 height 324
click at [1080, 244] on p "05/16/2025 - Just Cut It - $2,376.64 05/21/2025 - Prespective Contracting - $2,…" at bounding box center [1011, 377] width 891 height 324
drag, startPoint x: 1203, startPoint y: 244, endPoint x: 712, endPoint y: 244, distance: 491.6
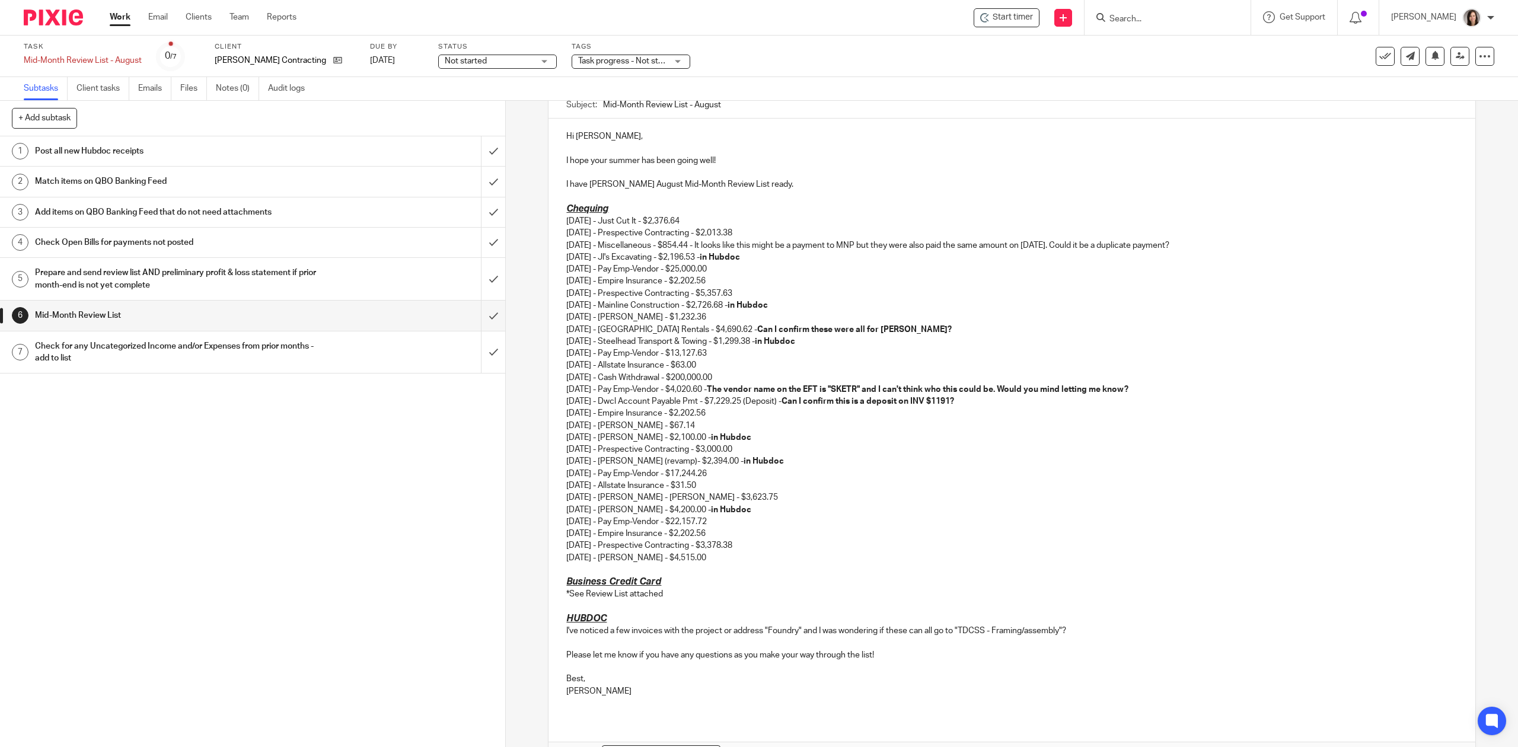
click at [712, 244] on p "05/16/2025 - Just Cut It - $2,376.64 05/21/2025 - Prespective Contracting - $2,…" at bounding box center [1011, 377] width 891 height 324
click at [944, 410] on p "05/16/2025 - Just Cut It - $2,376.64 05/21/2025 - Prespective Contracting - $2,…" at bounding box center [1011, 377] width 891 height 324
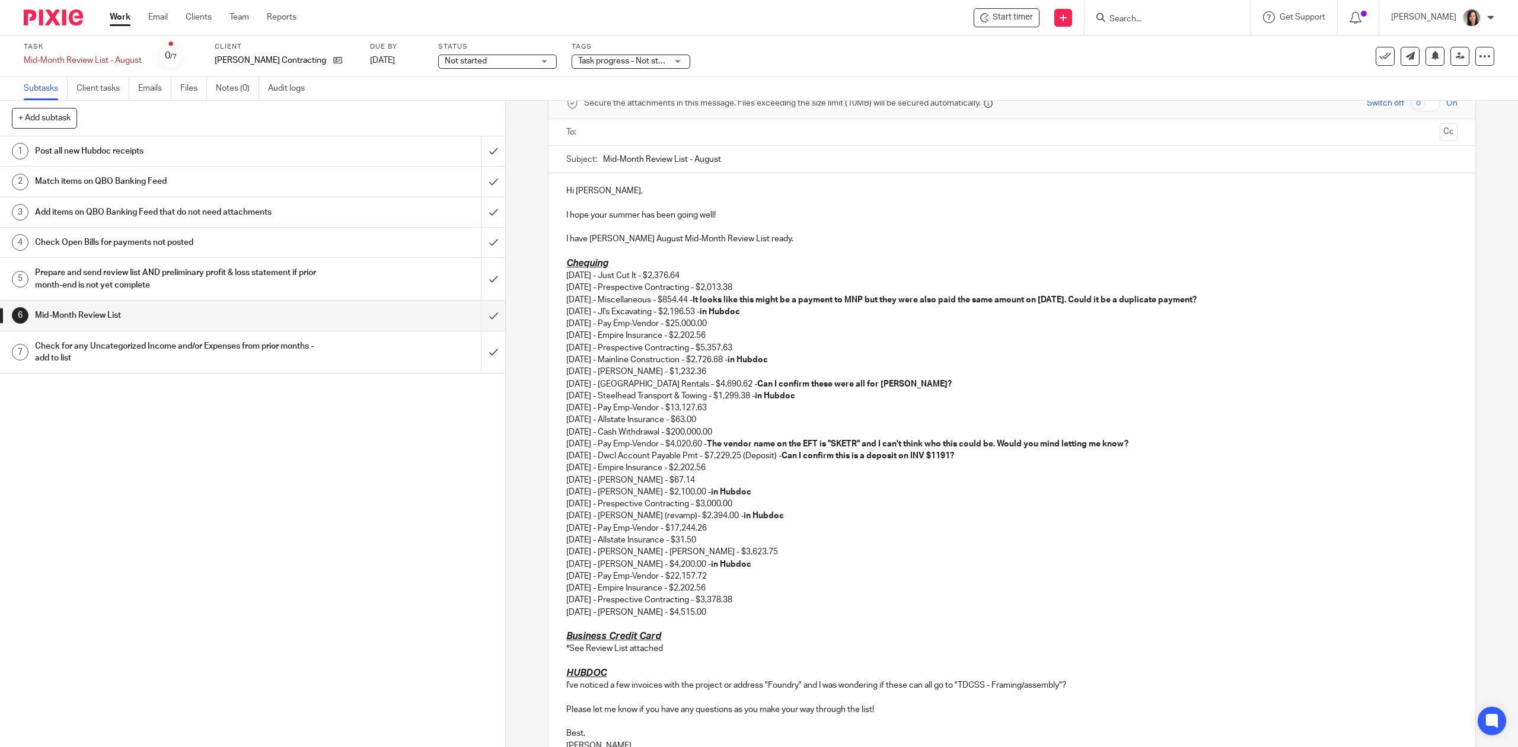
scroll to position [12, 0]
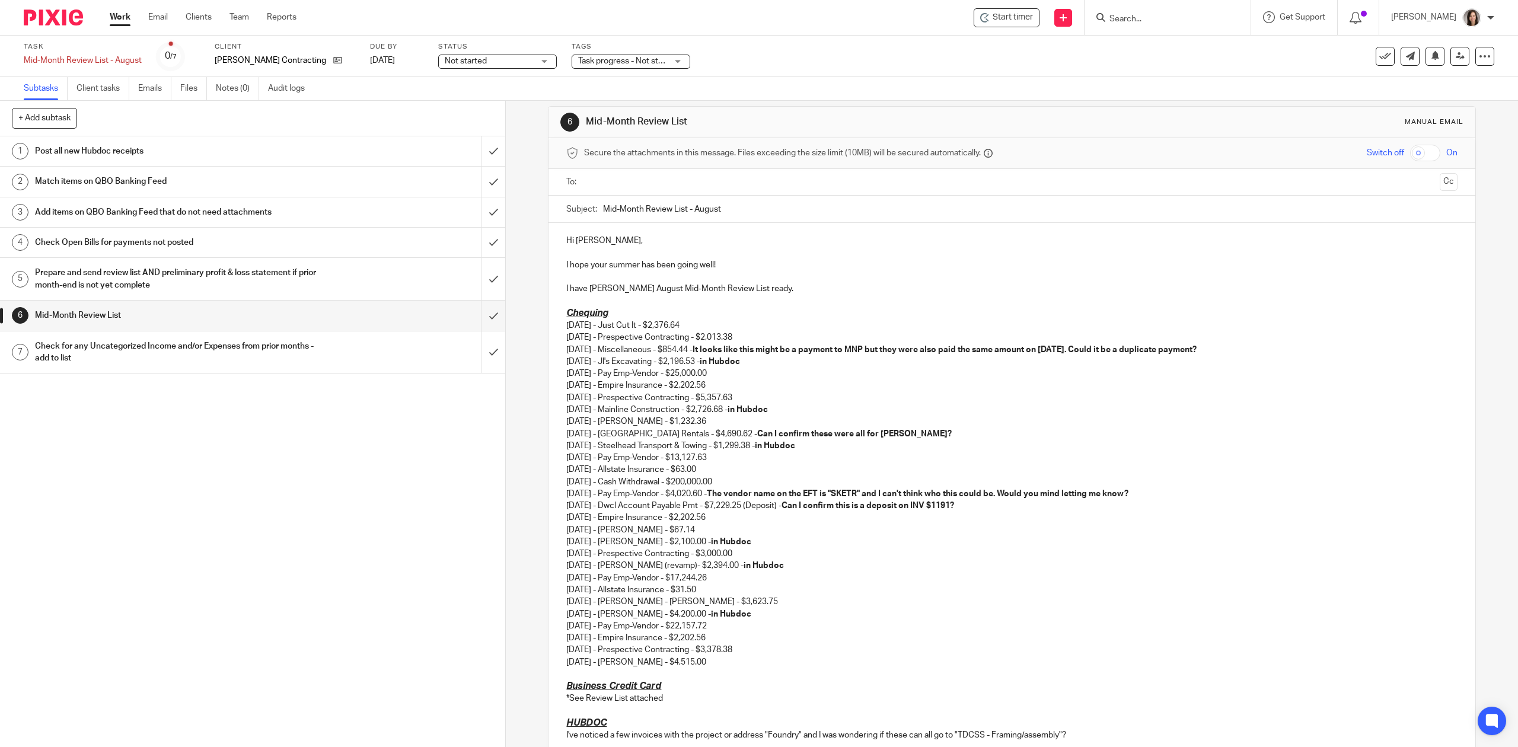
click at [658, 186] on input "text" at bounding box center [1011, 183] width 846 height 14
click at [816, 295] on p "I have Justin Berry's August Mid-Month Review List ready." at bounding box center [1011, 291] width 891 height 12
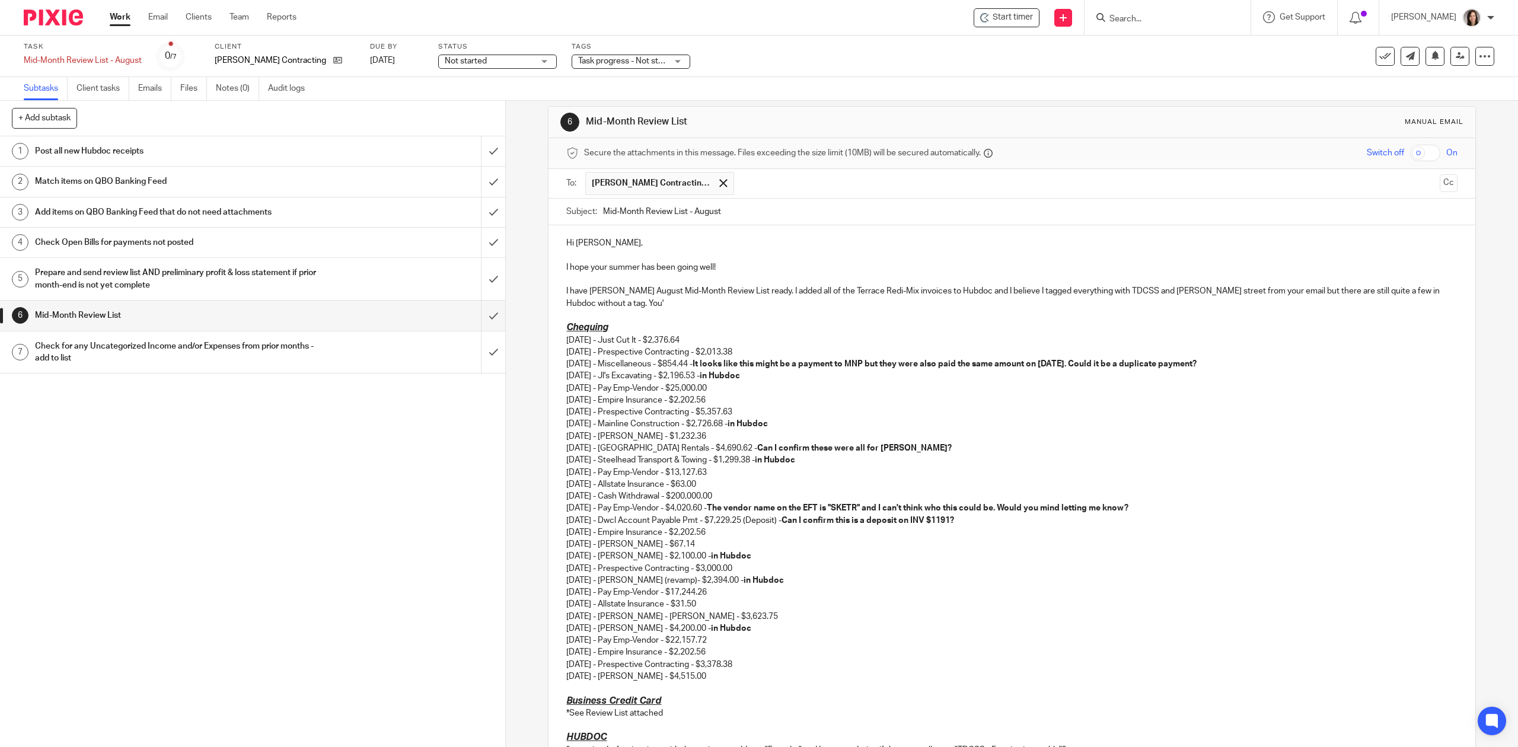
click at [1382, 289] on p "I have Justin Berry's August Mid-Month Review List ready. I added all of the Te…" at bounding box center [1011, 297] width 891 height 24
click at [665, 301] on p "I have Justin Berry's August Mid-Month Review List ready. I added all of the Te…" at bounding box center [1011, 297] width 891 height 24
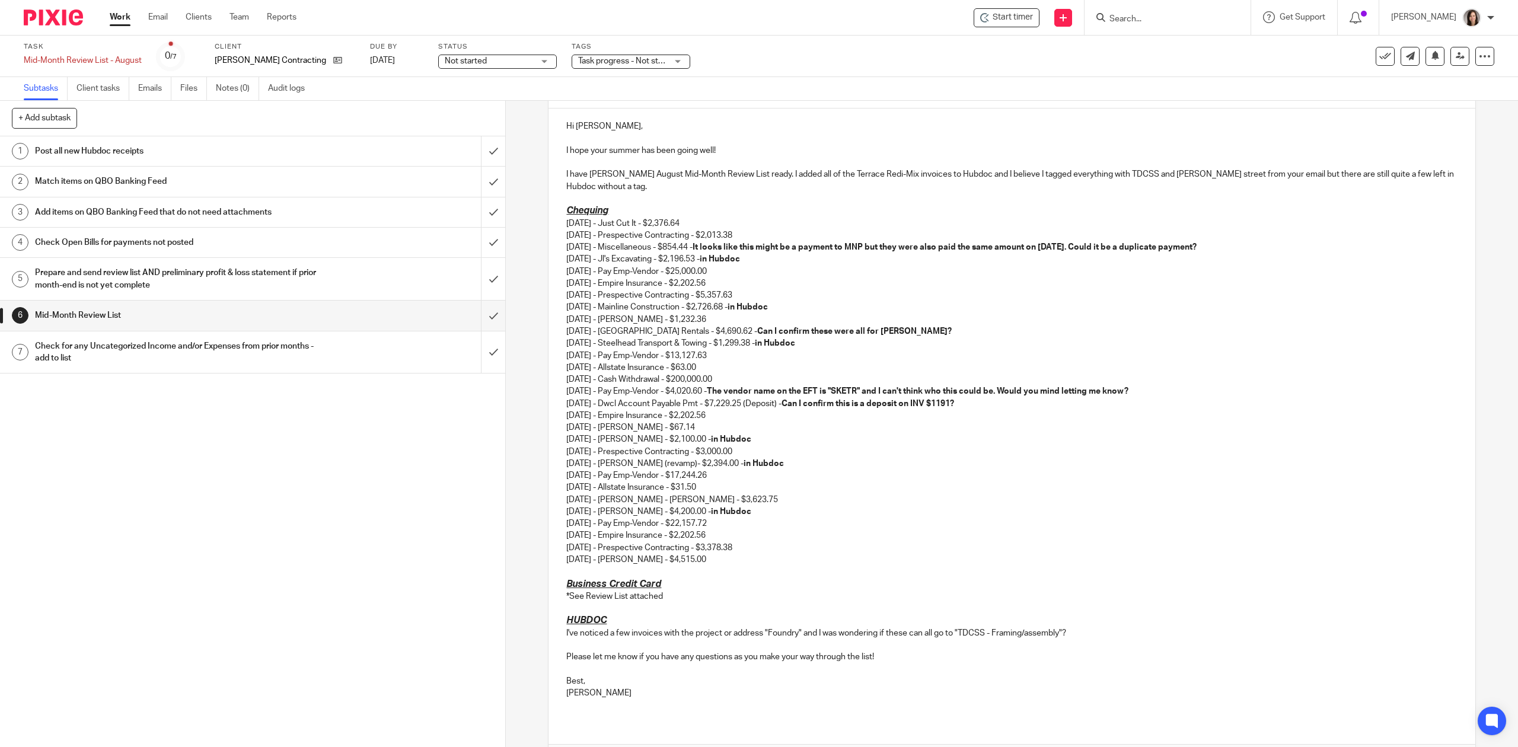
scroll to position [91, 0]
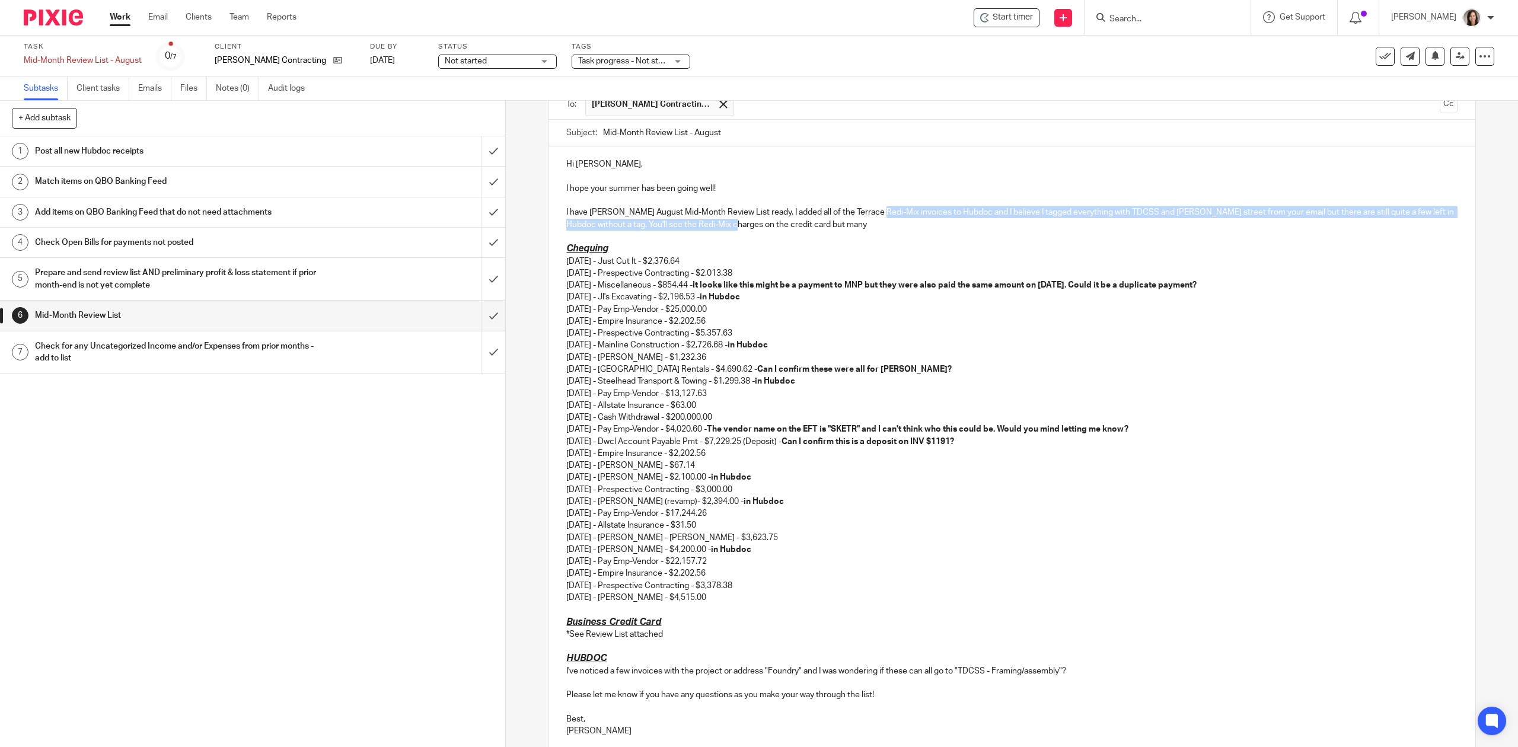
drag, startPoint x: 868, startPoint y: 219, endPoint x: 760, endPoint y: 223, distance: 108.6
click at [760, 223] on p "I have Justin Berry's August Mid-Month Review List ready. I added all of the Te…" at bounding box center [1011, 218] width 891 height 24
click at [886, 222] on p "I have Justin Berry's August Mid-Month Review List ready. I added all of the Te…" at bounding box center [1011, 218] width 891 height 24
drag, startPoint x: 869, startPoint y: 223, endPoint x: 643, endPoint y: 226, distance: 226.6
click at [643, 226] on p "I have Justin Berry's August Mid-Month Review List ready. I added all of the Te…" at bounding box center [1011, 218] width 891 height 24
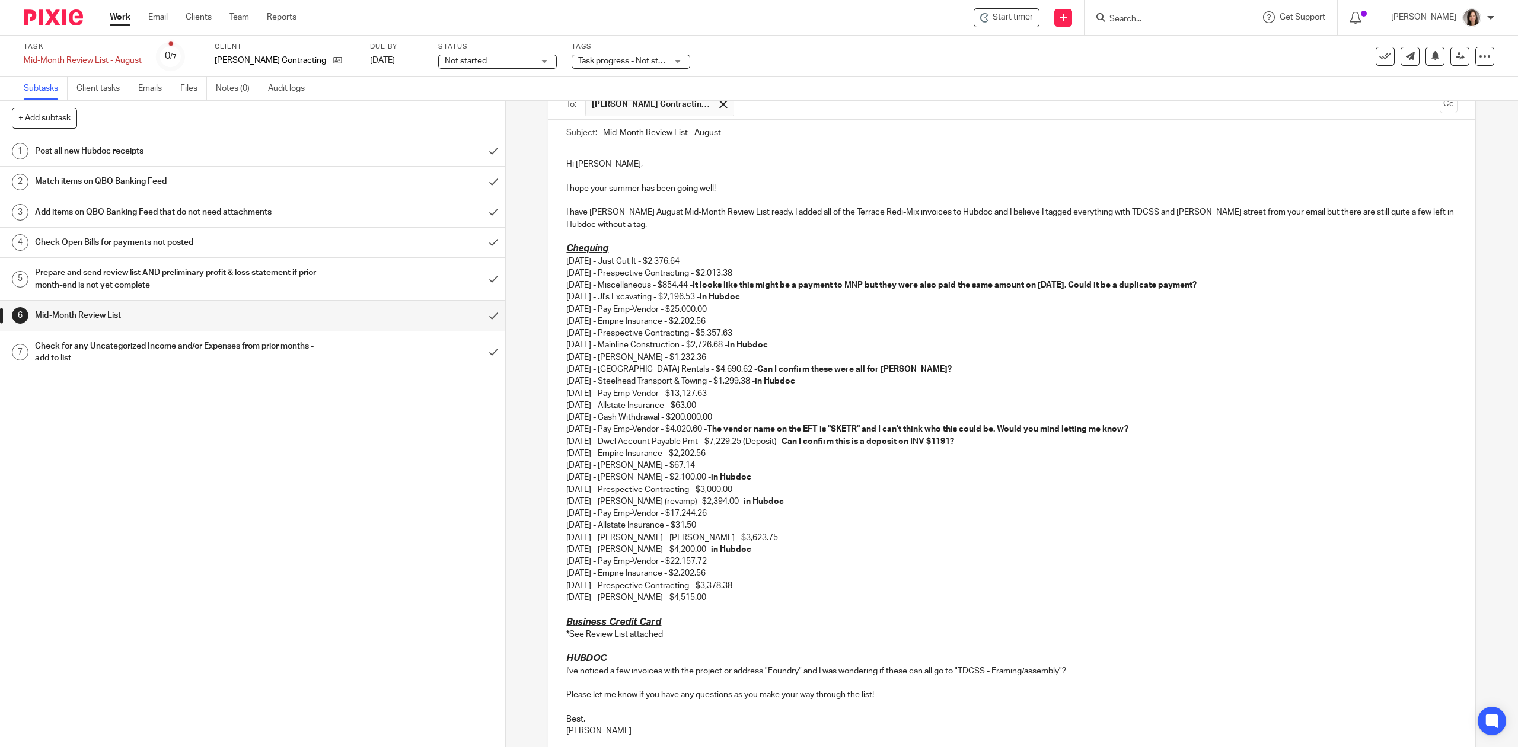
click at [776, 212] on p "I have Justin Berry's August Mid-Month Review List ready. I added all of the Te…" at bounding box center [1011, 218] width 891 height 24
drag, startPoint x: 1442, startPoint y: 210, endPoint x: 1397, endPoint y: 210, distance: 45.1
click at [1397, 210] on div "Hi Amanda, I hope your summer has been going well! I have Justin Berry's August…" at bounding box center [1012, 451] width 926 height 611
click at [976, 228] on p "I have Justin Berry's August Mid-Month Review List ready. You'll see a lot of T…" at bounding box center [1011, 218] width 891 height 24
click at [1232, 211] on p "I have Justin Berry's August Mid-Month Review List ready. You'll see a lot of T…" at bounding box center [1011, 218] width 891 height 24
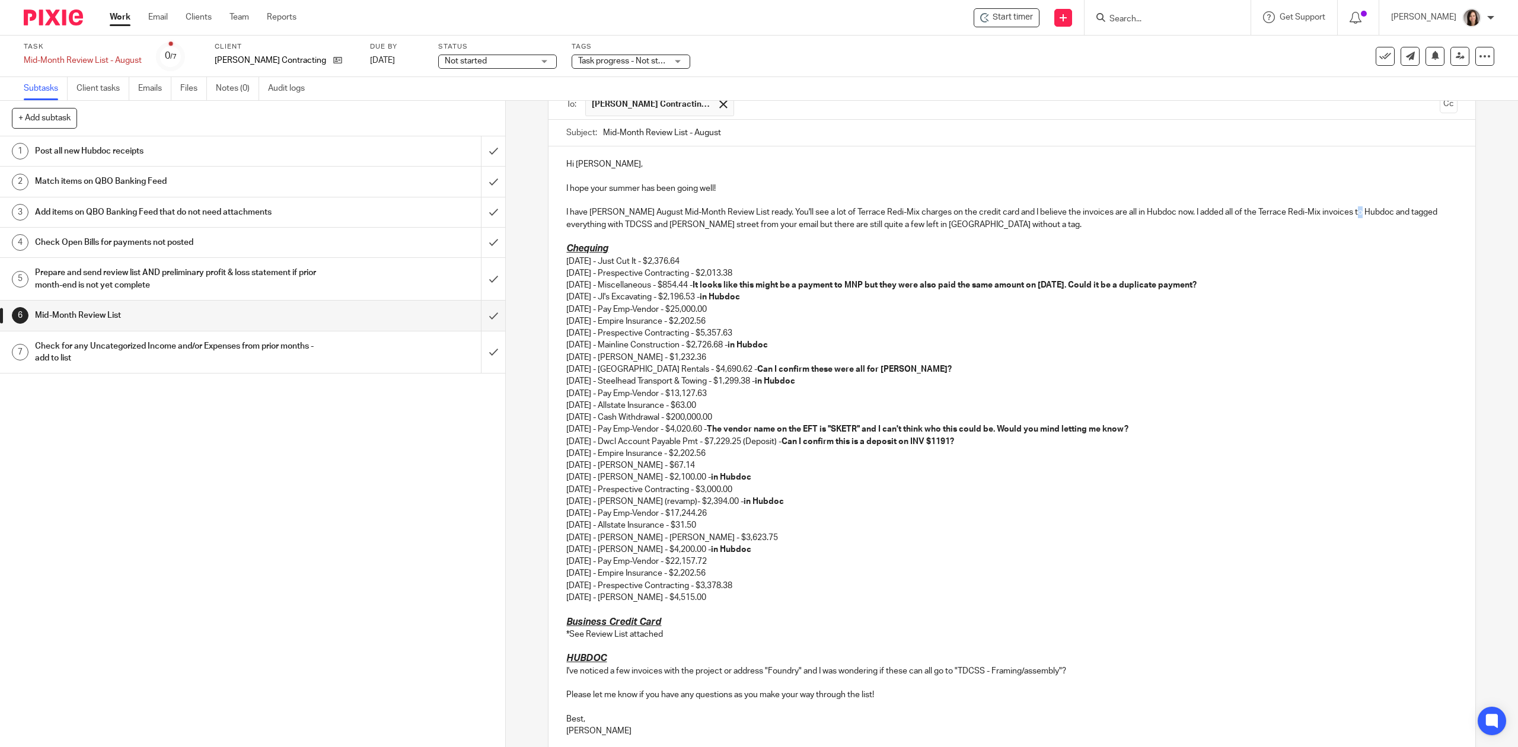
click at [1344, 214] on p "I have Justin Berry's August Mid-Month Review List ready. You'll see a lot of T…" at bounding box center [1011, 218] width 891 height 24
drag, startPoint x: 1340, startPoint y: 216, endPoint x: 1346, endPoint y: 219, distance: 6.1
click at [1346, 219] on p "I have Justin Berry's August Mid-Month Review List ready. You'll see a lot of T…" at bounding box center [1011, 218] width 891 height 24
click at [1345, 218] on p "I have Justin Berry's August Mid-Month Review List ready. You'll see a lot of T…" at bounding box center [1011, 218] width 891 height 24
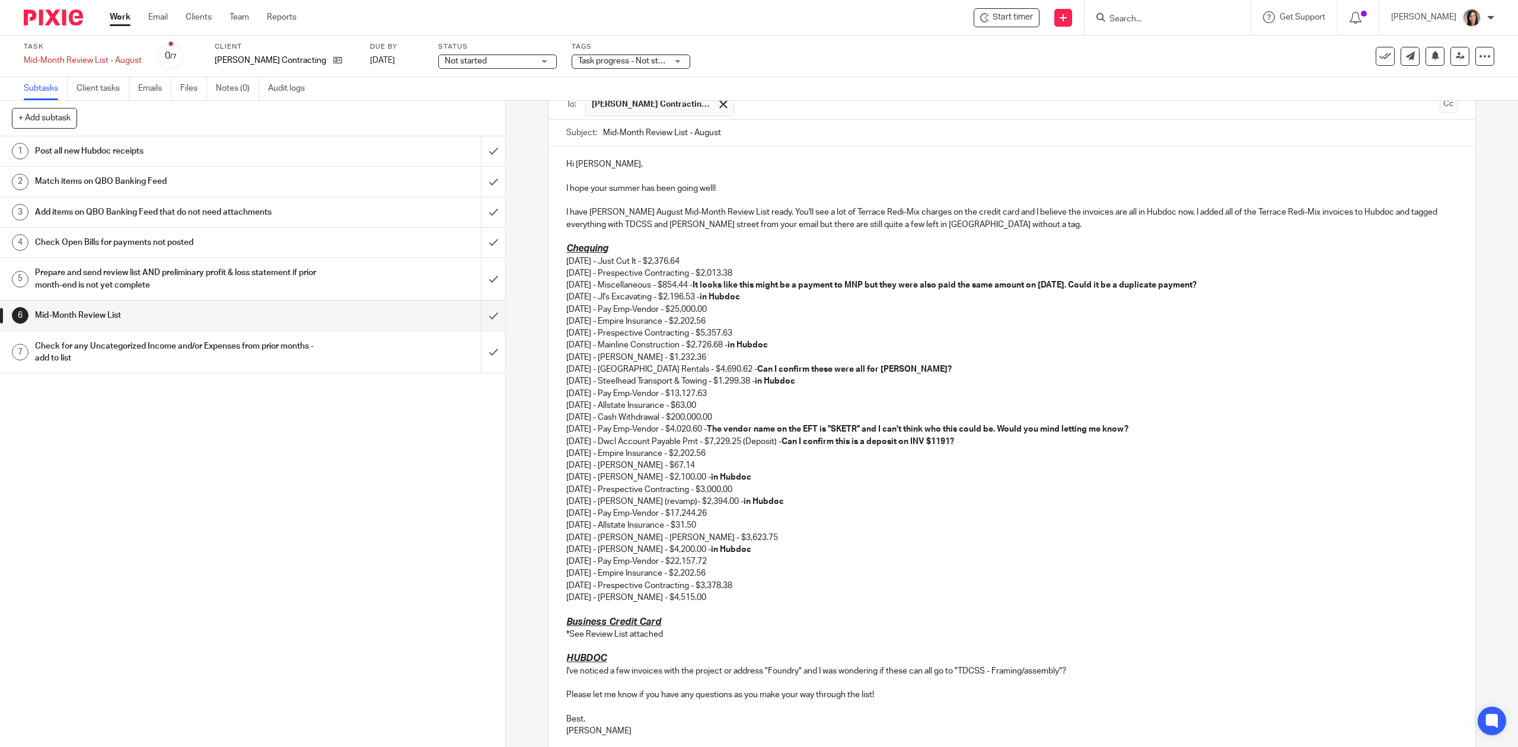
click at [1345, 218] on p "I have Justin Berry's August Mid-Month Review List ready. You'll see a lot of T…" at bounding box center [1011, 218] width 891 height 24
click at [1341, 216] on p "I have Justin Berry's August Mid-Month Review List ready. You'll see a lot of T…" at bounding box center [1011, 218] width 891 height 24
drag, startPoint x: 1075, startPoint y: 221, endPoint x: 795, endPoint y: 221, distance: 279.9
click at [795, 221] on p "I have Justin Berry's August Mid-Month Review List ready. You'll see a lot of T…" at bounding box center [1011, 218] width 891 height 24
click at [774, 213] on p "I have Justin Berry's August Mid-Month Review List ready. You'll see a lot of T…" at bounding box center [1011, 218] width 891 height 24
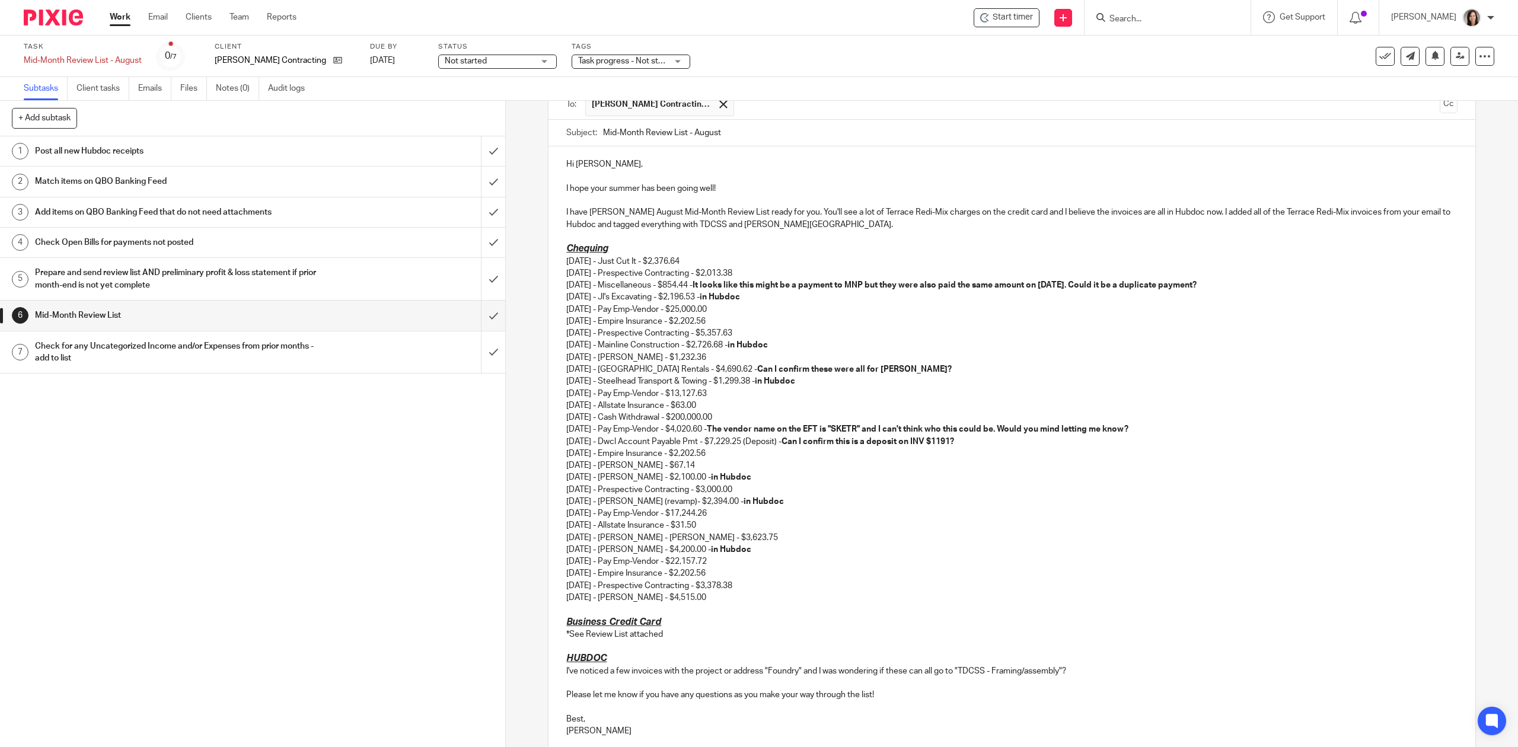
click at [1314, 212] on p "I have Justin Berry's August Mid-Month Review List ready for you. You'll see a …" at bounding box center [1011, 218] width 891 height 24
click at [802, 232] on p at bounding box center [1011, 237] width 891 height 12
click at [804, 224] on p "I have Justin Berry's August Mid-Month Review List ready for you. You'll see a …" at bounding box center [1011, 218] width 891 height 24
drag, startPoint x: 805, startPoint y: 224, endPoint x: 648, endPoint y: 225, distance: 157.2
click at [648, 225] on p "I have Justin Berry's August Mid-Month Review List ready for you. You'll see a …" at bounding box center [1011, 218] width 891 height 24
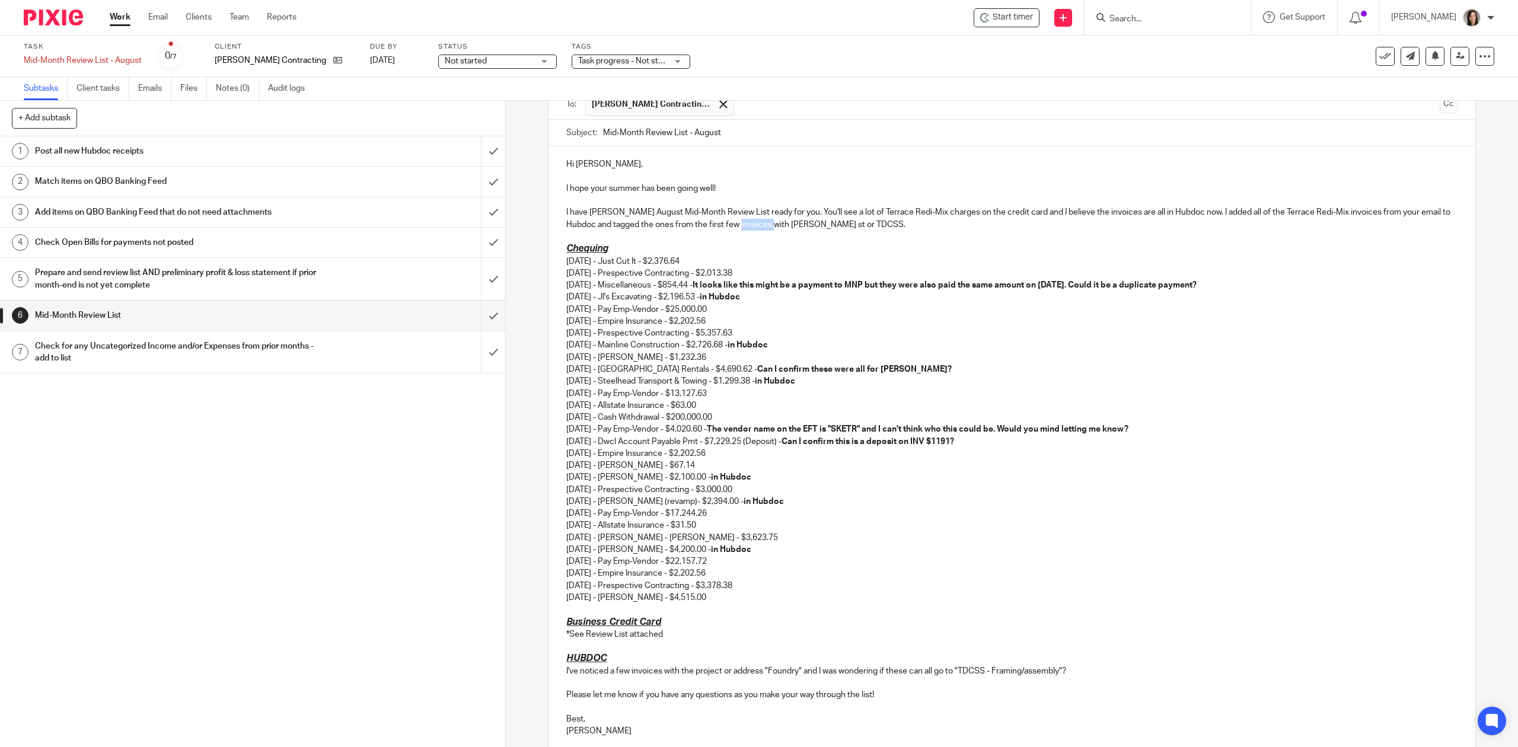
drag, startPoint x: 776, startPoint y: 224, endPoint x: 745, endPoint y: 224, distance: 30.8
click at [745, 224] on p "I have Justin Berry's August Mid-Month Review List ready for you. You'll see a …" at bounding box center [1011, 218] width 891 height 24
click at [1346, 217] on p "I have Justin Berry's August Mid-Month Review List ready for you. You'll see a …" at bounding box center [1011, 218] width 891 height 24
drag, startPoint x: 1335, startPoint y: 214, endPoint x: 1272, endPoint y: 216, distance: 63.5
click at [1272, 216] on p "I have Justin Berry's August Mid-Month Review List ready for you. You'll see a …" at bounding box center [1011, 218] width 891 height 24
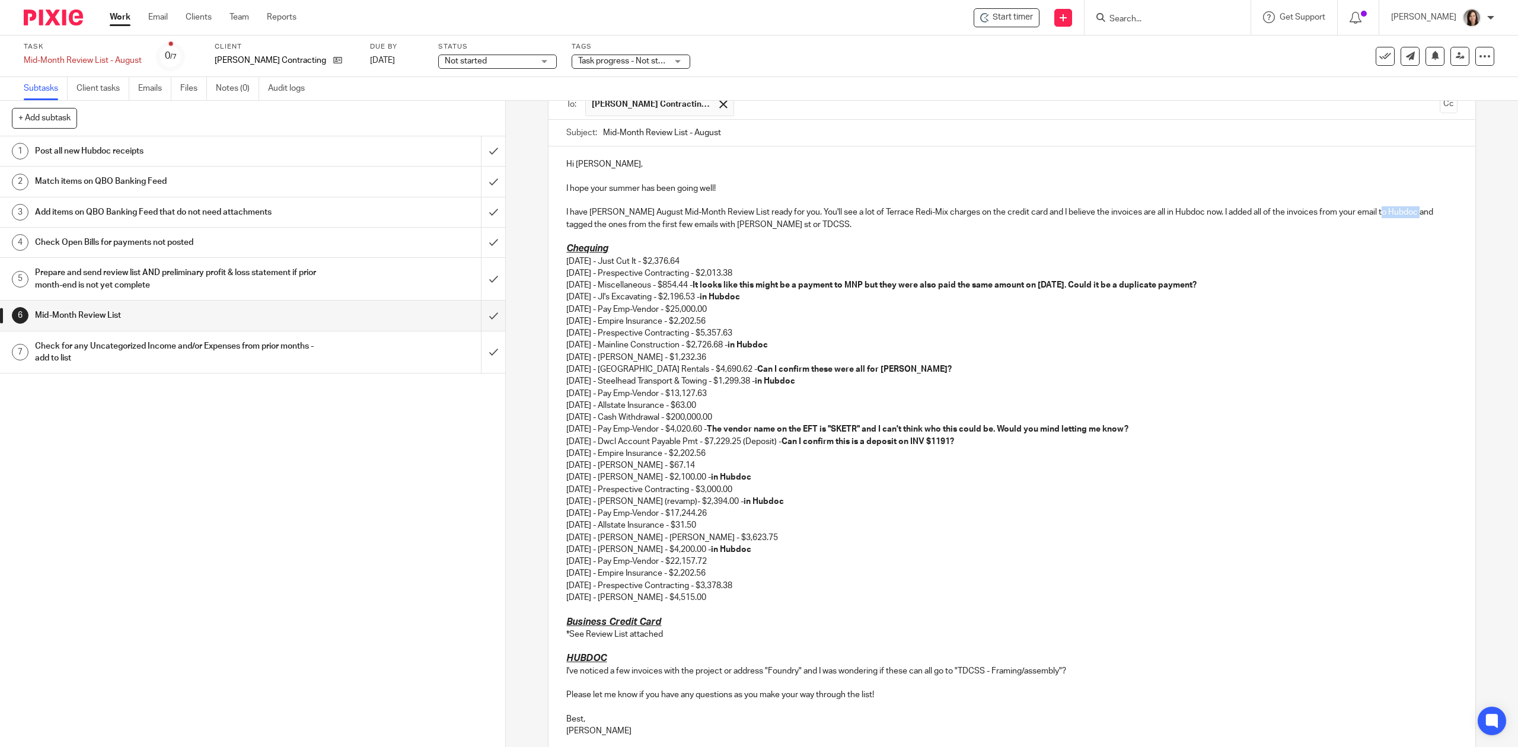
drag, startPoint x: 1405, startPoint y: 214, endPoint x: 1365, endPoint y: 214, distance: 40.3
click at [1365, 214] on p "I have Justin Berry's August Mid-Month Review List ready for you. You'll see a …" at bounding box center [1011, 218] width 891 height 24
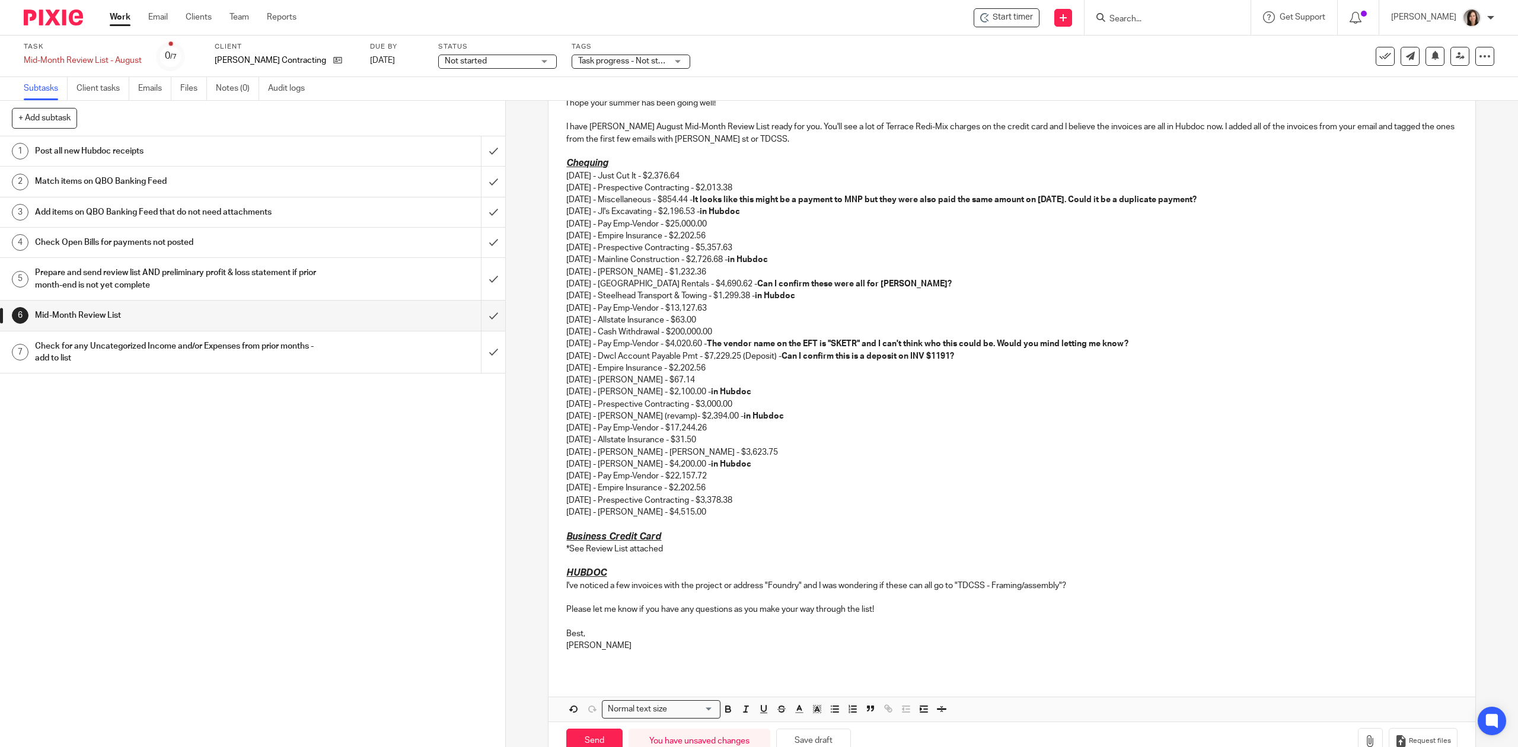
scroll to position [211, 0]
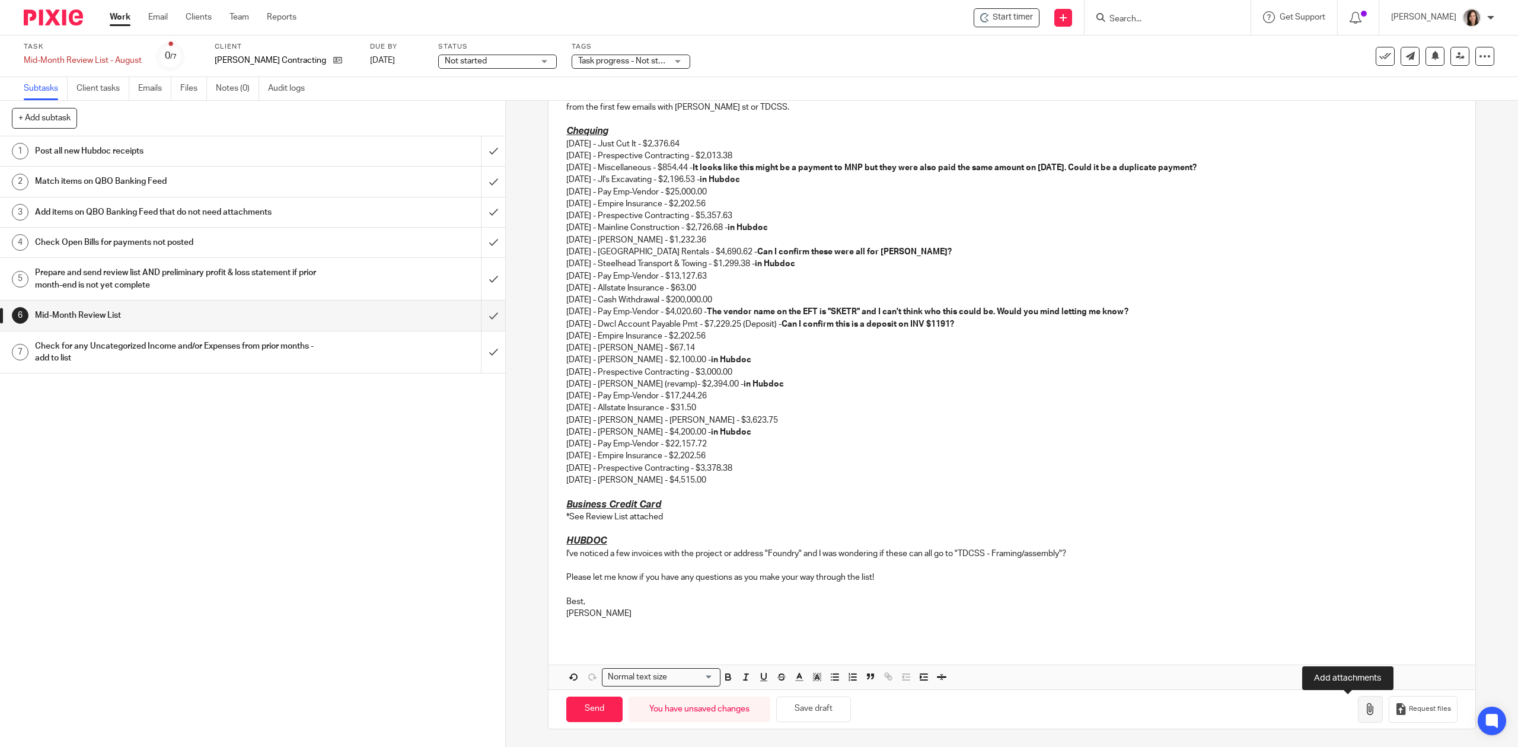
click at [1365, 706] on icon "button" at bounding box center [1371, 709] width 12 height 12
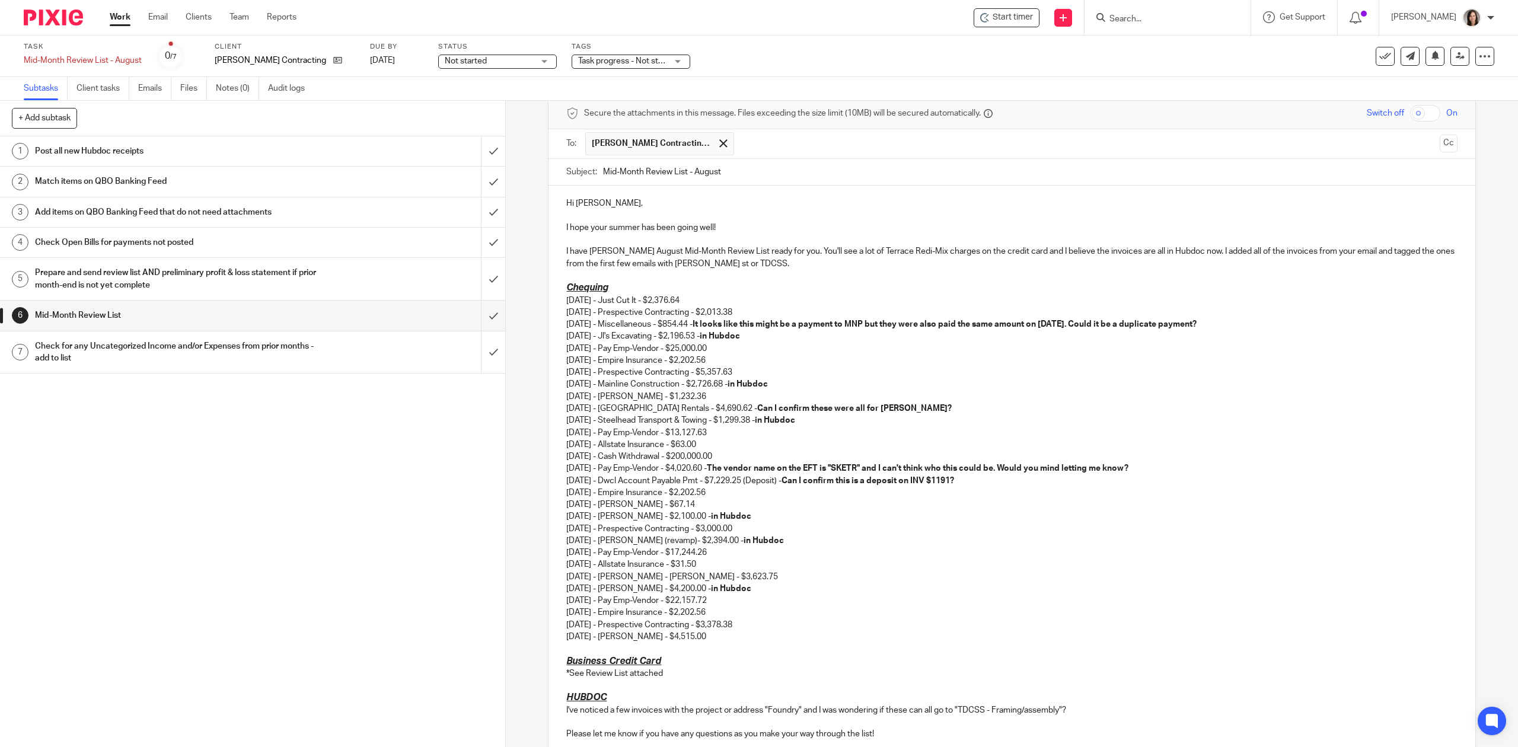
scroll to position [53, 0]
click at [778, 269] on p at bounding box center [1011, 275] width 891 height 12
click at [779, 262] on p "I have Justin Berry's August Mid-Month Review List ready for you. You'll see a …" at bounding box center [1011, 257] width 891 height 24
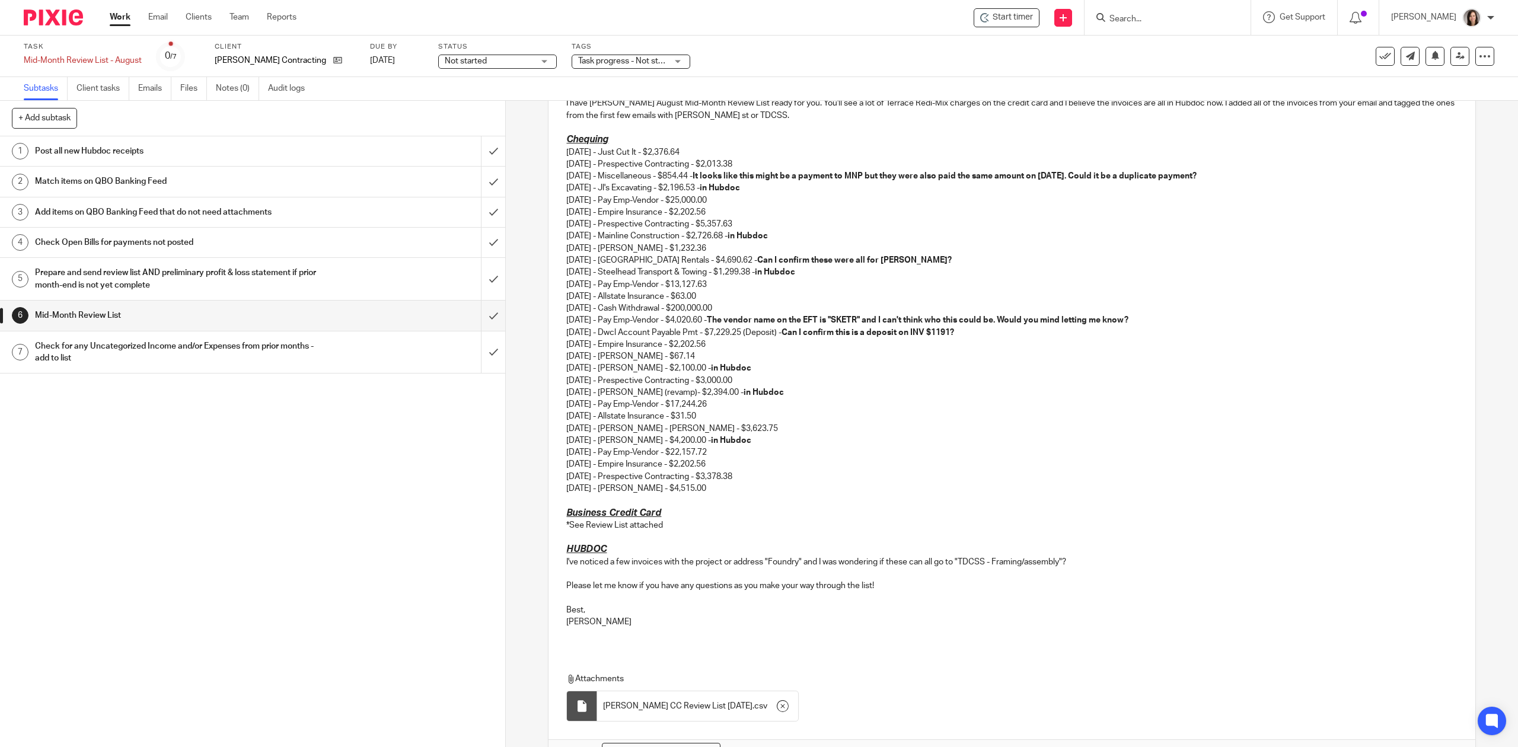
scroll to position [278, 0]
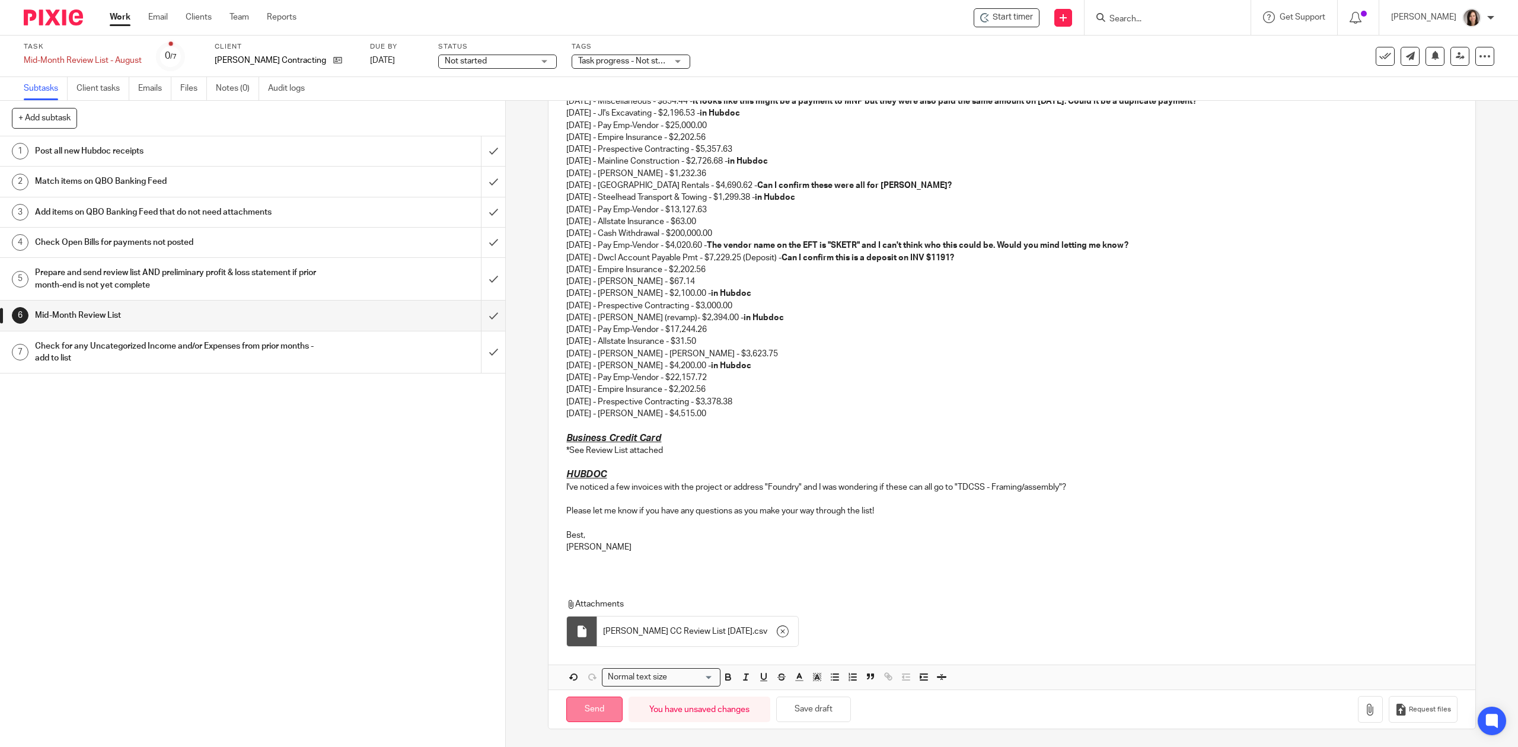
click at [589, 712] on input "Send" at bounding box center [594, 709] width 56 height 25
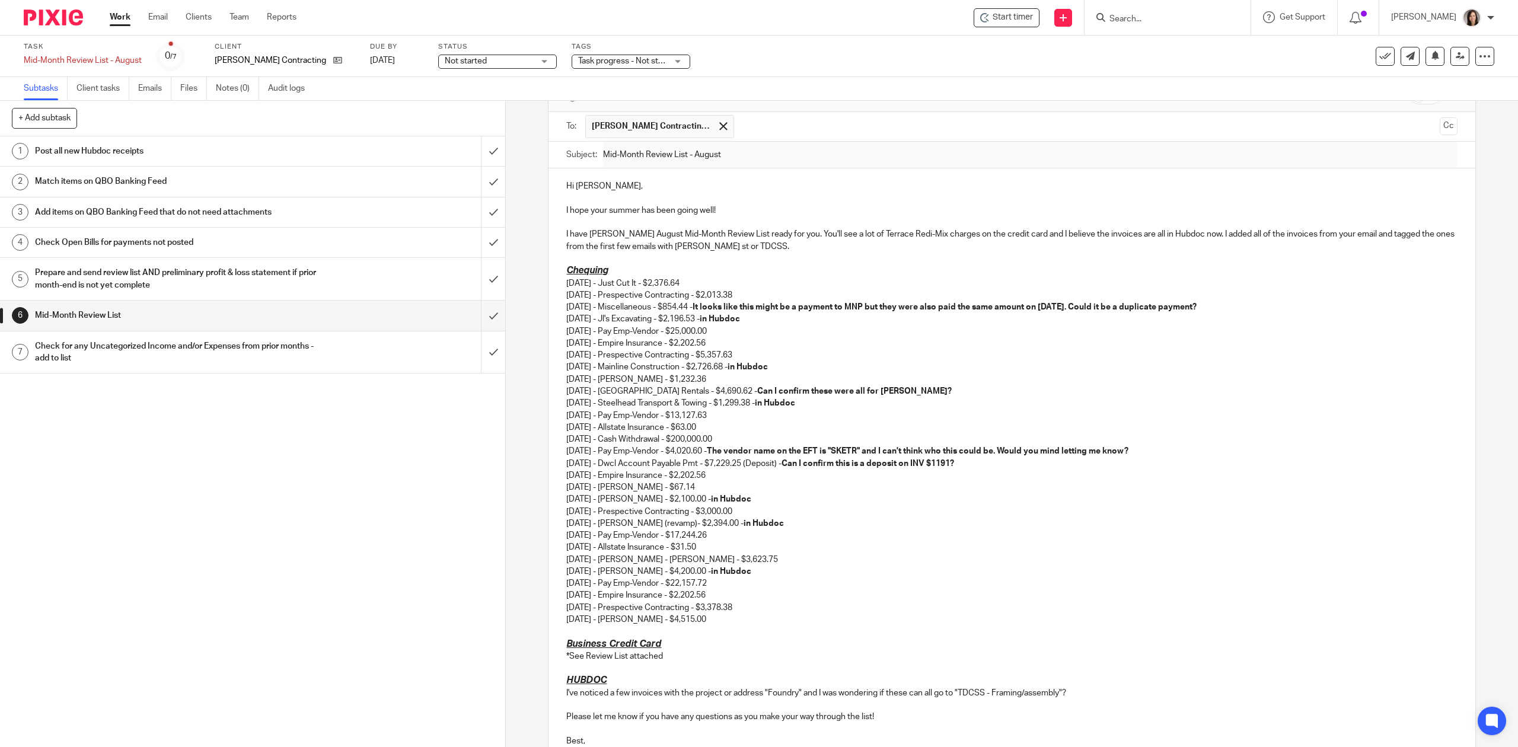
scroll to position [0, 0]
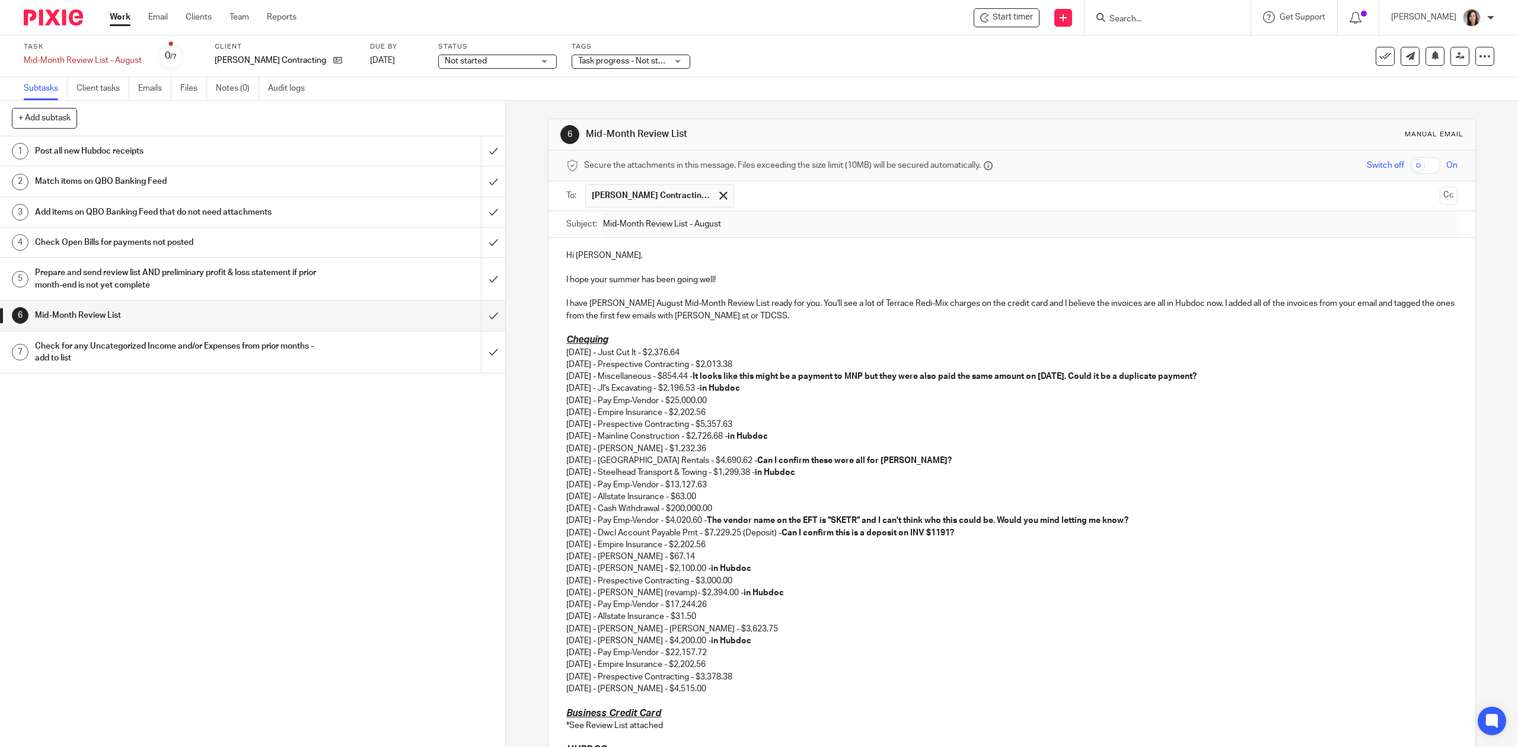
type input "Sent"
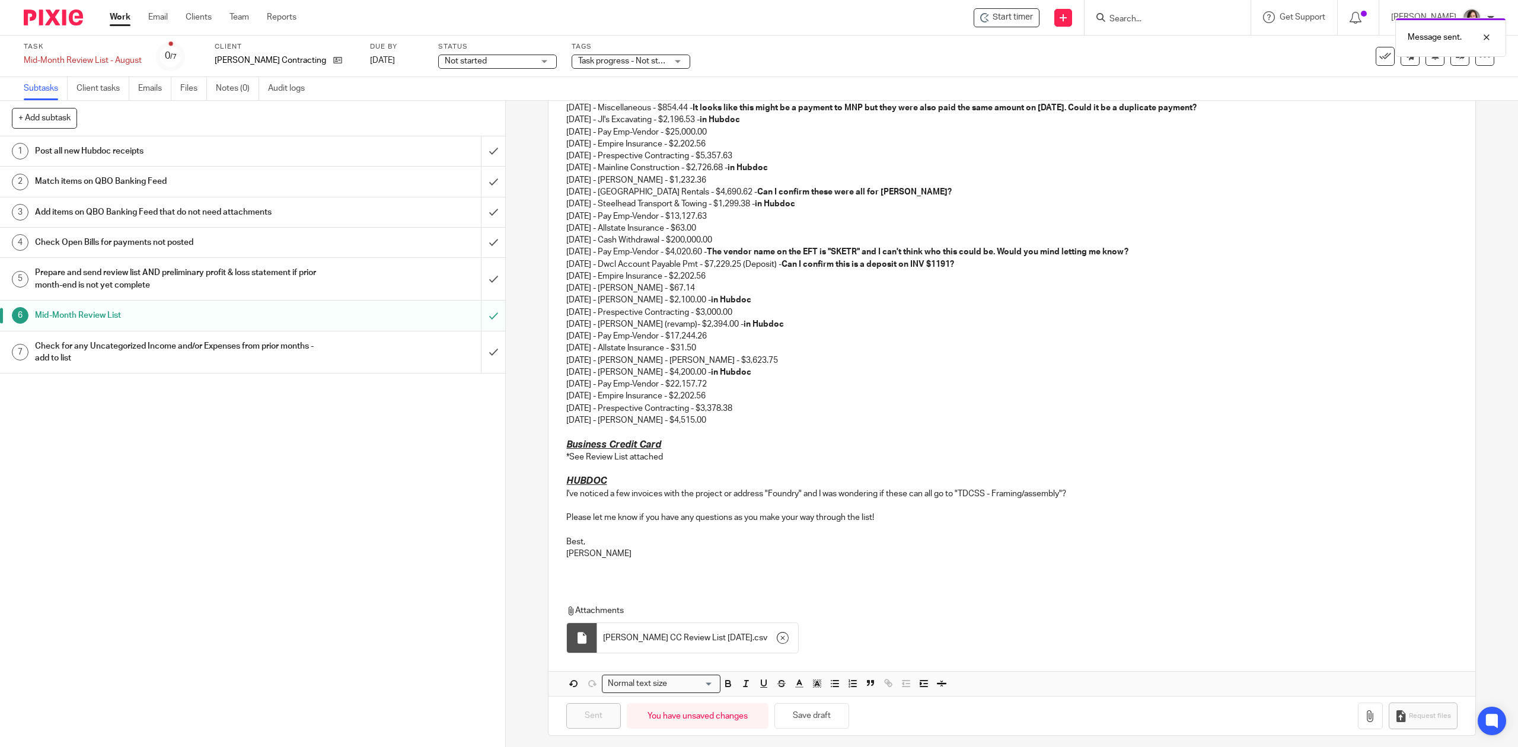
scroll to position [278, 0]
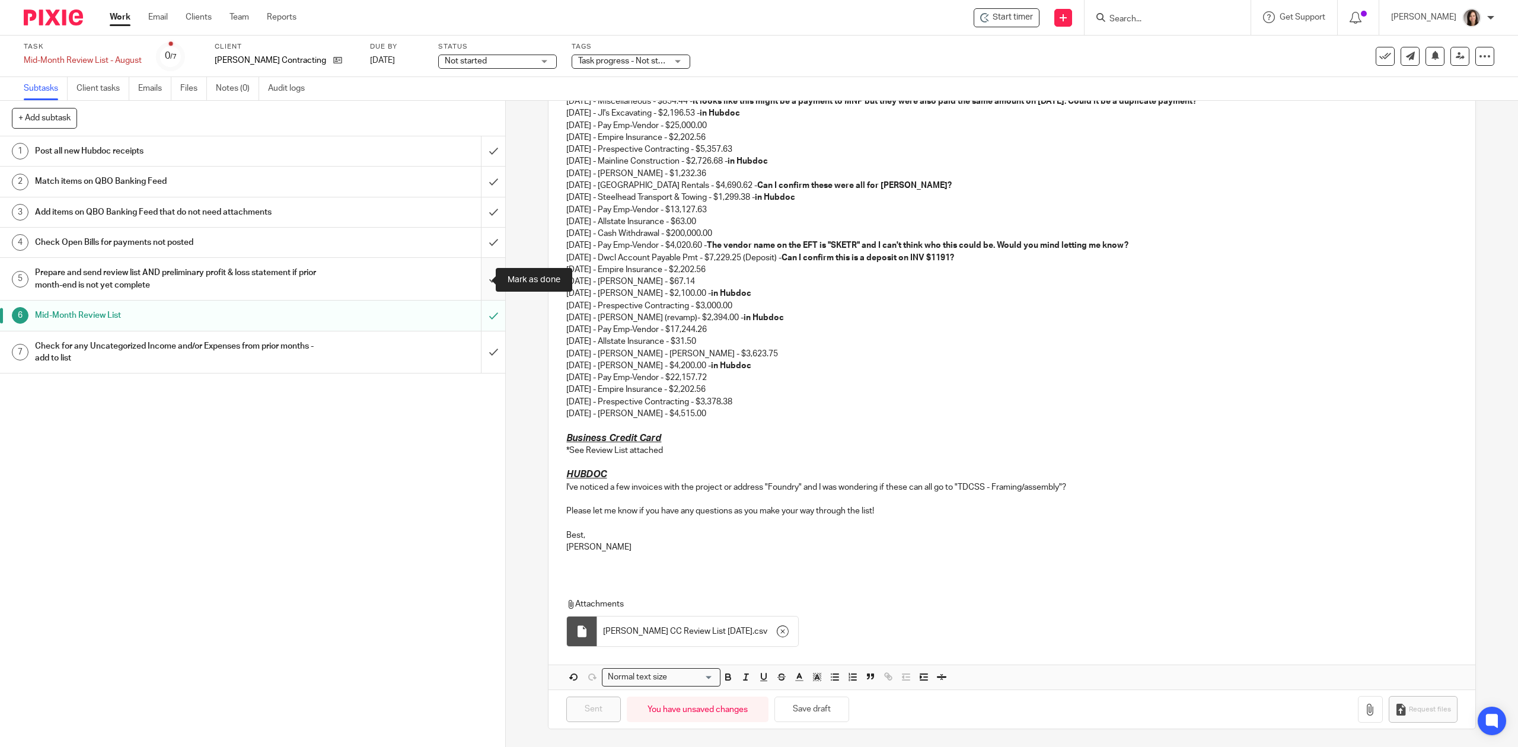
click at [482, 273] on input "submit" at bounding box center [252, 279] width 505 height 42
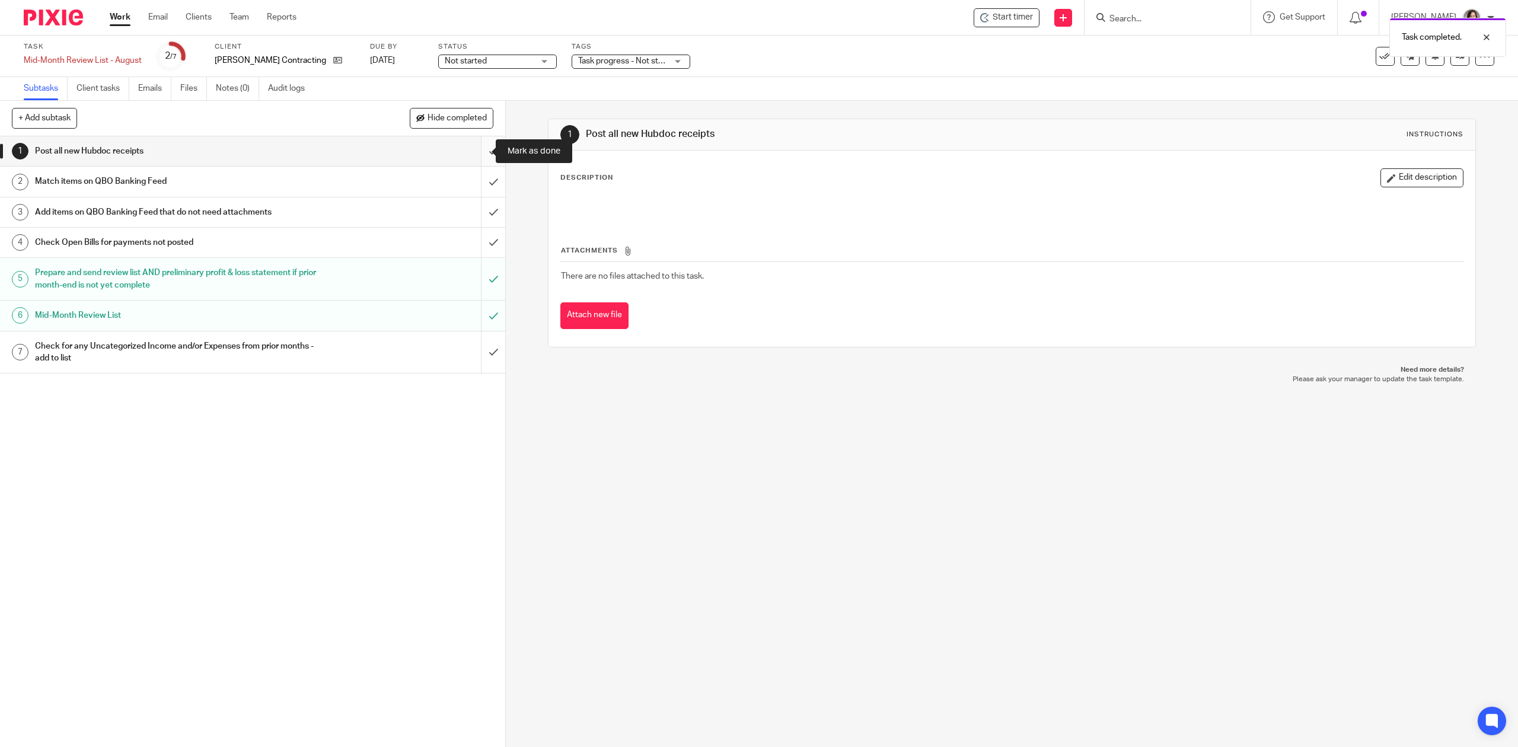
click at [472, 158] on input "submit" at bounding box center [252, 151] width 505 height 30
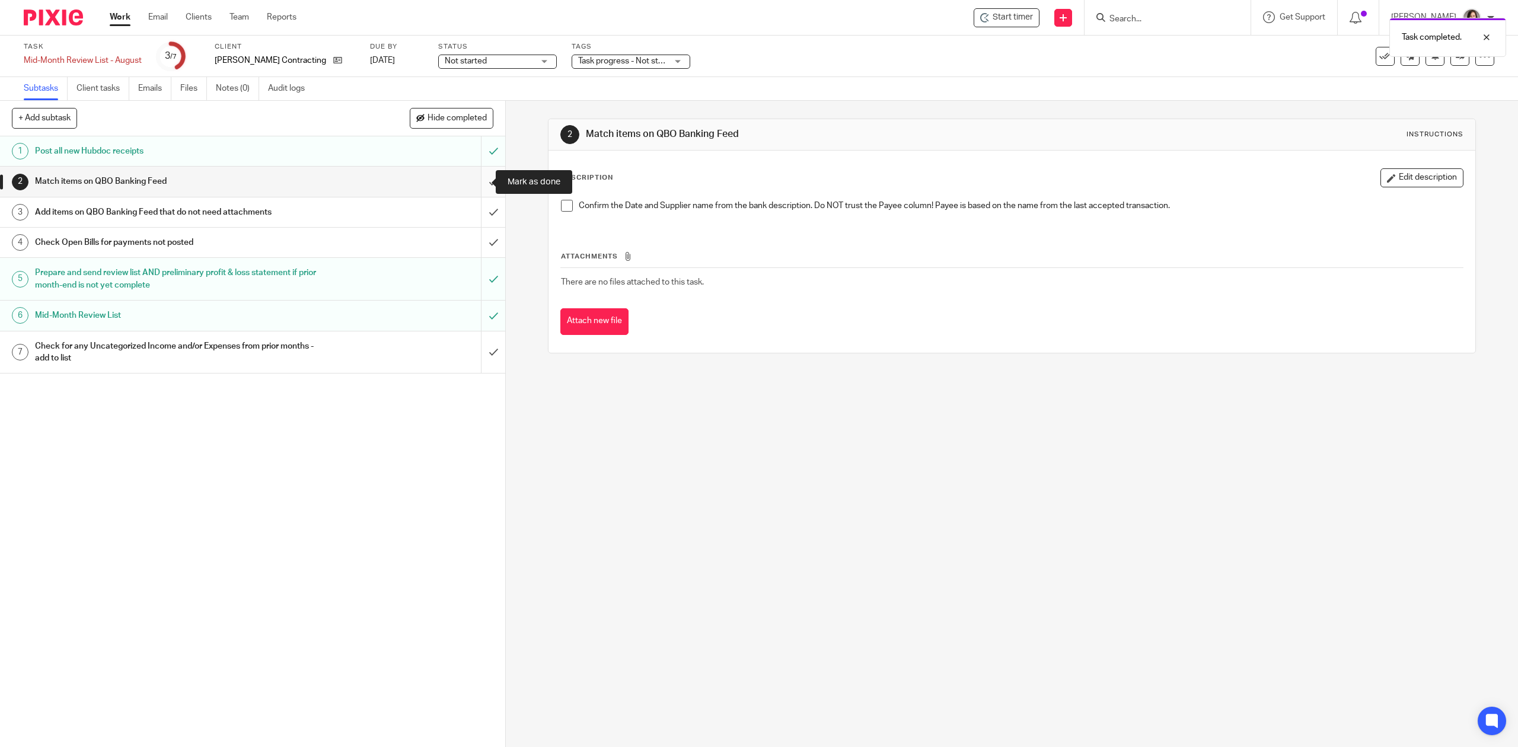
click at [482, 181] on input "submit" at bounding box center [252, 182] width 505 height 30
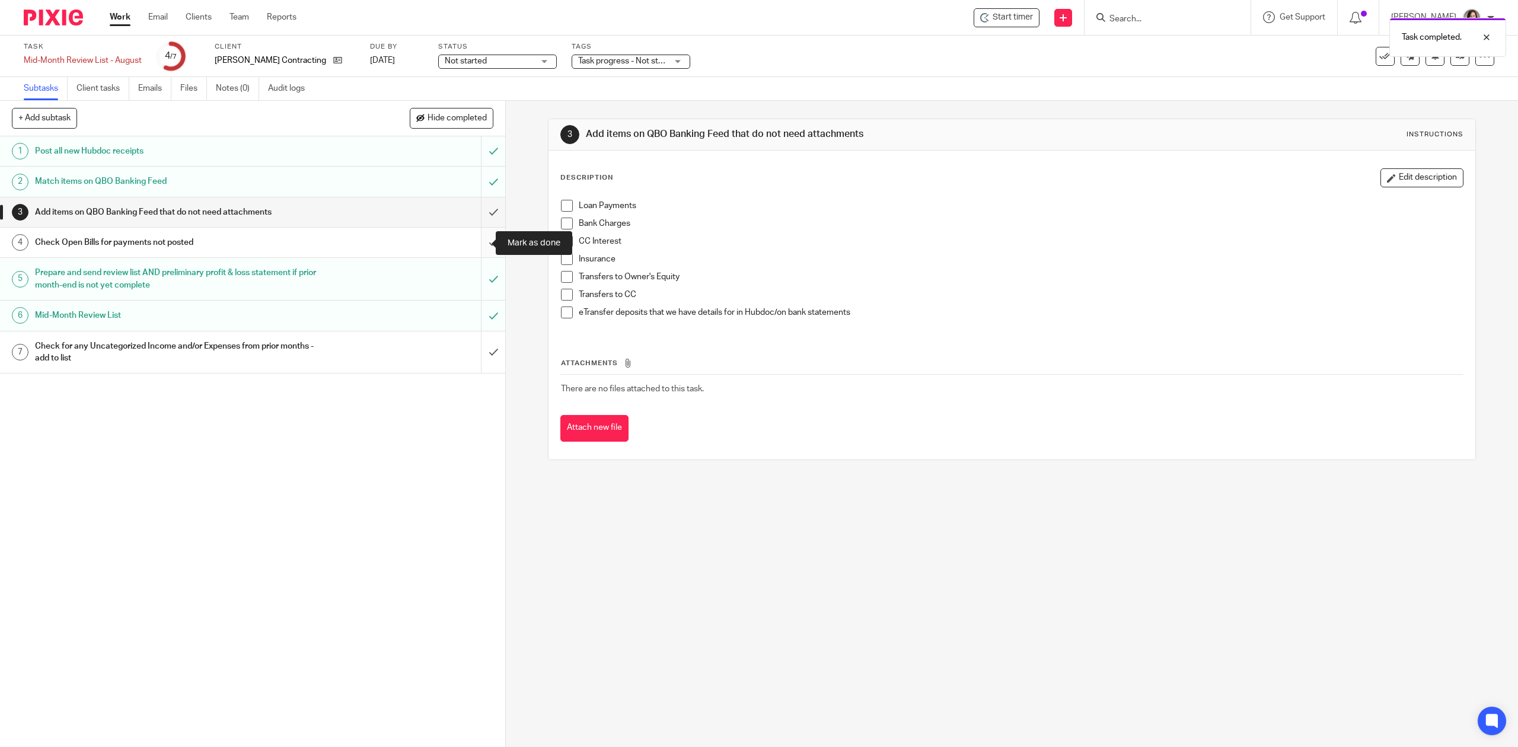
click at [474, 250] on input "submit" at bounding box center [252, 243] width 505 height 30
click at [482, 213] on input "submit" at bounding box center [252, 212] width 505 height 30
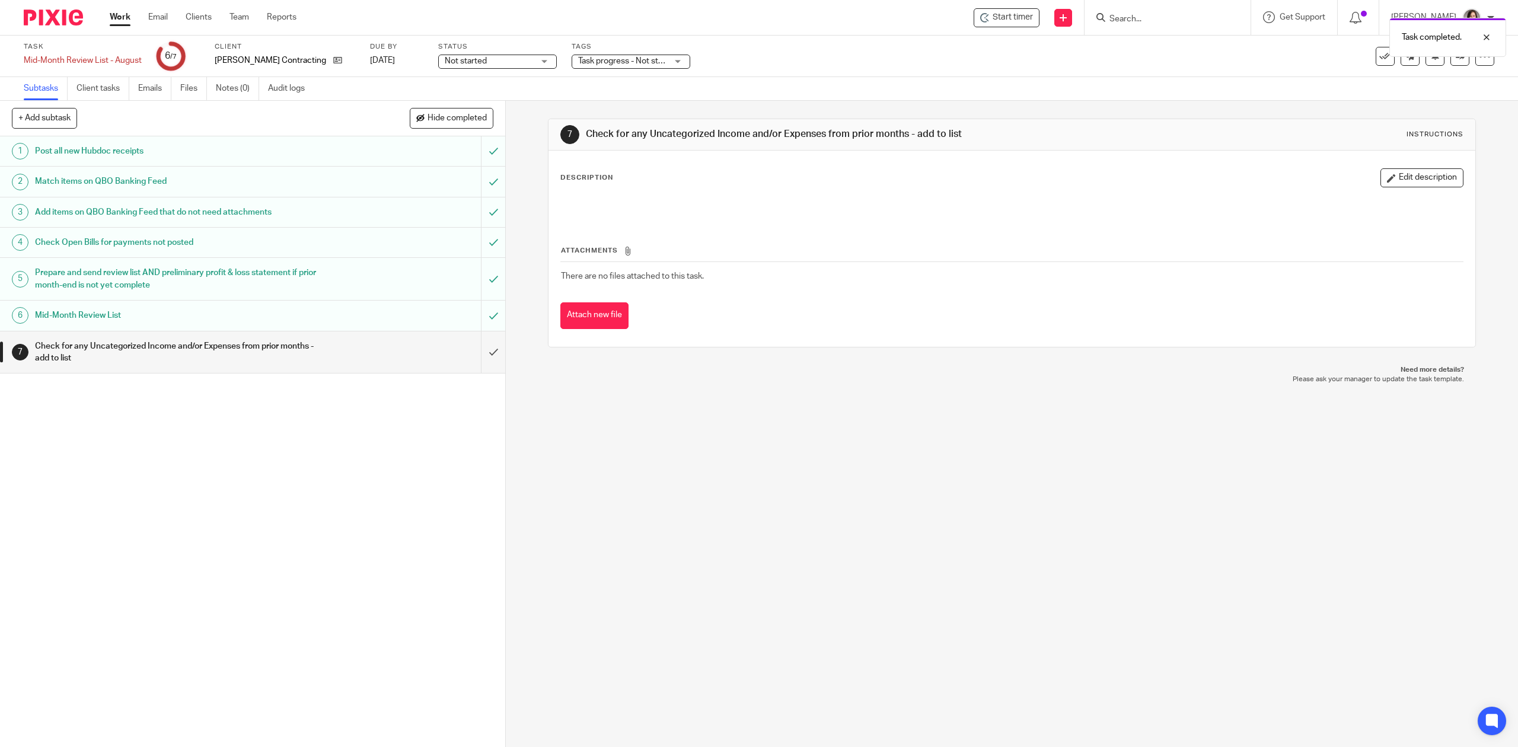
click at [472, 363] on input "submit" at bounding box center [252, 352] width 505 height 42
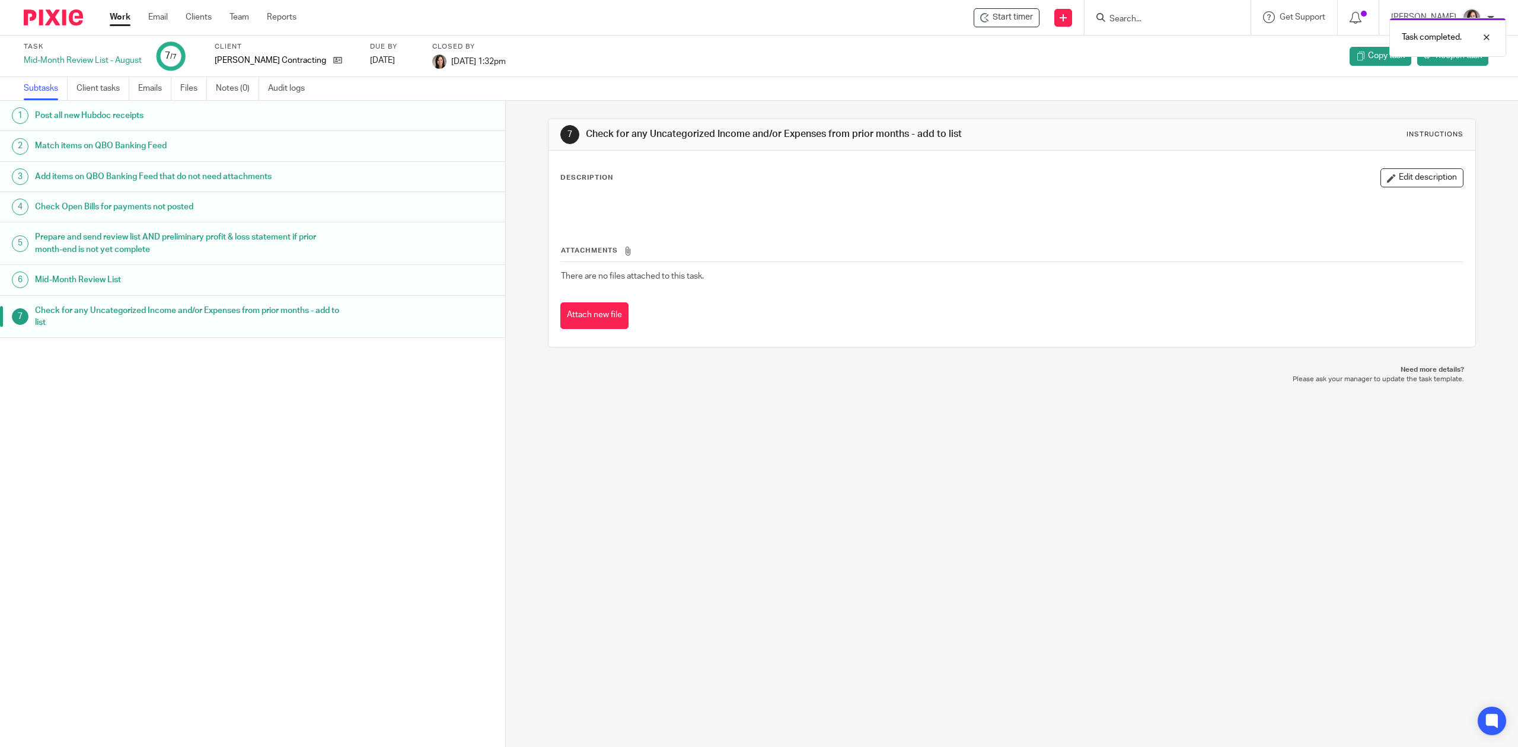
click at [112, 17] on link "Work" at bounding box center [120, 17] width 21 height 12
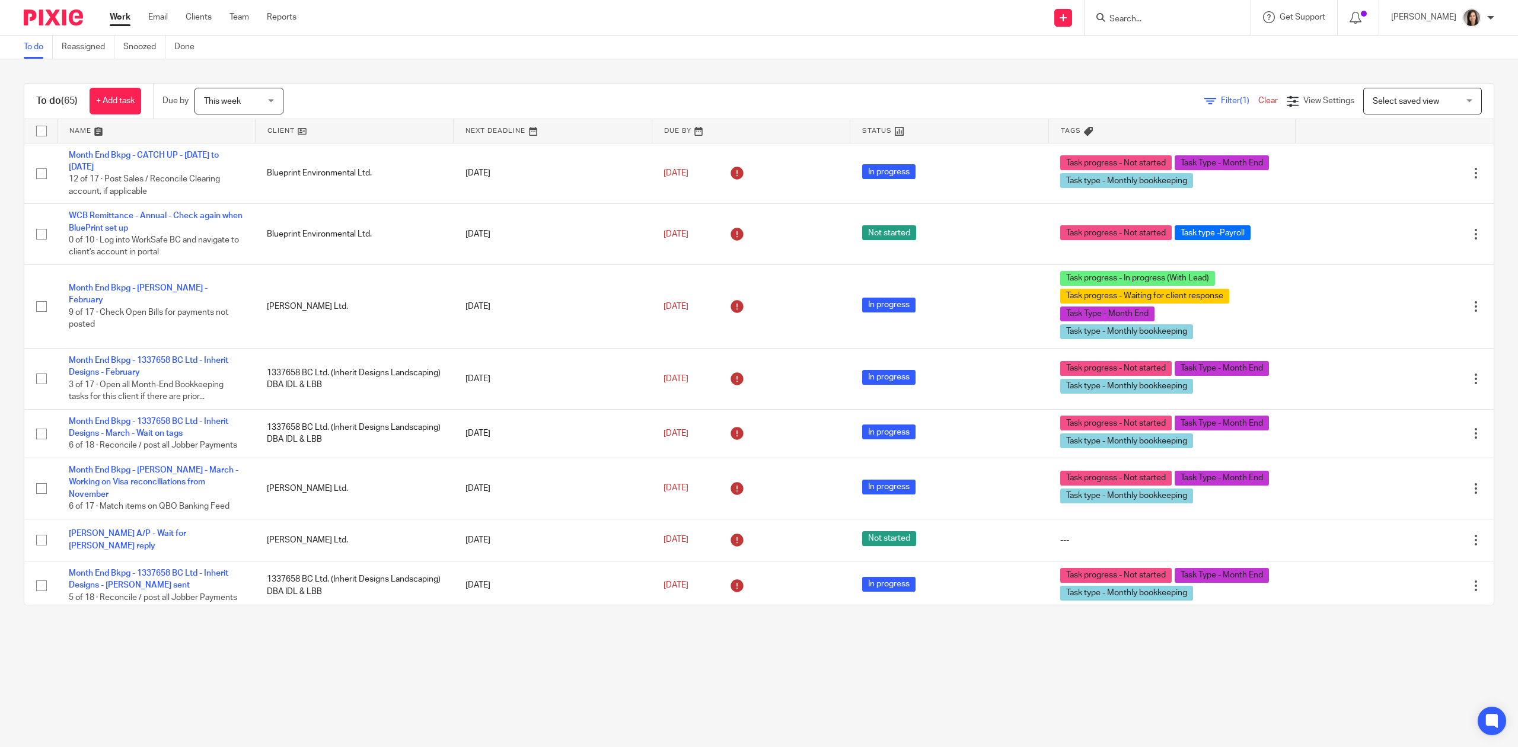
click at [1142, 22] on input "Search" at bounding box center [1161, 19] width 107 height 11
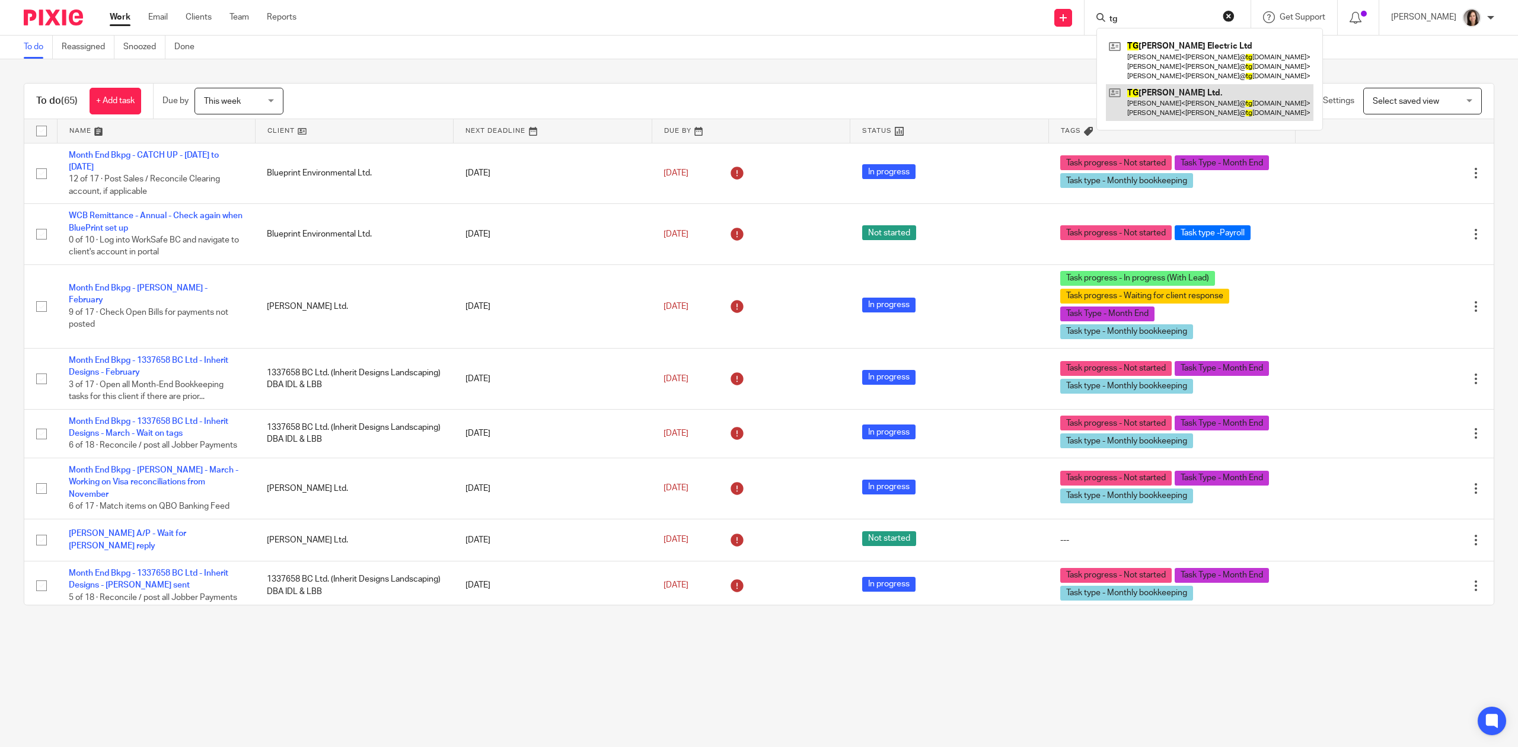
type input "tg"
click at [1175, 95] on link at bounding box center [1210, 102] width 208 height 37
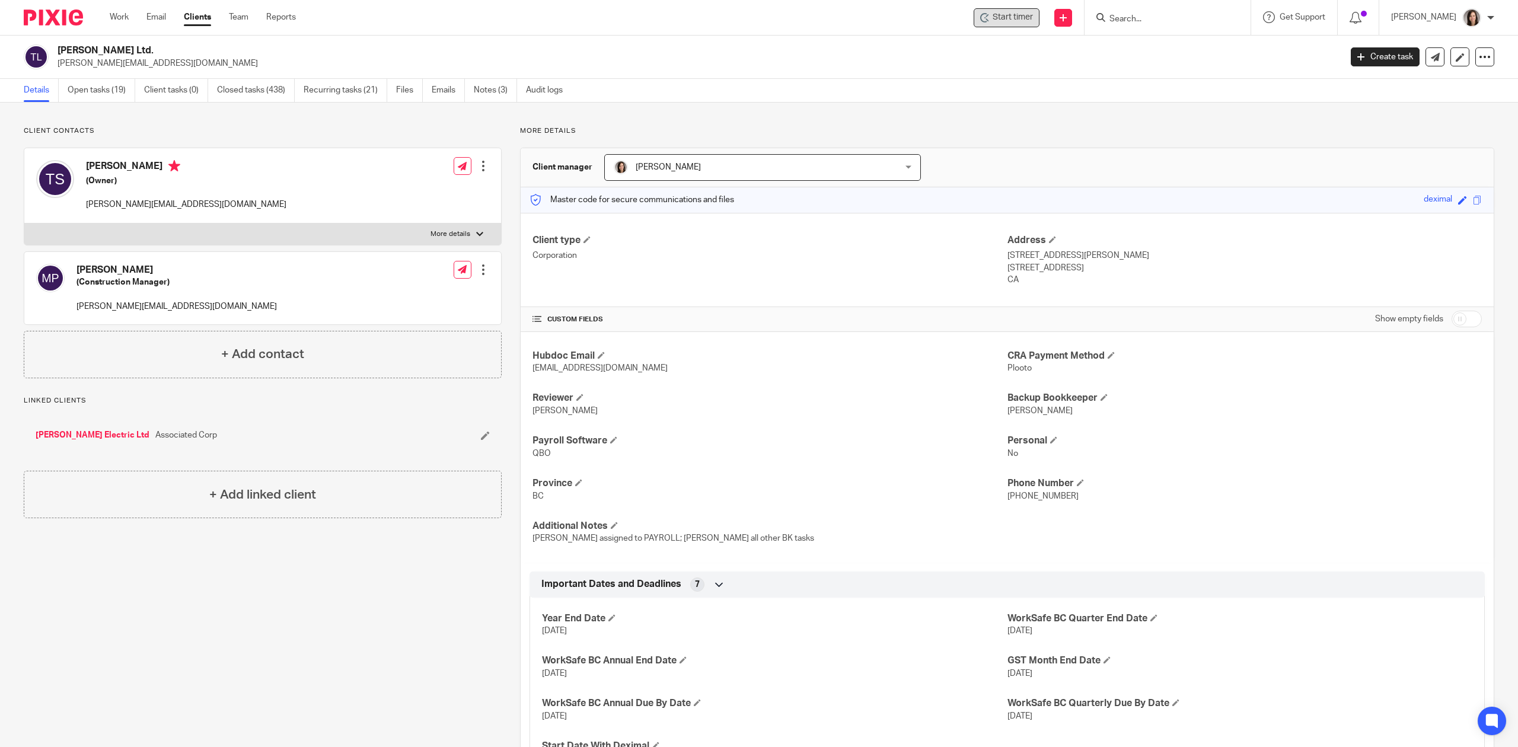
click at [1008, 21] on span "Start timer" at bounding box center [1013, 17] width 40 height 12
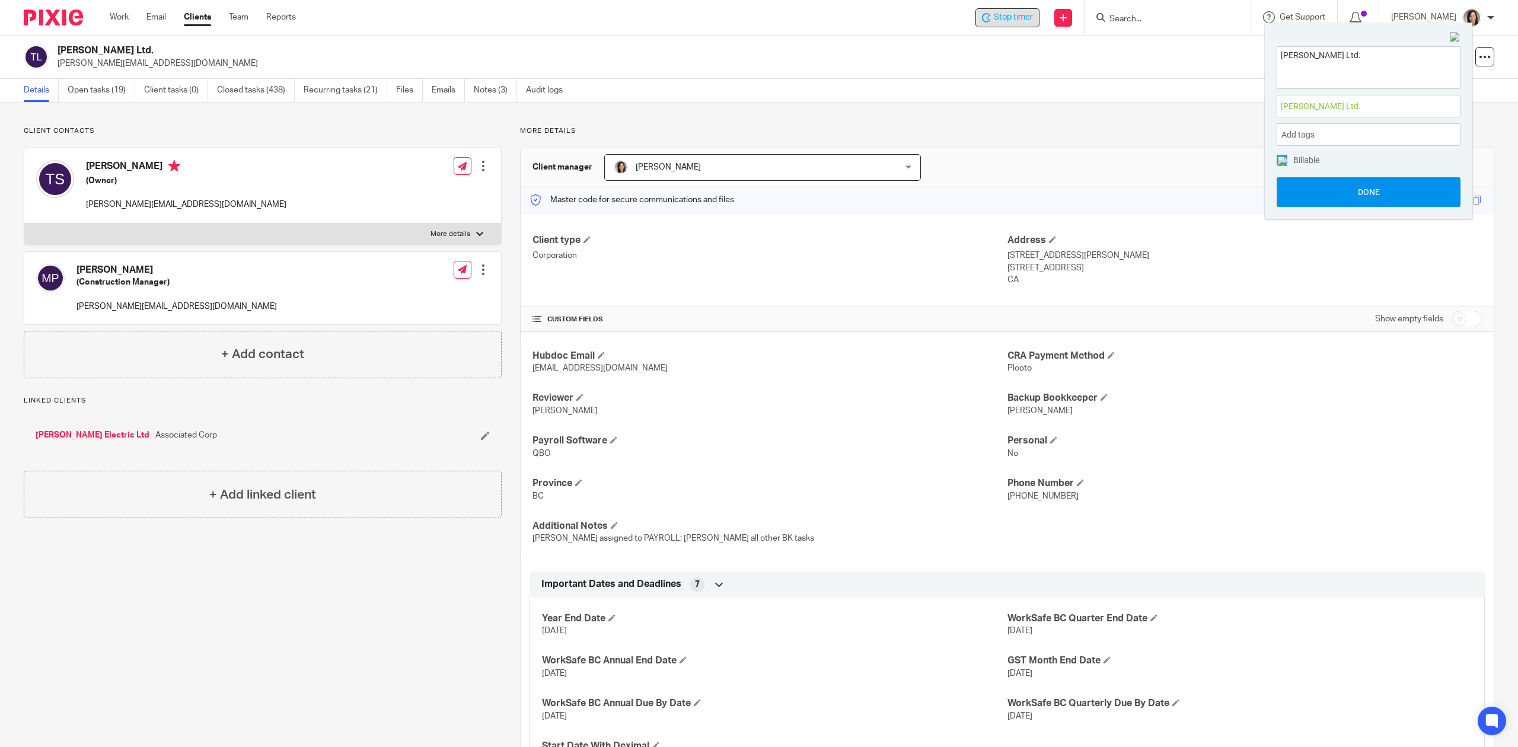
click at [1386, 202] on button "Done" at bounding box center [1369, 192] width 184 height 30
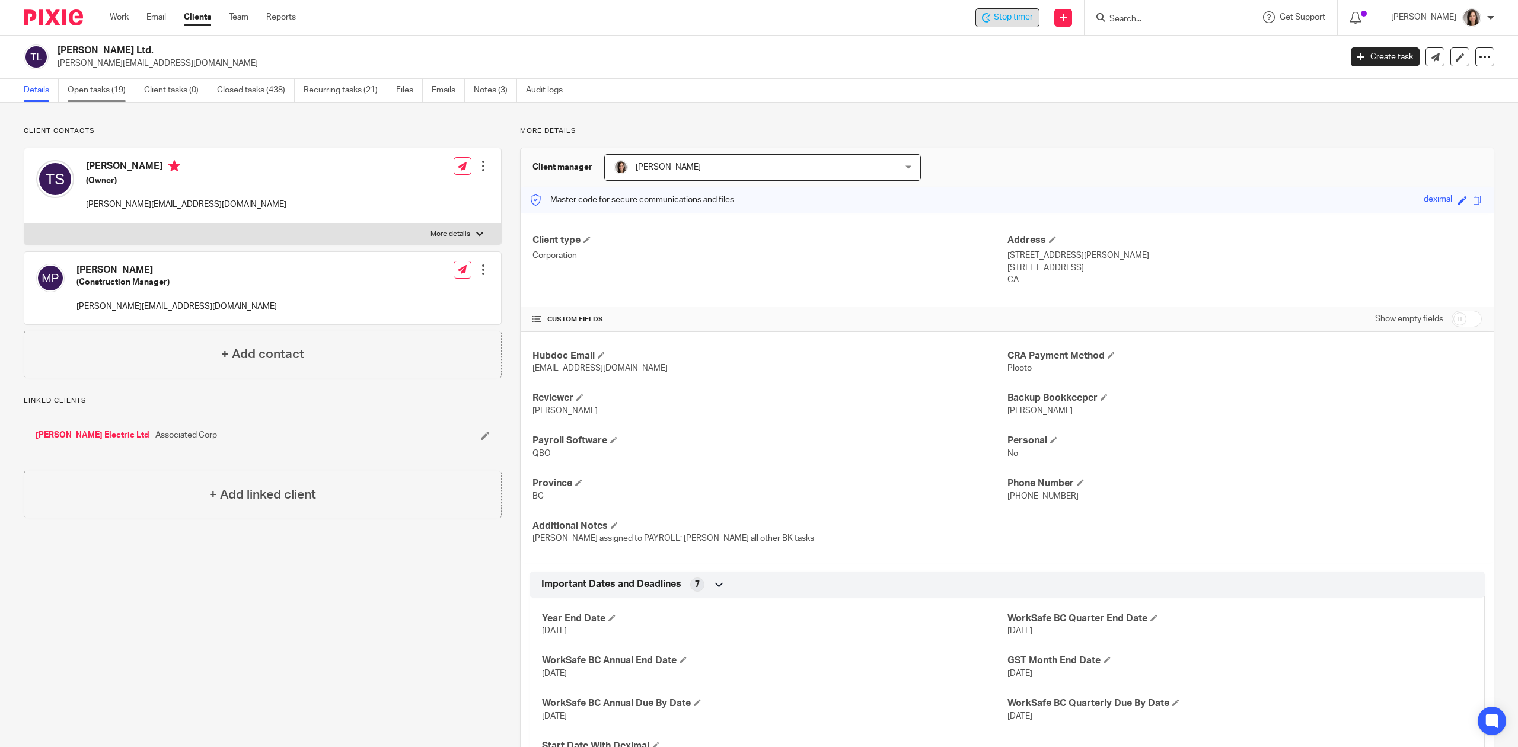
click at [84, 94] on link "Open tasks (19)" at bounding box center [102, 90] width 68 height 23
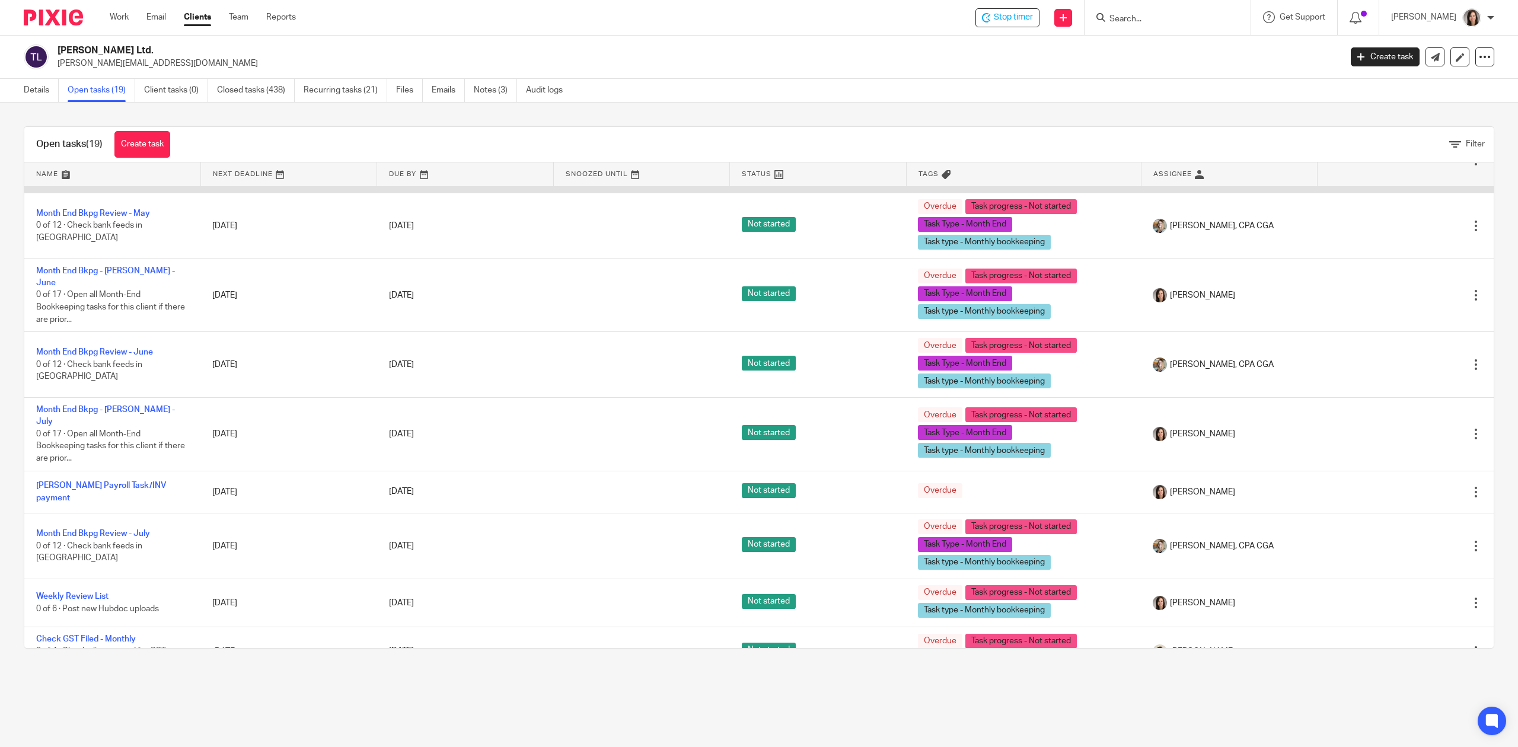
scroll to position [737, 0]
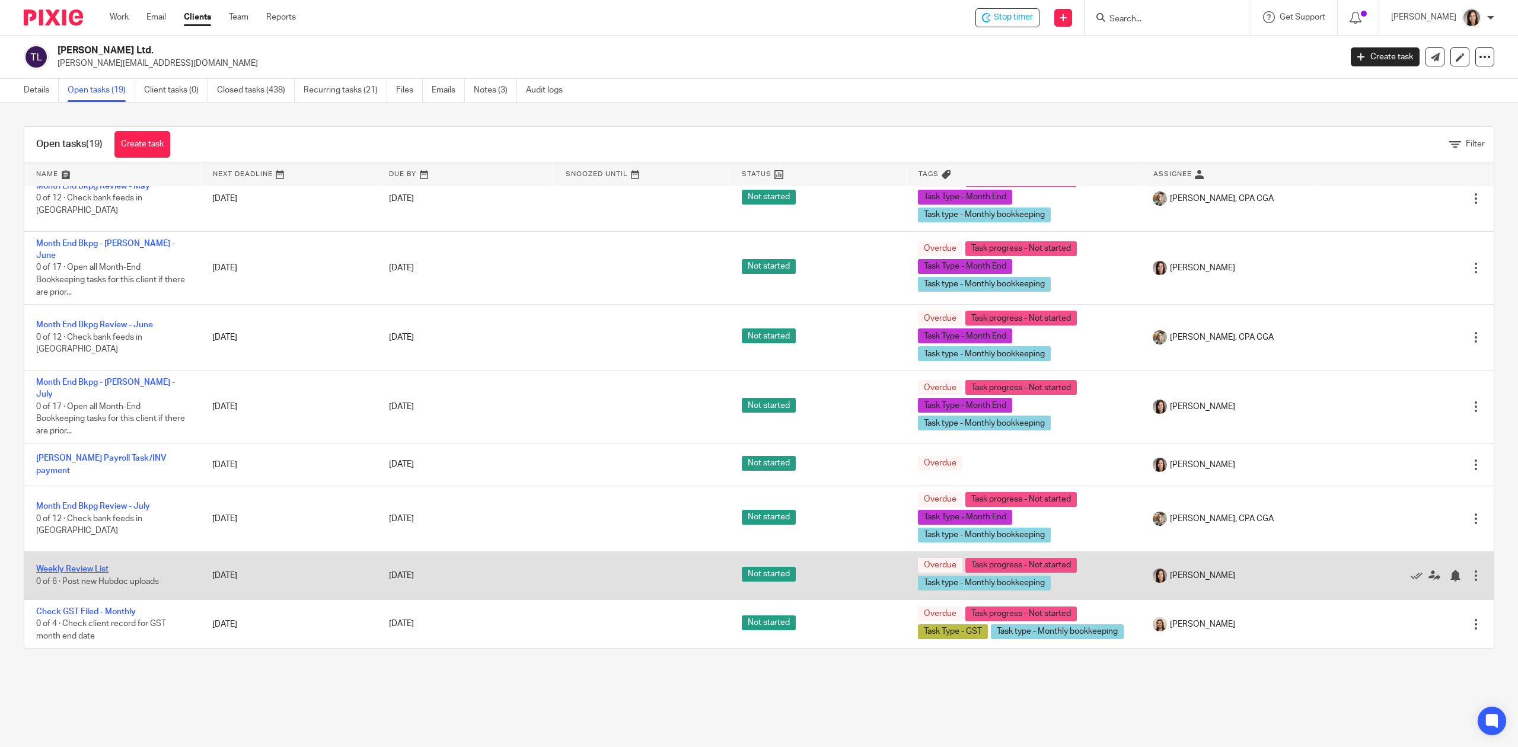
click at [56, 565] on link "Weekly Review List" at bounding box center [72, 569] width 72 height 8
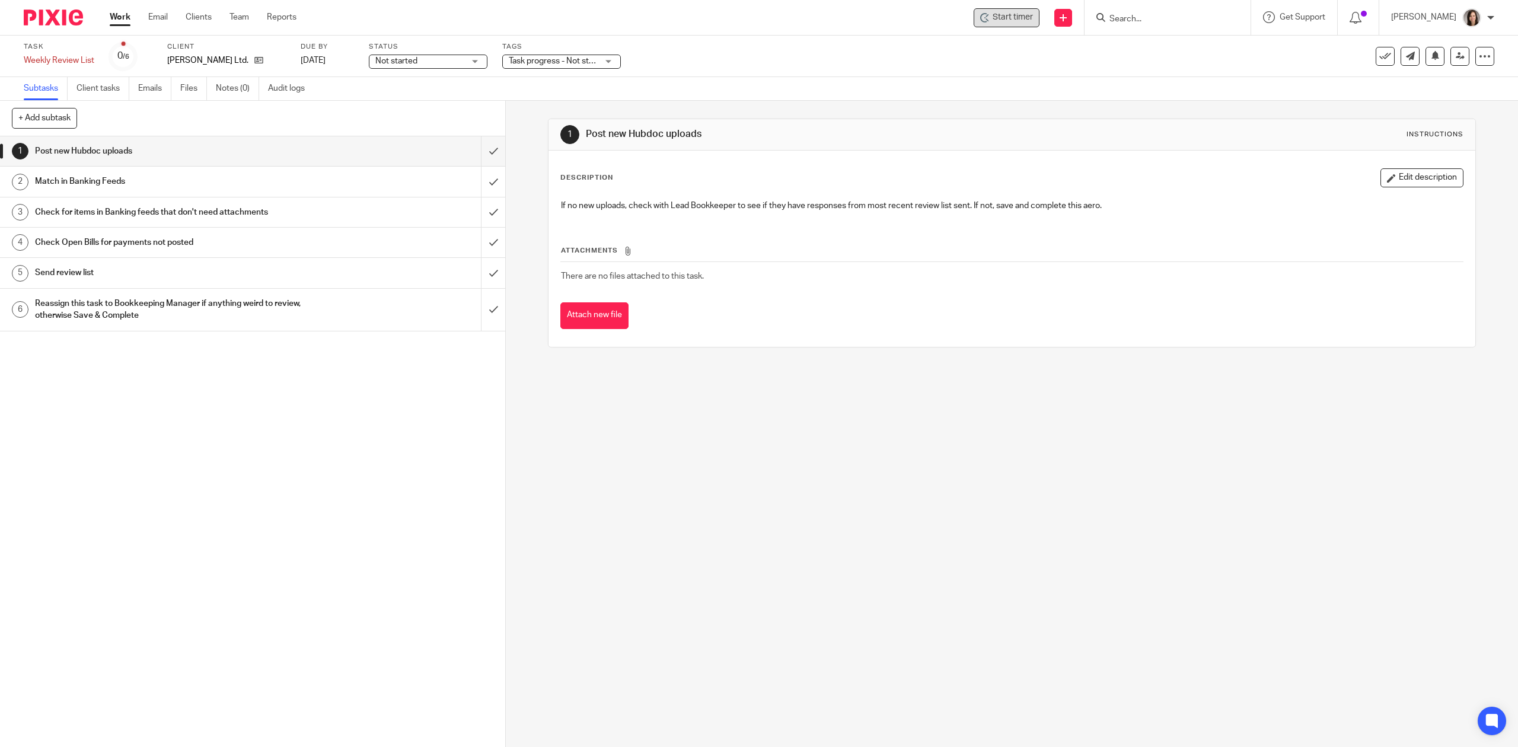
click at [1019, 8] on div "Start timer" at bounding box center [1007, 17] width 66 height 19
click at [1009, 11] on span "Start timer" at bounding box center [1013, 17] width 40 height 12
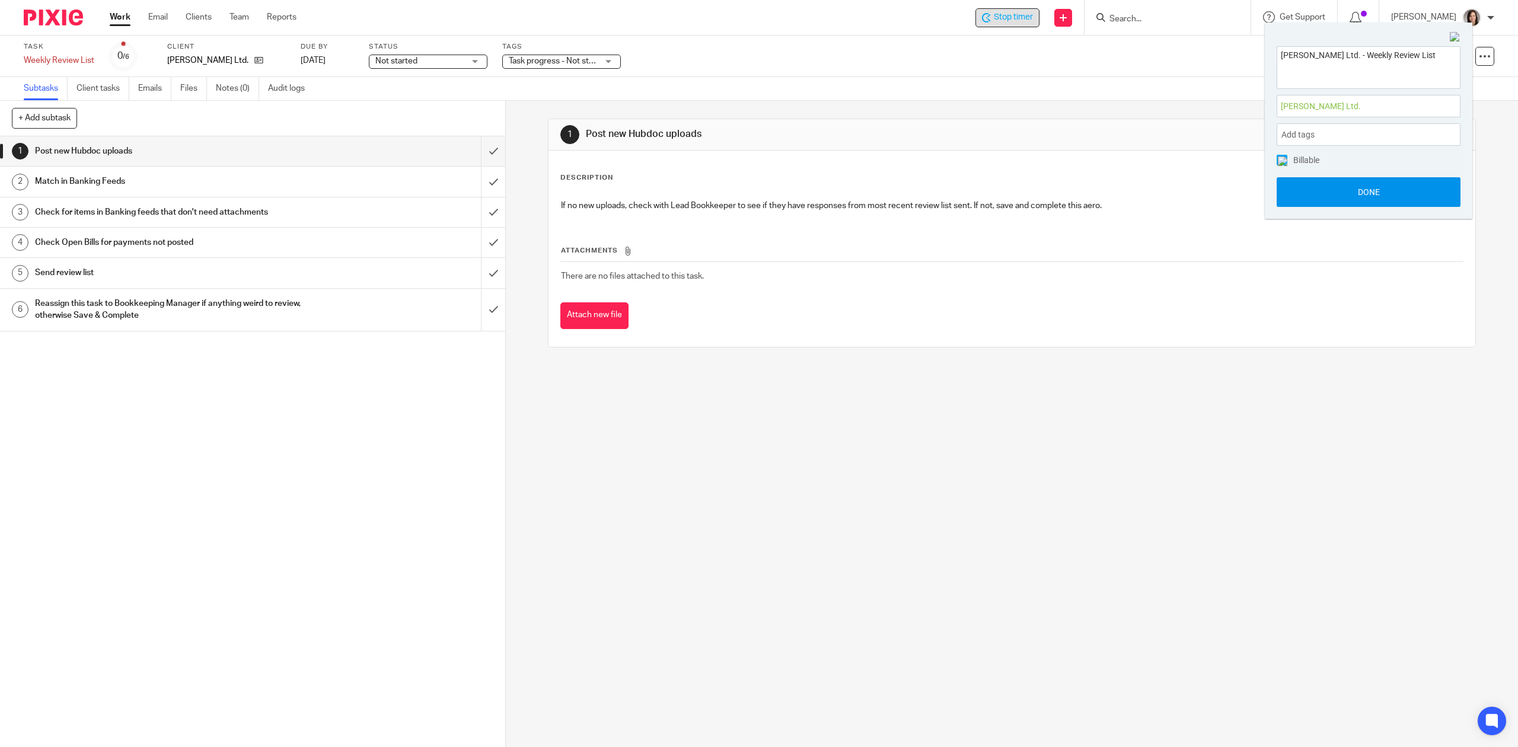
click at [1372, 193] on button "Done" at bounding box center [1369, 192] width 184 height 30
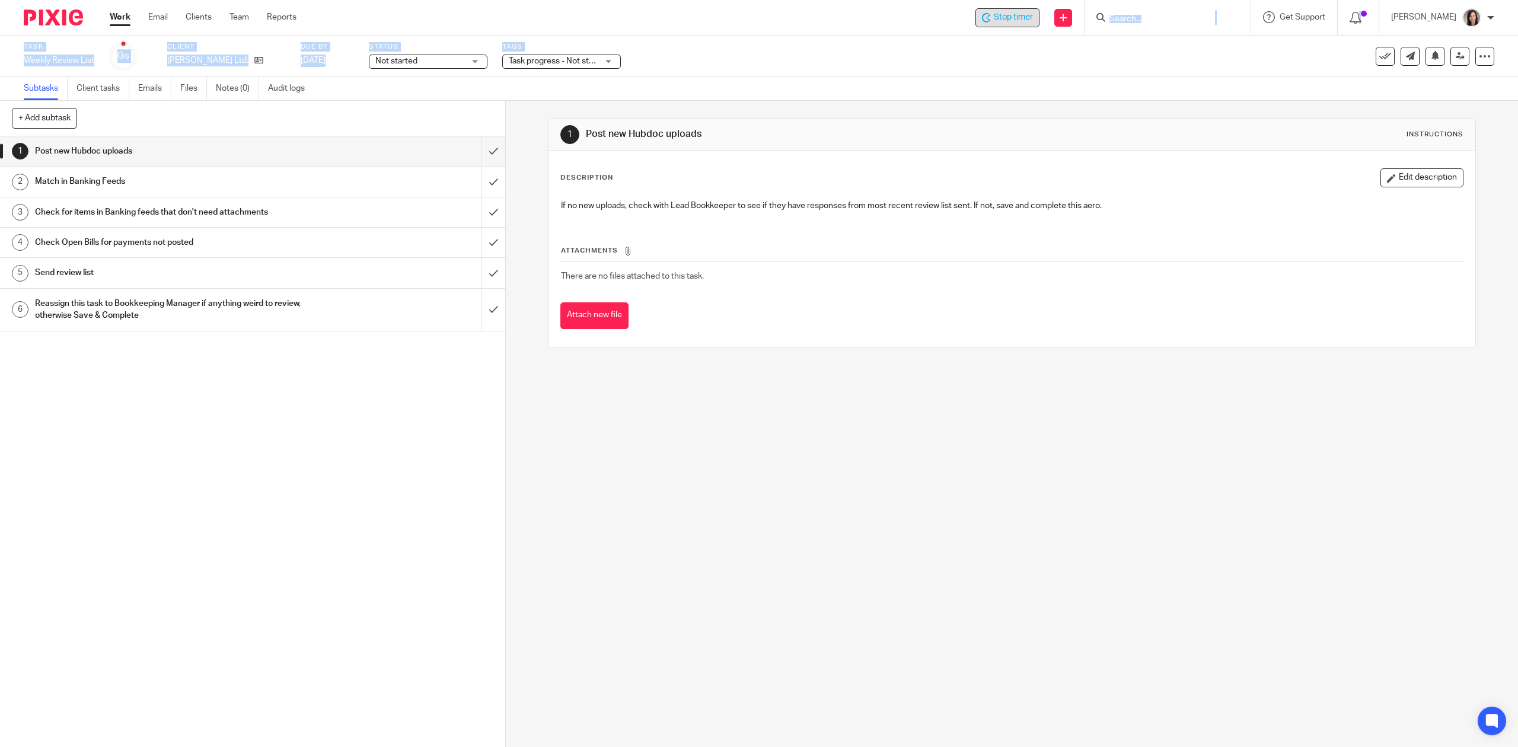
click at [541, 59] on body "Work Email Clients Team Reports Work Email Clients Team Reports Settings Stop t…" at bounding box center [759, 373] width 1518 height 747
click at [533, 65] on span "Task progress - Not started + 1" at bounding box center [553, 61] width 89 height 12
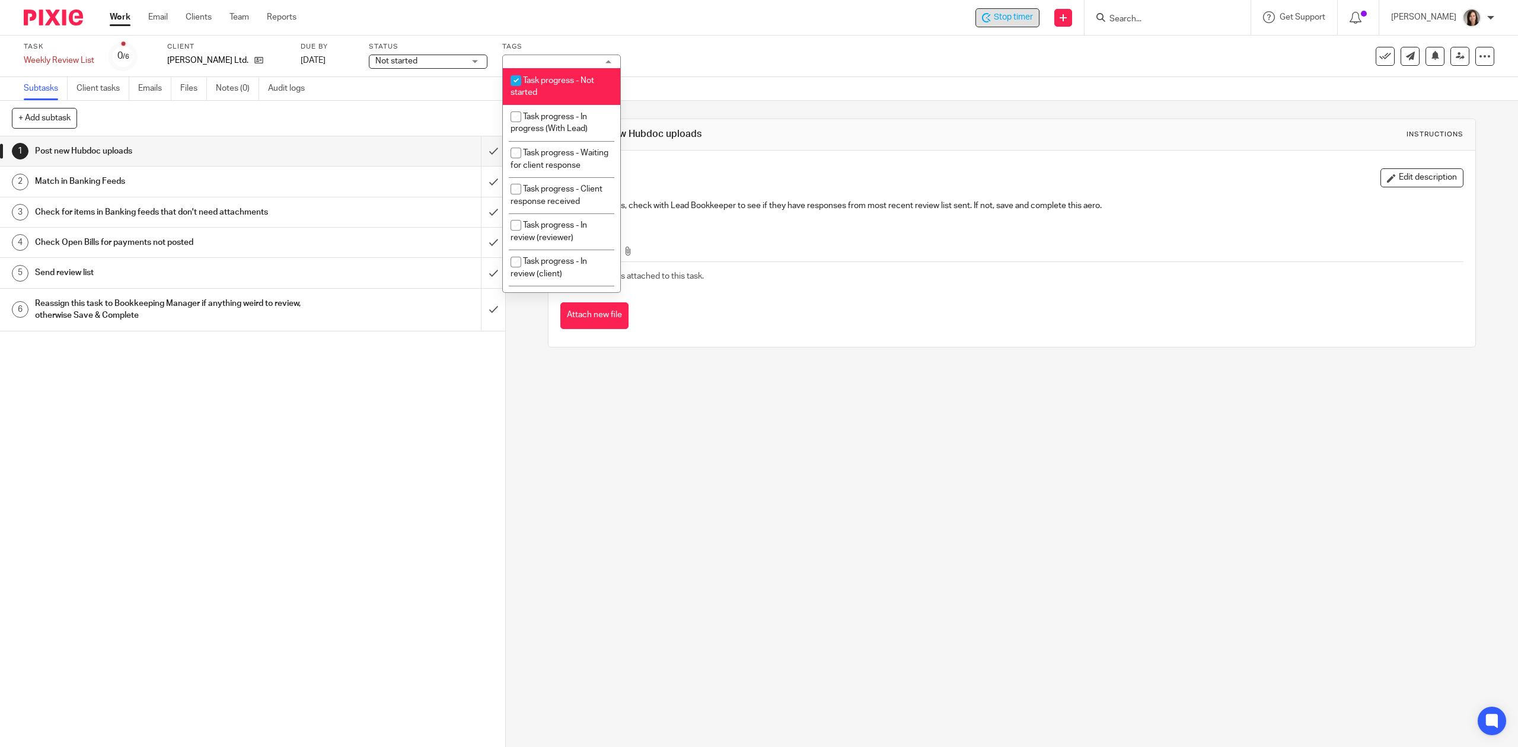
click at [721, 494] on div "1 Post new Hubdoc uploads Instructions Description Edit description If no new u…" at bounding box center [1012, 424] width 1012 height 646
